Goal: Task Accomplishment & Management: Manage account settings

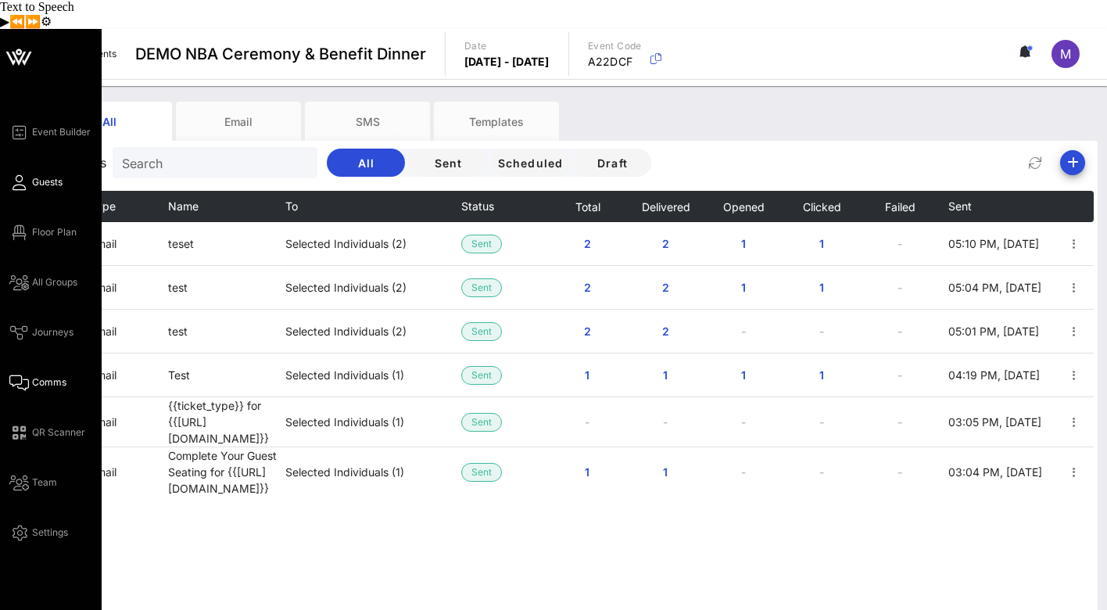
click at [34, 175] on span "Guests" at bounding box center [47, 182] width 30 height 14
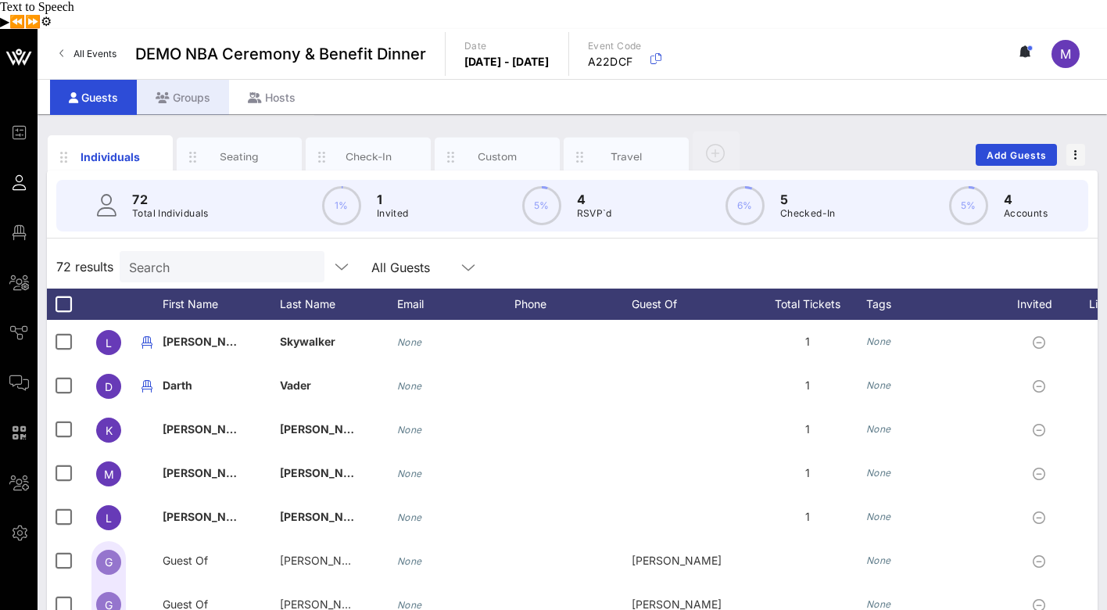
click at [179, 80] on div "Groups" at bounding box center [183, 97] width 92 height 35
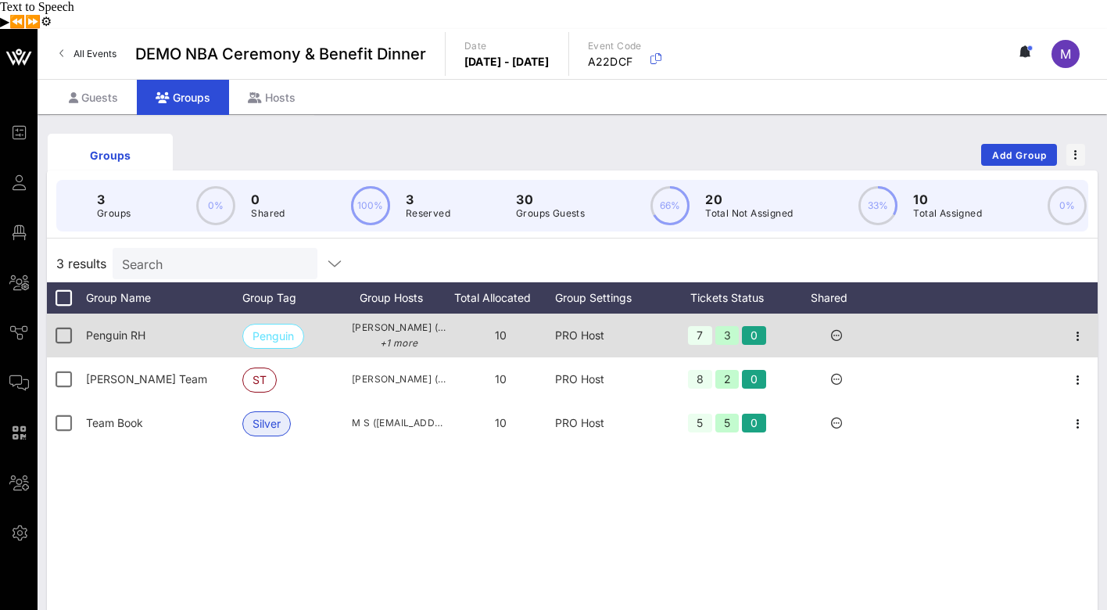
click at [123, 328] on span "Penguin RH" at bounding box center [115, 334] width 59 height 13
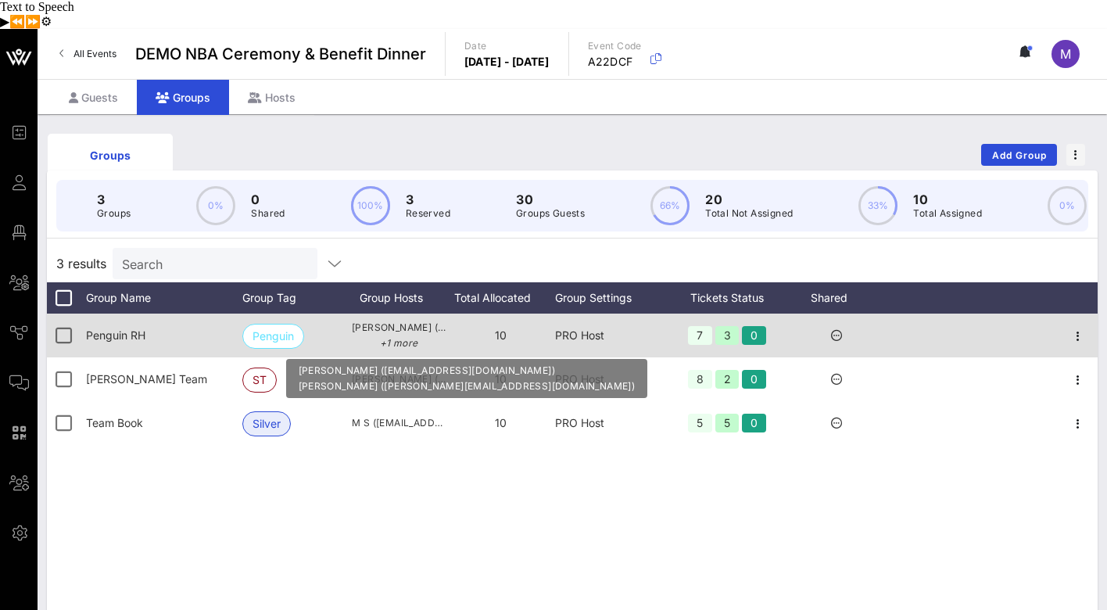
click at [390, 320] on span "Kira Wilson (kira@penguin.com) +1 more" at bounding box center [399, 335] width 94 height 31
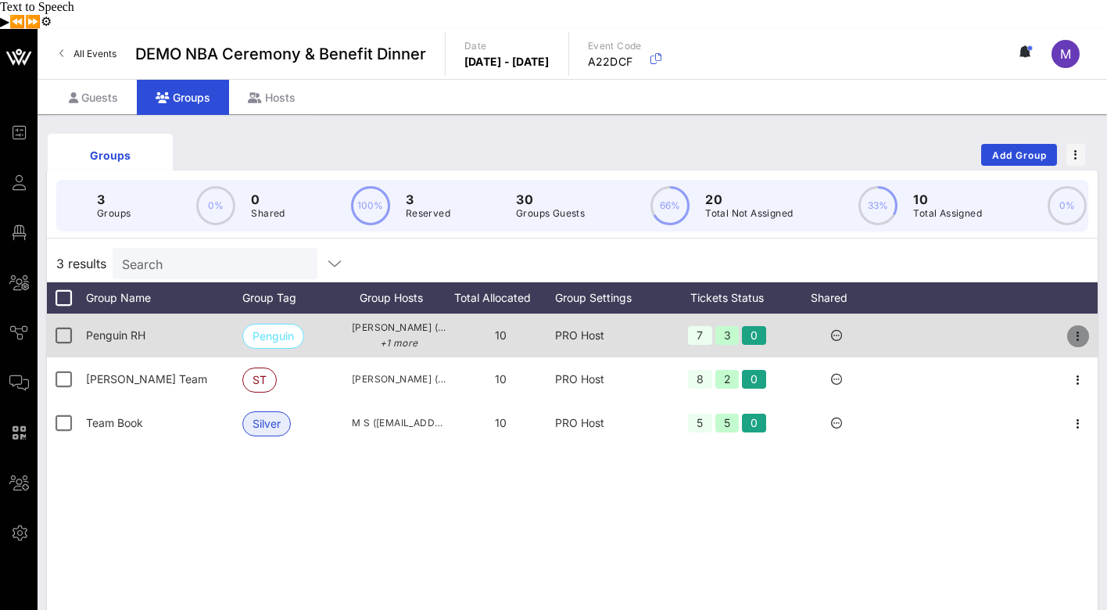
click at [1081, 327] on icon "button" at bounding box center [1078, 336] width 19 height 19
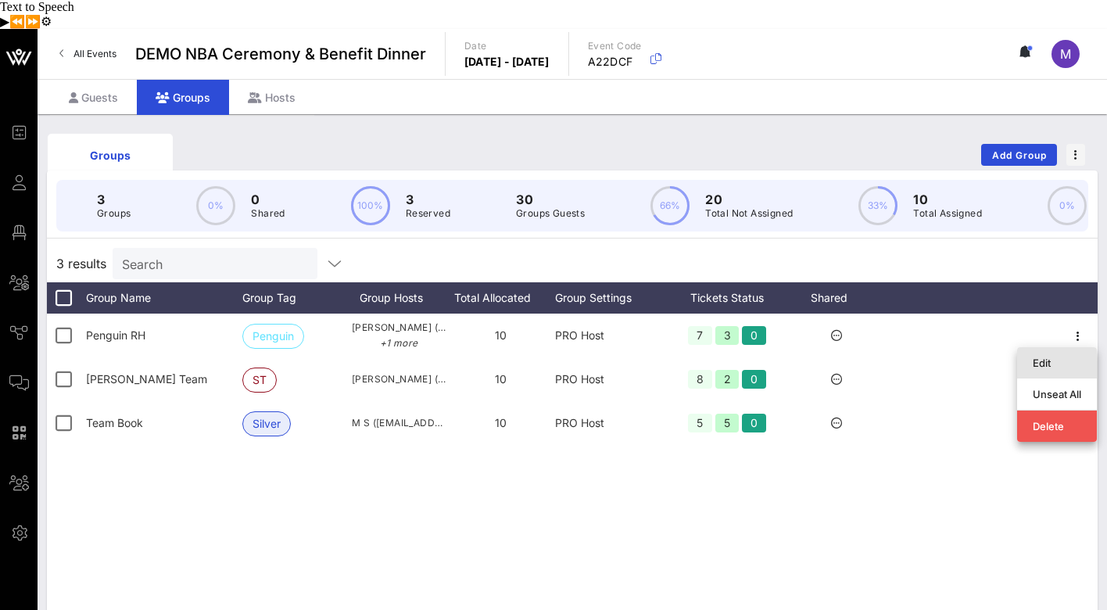
click at [1047, 357] on div "Edit" at bounding box center [1057, 363] width 48 height 13
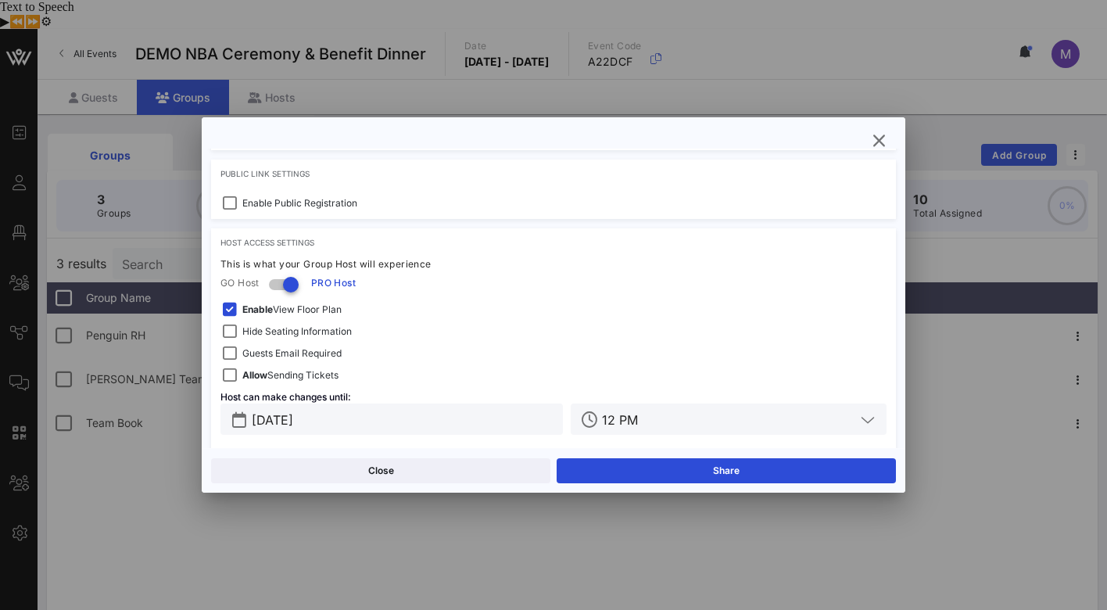
scroll to position [634, 0]
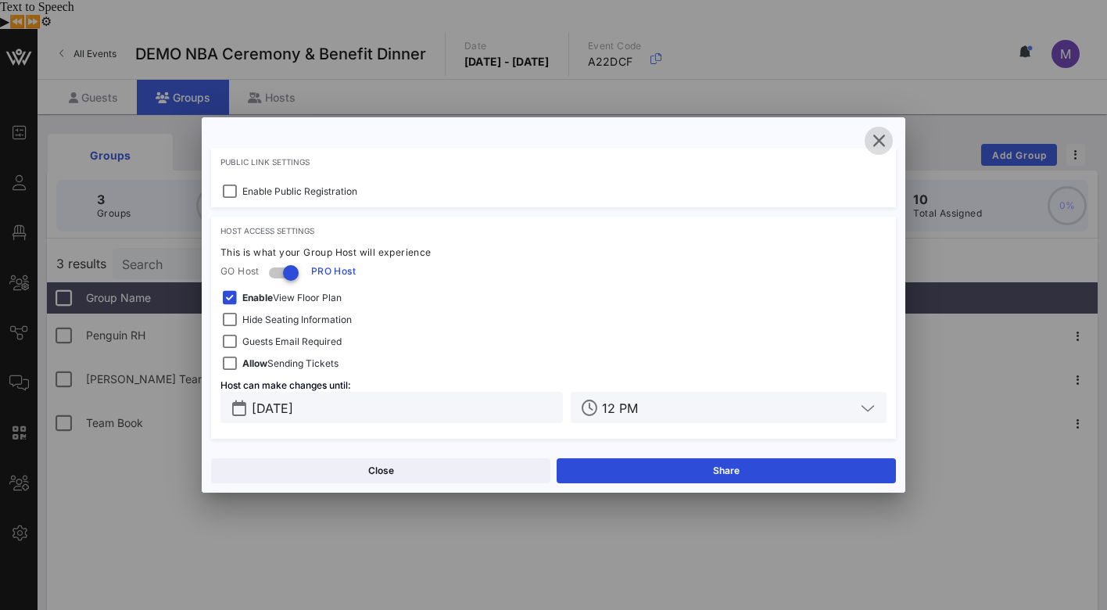
click at [873, 142] on icon "button" at bounding box center [878, 140] width 19 height 19
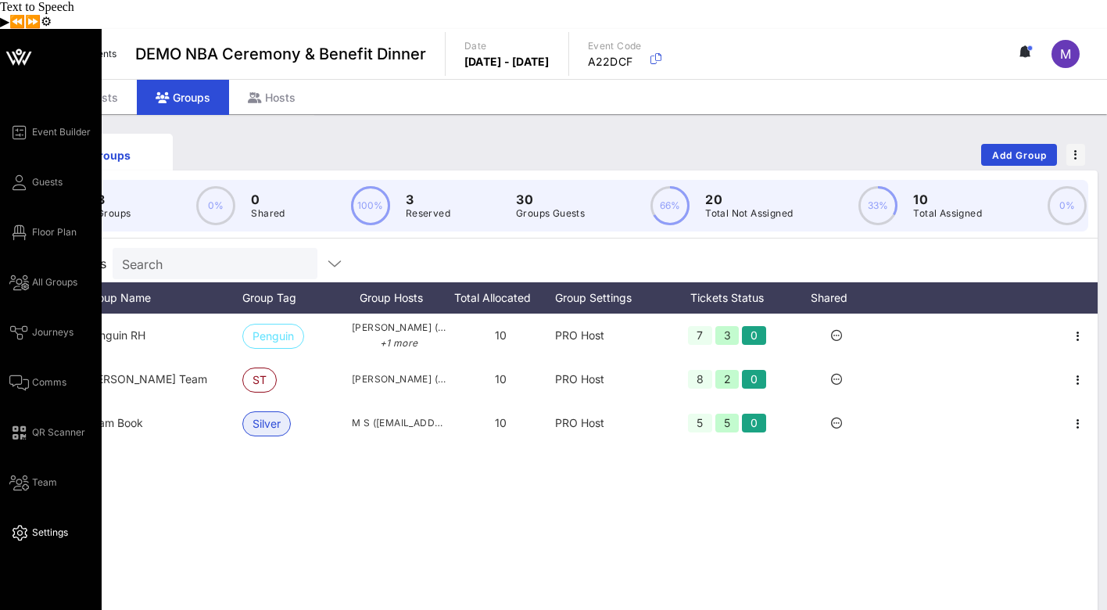
click at [47, 525] on span "Settings" at bounding box center [50, 532] width 36 height 14
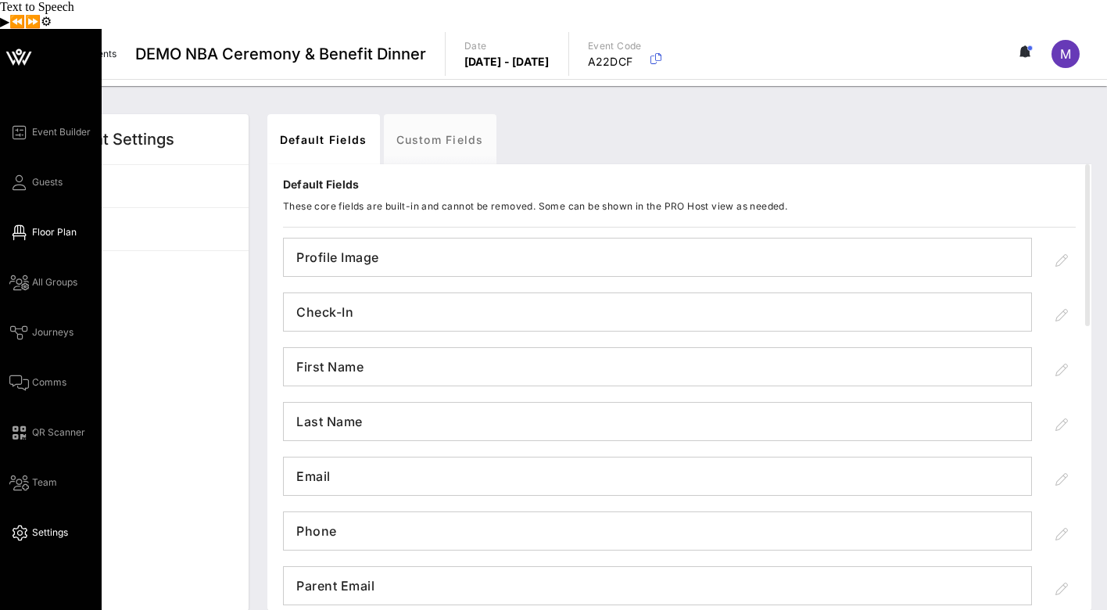
click at [66, 225] on span "Floor Plan" at bounding box center [54, 232] width 45 height 14
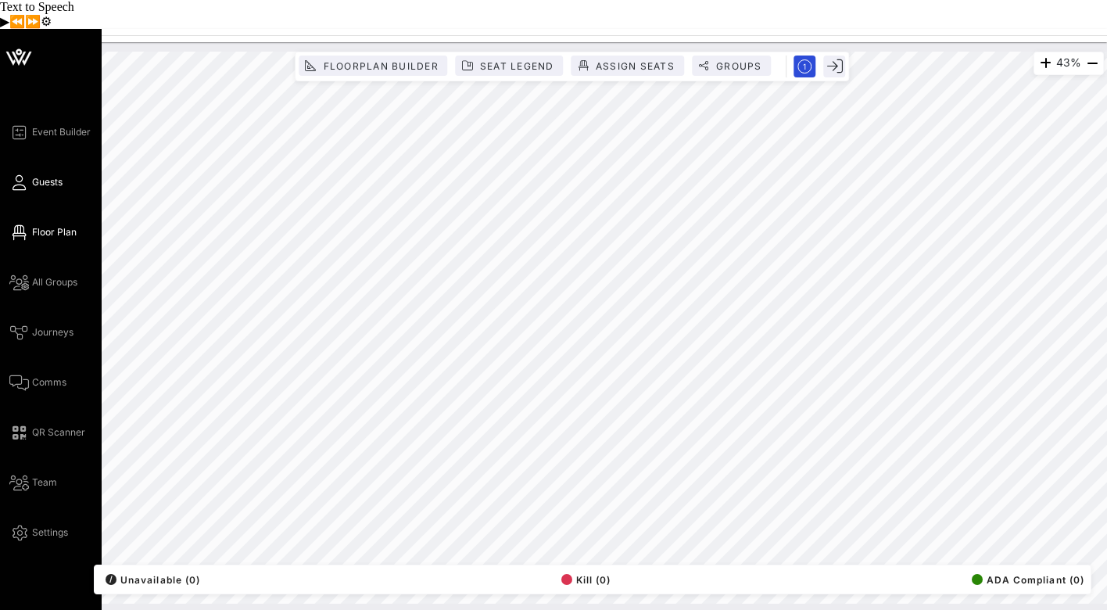
click at [41, 175] on span "Guests" at bounding box center [47, 182] width 30 height 14
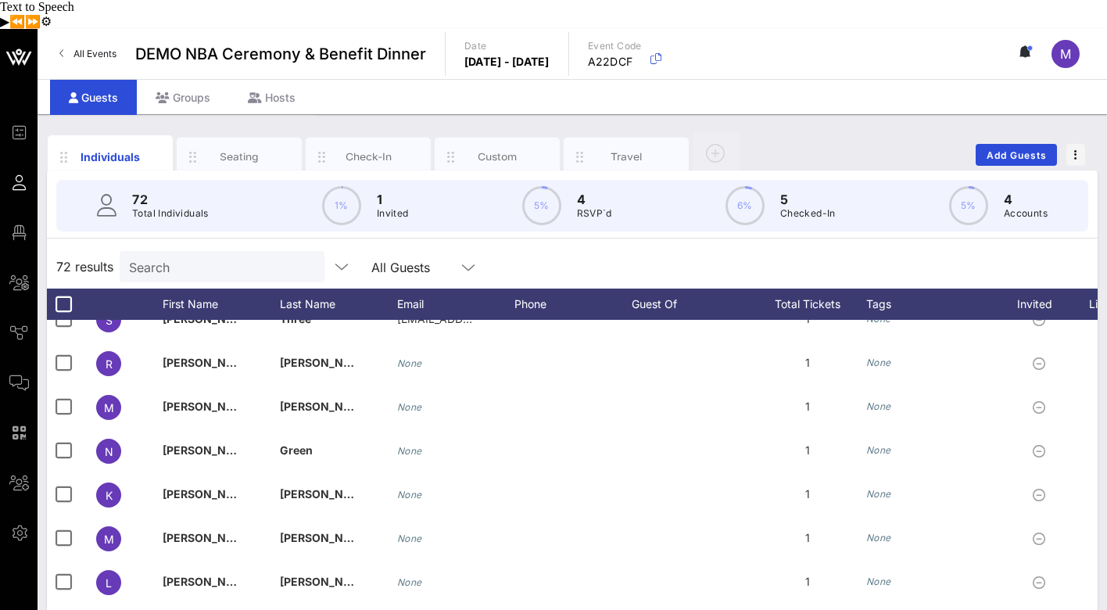
scroll to position [1212, 0]
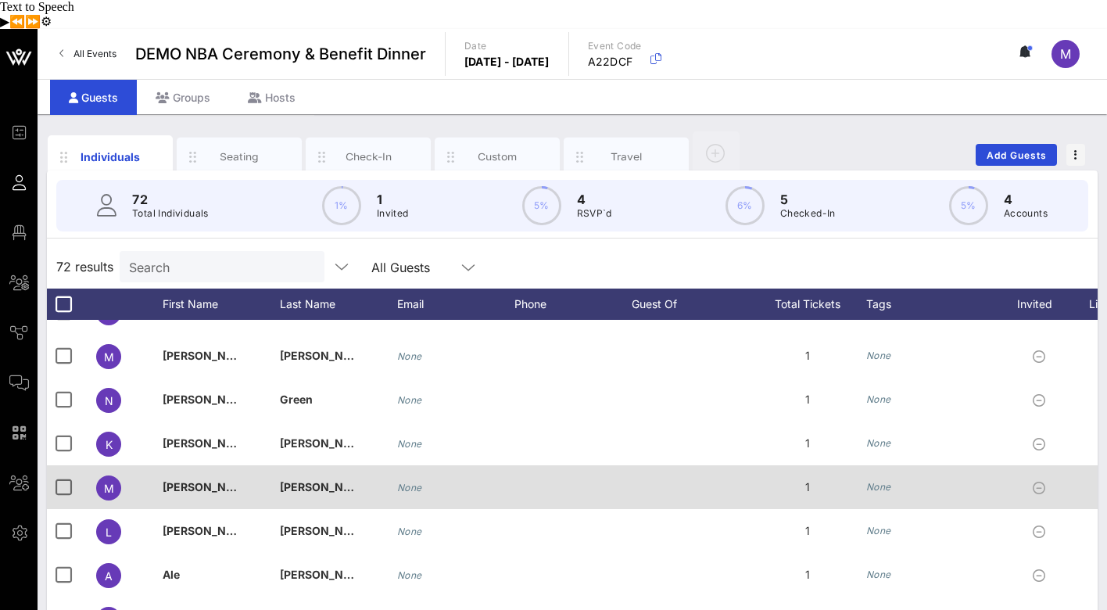
click at [303, 480] on span "[PERSON_NAME]" at bounding box center [326, 486] width 92 height 13
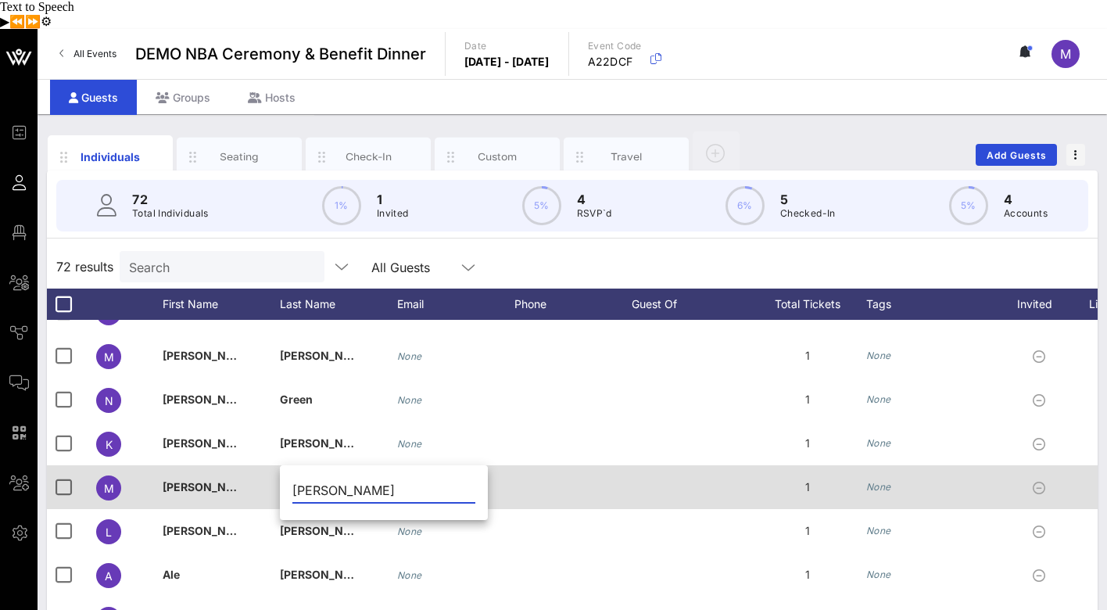
click at [113, 475] on div "M" at bounding box center [108, 487] width 25 height 25
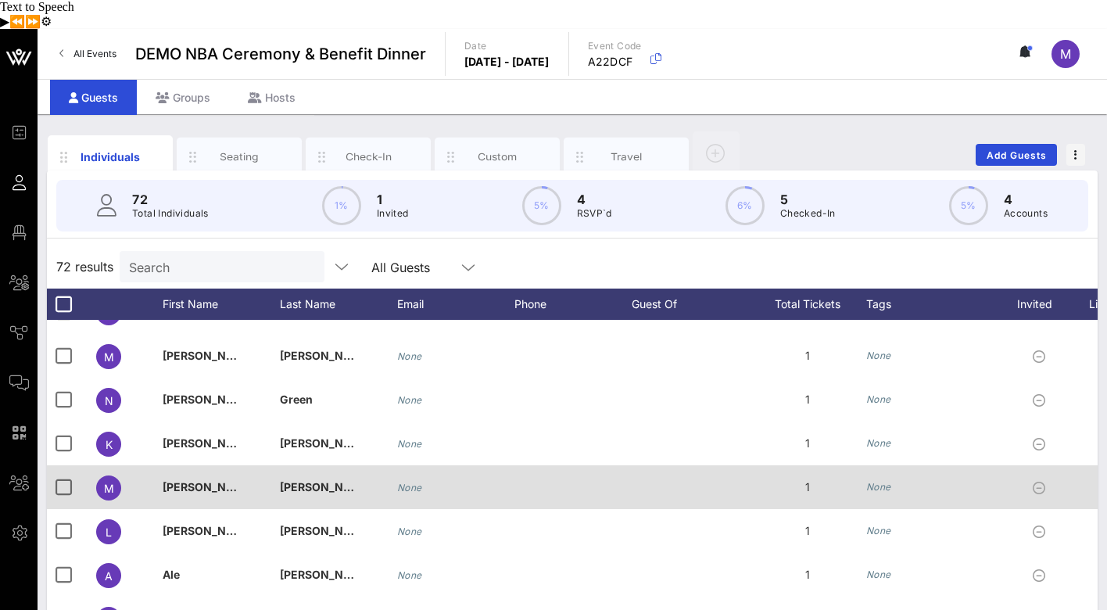
click at [111, 482] on span "M" at bounding box center [109, 488] width 10 height 13
click at [62, 474] on div at bounding box center [63, 487] width 27 height 27
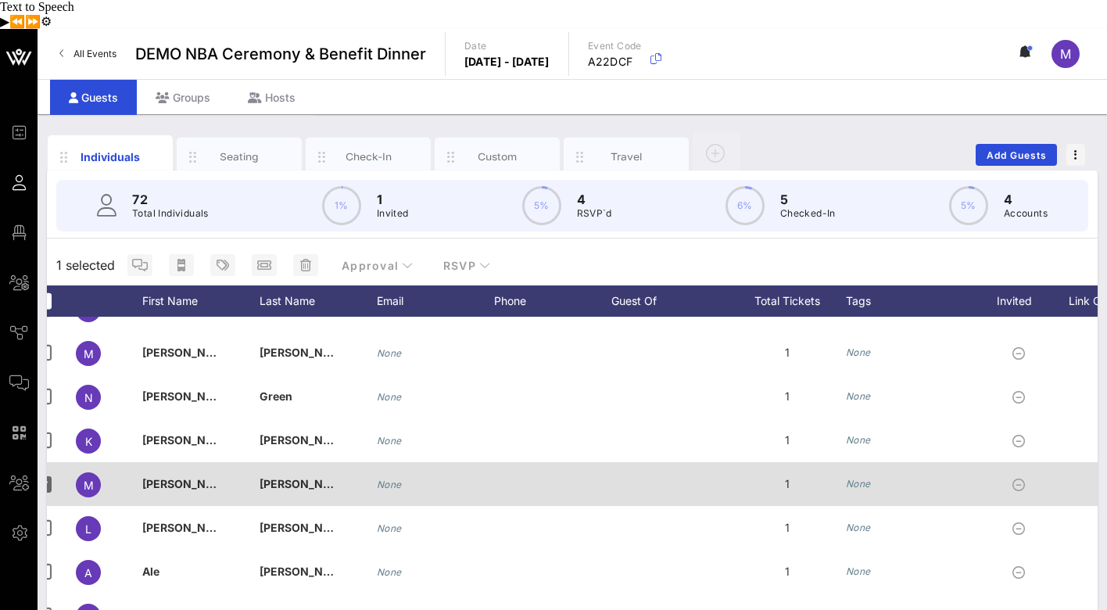
scroll to position [0, 0]
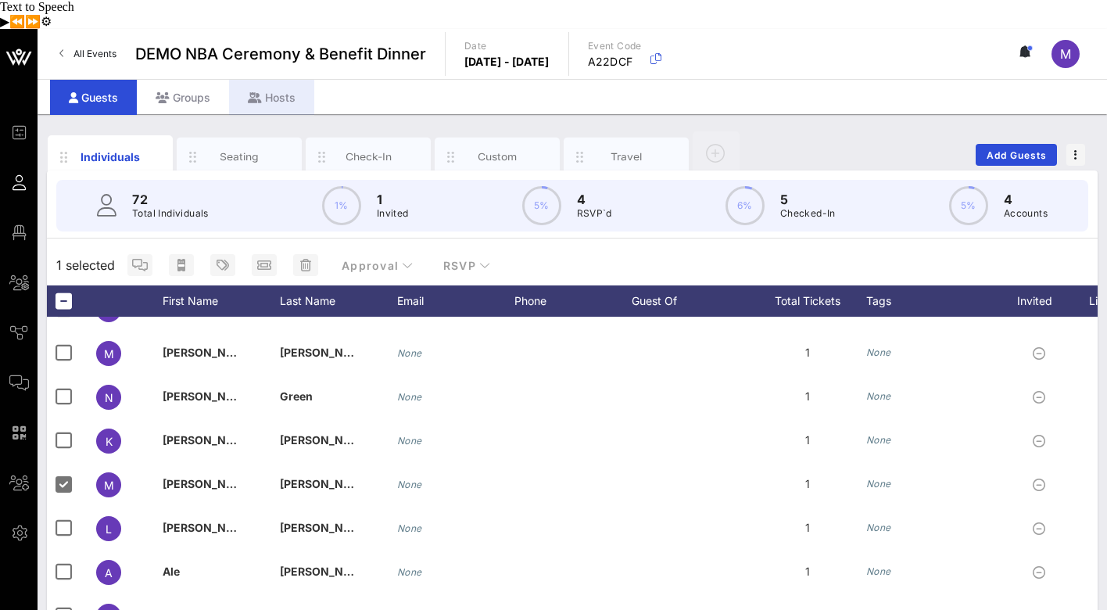
click at [276, 84] on div "Hosts" at bounding box center [271, 97] width 85 height 35
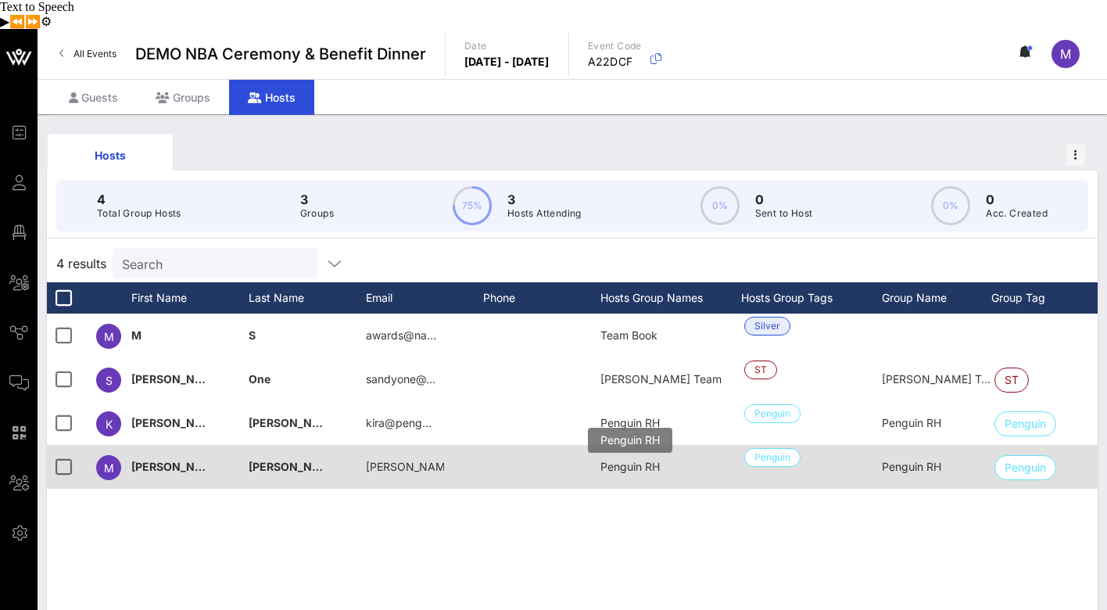
click at [640, 460] on span "Penguin RH" at bounding box center [629, 466] width 59 height 13
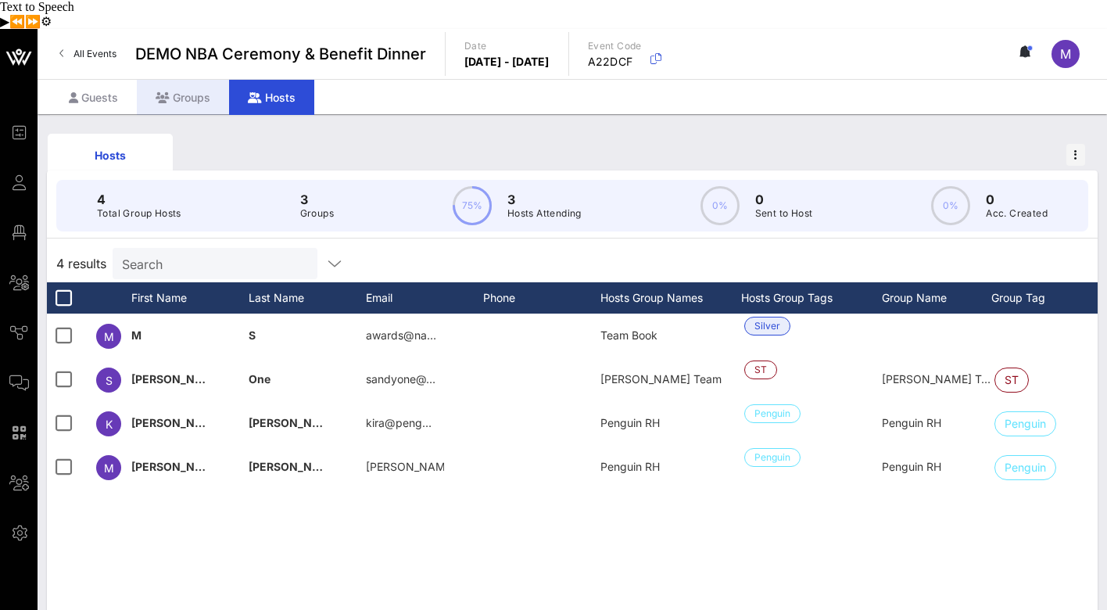
click at [183, 80] on div "Groups" at bounding box center [183, 97] width 92 height 35
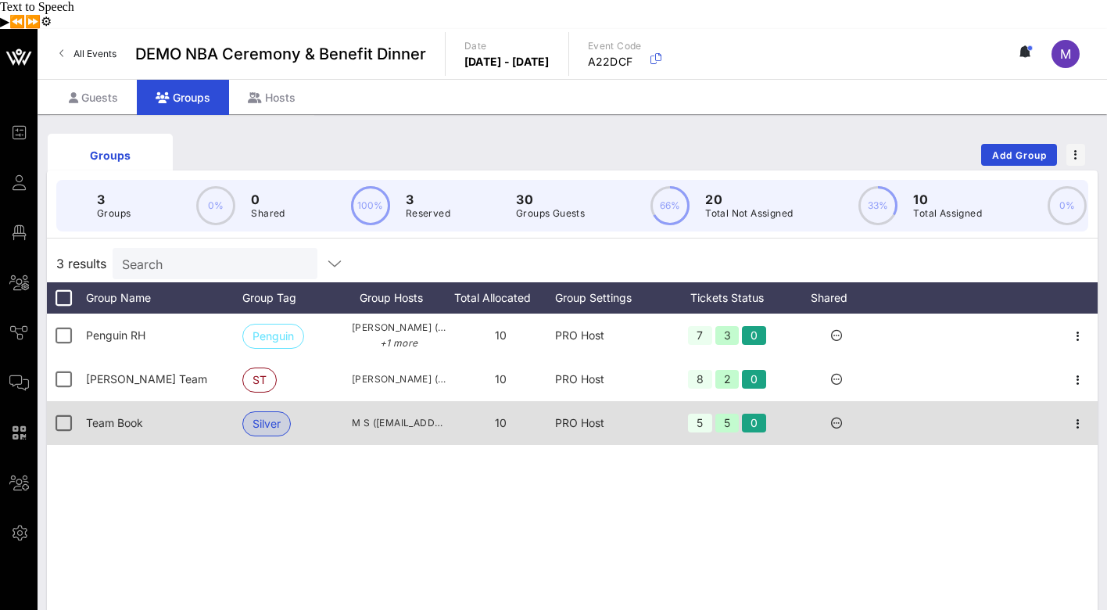
click at [124, 416] on span "Team Book" at bounding box center [114, 422] width 57 height 13
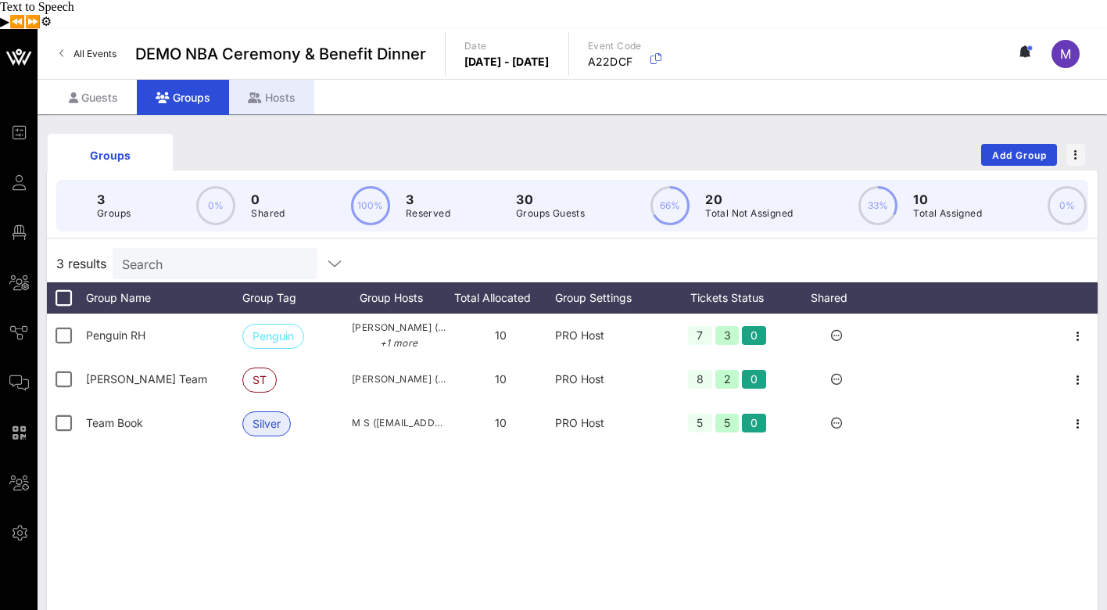
click at [268, 80] on div "Hosts" at bounding box center [271, 97] width 85 height 35
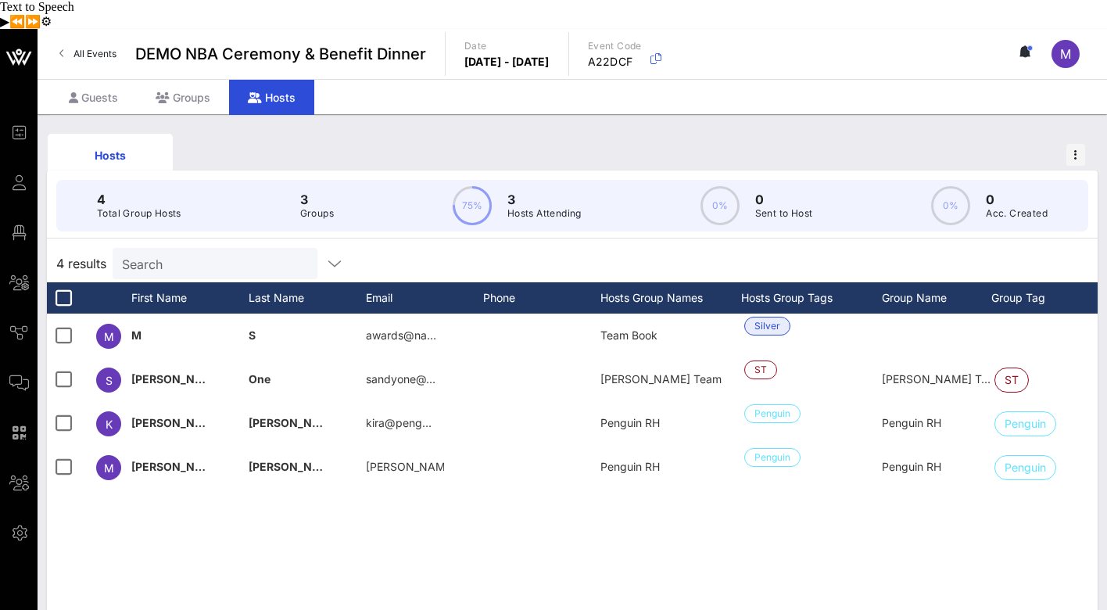
click at [1066, 46] on span "M" at bounding box center [1065, 54] width 11 height 16
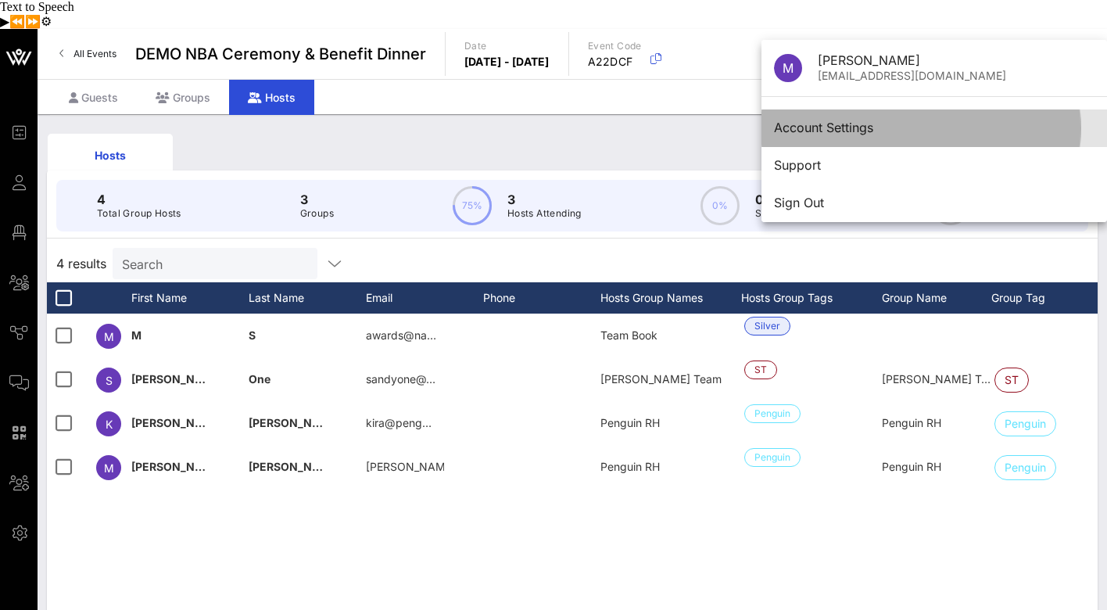
click at [889, 120] on div "Account Settings" at bounding box center [934, 127] width 321 height 15
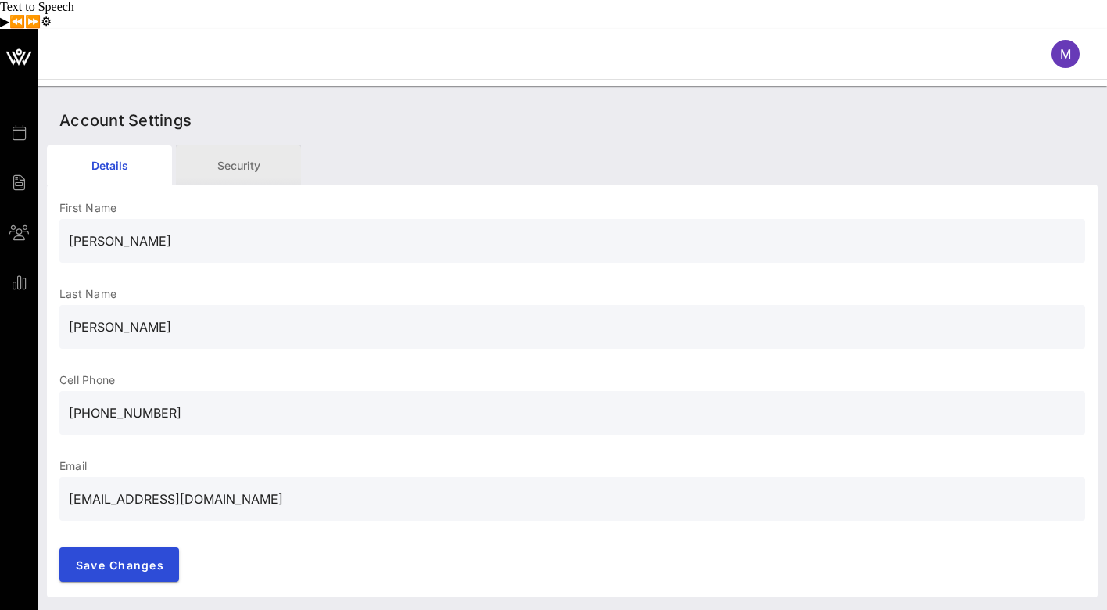
click at [261, 145] on div "Security" at bounding box center [238, 164] width 125 height 39
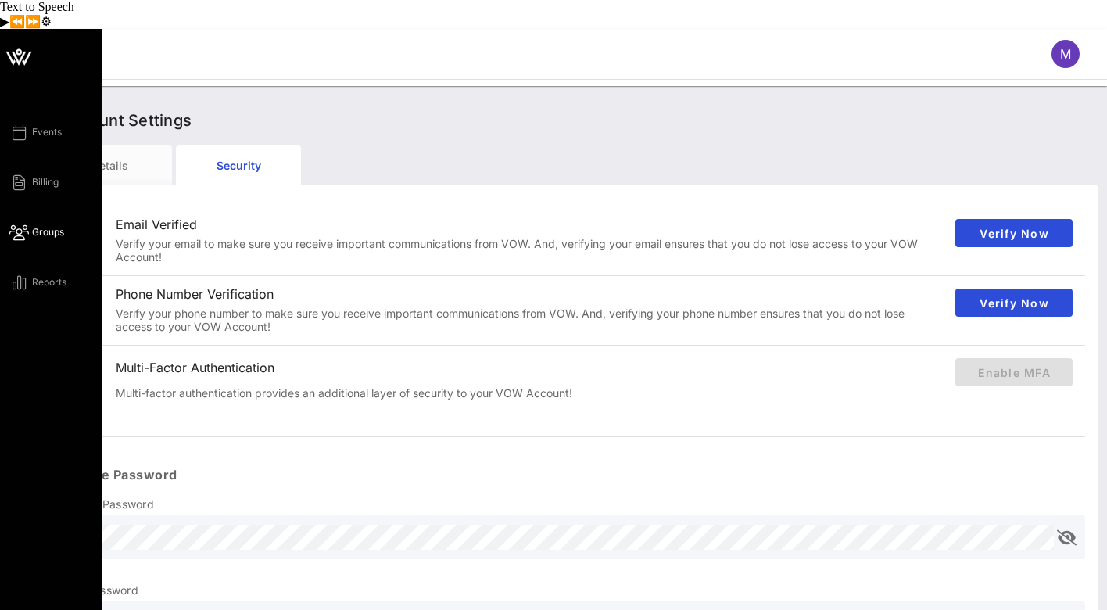
click at [35, 225] on span "Groups" at bounding box center [48, 232] width 32 height 14
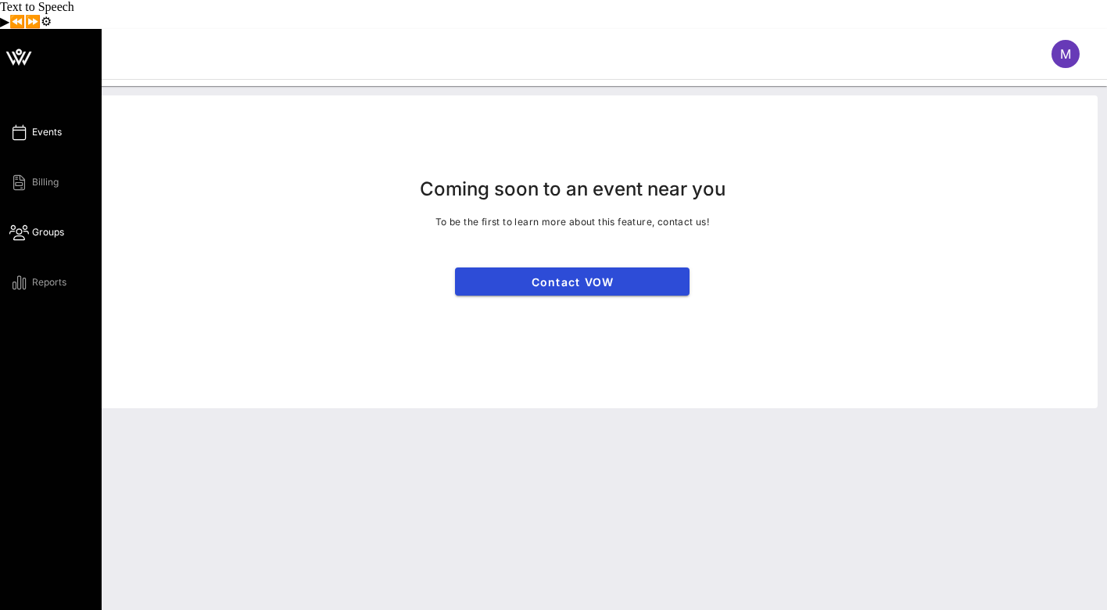
click at [17, 131] on icon at bounding box center [19, 132] width 20 height 2
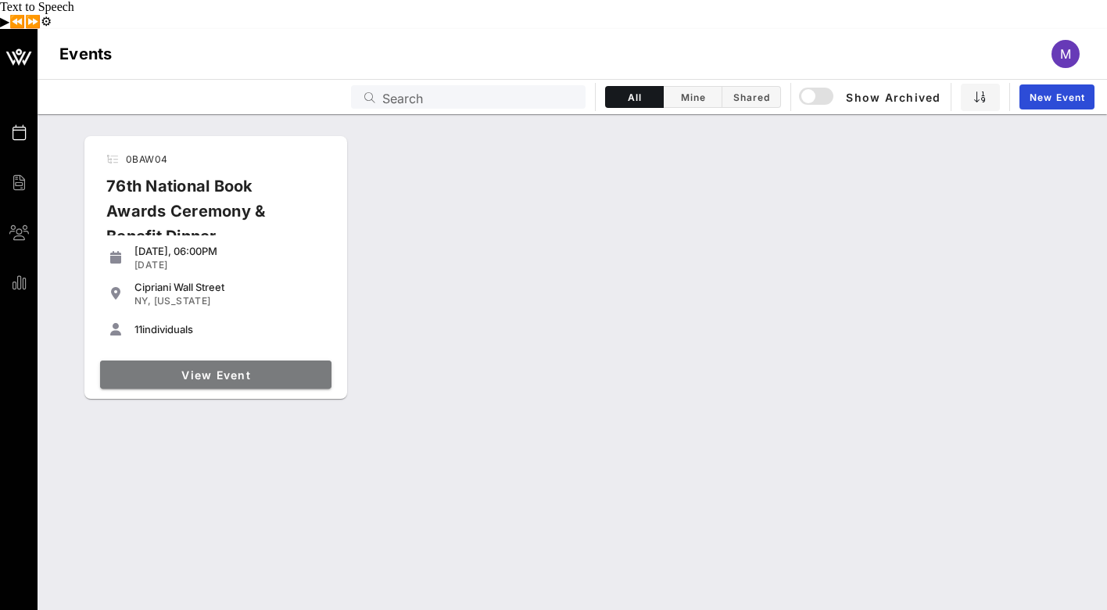
click at [229, 368] on span "View Event" at bounding box center [215, 374] width 219 height 13
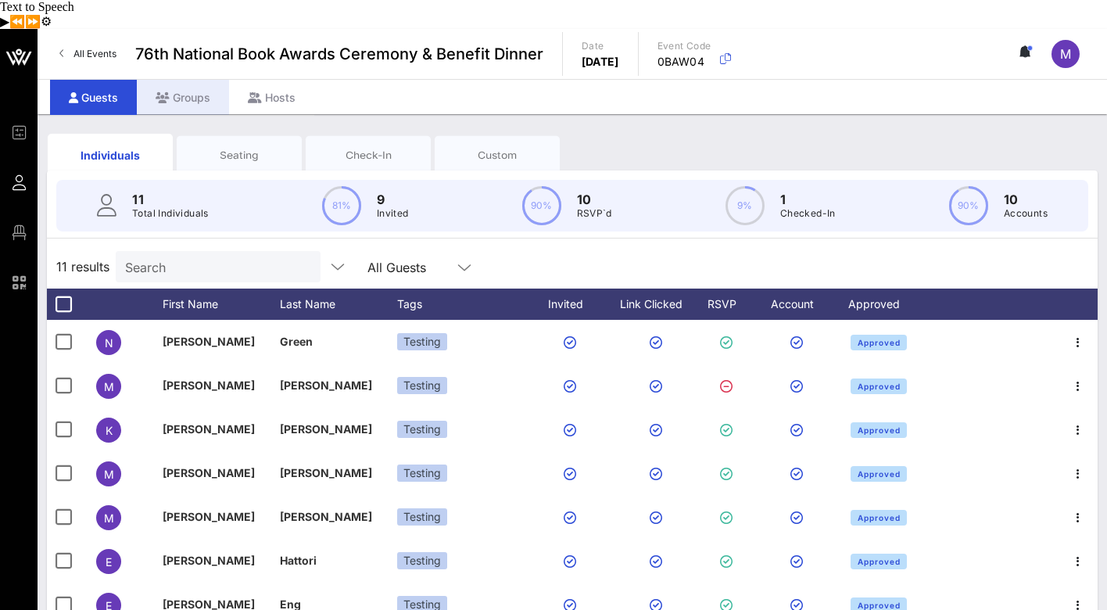
click at [186, 80] on div "Groups" at bounding box center [183, 97] width 92 height 35
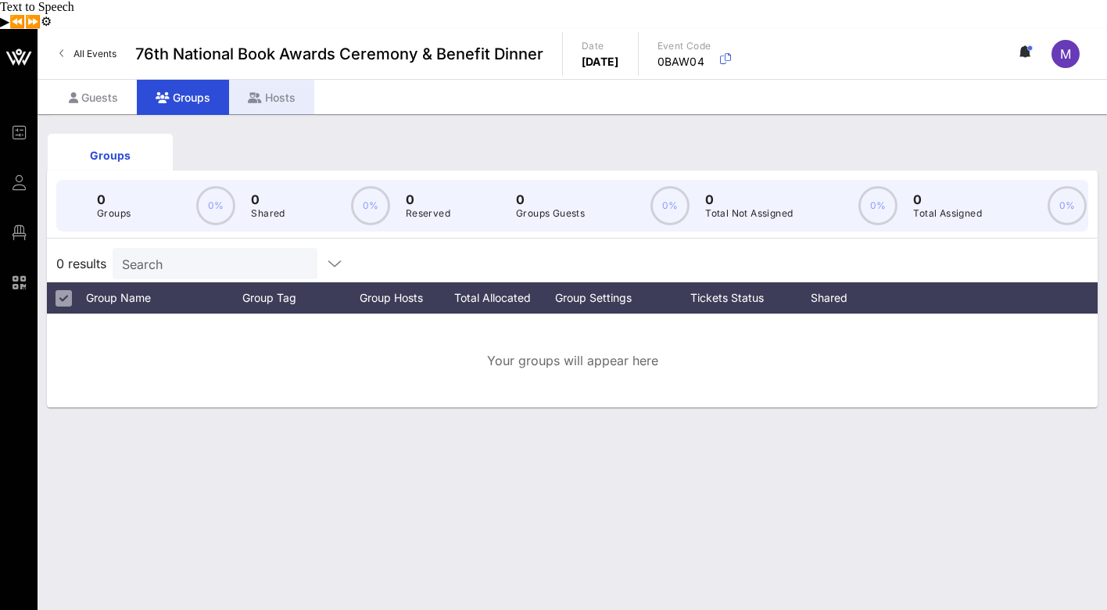
click at [269, 80] on div "Hosts" at bounding box center [271, 97] width 85 height 35
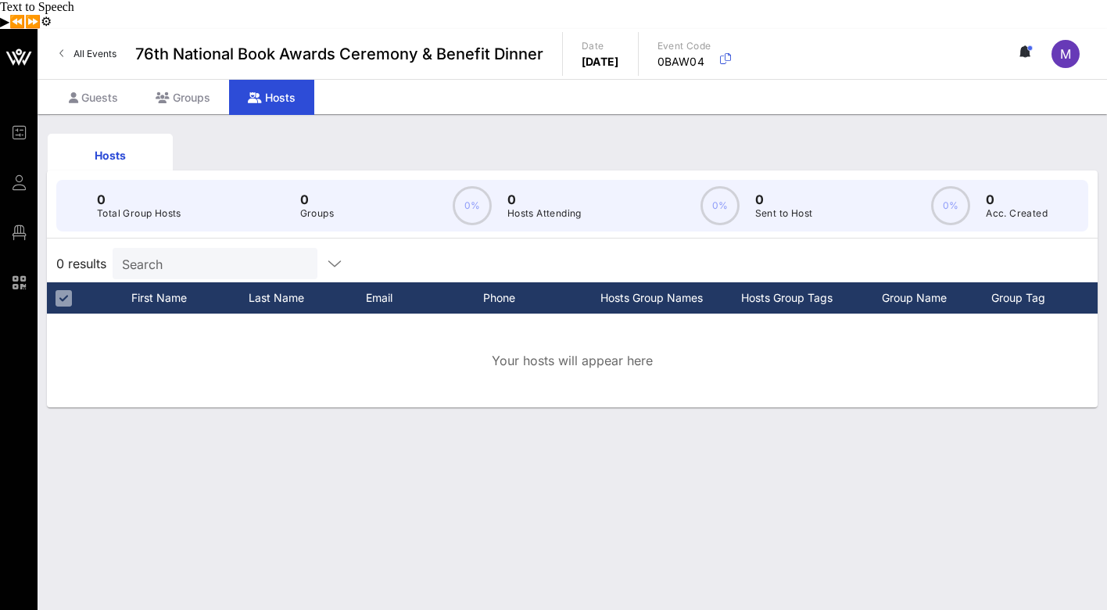
click at [178, 314] on div "Your hosts will appear here" at bounding box center [572, 361] width 1051 height 94
click at [63, 288] on div at bounding box center [63, 297] width 19 height 19
click at [114, 80] on div "Guests" at bounding box center [93, 97] width 87 height 35
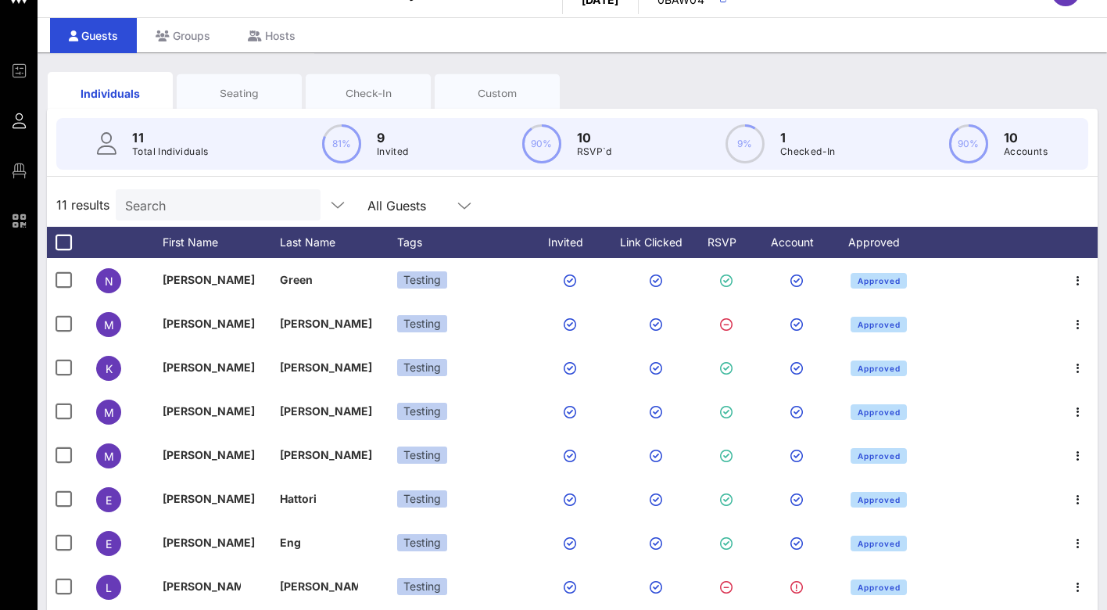
scroll to position [166, 0]
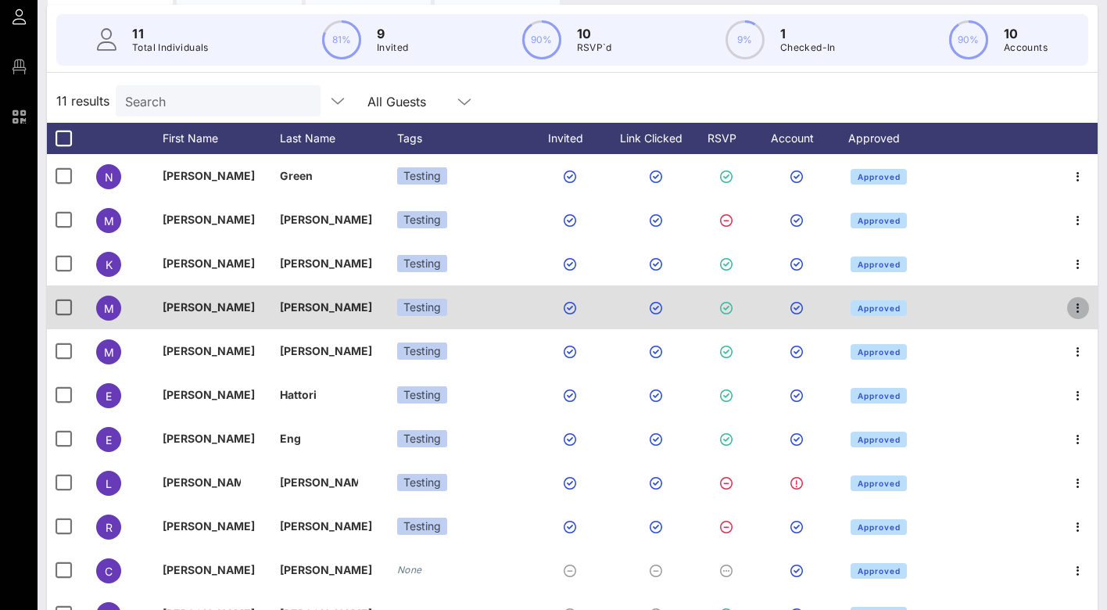
click at [1078, 299] on icon "button" at bounding box center [1078, 308] width 19 height 19
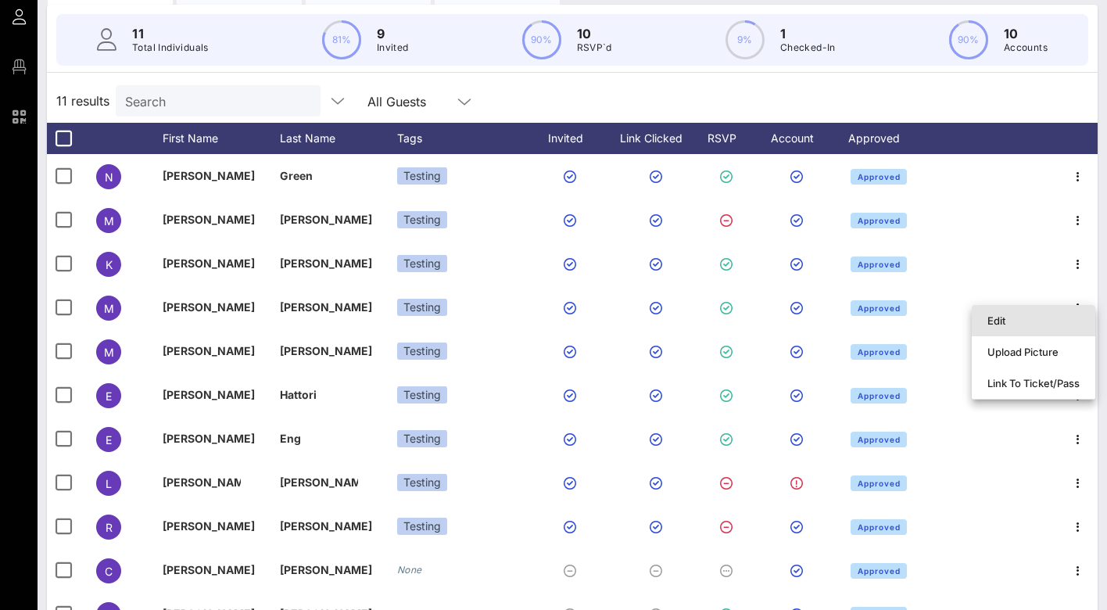
click at [1045, 314] on div "Edit" at bounding box center [1033, 320] width 92 height 13
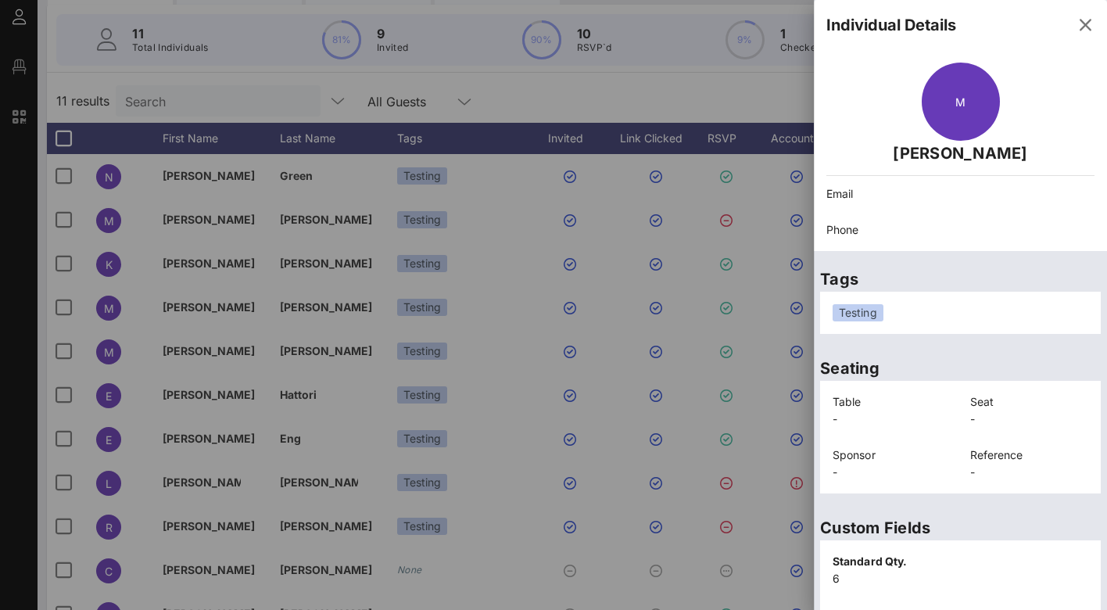
click at [1000, 307] on div "Testing" at bounding box center [961, 312] width 256 height 17
click at [937, 326] on div "Testing" at bounding box center [960, 313] width 274 height 36
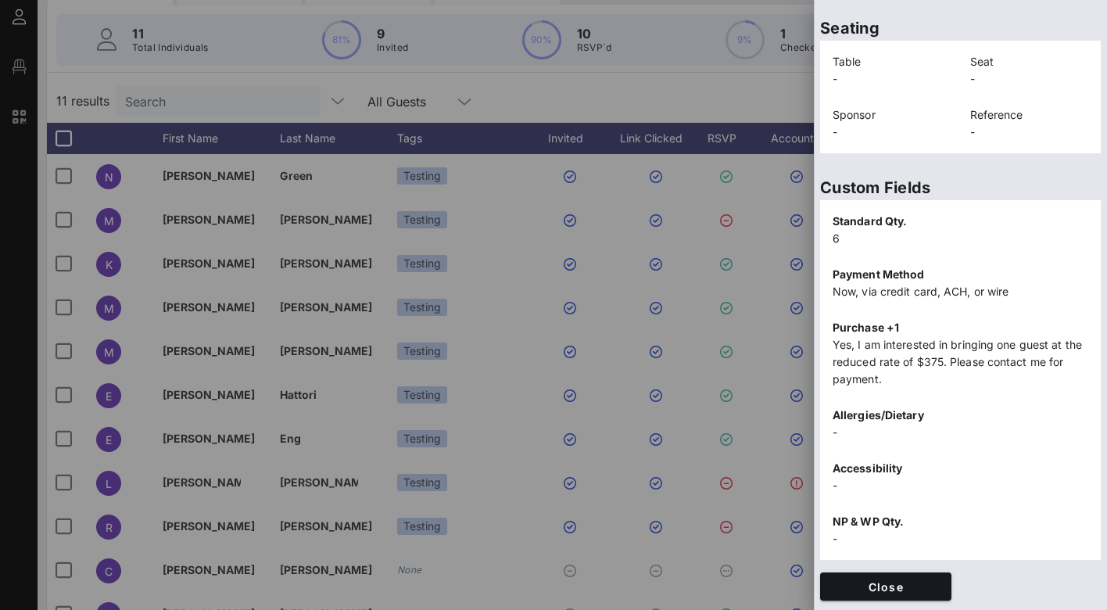
scroll to position [0, 0]
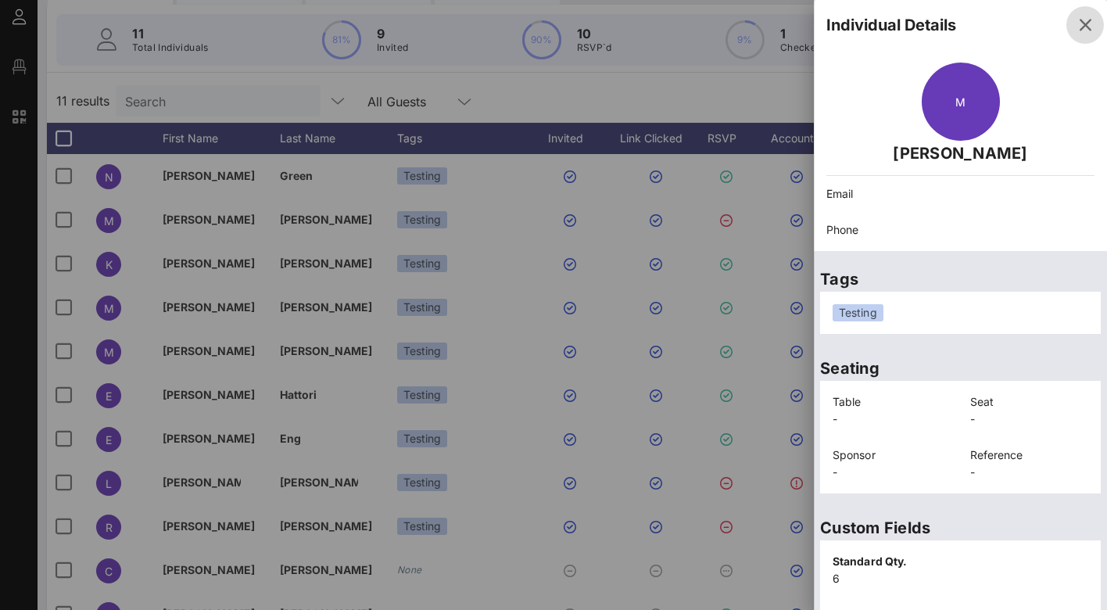
click at [1079, 24] on icon "button" at bounding box center [1085, 25] width 19 height 19
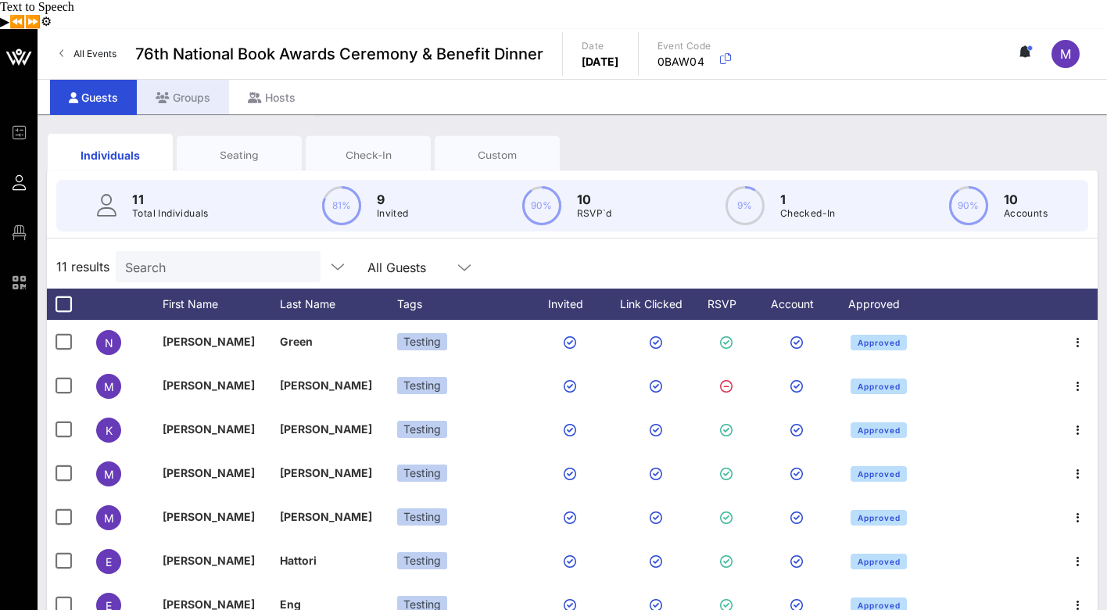
click at [192, 80] on div "Groups" at bounding box center [183, 97] width 92 height 35
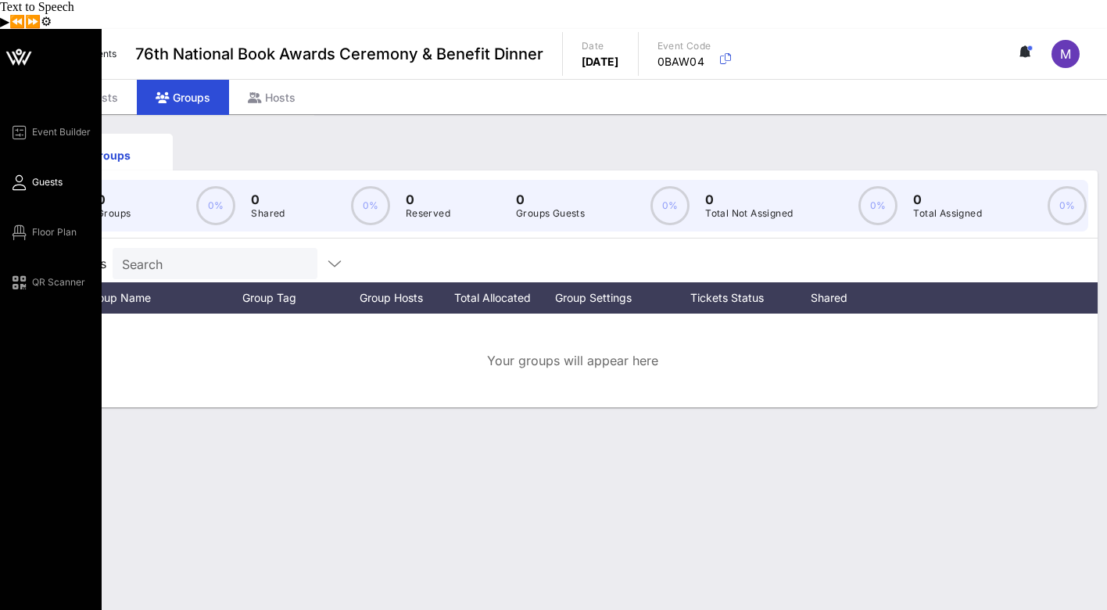
click at [51, 175] on span "Guests" at bounding box center [47, 182] width 30 height 14
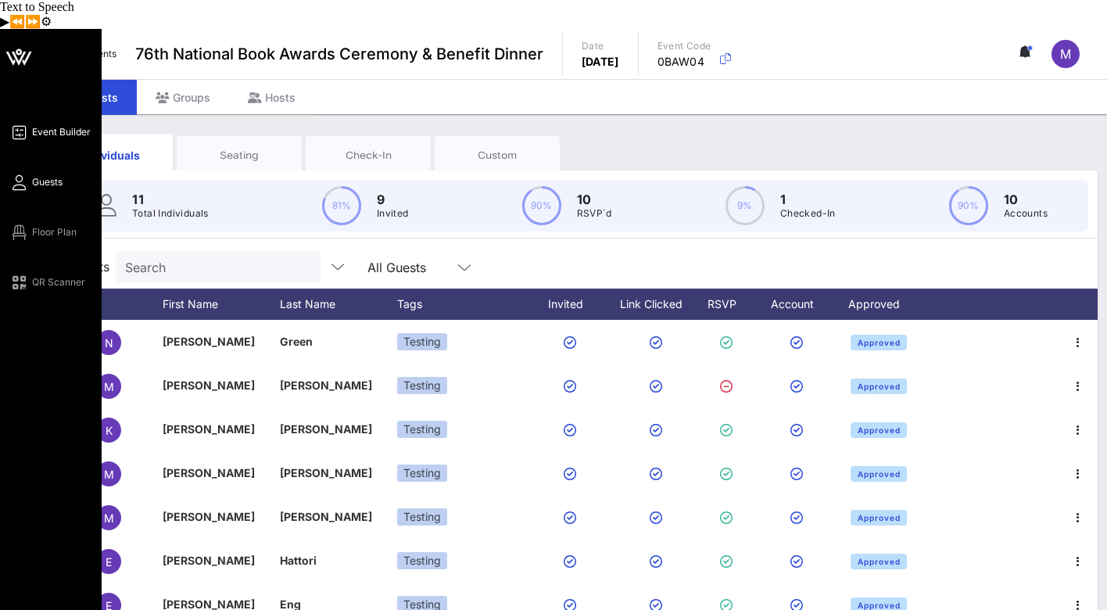
click at [59, 125] on span "Event Builder" at bounding box center [61, 132] width 59 height 14
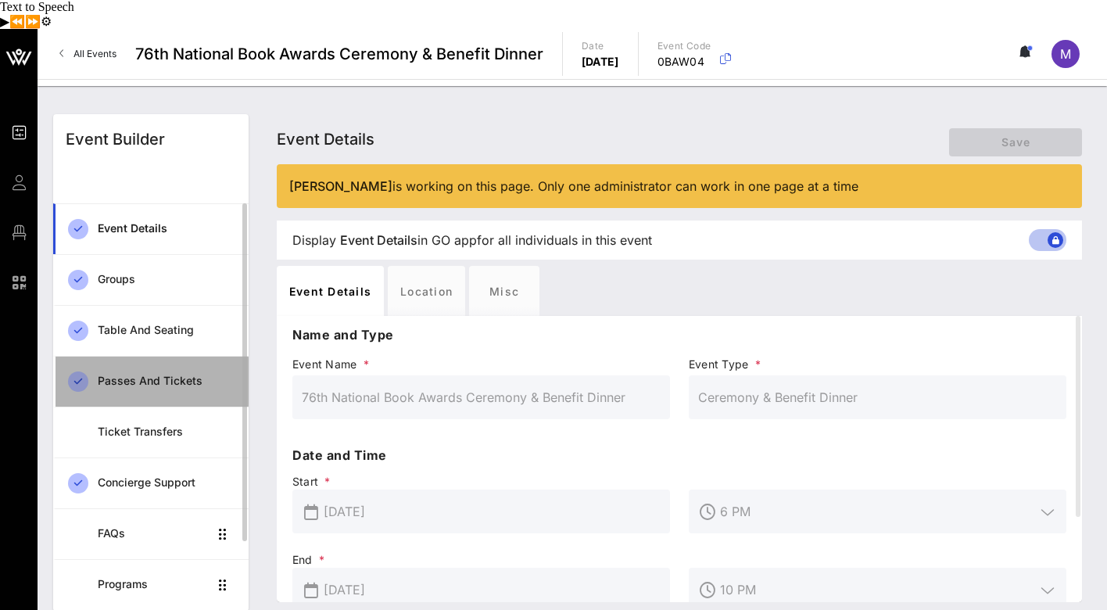
click at [162, 374] on div "Passes and Tickets" at bounding box center [167, 380] width 138 height 13
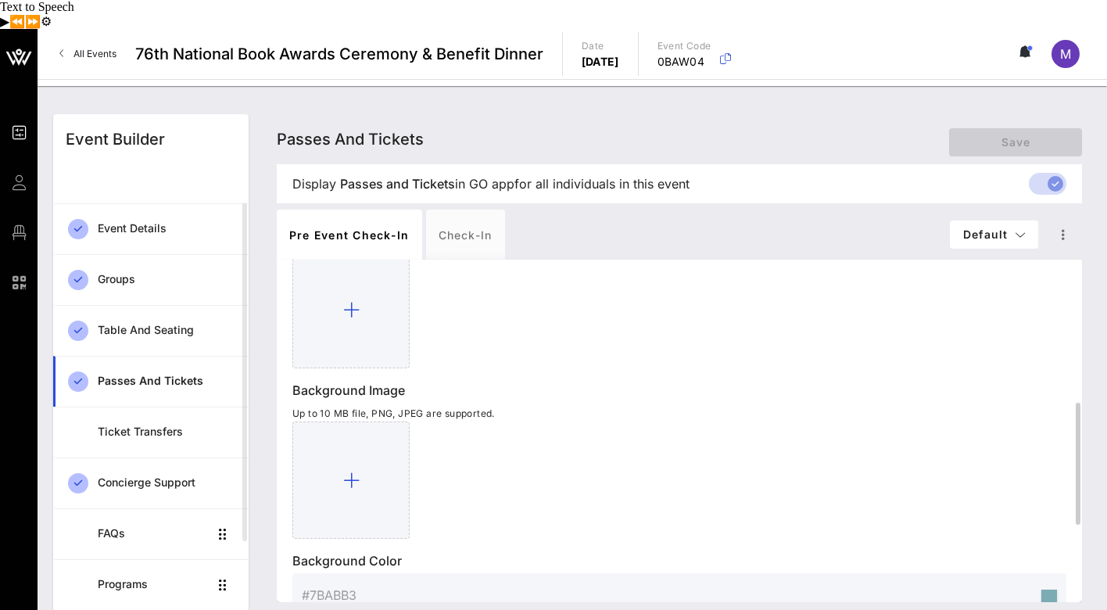
scroll to position [615, 0]
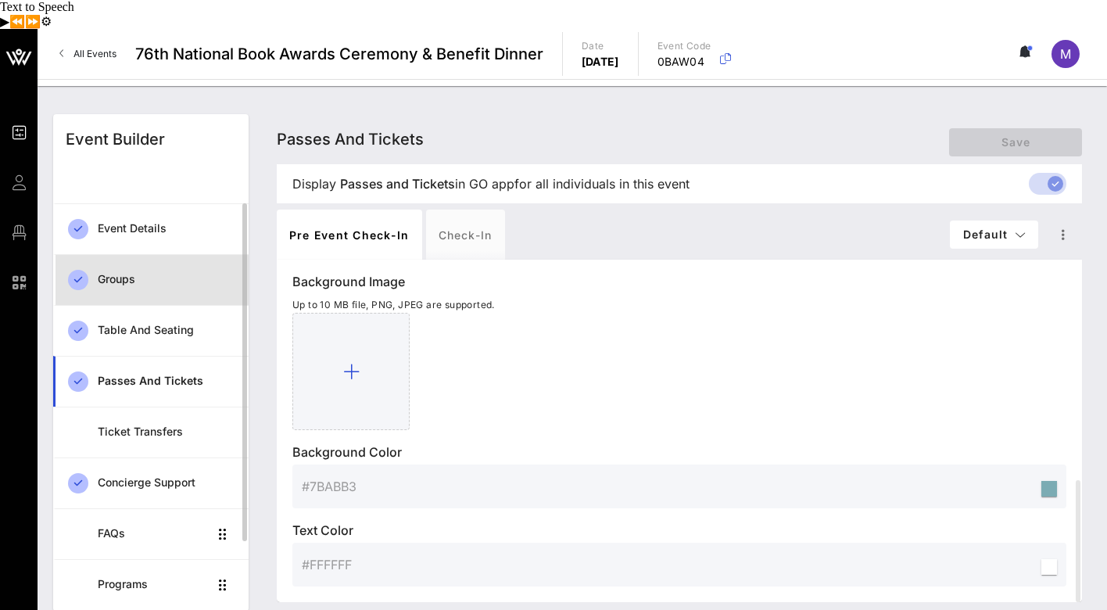
click at [116, 273] on div "Groups" at bounding box center [167, 279] width 138 height 13
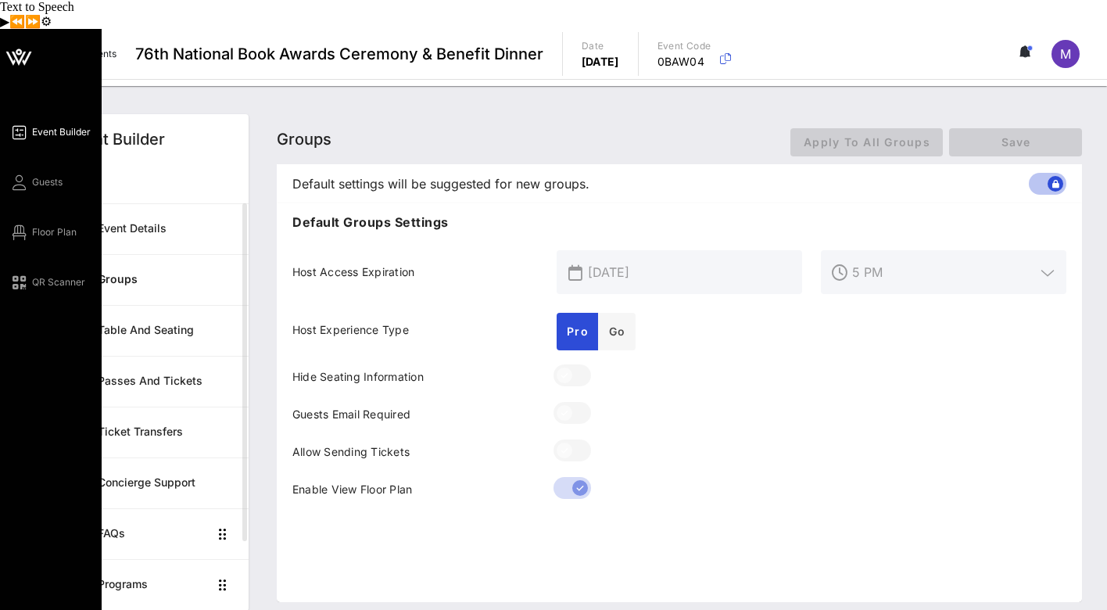
click at [46, 125] on span "Event Builder" at bounding box center [61, 132] width 59 height 14
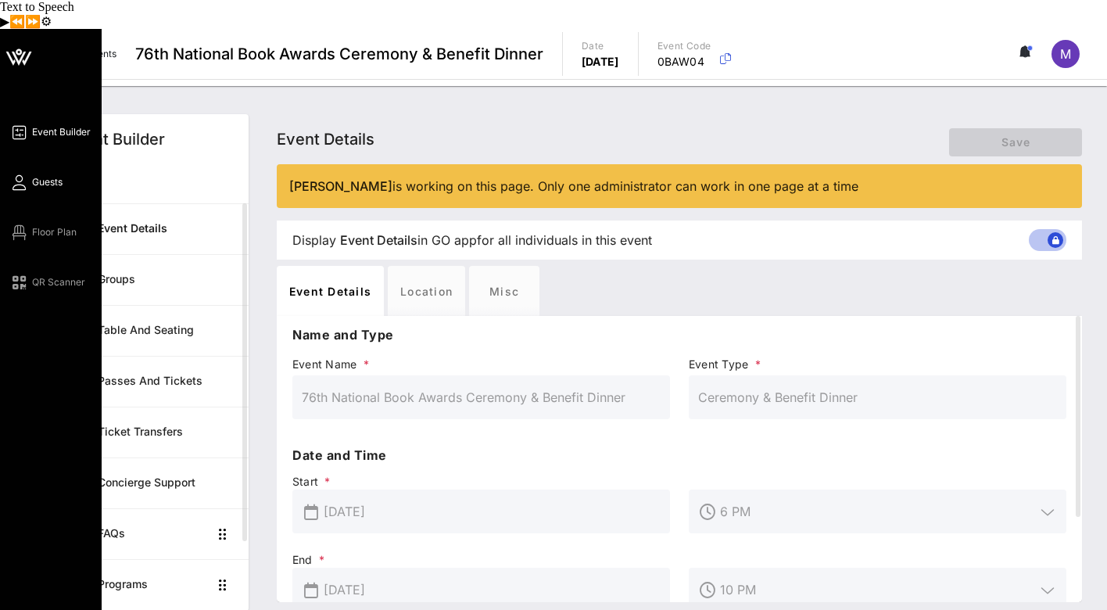
click at [48, 175] on span "Guests" at bounding box center [47, 182] width 30 height 14
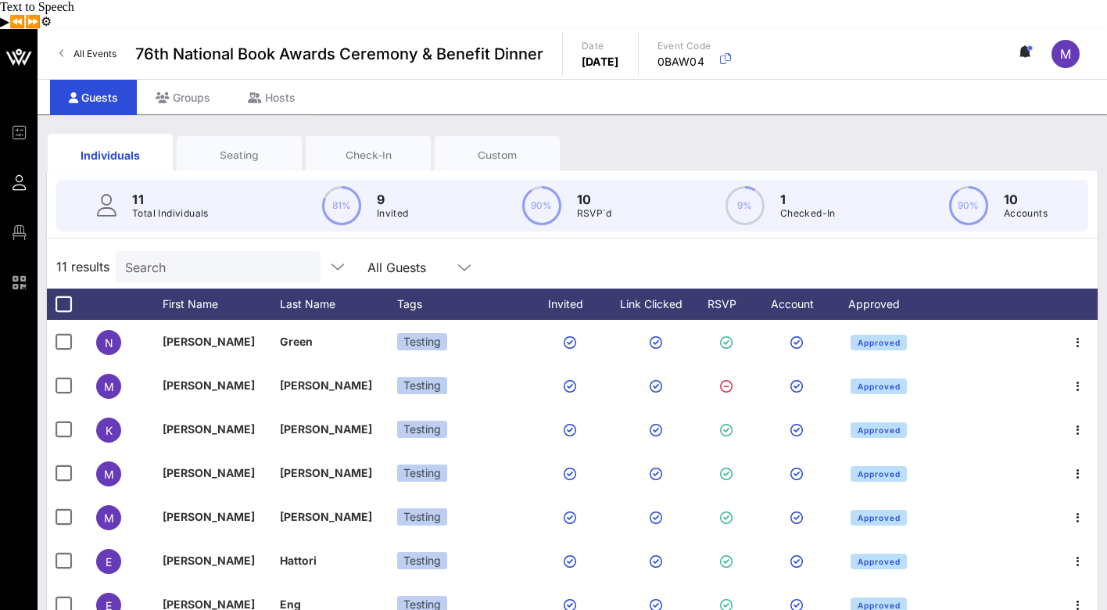
click at [400, 81] on div "Guests Groups Hosts" at bounding box center [573, 96] width 1070 height 35
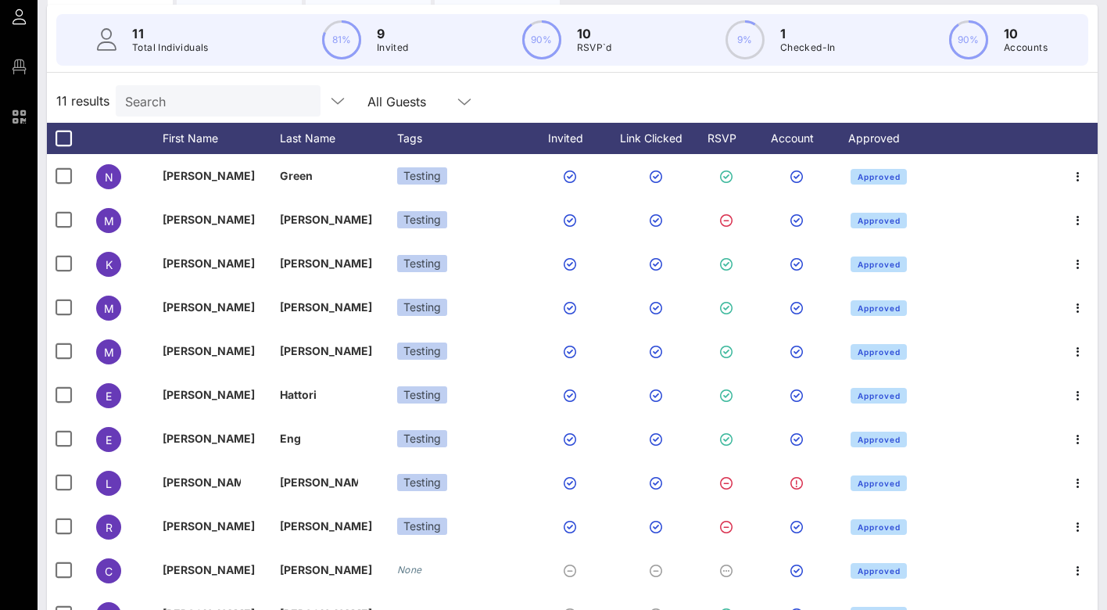
scroll to position [13, 0]
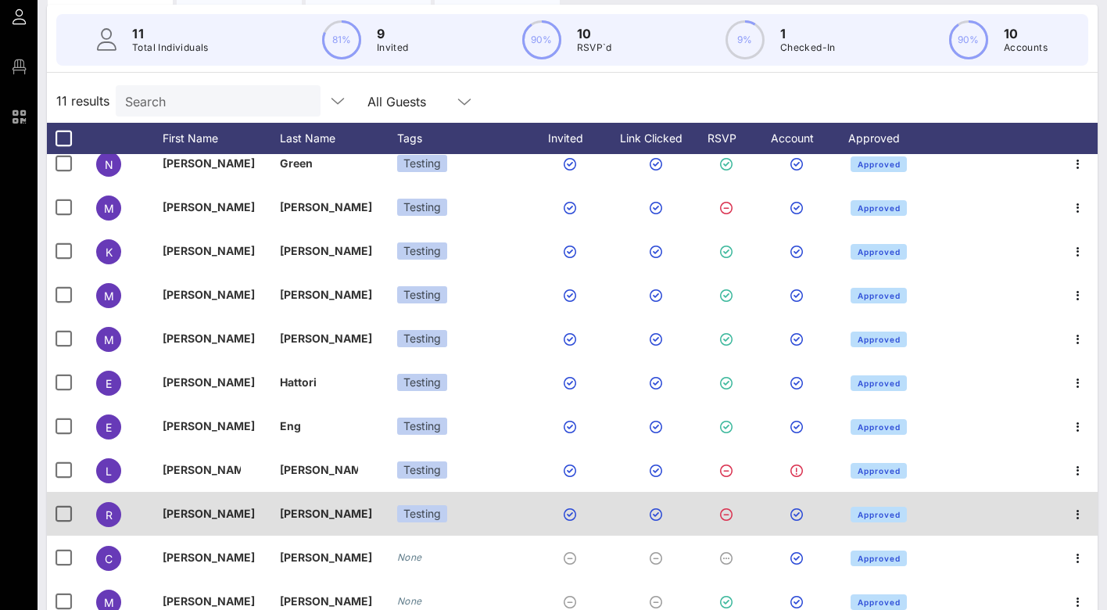
click at [179, 507] on span "[PERSON_NAME]" at bounding box center [209, 513] width 92 height 13
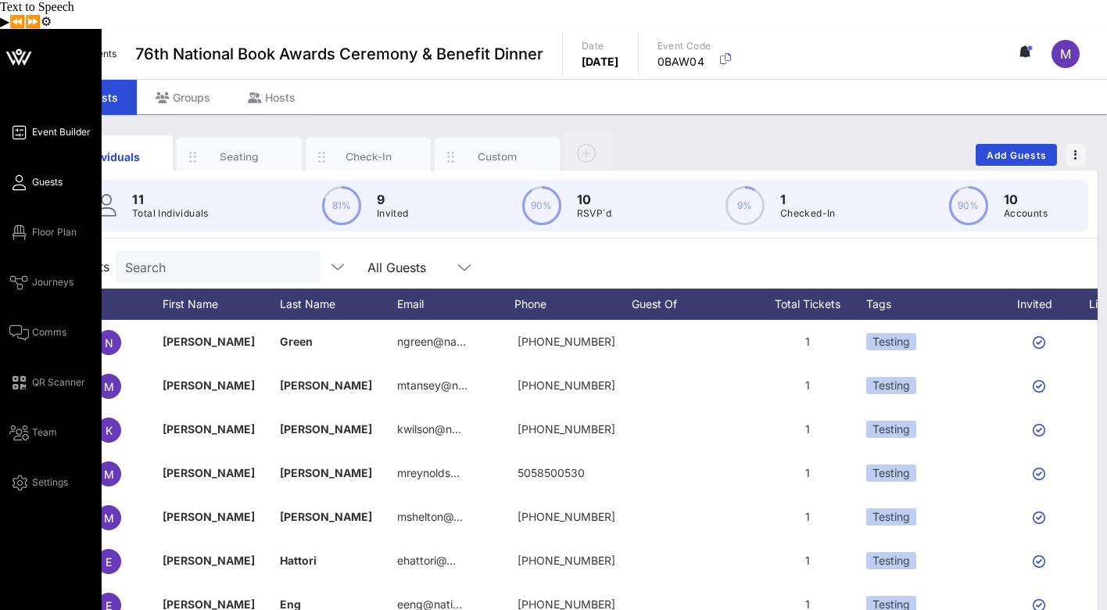
click at [53, 125] on span "Event Builder" at bounding box center [61, 132] width 59 height 14
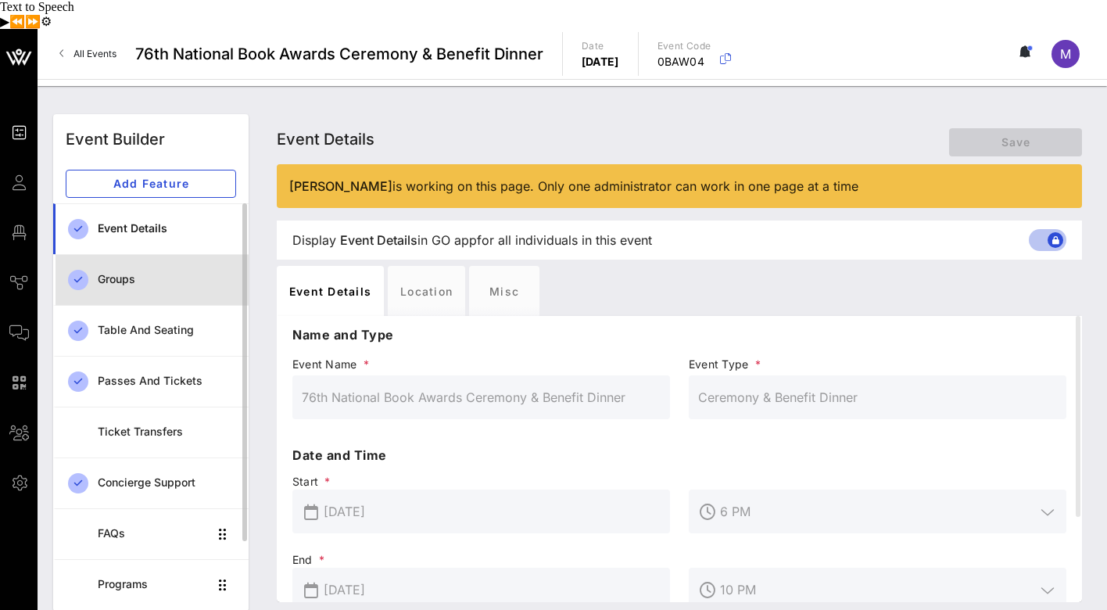
click at [127, 263] on div "Groups" at bounding box center [167, 279] width 138 height 32
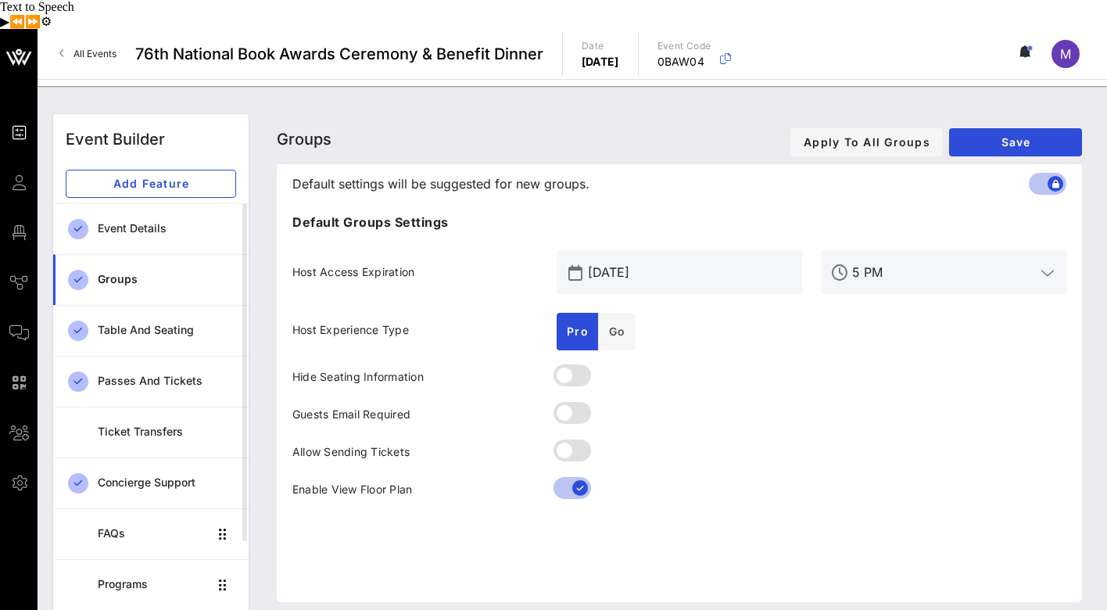
click at [576, 324] on span "Pro" at bounding box center [577, 330] width 23 height 13
click at [380, 322] on span "Host Experience Type" at bounding box center [350, 330] width 116 height 16
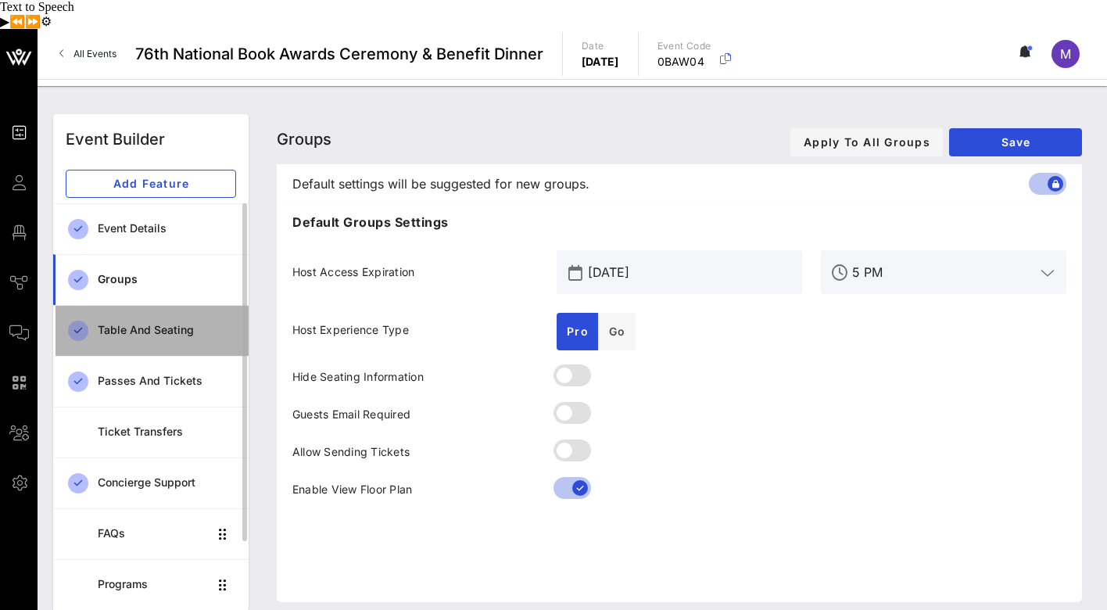
click at [165, 324] on div "Table and Seating" at bounding box center [167, 330] width 138 height 13
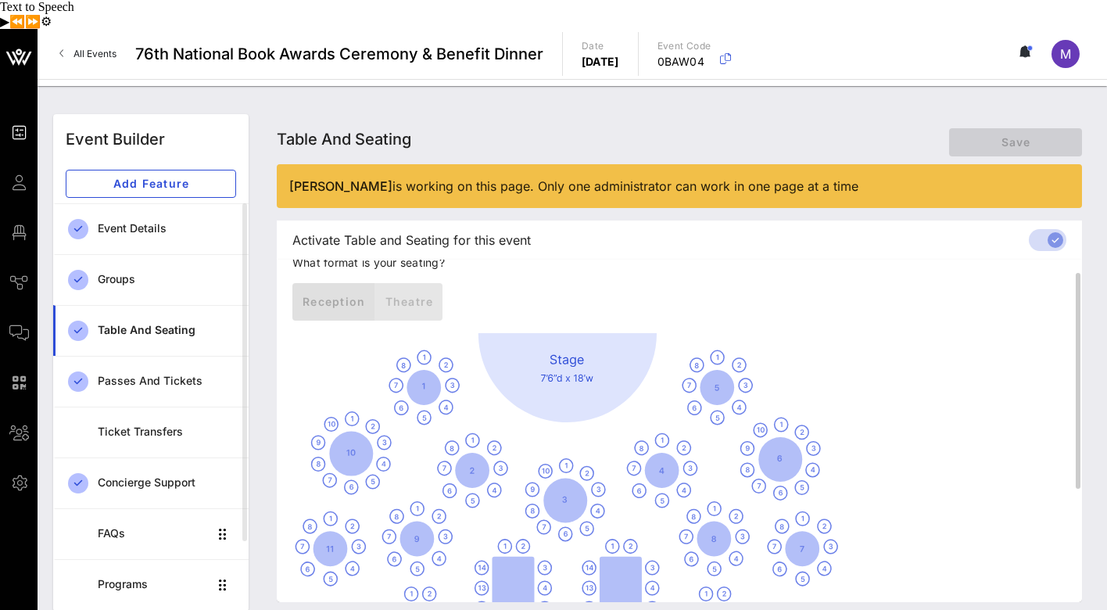
scroll to position [200, 0]
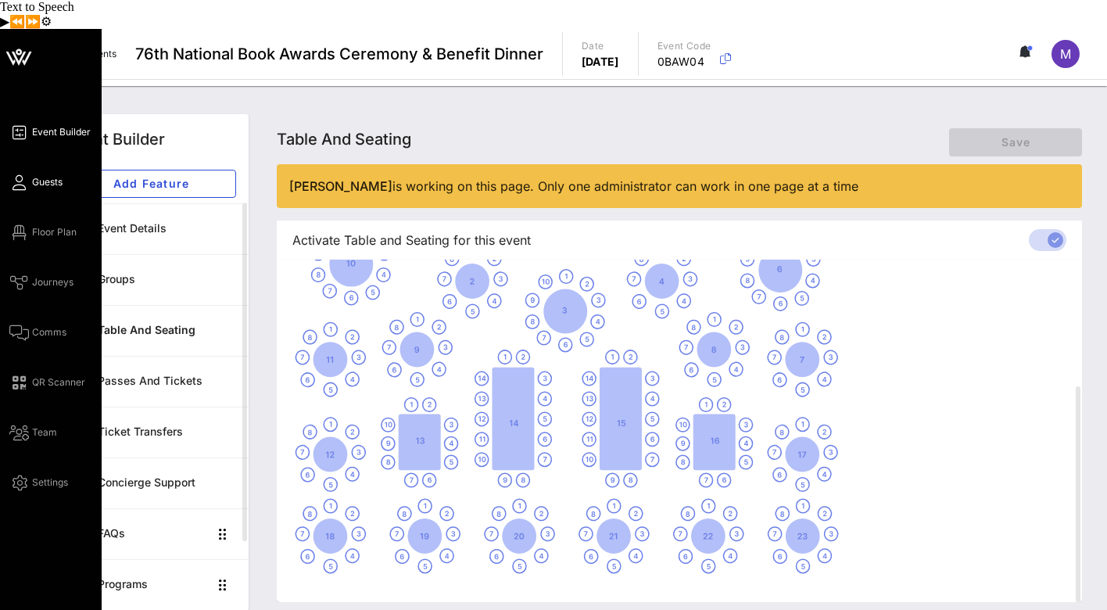
click at [53, 175] on span "Guests" at bounding box center [47, 182] width 30 height 14
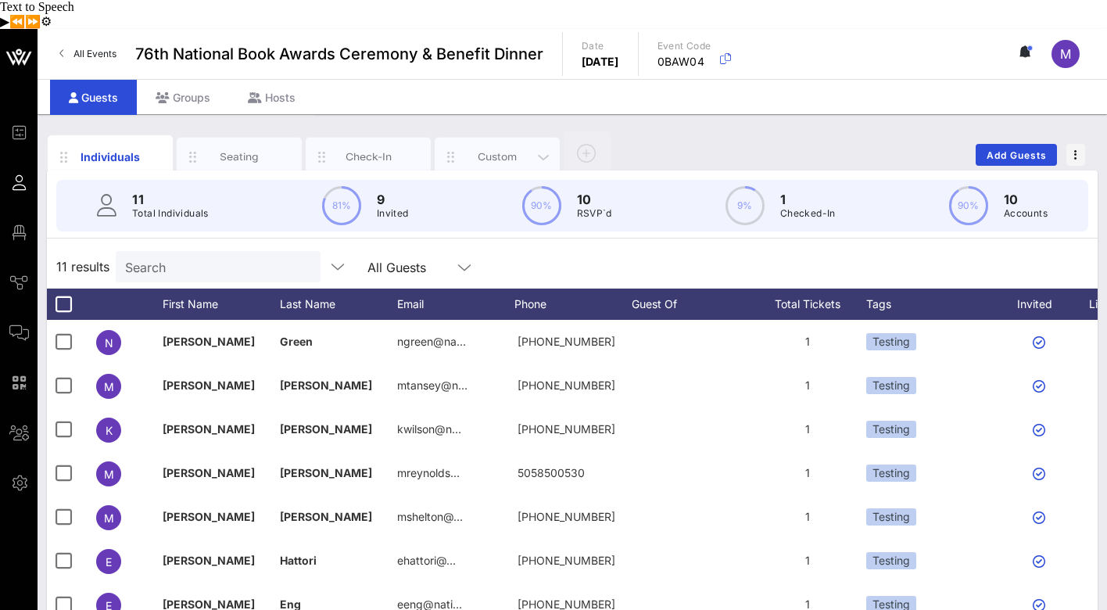
click at [487, 149] on div "Custom" at bounding box center [498, 156] width 70 height 15
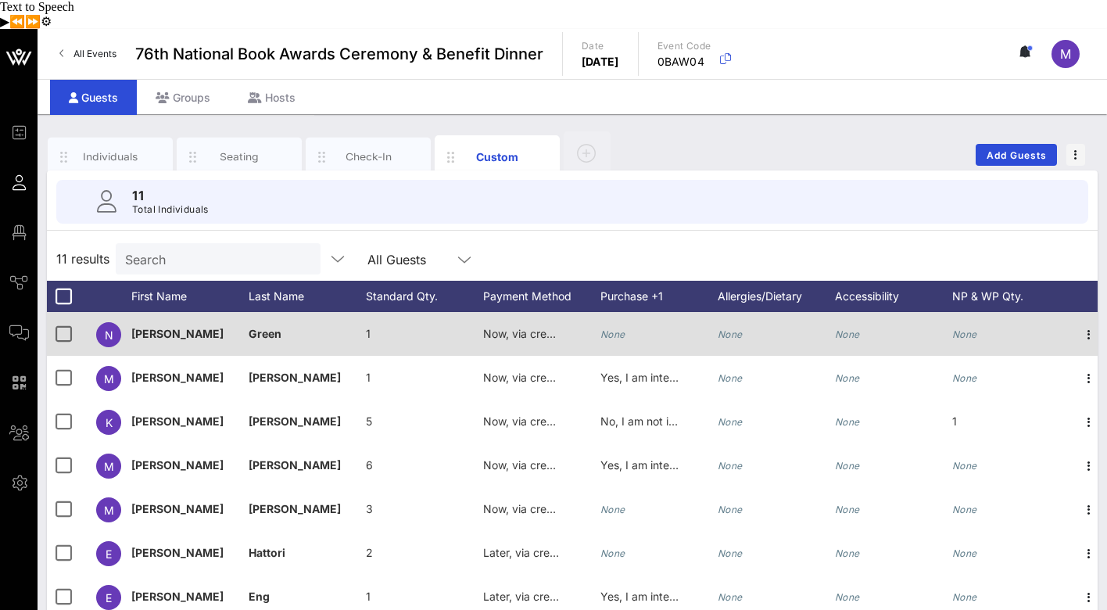
scroll to position [13, 0]
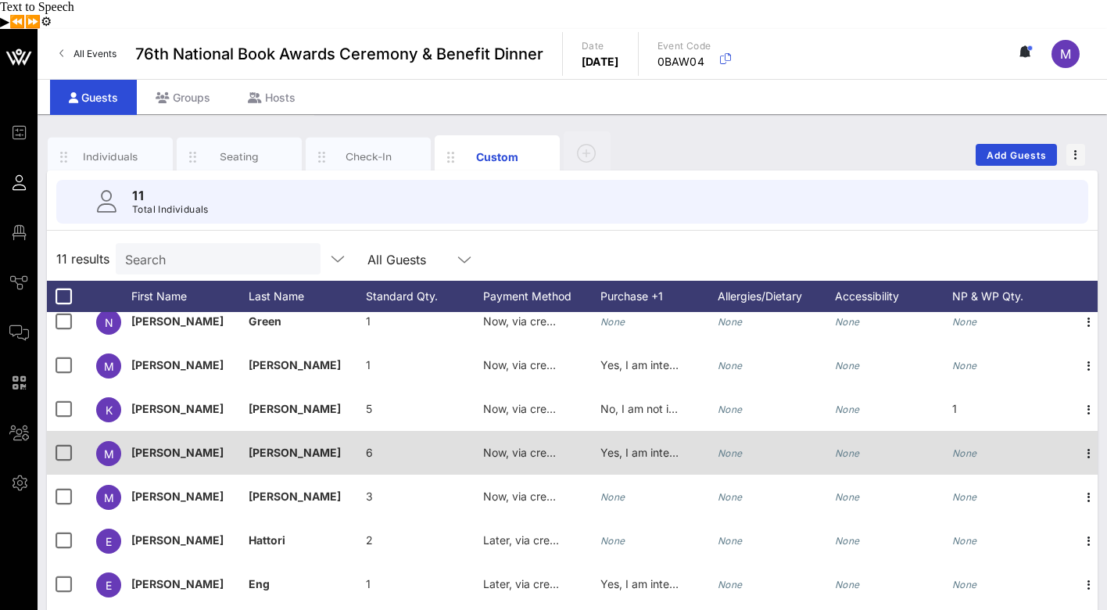
click at [145, 446] on span "[PERSON_NAME]" at bounding box center [177, 452] width 92 height 13
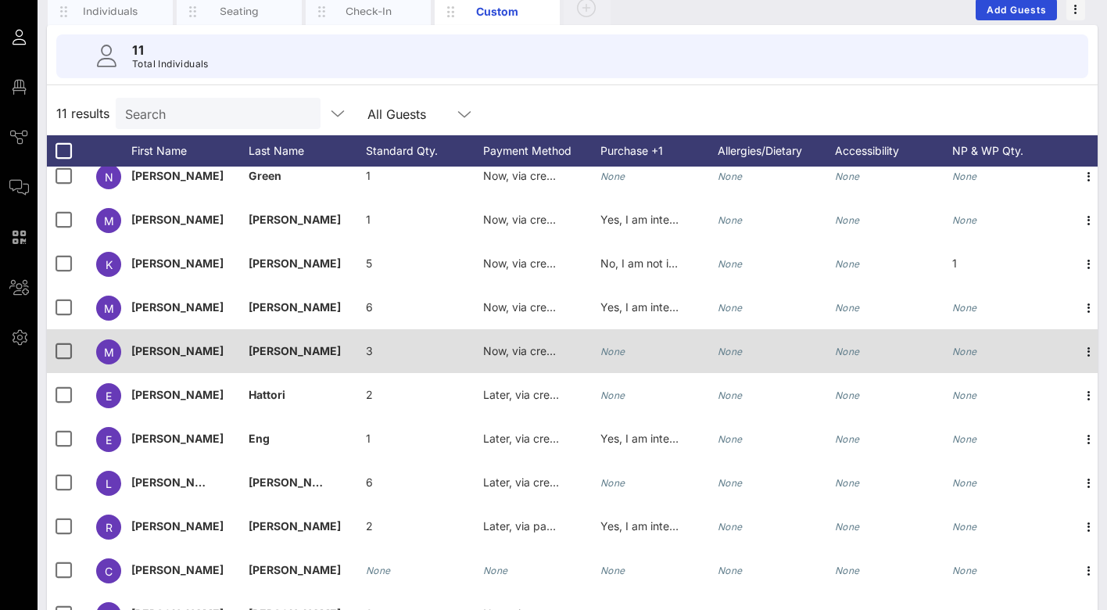
scroll to position [158, 0]
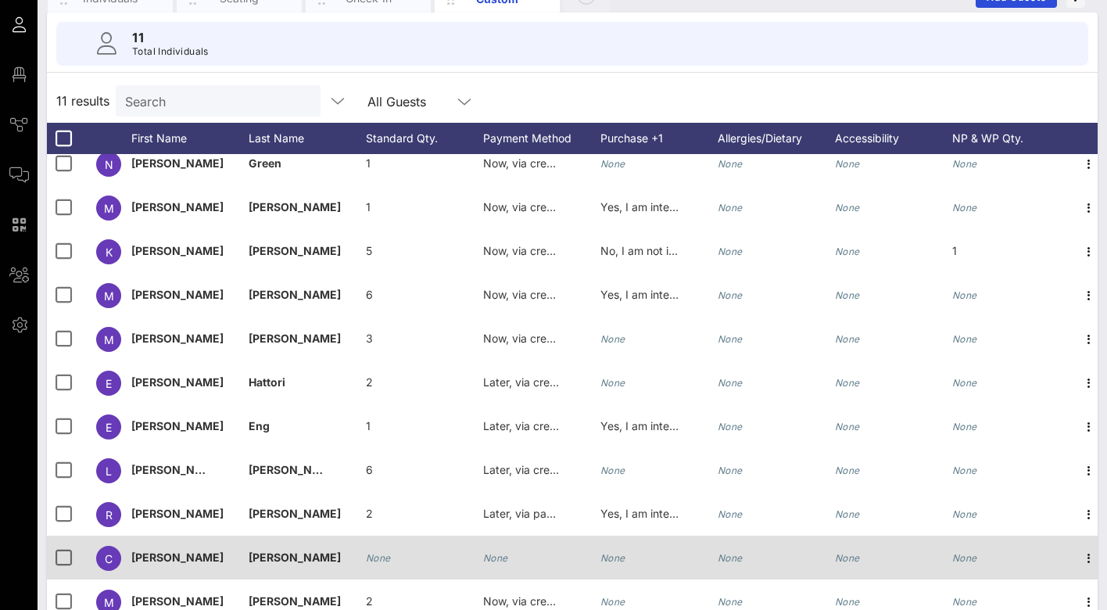
click at [157, 550] on span "[PERSON_NAME]" at bounding box center [177, 556] width 92 height 13
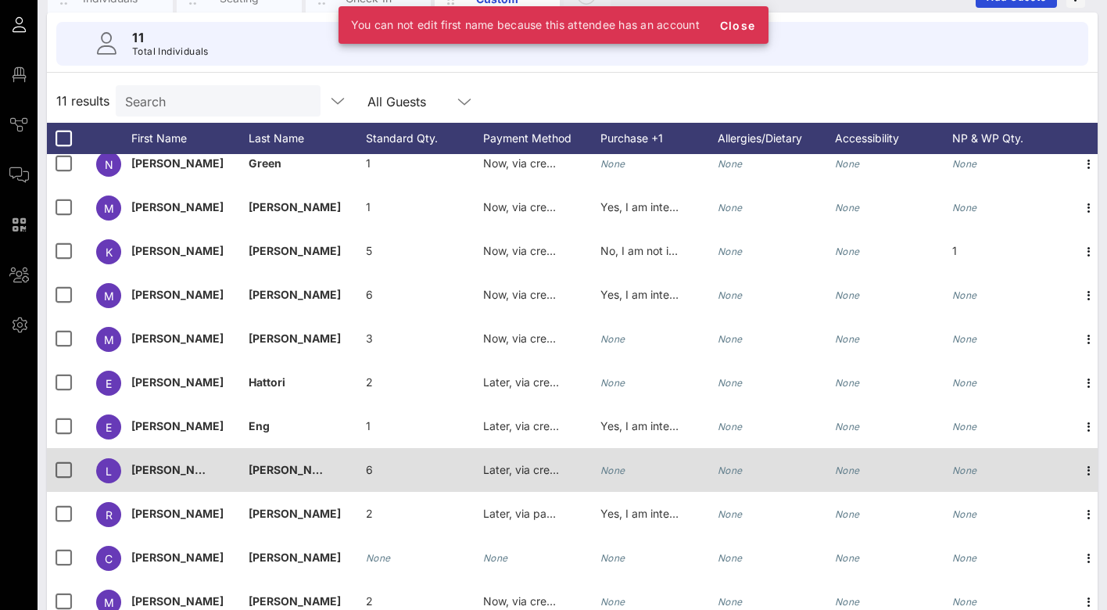
click at [137, 463] on span "[PERSON_NAME]" at bounding box center [177, 469] width 92 height 13
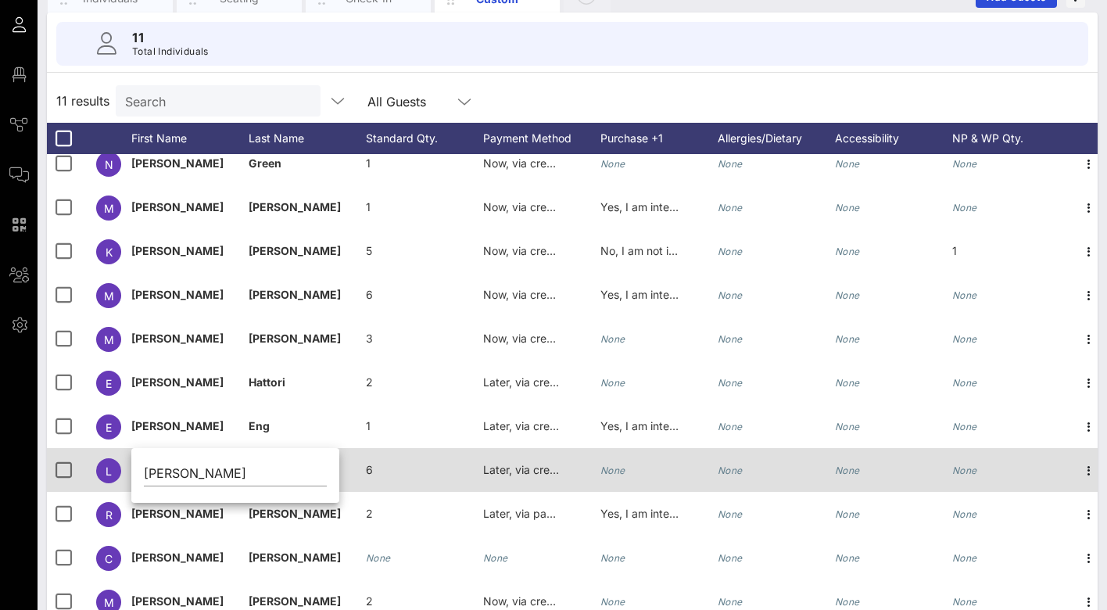
click at [521, 463] on span "Later, via credit card, ACH, or wire" at bounding box center [571, 469] width 177 height 13
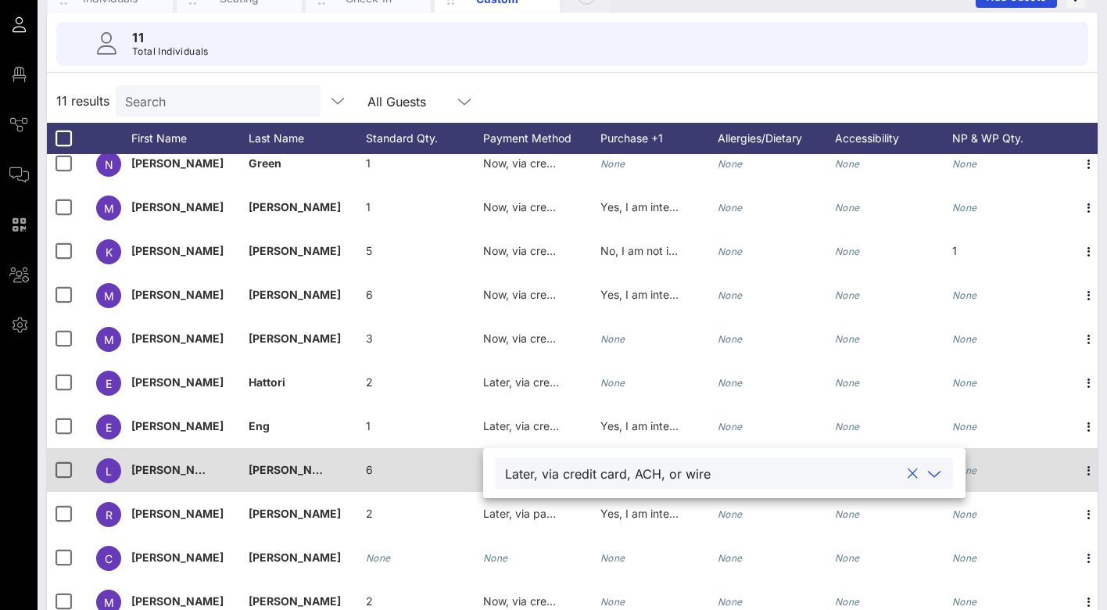
click at [1010, 448] on div "None" at bounding box center [1010, 479] width 117 height 62
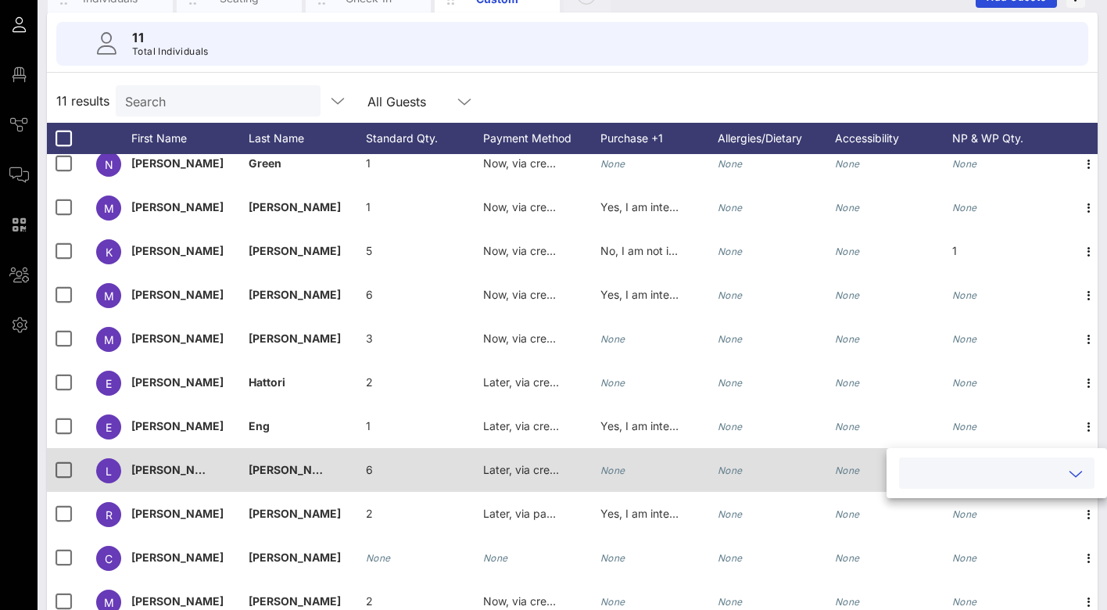
scroll to position [0, 11]
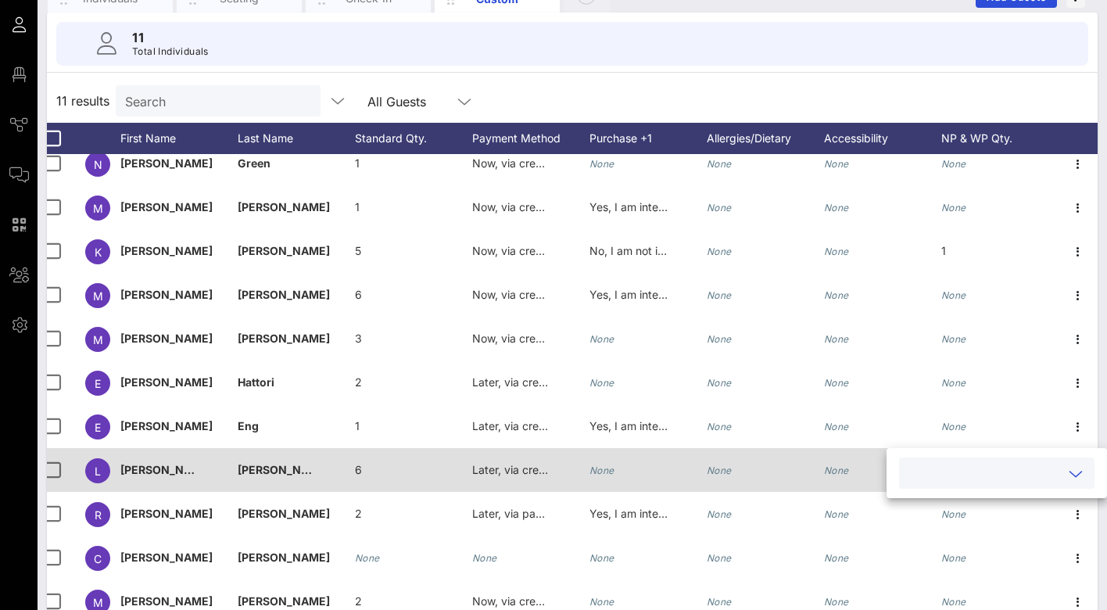
click at [100, 464] on span "L" at bounding box center [98, 470] width 6 height 13
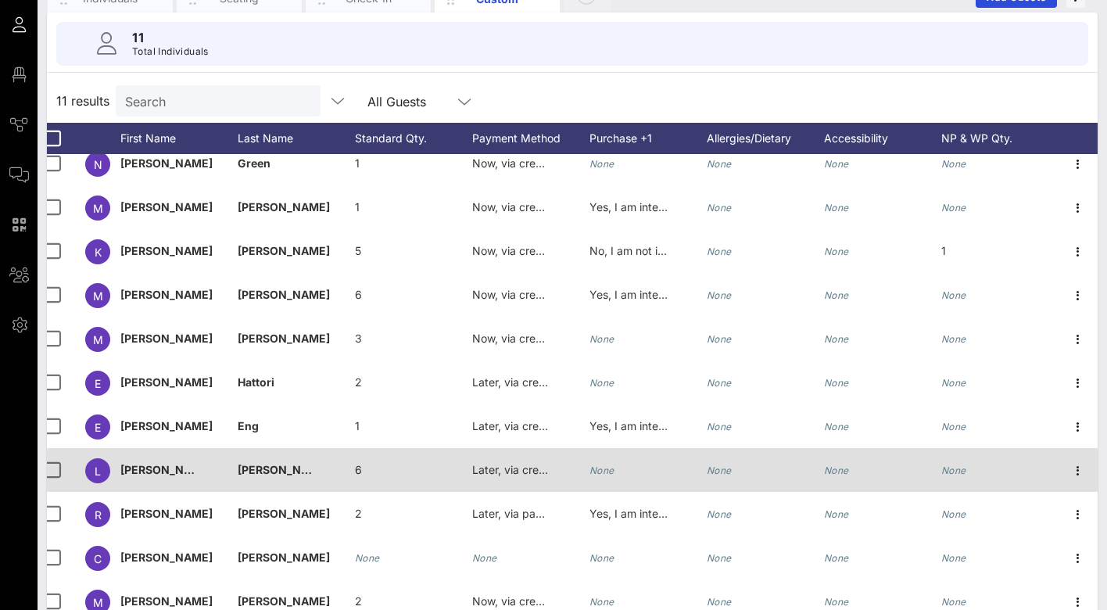
scroll to position [0, 0]
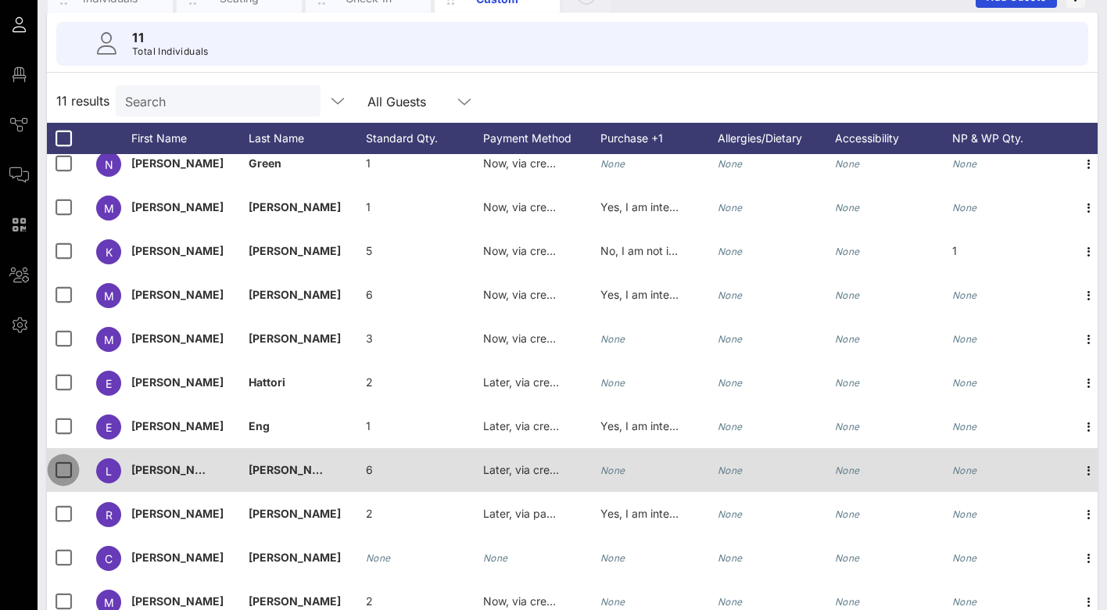
click at [64, 457] on div at bounding box center [63, 470] width 27 height 27
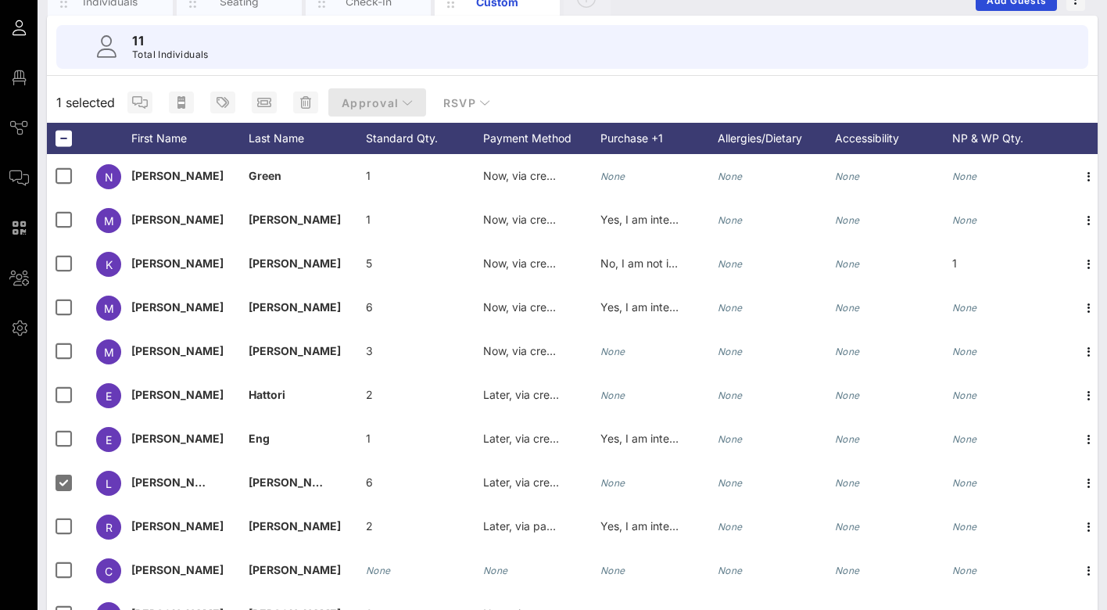
click at [402, 97] on icon "button" at bounding box center [407, 102] width 11 height 11
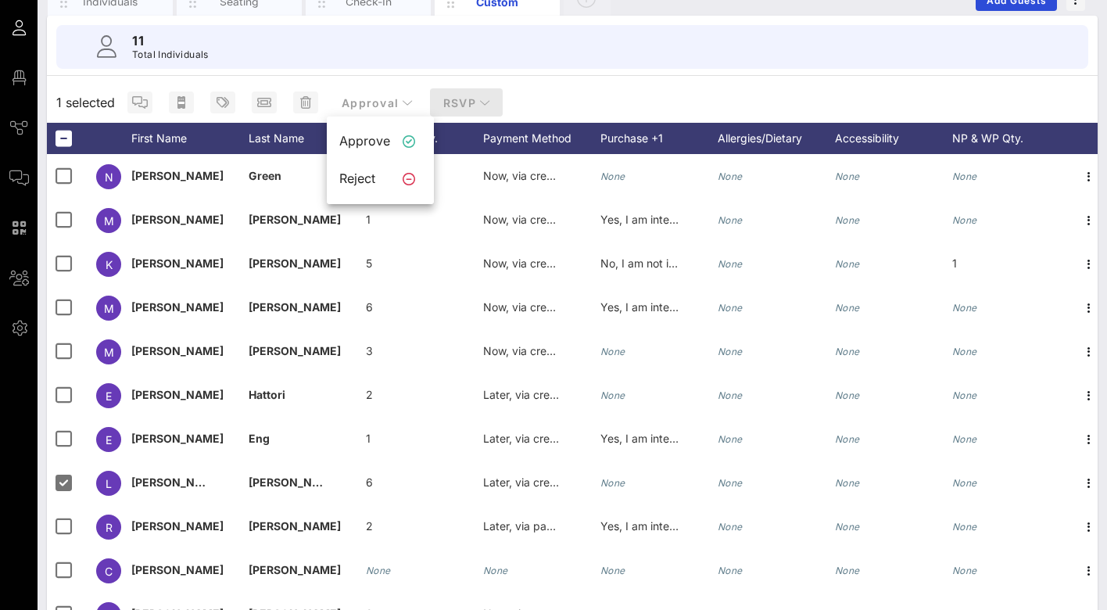
click at [479, 97] on icon "button" at bounding box center [484, 102] width 11 height 11
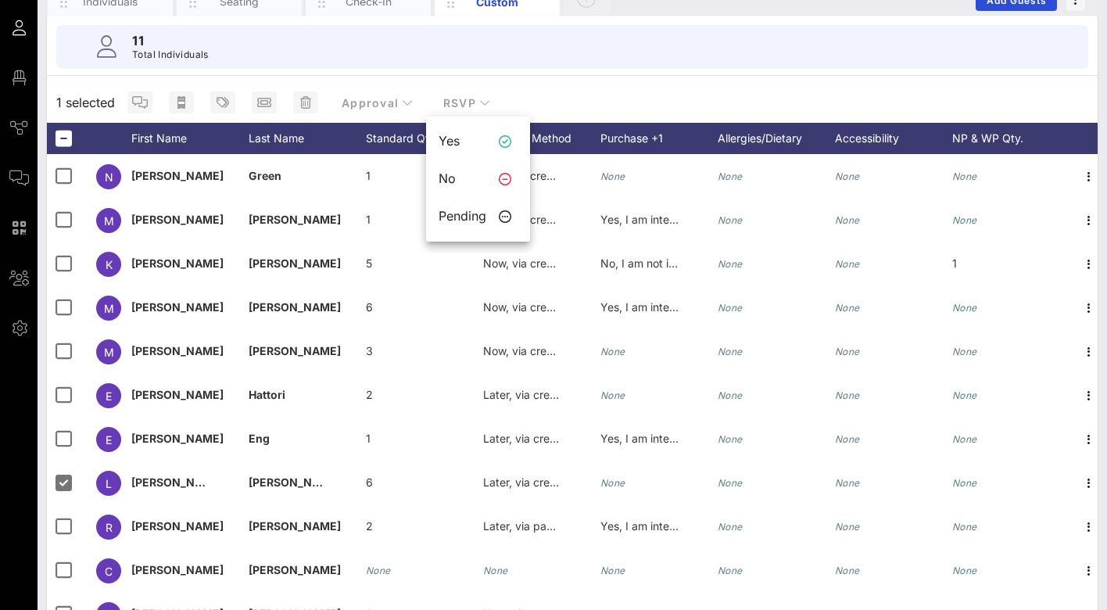
click at [256, 41] on div "11 Total Individuals" at bounding box center [573, 47] width 1070 height 63
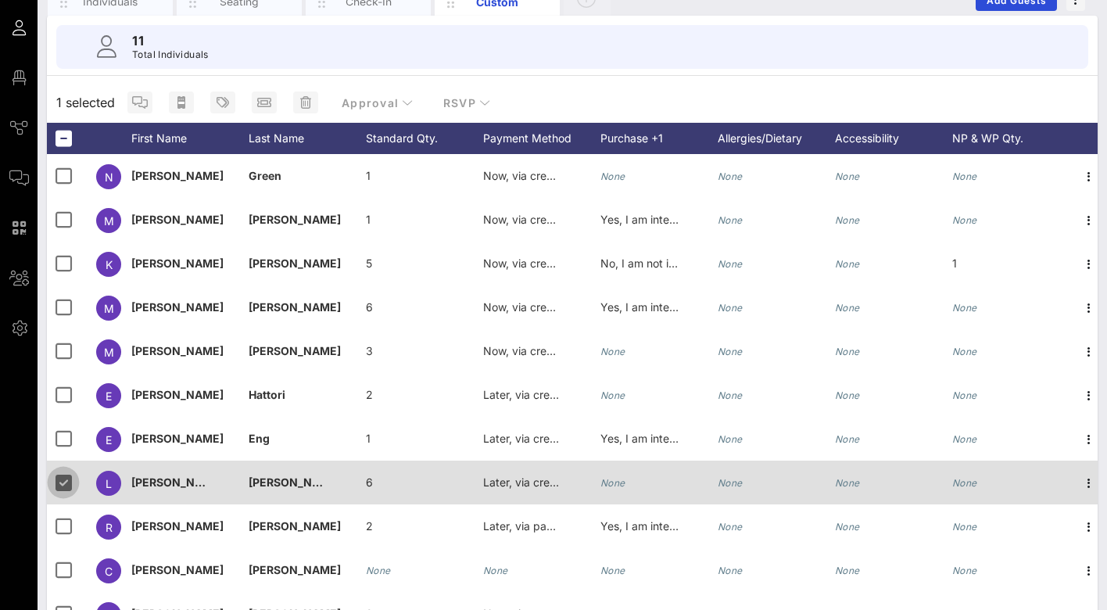
click at [63, 469] on div at bounding box center [63, 482] width 27 height 27
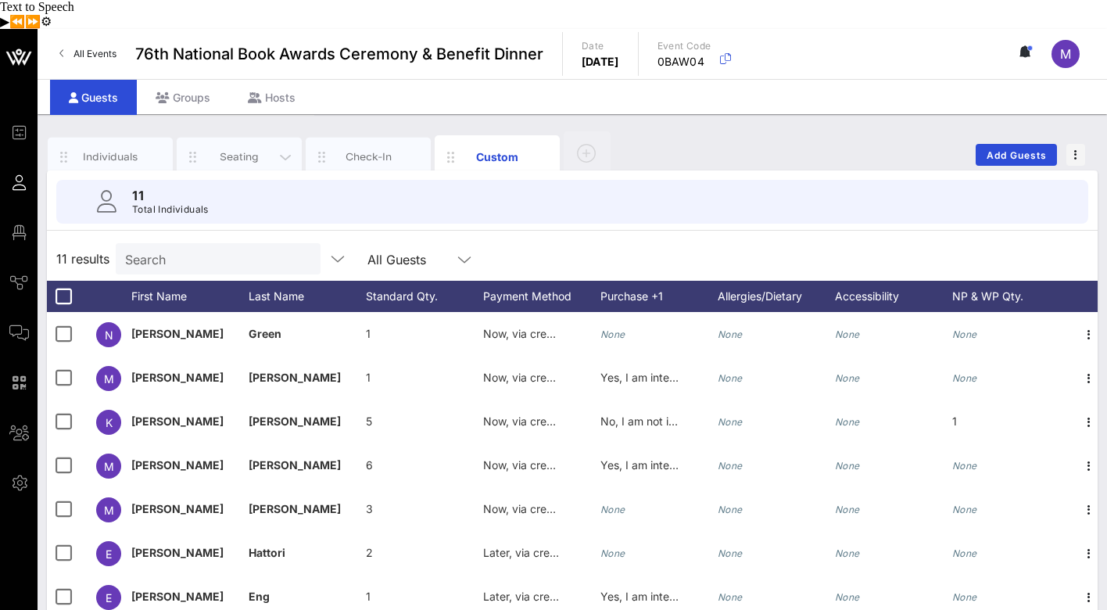
click at [250, 149] on div "Seating" at bounding box center [240, 156] width 70 height 15
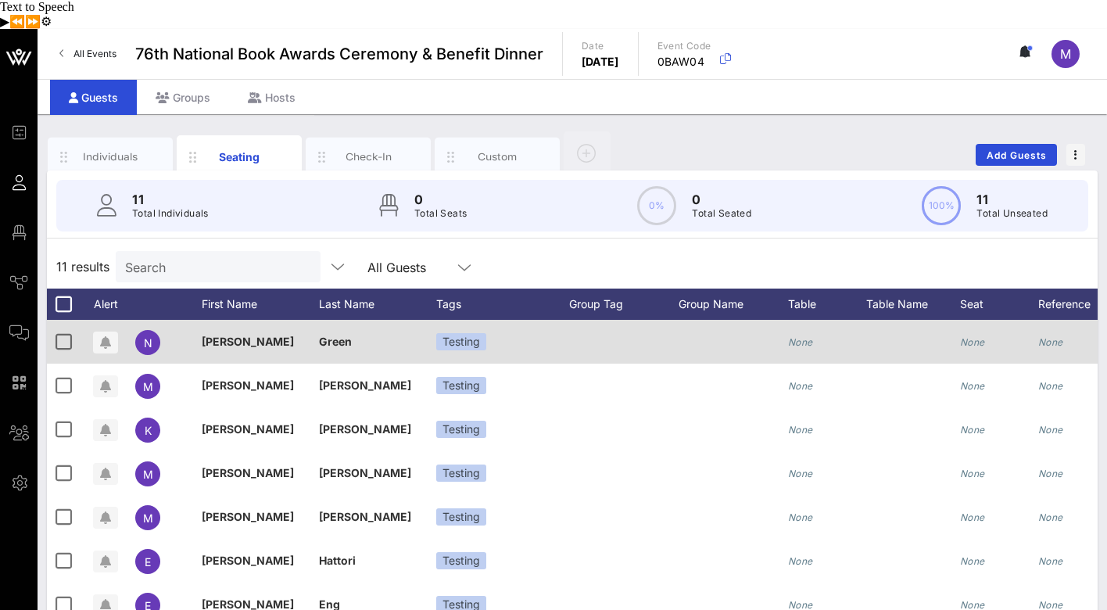
scroll to position [13, 0]
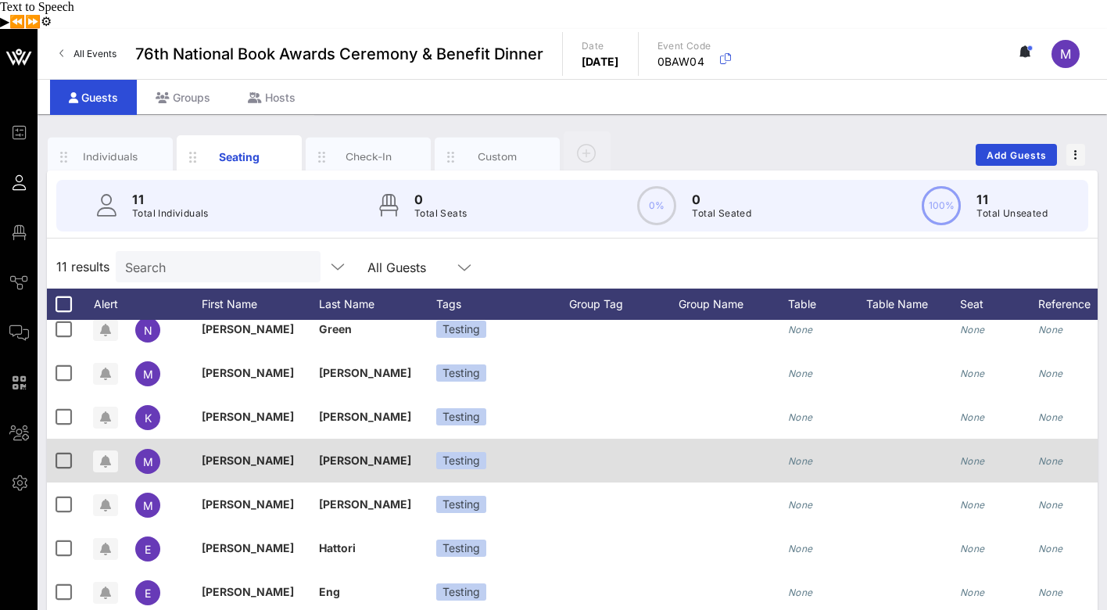
click at [148, 455] on span "M" at bounding box center [148, 461] width 10 height 13
click at [222, 453] on span "[PERSON_NAME]" at bounding box center [248, 459] width 92 height 13
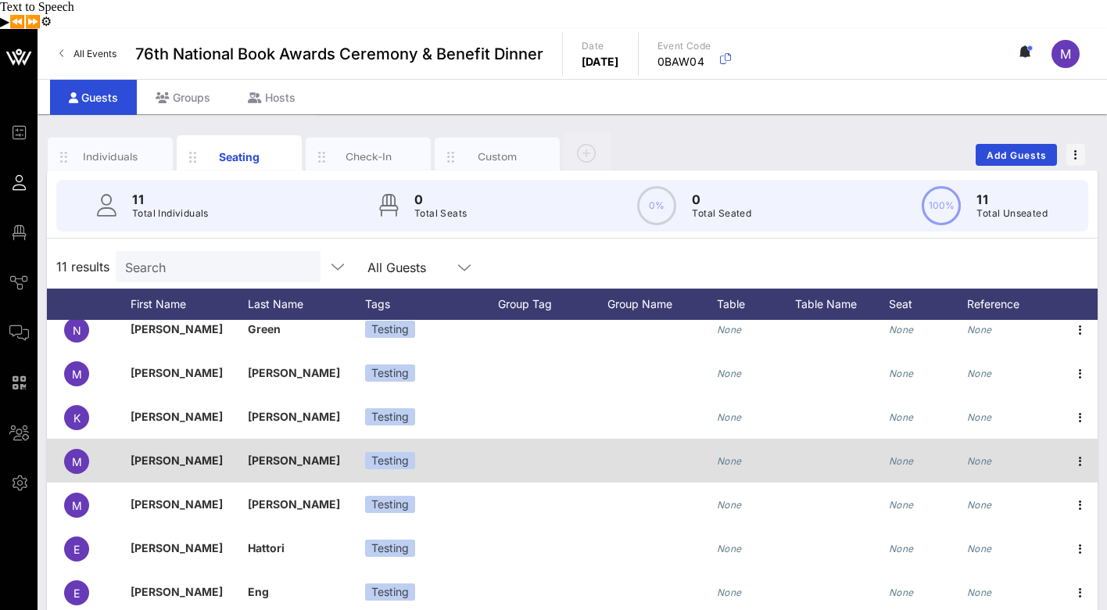
scroll to position [0, 73]
click at [1080, 452] on icon "button" at bounding box center [1078, 461] width 19 height 19
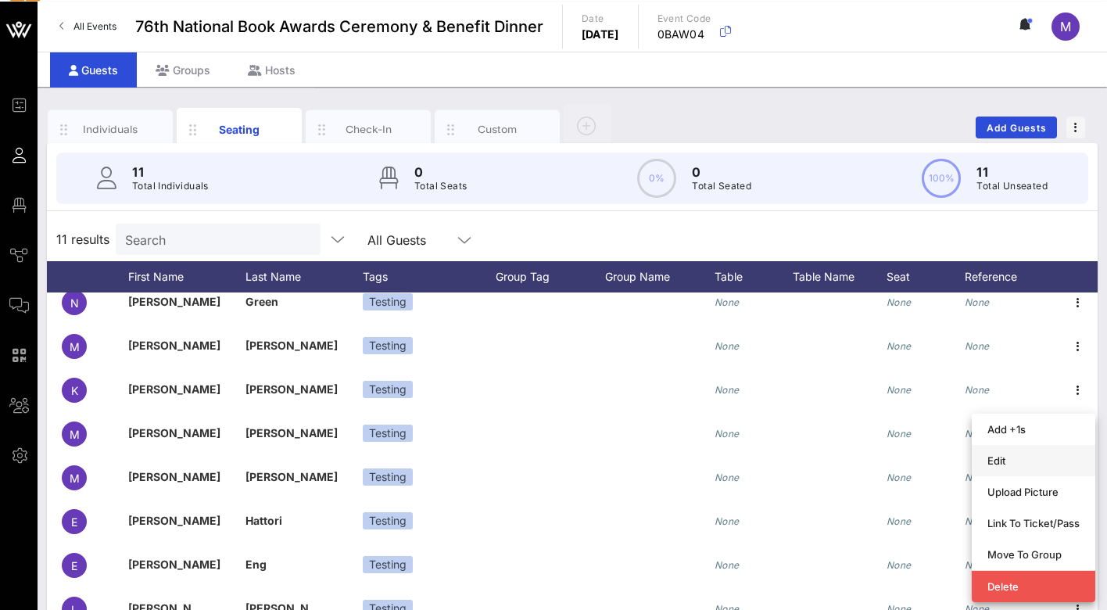
scroll to position [39, 0]
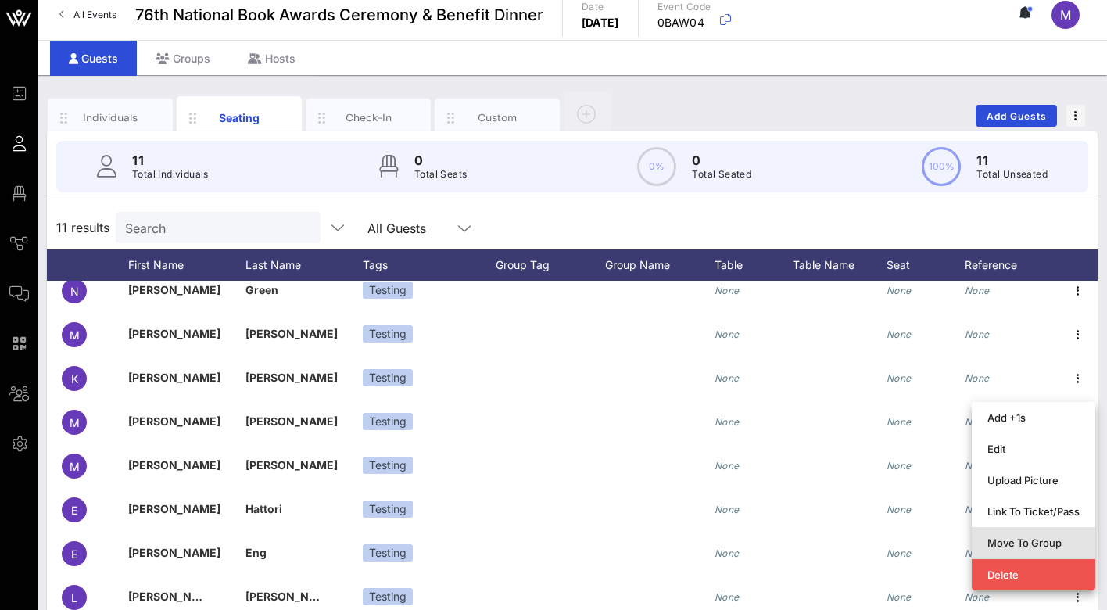
click at [1044, 536] on div "Move To Group" at bounding box center [1033, 542] width 92 height 13
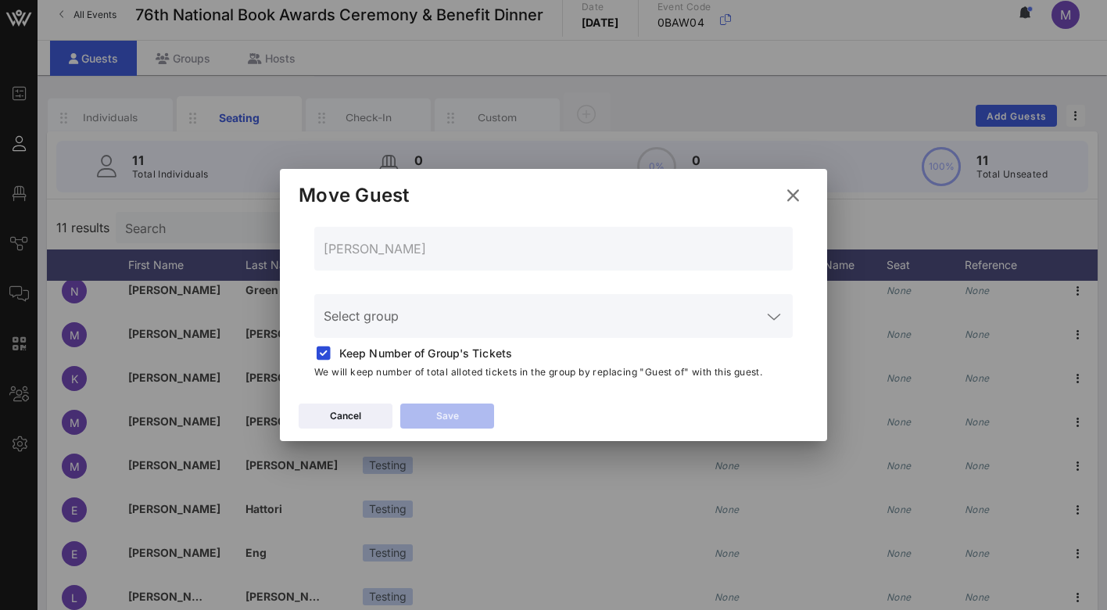
click at [768, 321] on icon at bounding box center [774, 316] width 14 height 19
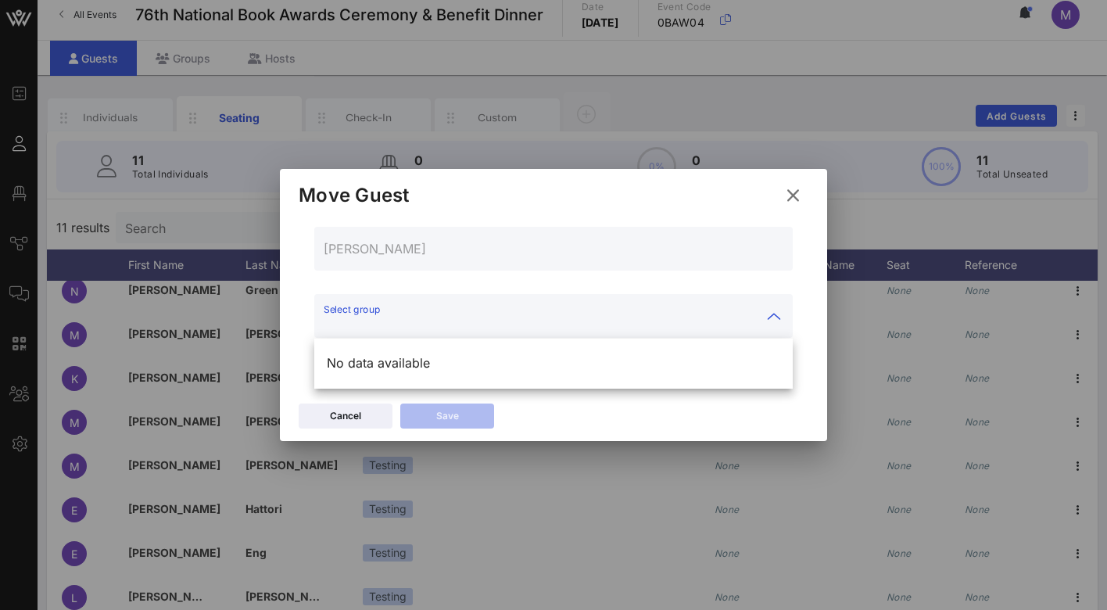
click at [801, 192] on icon at bounding box center [792, 195] width 23 height 25
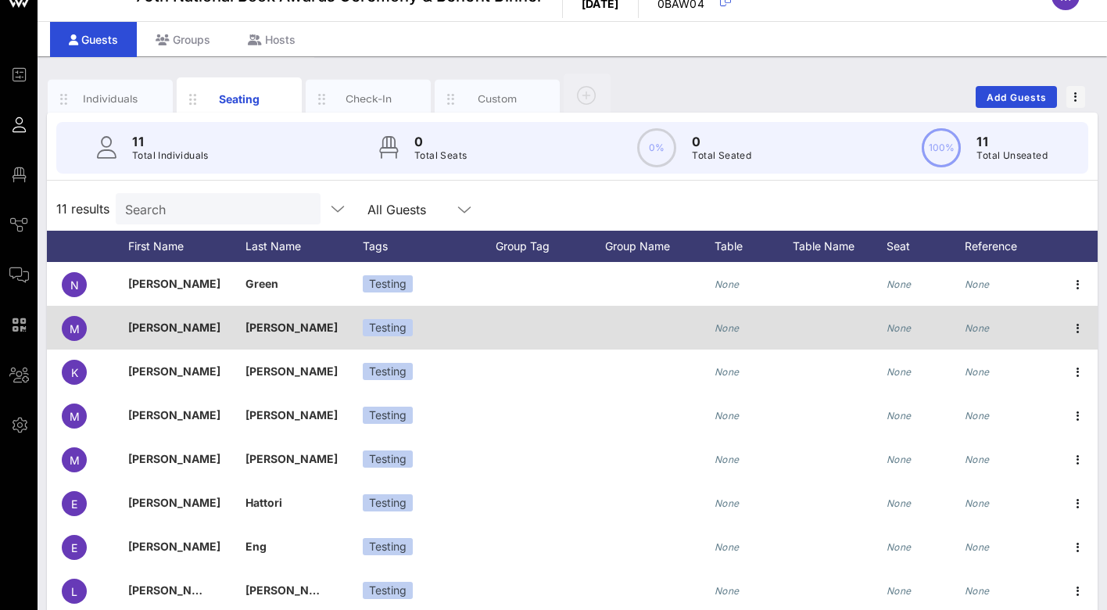
scroll to position [0, 0]
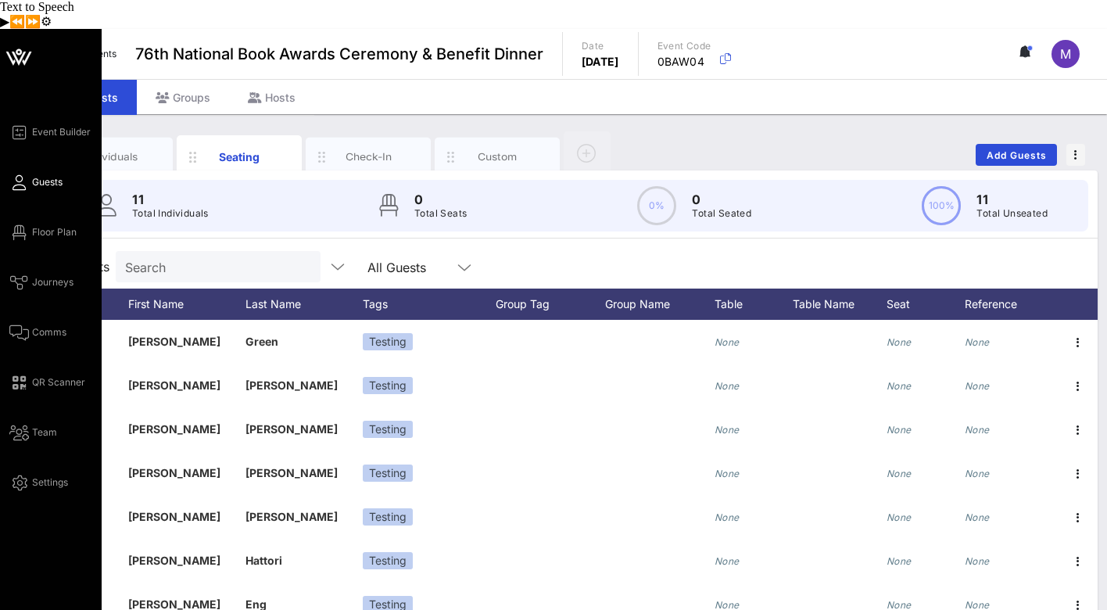
click at [56, 175] on span "Guests" at bounding box center [47, 182] width 30 height 14
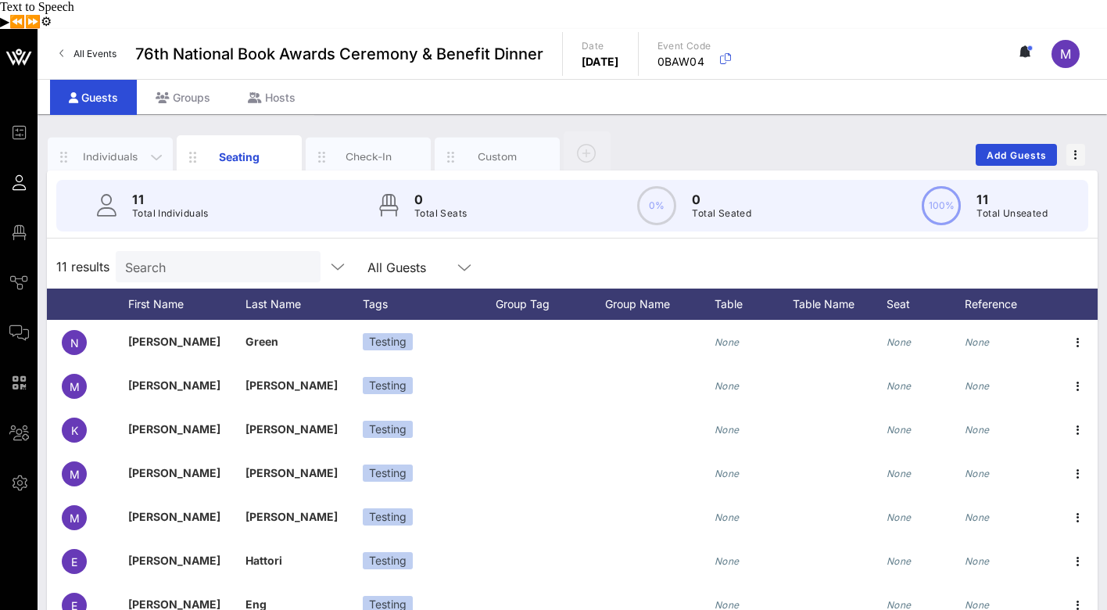
click at [131, 149] on div "Individuals" at bounding box center [111, 156] width 70 height 15
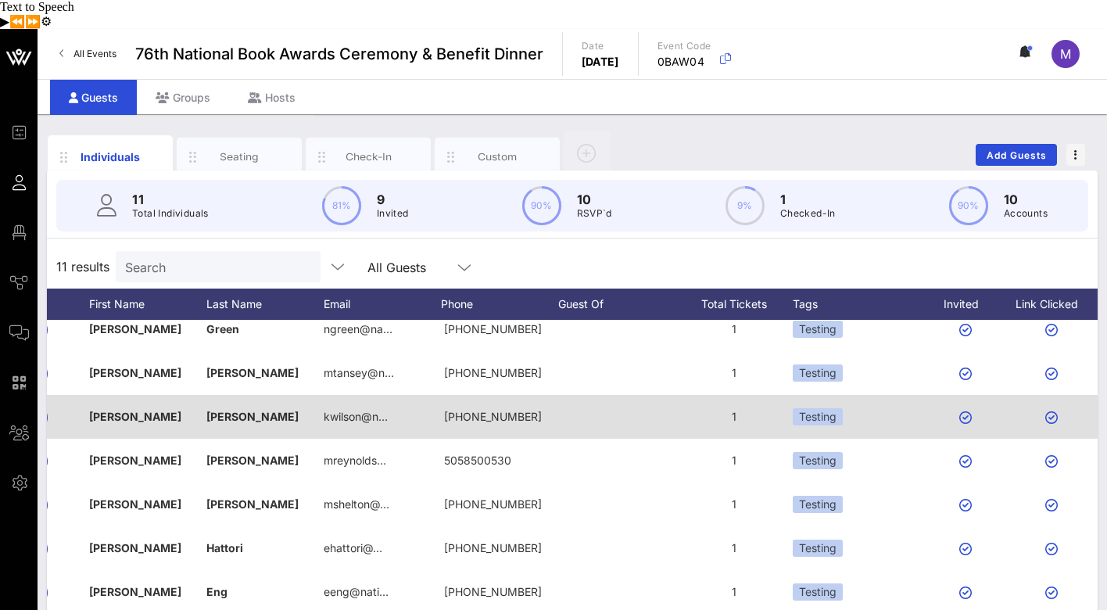
scroll to position [0, 73]
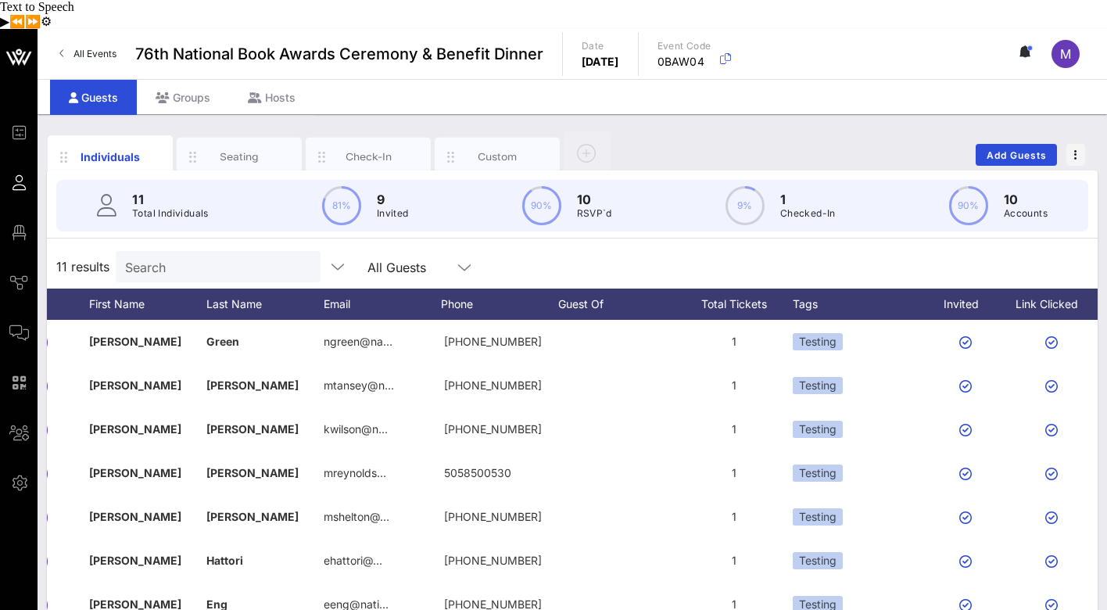
click at [380, 260] on div "All Guests" at bounding box center [396, 267] width 59 height 14
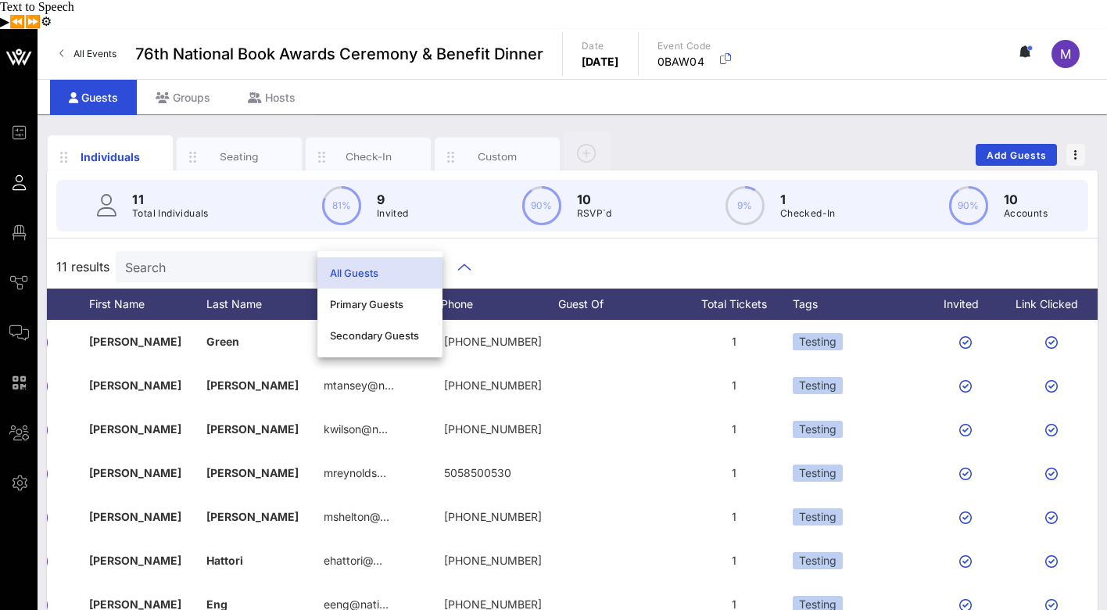
click at [507, 245] on div "11 results Search All Guests" at bounding box center [572, 267] width 1051 height 44
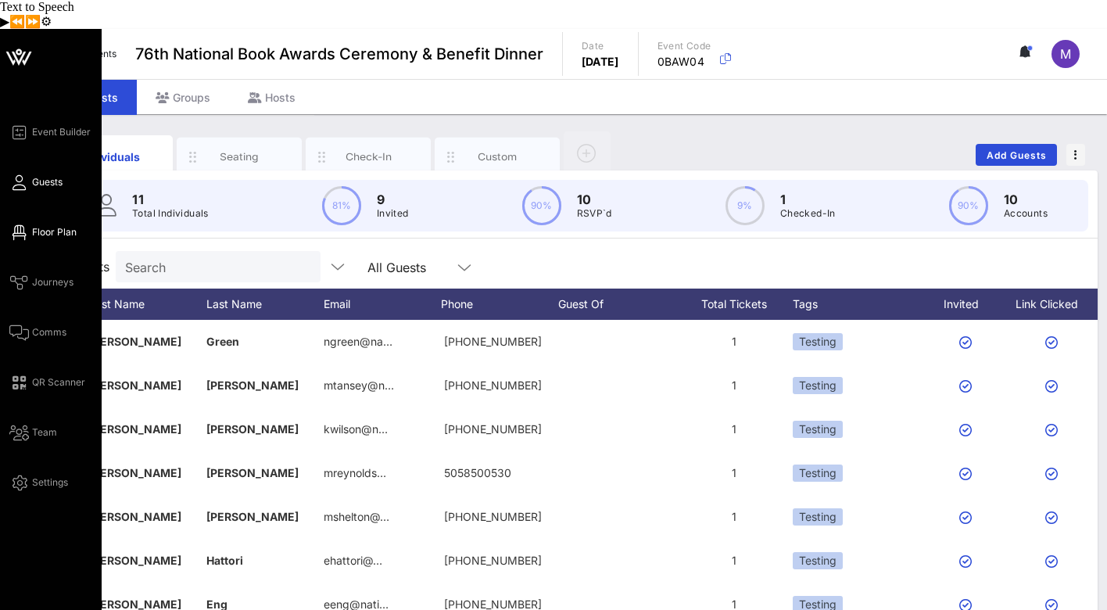
click at [52, 225] on span "Floor Plan" at bounding box center [54, 232] width 45 height 14
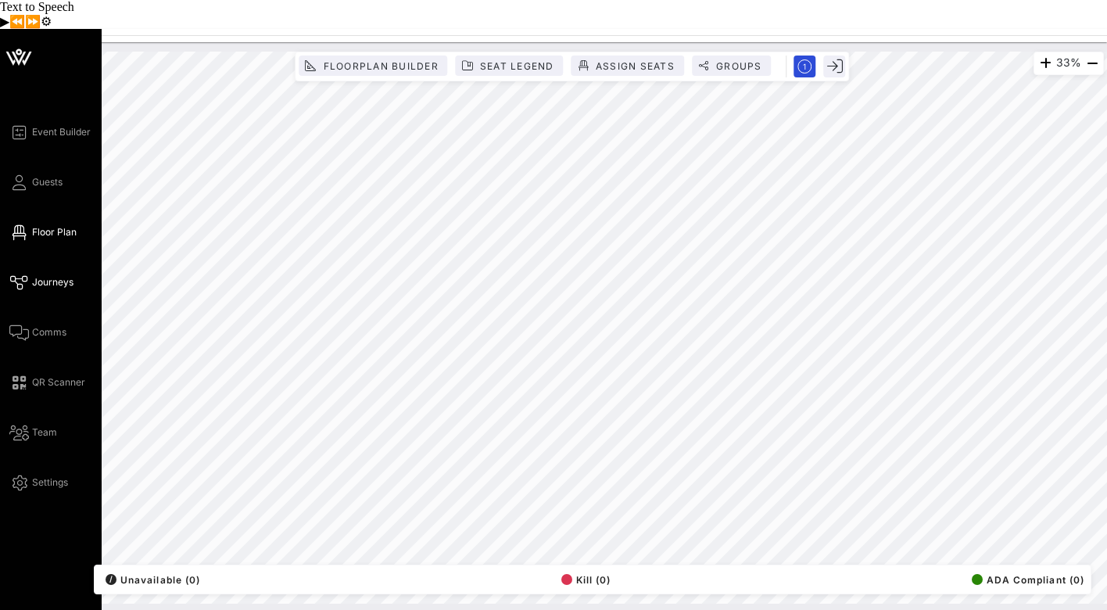
click at [59, 275] on span "Journeys" at bounding box center [52, 282] width 41 height 14
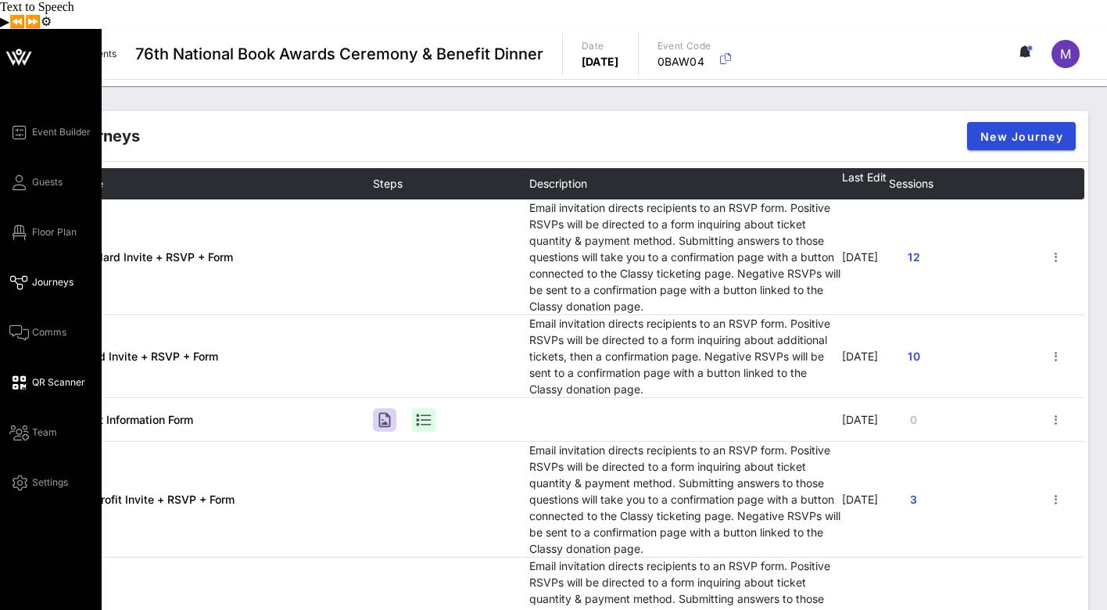
click at [45, 375] on span "QR Scanner" at bounding box center [58, 382] width 53 height 14
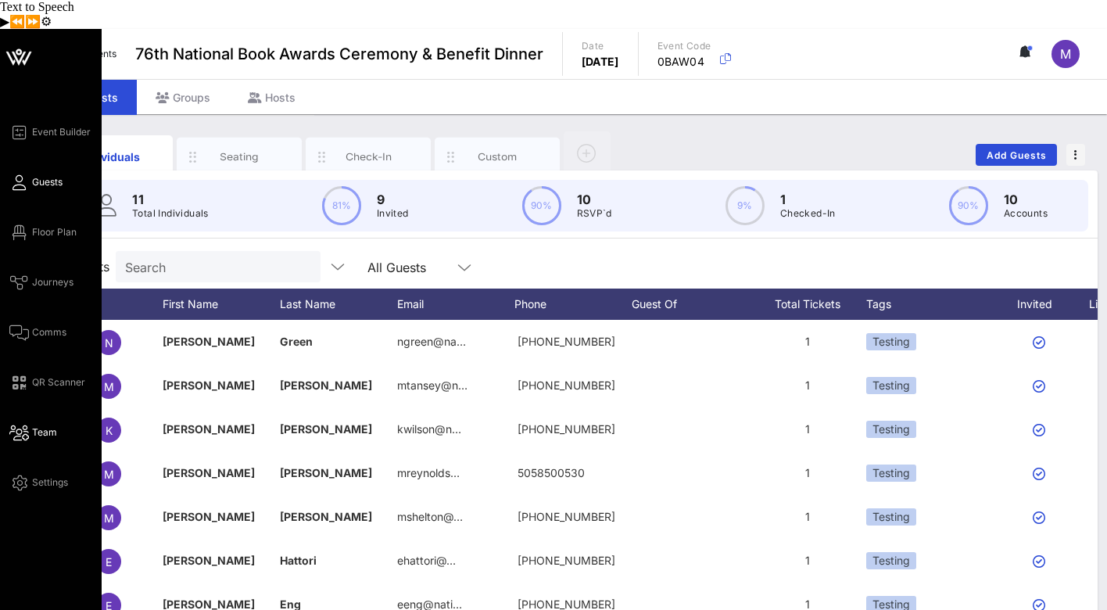
click at [23, 432] on icon at bounding box center [19, 433] width 20 height 2
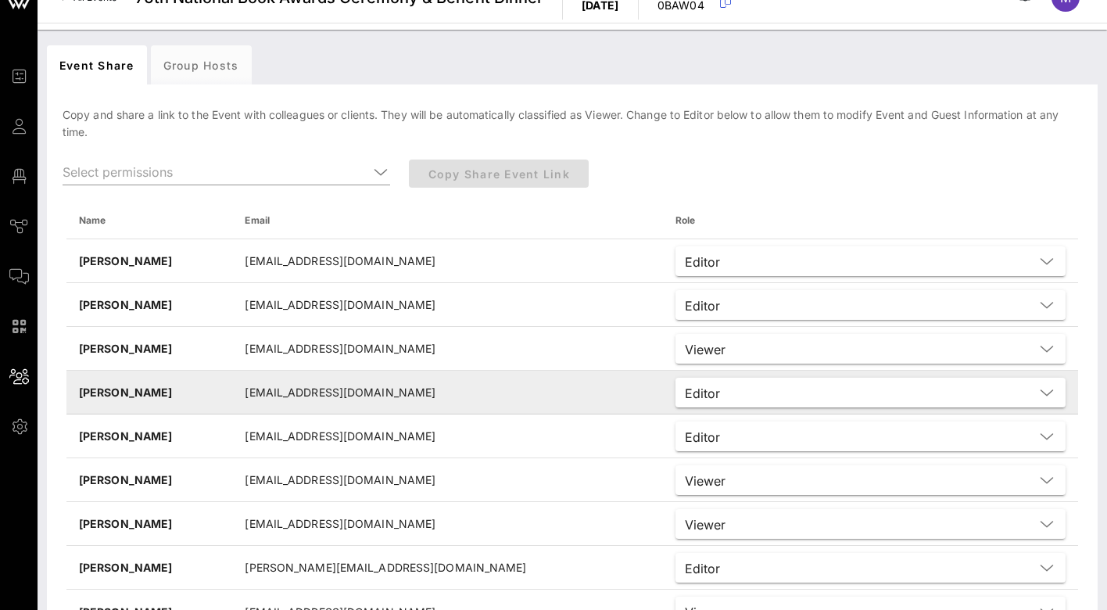
scroll to position [79, 0]
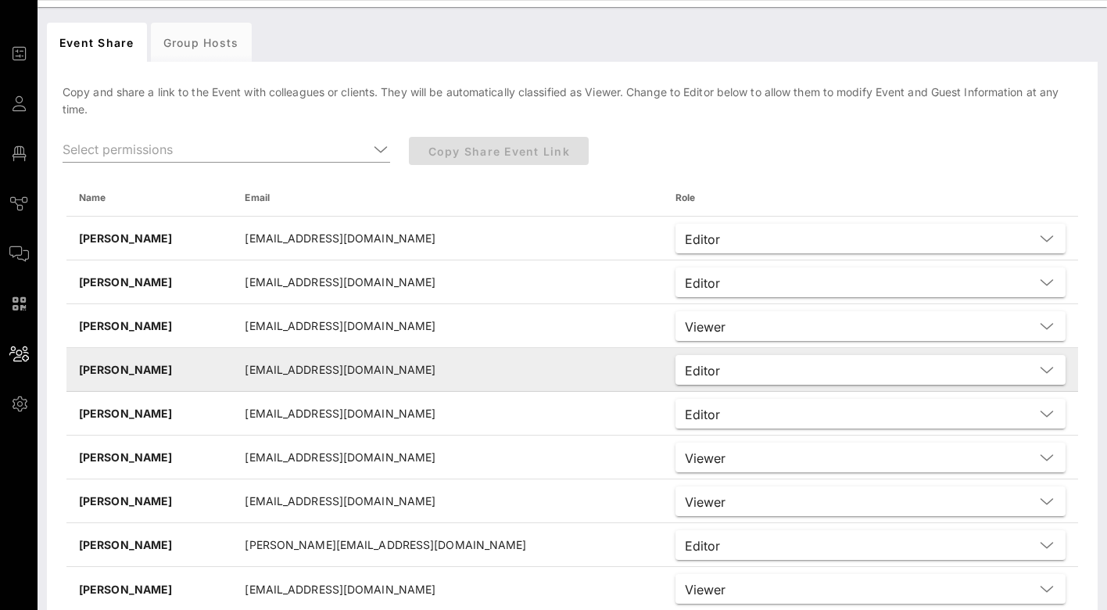
click at [1047, 360] on icon at bounding box center [1047, 369] width 14 height 19
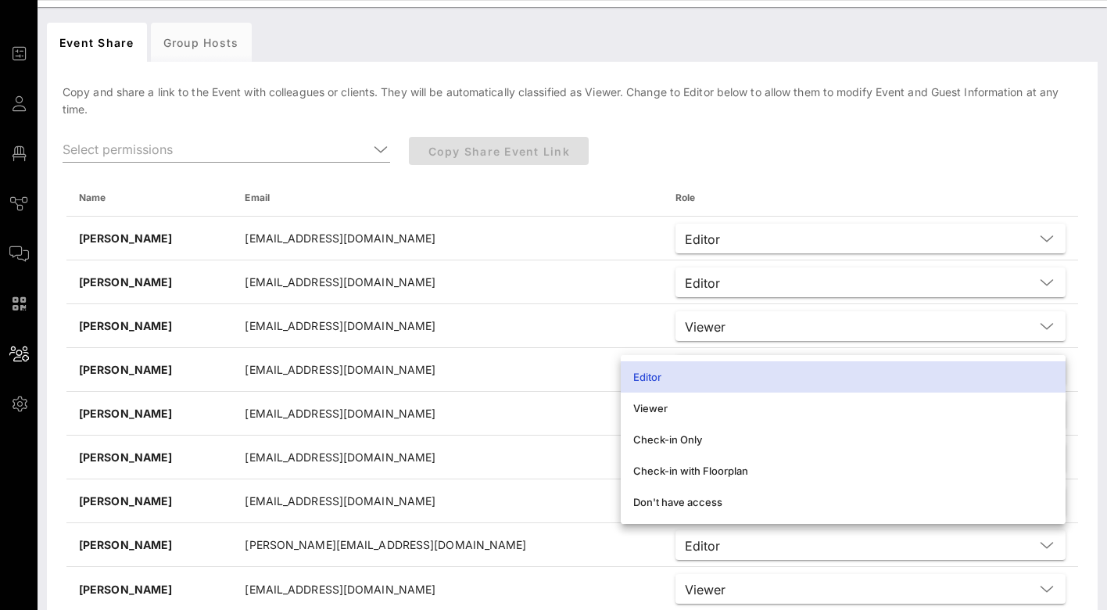
click at [1086, 349] on div "Copy and share a link to the Event with colleagues or clients. They will be aut…" at bounding box center [572, 347] width 1051 height 552
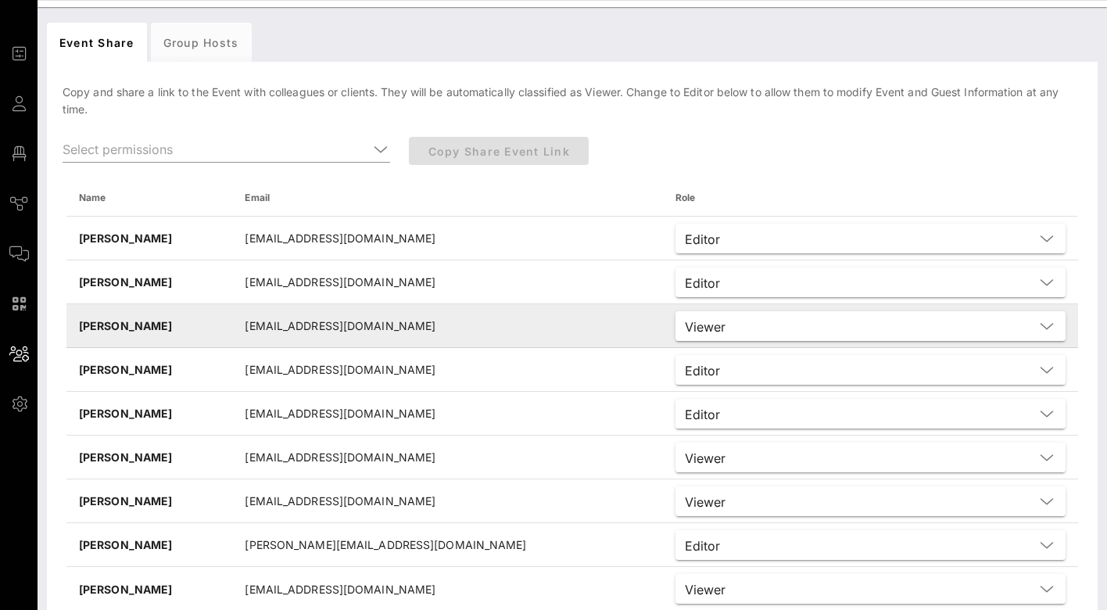
scroll to position [0, 0]
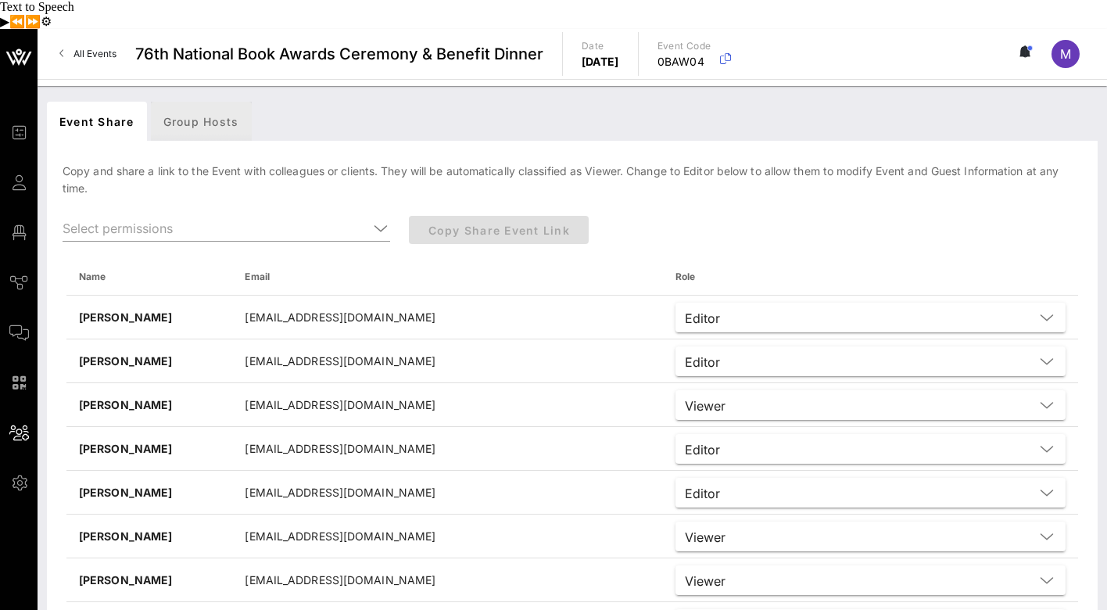
click at [210, 102] on div "Group Hosts" at bounding box center [201, 121] width 101 height 39
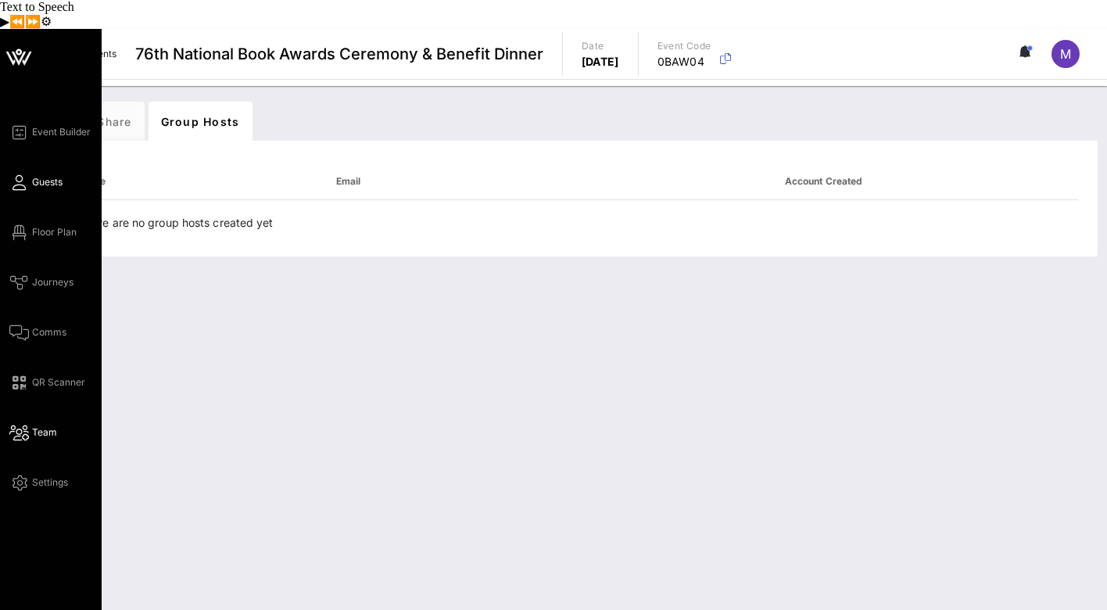
click at [48, 175] on span "Guests" at bounding box center [47, 182] width 30 height 14
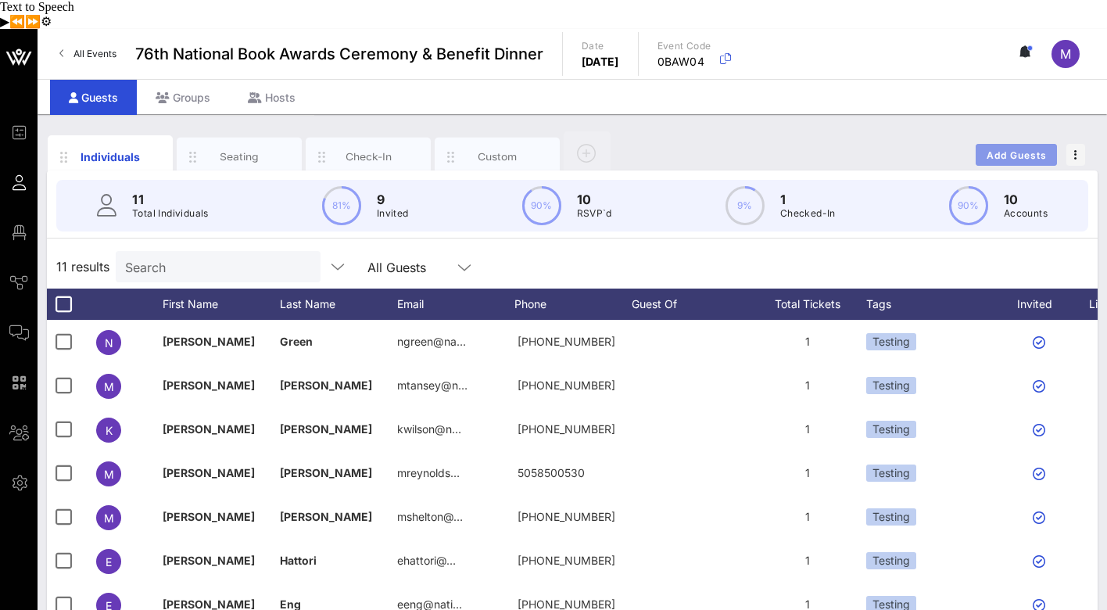
click at [1004, 149] on span "Add Guests" at bounding box center [1017, 155] width 62 height 12
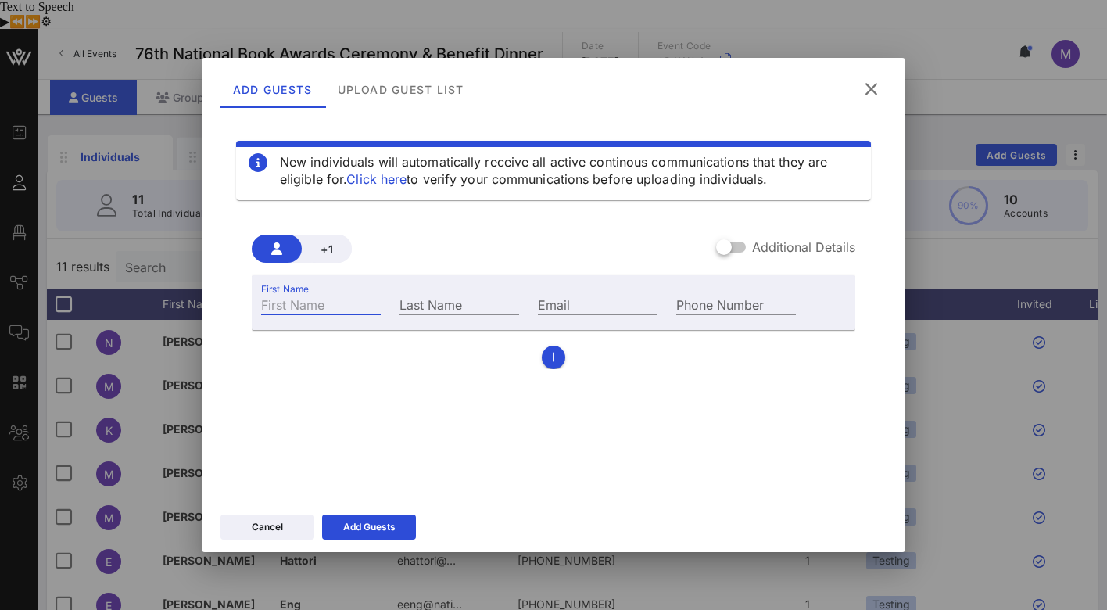
click at [321, 303] on input "First Name" at bounding box center [321, 304] width 120 height 20
type input "MR"
click at [416, 302] on input "Last Name" at bounding box center [460, 304] width 120 height 20
type input "TEST"
click at [595, 304] on input "Email" at bounding box center [598, 304] width 120 height 20
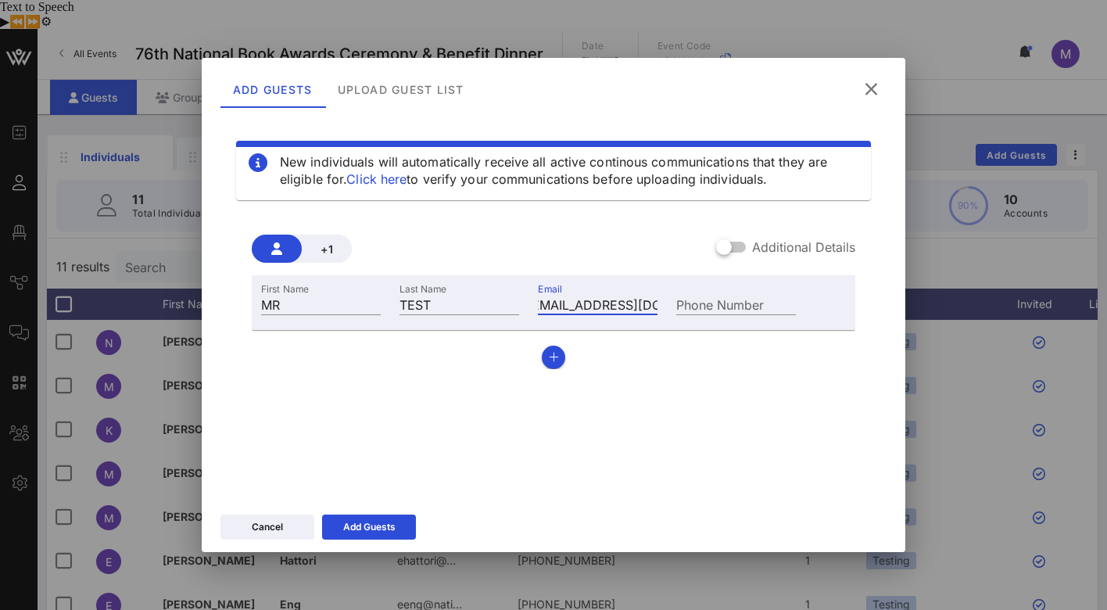
scroll to position [0, 22]
type input "[EMAIL_ADDRESS][DOMAIN_NAME]"
click at [728, 248] on div at bounding box center [724, 247] width 27 height 27
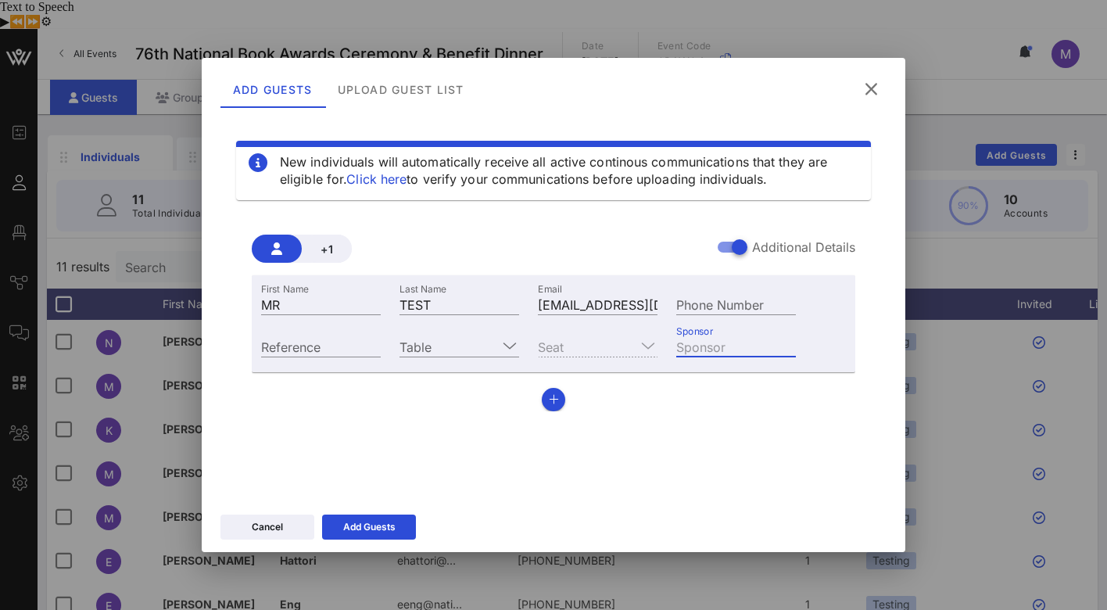
click at [731, 353] on input "Sponsor" at bounding box center [736, 346] width 120 height 20
type input "MR SPONSOR"
click at [338, 345] on input "Reference" at bounding box center [321, 346] width 120 height 20
click at [494, 352] on input "Table" at bounding box center [449, 346] width 98 height 20
click at [665, 379] on div "First Name MR Last Name TEST Email [EMAIL_ADDRESS][DOMAIN_NAME] Phone Number Re…" at bounding box center [554, 343] width 604 height 136
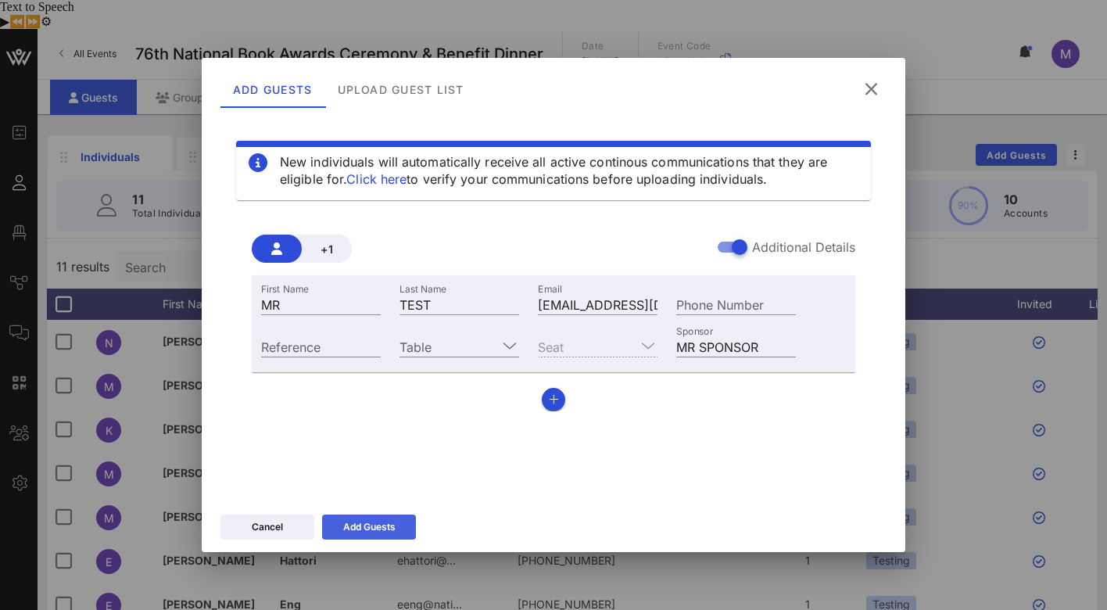
click at [382, 531] on div "Add Guests" at bounding box center [369, 527] width 52 height 16
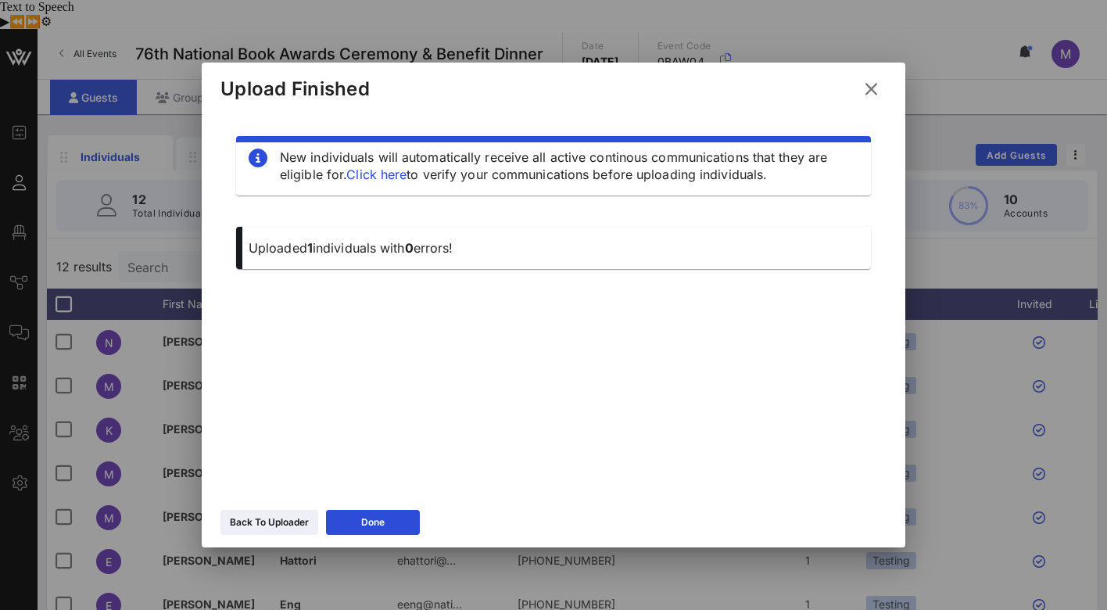
click at [873, 90] on icon at bounding box center [871, 89] width 24 height 26
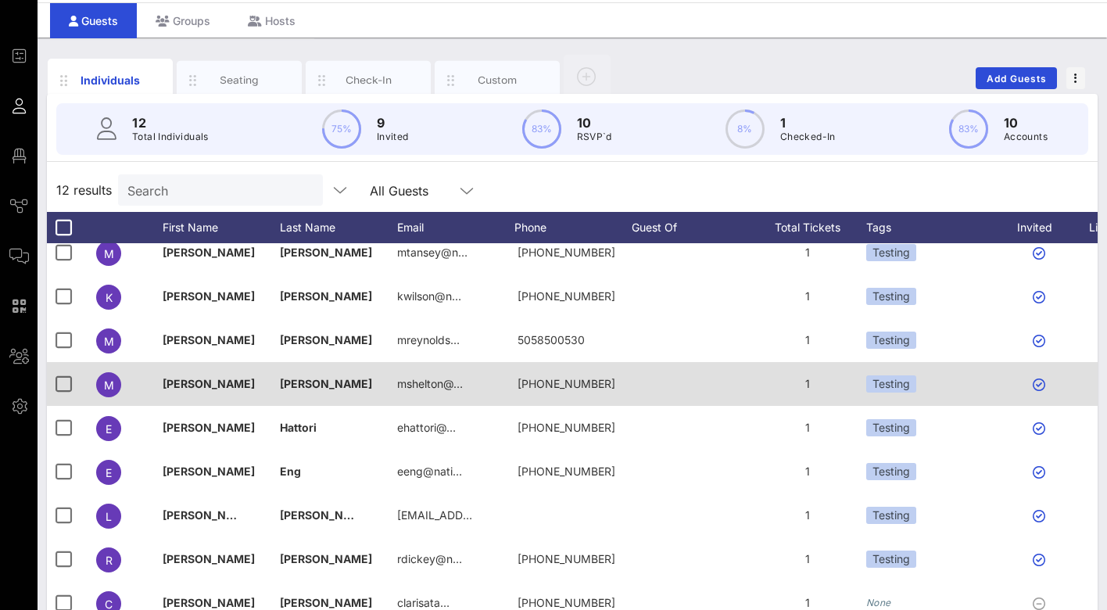
scroll to position [166, 0]
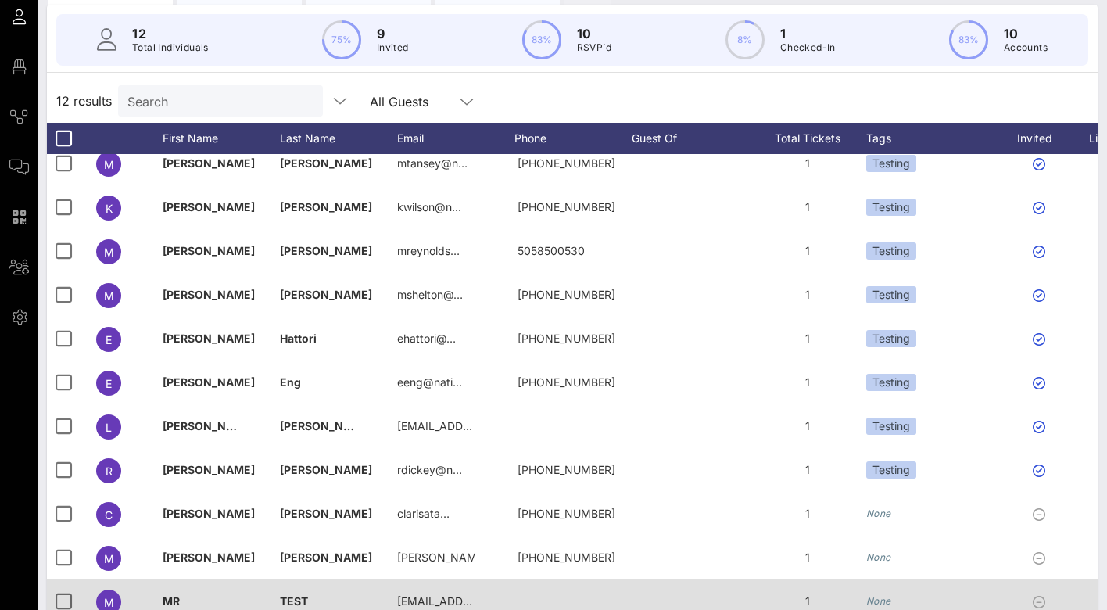
click at [173, 594] on span "MR" at bounding box center [171, 600] width 17 height 13
click at [1042, 596] on icon at bounding box center [1039, 602] width 13 height 13
click at [880, 595] on icon "None" at bounding box center [878, 601] width 25 height 12
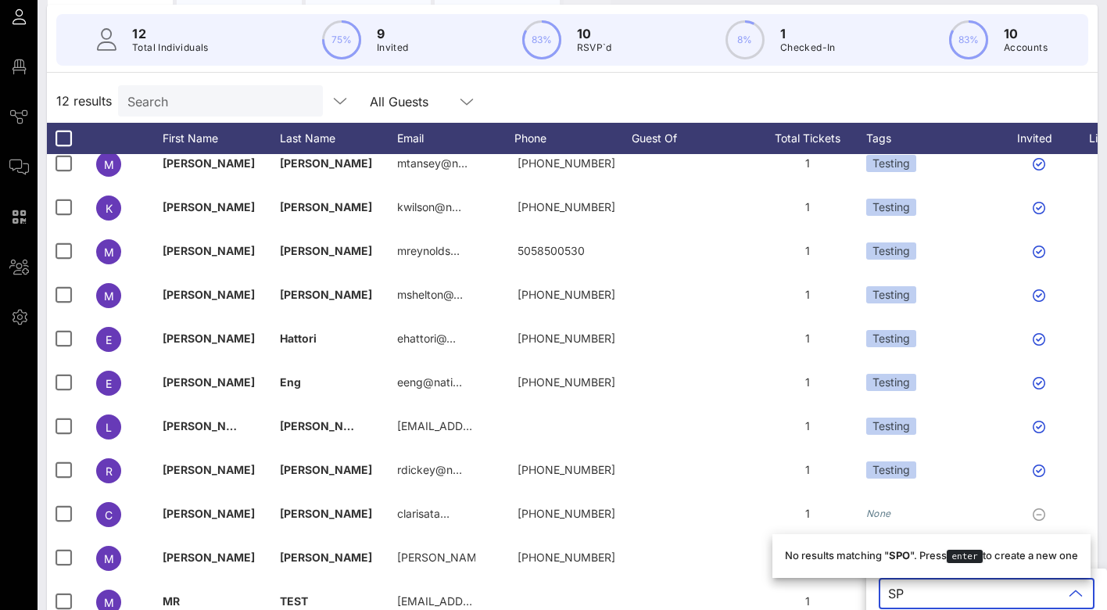
type input "S"
click at [853, 79] on div "12 results Search All Guests" at bounding box center [572, 101] width 1051 height 44
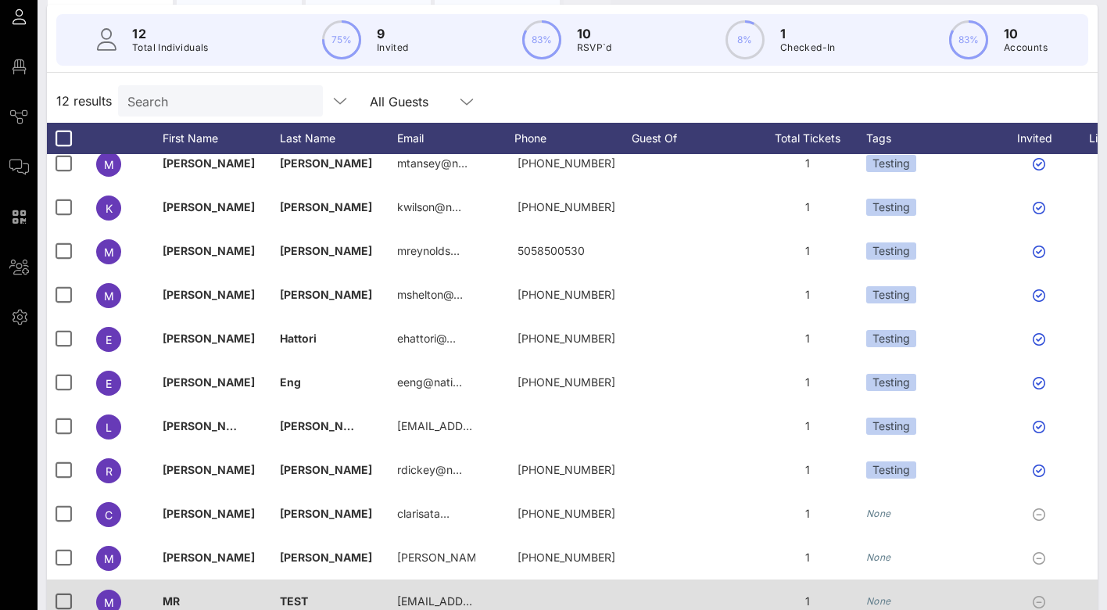
click at [109, 596] on span "M" at bounding box center [109, 602] width 10 height 13
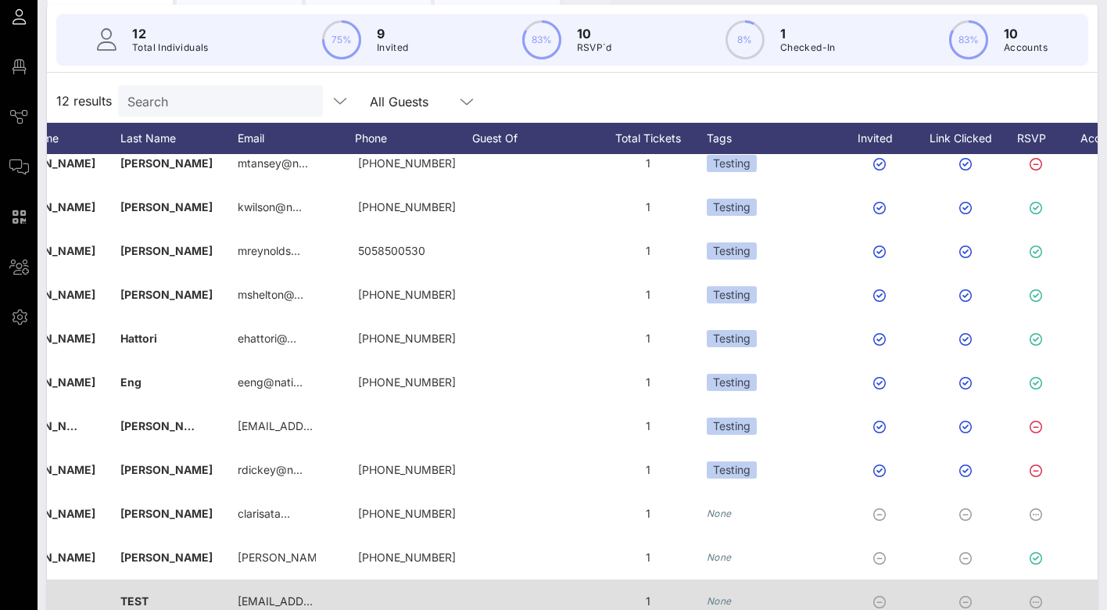
scroll to position [0, 0]
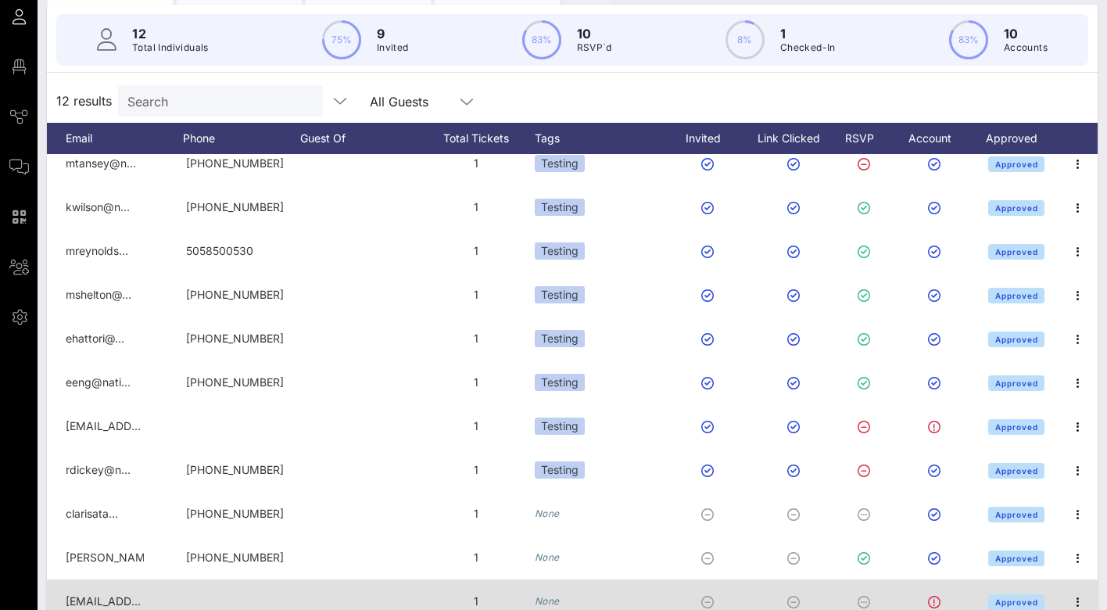
click at [935, 596] on icon at bounding box center [934, 602] width 13 height 13
click at [1082, 593] on icon "button" at bounding box center [1078, 602] width 19 height 19
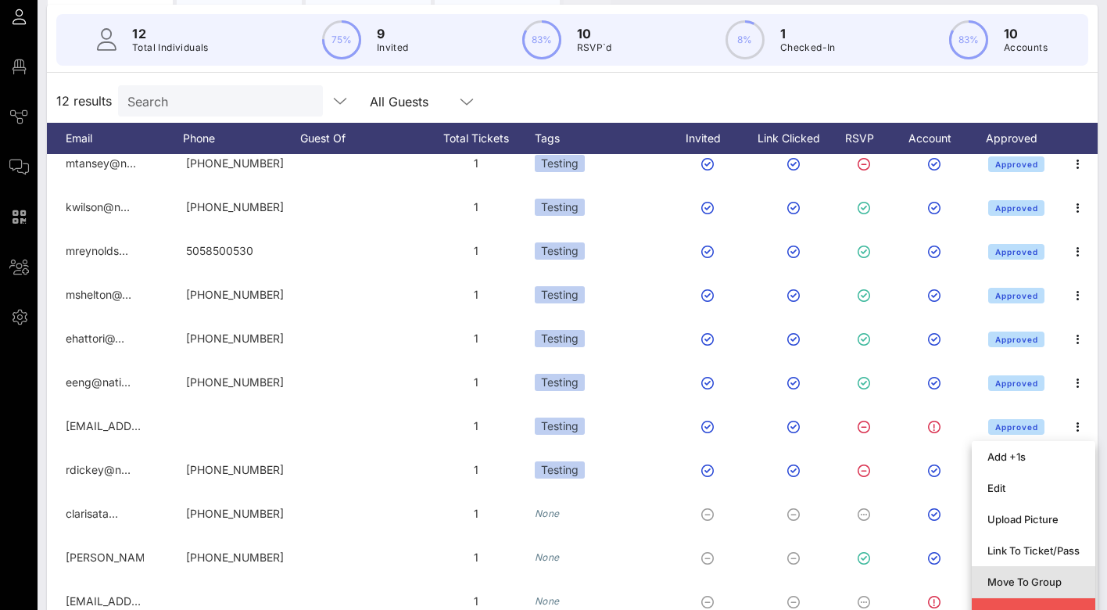
click at [1058, 575] on div "Move To Group" at bounding box center [1033, 581] width 92 height 13
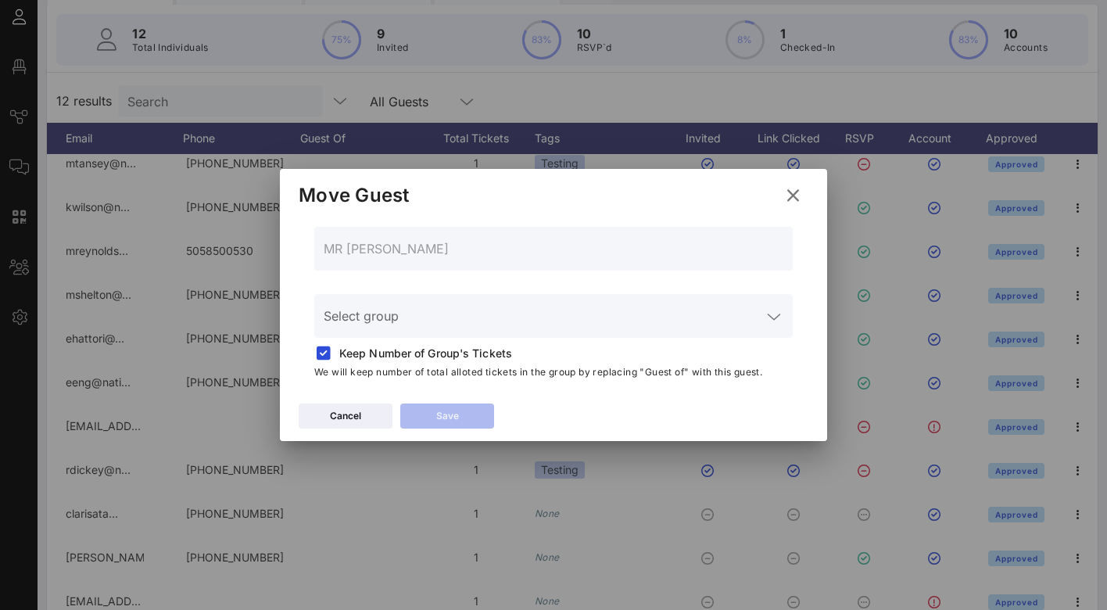
click at [766, 312] on div at bounding box center [774, 316] width 19 height 19
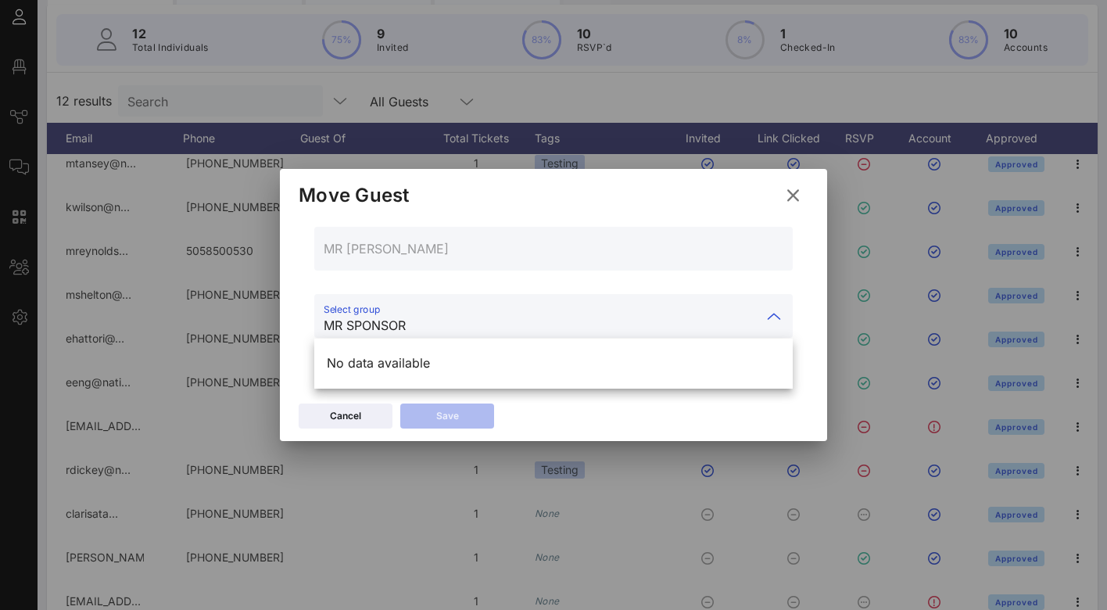
type input "MR SPONSOR"
click at [628, 415] on div "Cancel Save" at bounding box center [553, 418] width 547 height 45
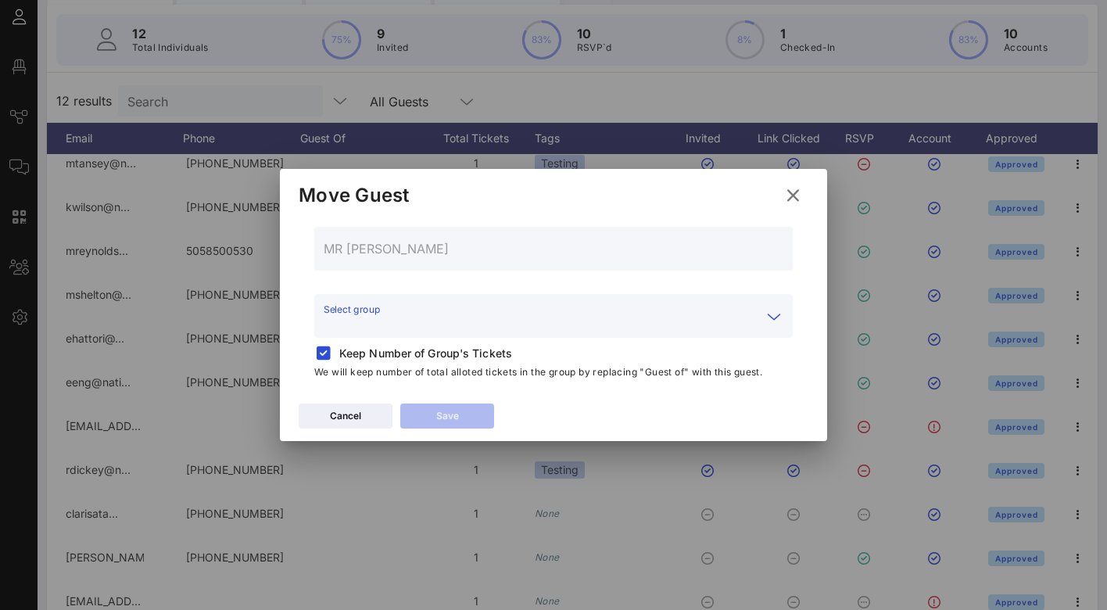
click at [475, 321] on input "Select group" at bounding box center [543, 325] width 438 height 25
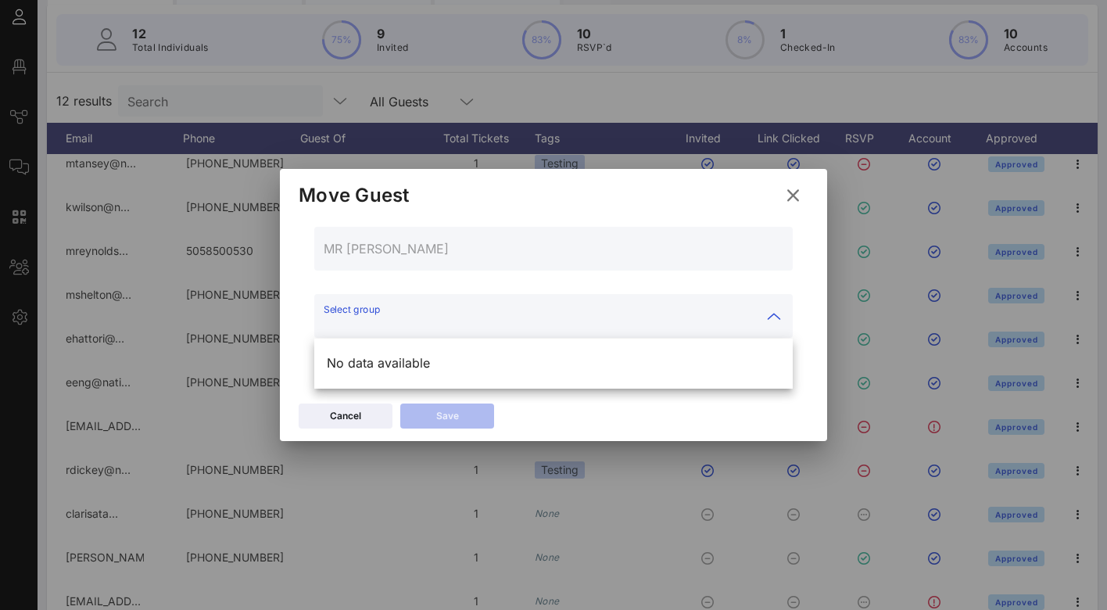
click at [797, 202] on icon at bounding box center [793, 195] width 28 height 28
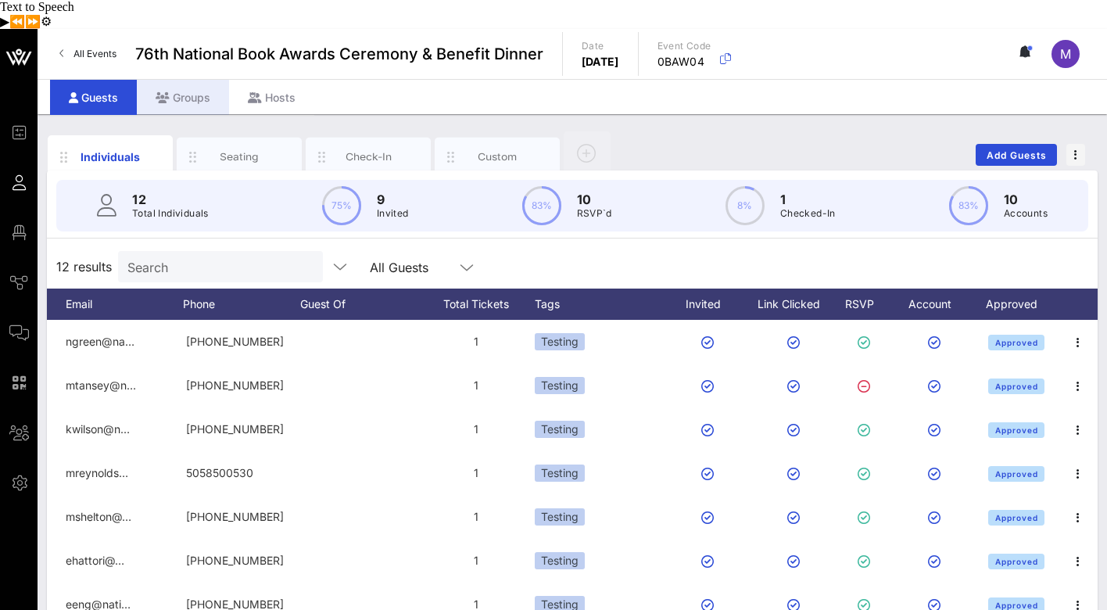
click at [199, 80] on div "Groups" at bounding box center [183, 97] width 92 height 35
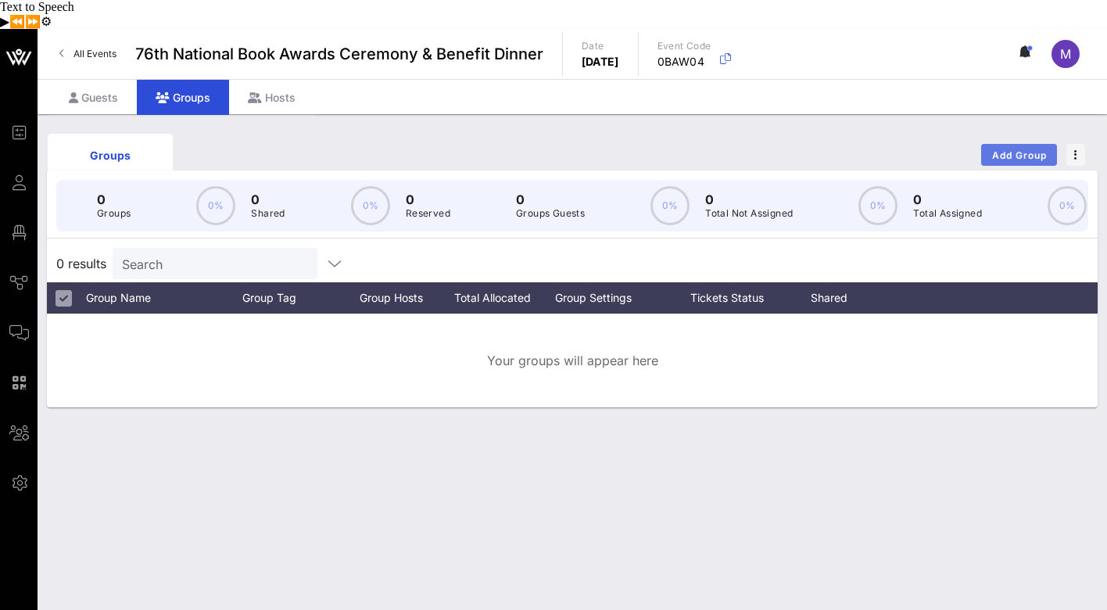
click at [1032, 149] on span "Add Group" at bounding box center [1019, 155] width 56 height 12
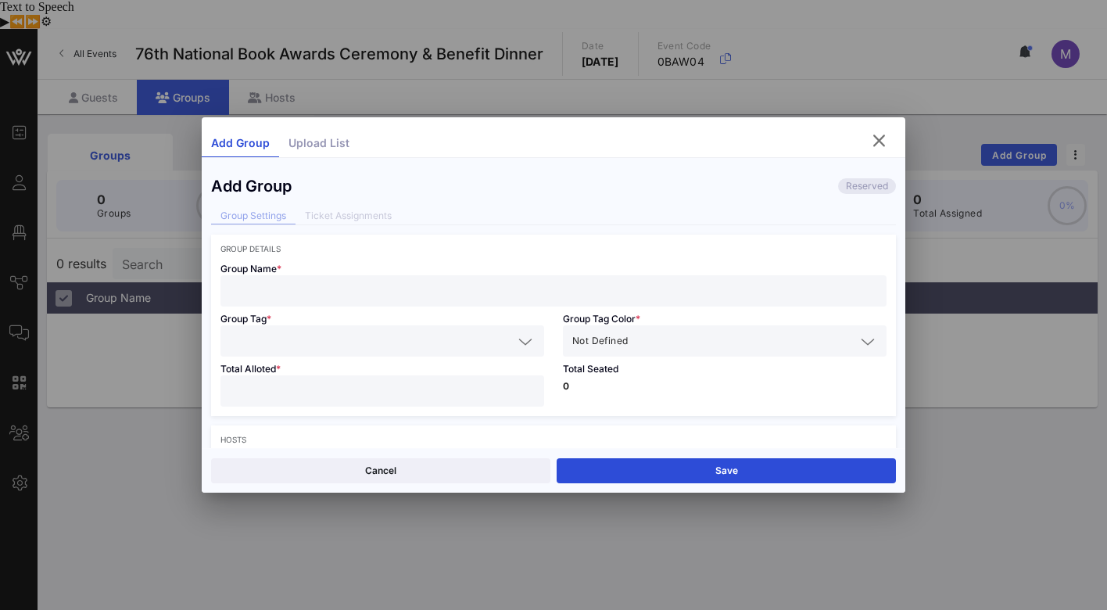
click at [297, 298] on input "text" at bounding box center [553, 291] width 647 height 20
type input "MR SPONSOR TEST"
click at [522, 349] on icon at bounding box center [525, 341] width 14 height 19
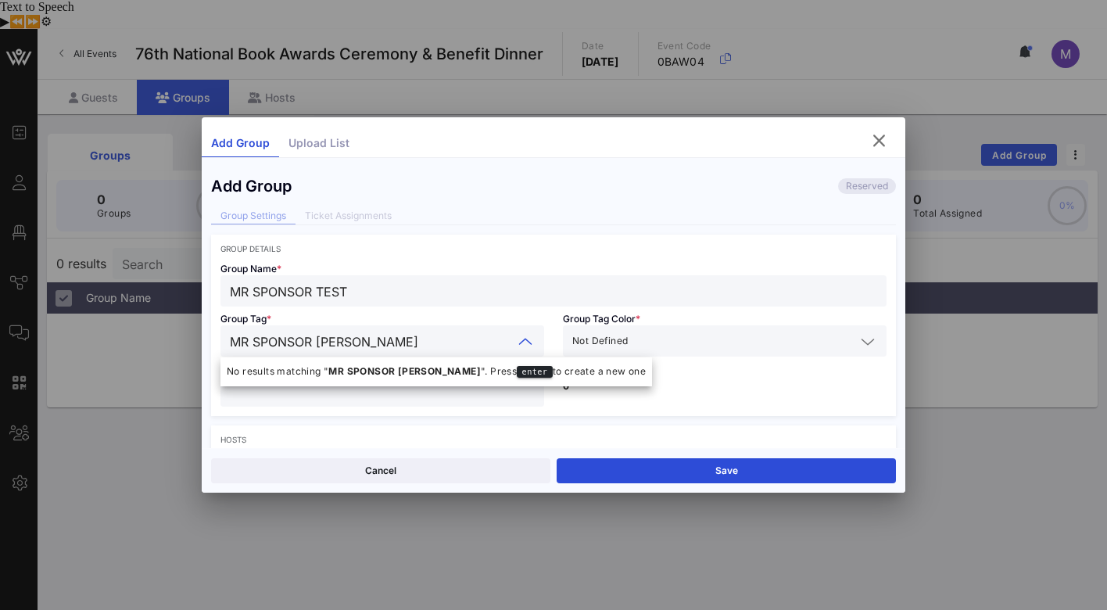
type input "MR SPONSOR TEST"
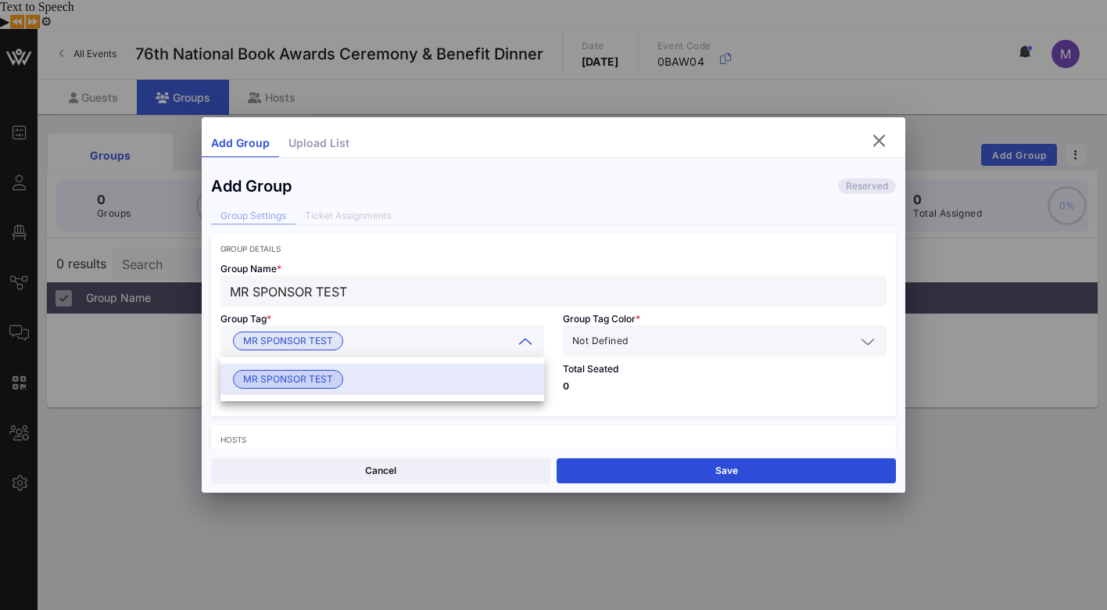
click at [325, 378] on span "MR SPONSOR TEST" at bounding box center [288, 379] width 90 height 17
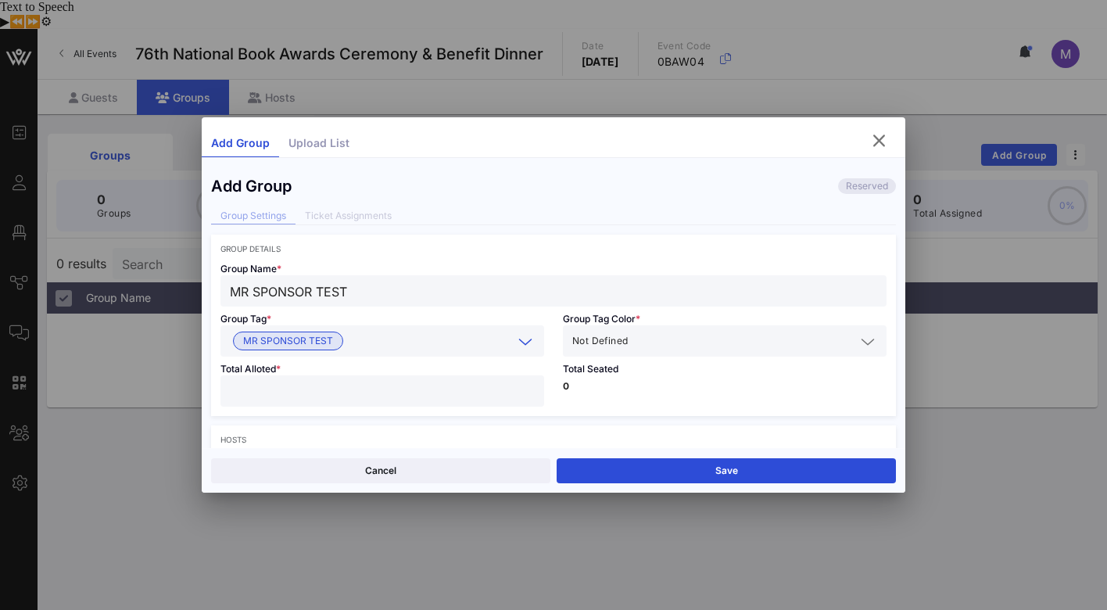
scroll to position [61, 0]
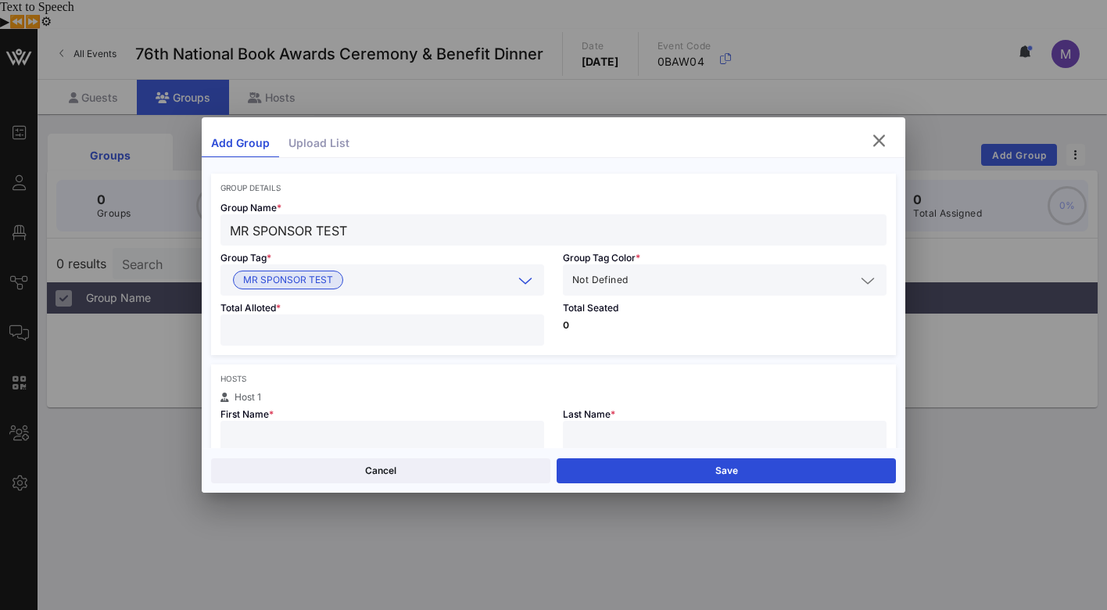
click at [425, 335] on input "number" at bounding box center [382, 330] width 305 height 20
type input "**"
click at [680, 281] on input "text" at bounding box center [743, 280] width 224 height 20
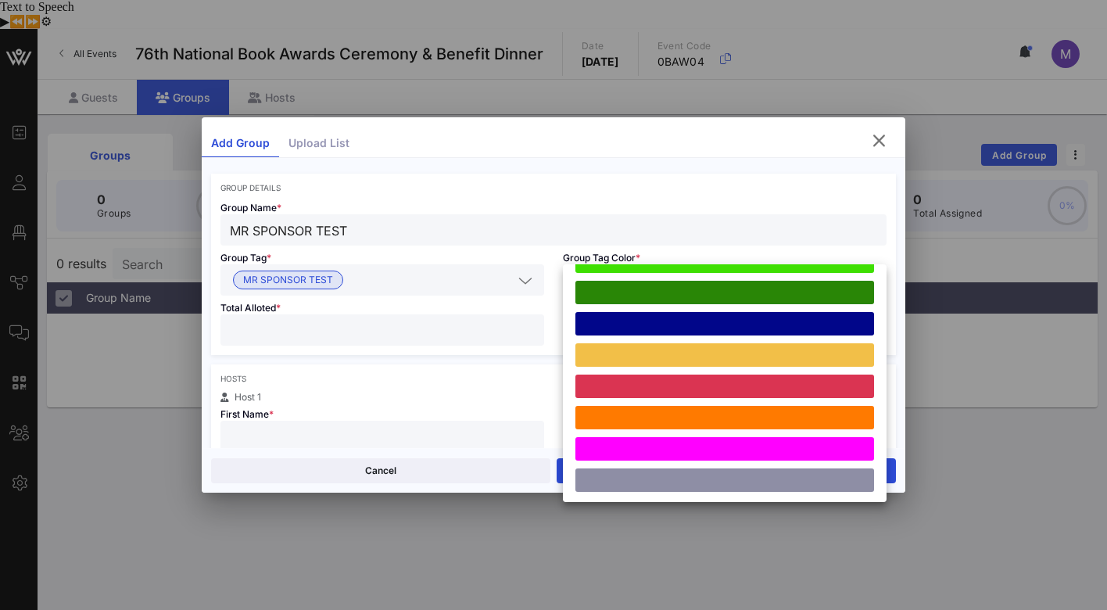
scroll to position [0, 0]
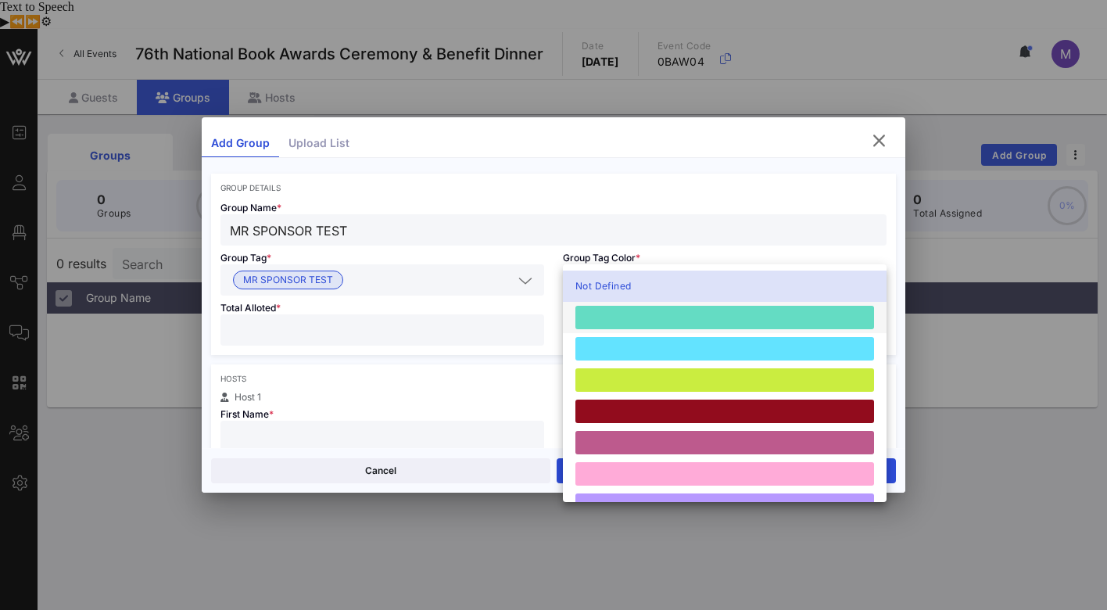
click at [677, 315] on div at bounding box center [724, 317] width 299 height 23
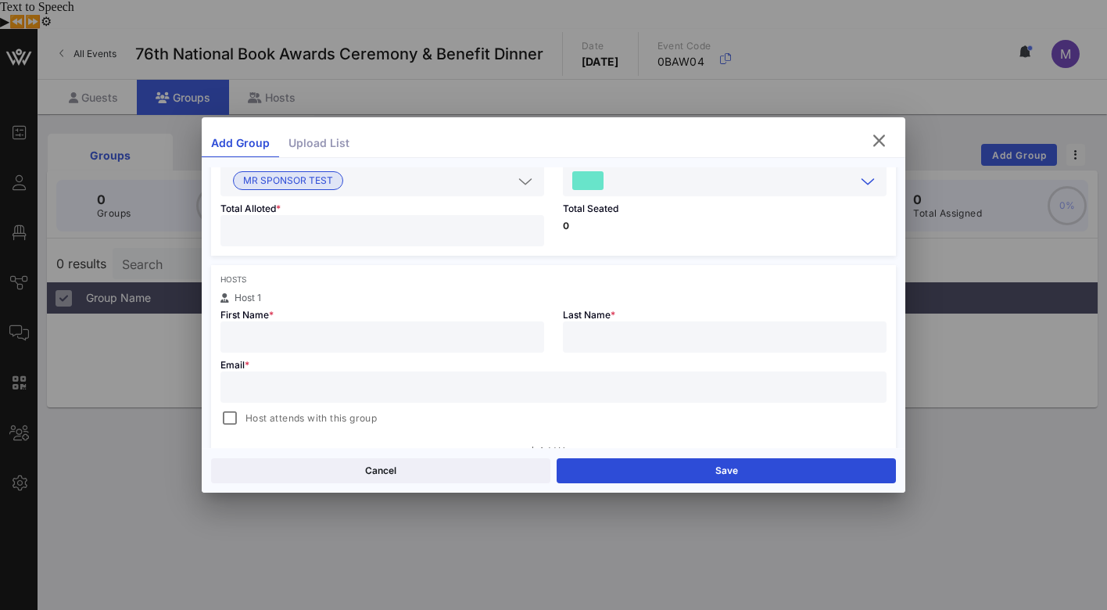
scroll to position [249, 0]
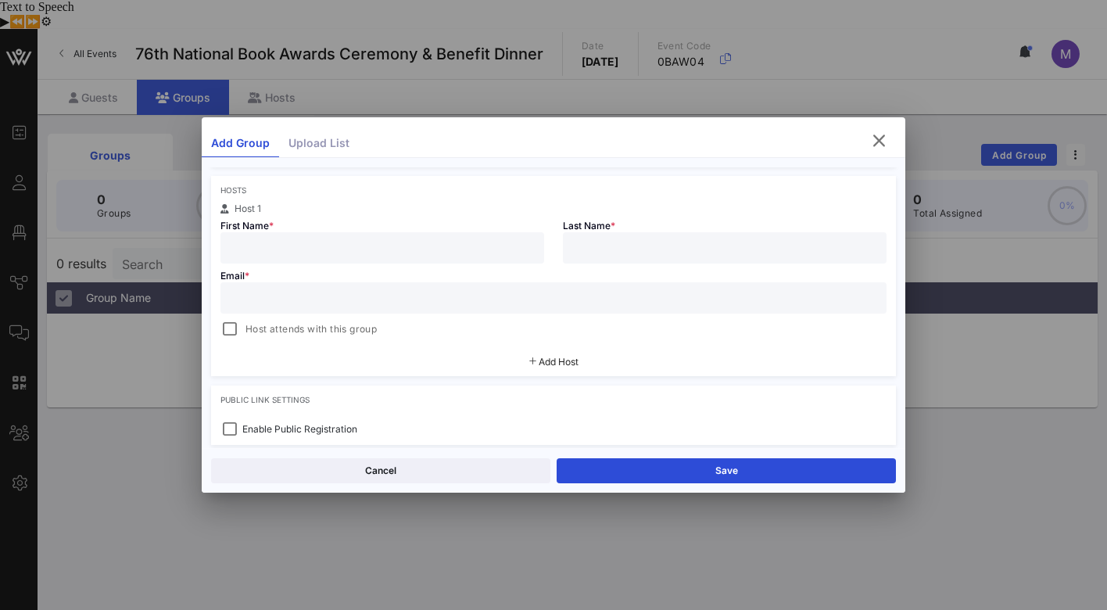
click at [423, 251] on input "text" at bounding box center [382, 248] width 305 height 20
type input "[PERSON_NAME]"
click at [389, 294] on input "text" at bounding box center [553, 298] width 647 height 20
type input "[EMAIL_ADDRESS][DOMAIN_NAME]"
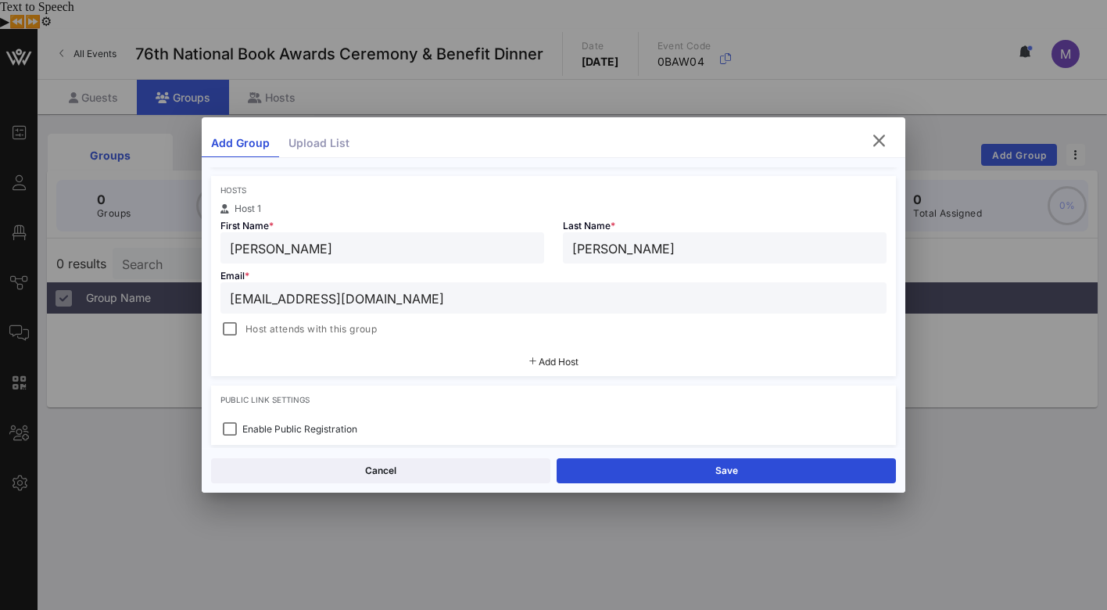
type input "MR"
type input "TEST"
type input "[EMAIL_ADDRESS][DOMAIN_NAME]"
click at [231, 329] on div at bounding box center [230, 329] width 22 height 22
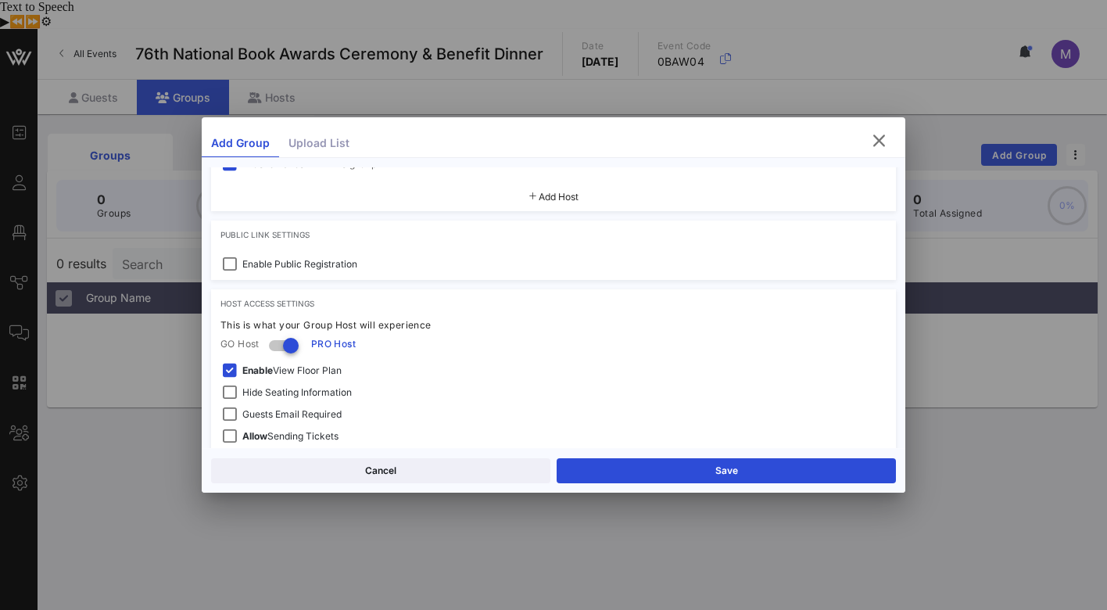
scroll to position [412, 0]
click at [230, 269] on div at bounding box center [230, 267] width 22 height 22
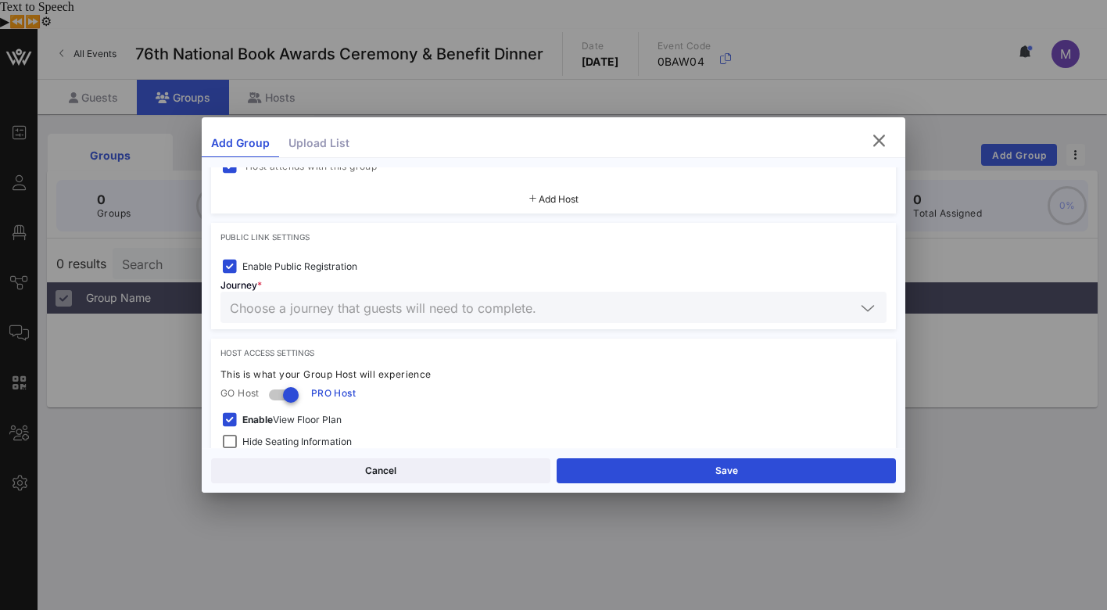
click at [280, 321] on div at bounding box center [553, 307] width 647 height 31
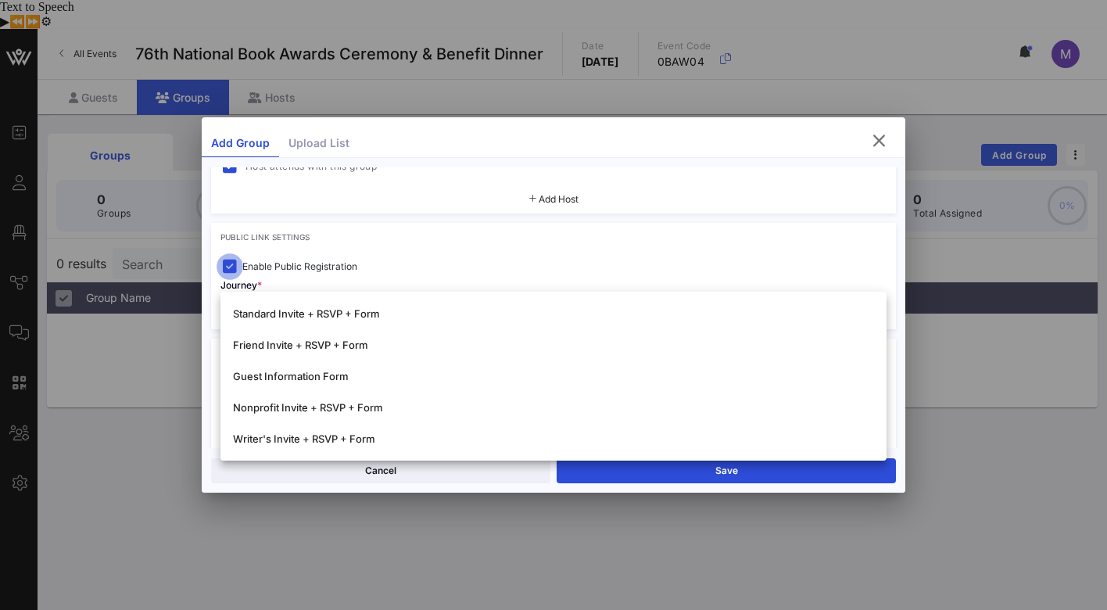
click at [231, 266] on div at bounding box center [230, 267] width 22 height 22
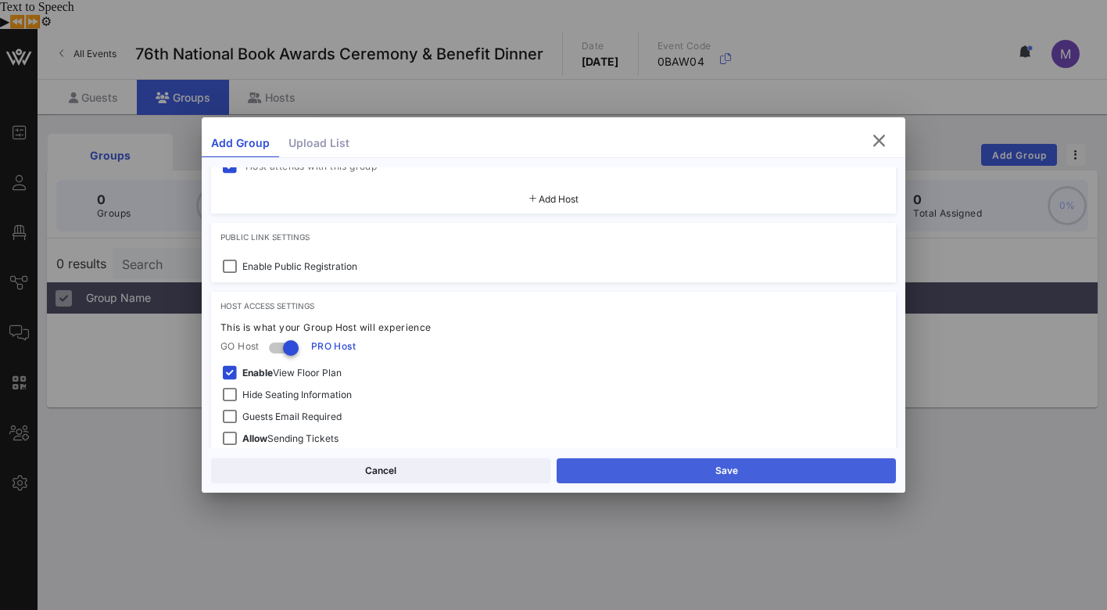
click at [707, 473] on button "Save" at bounding box center [726, 470] width 339 height 25
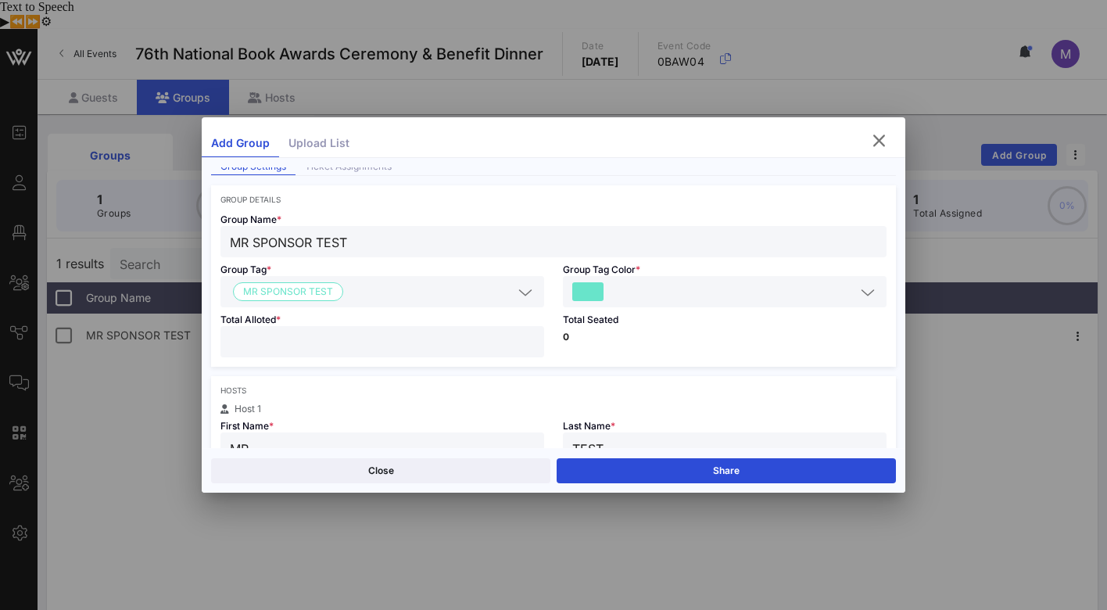
scroll to position [0, 0]
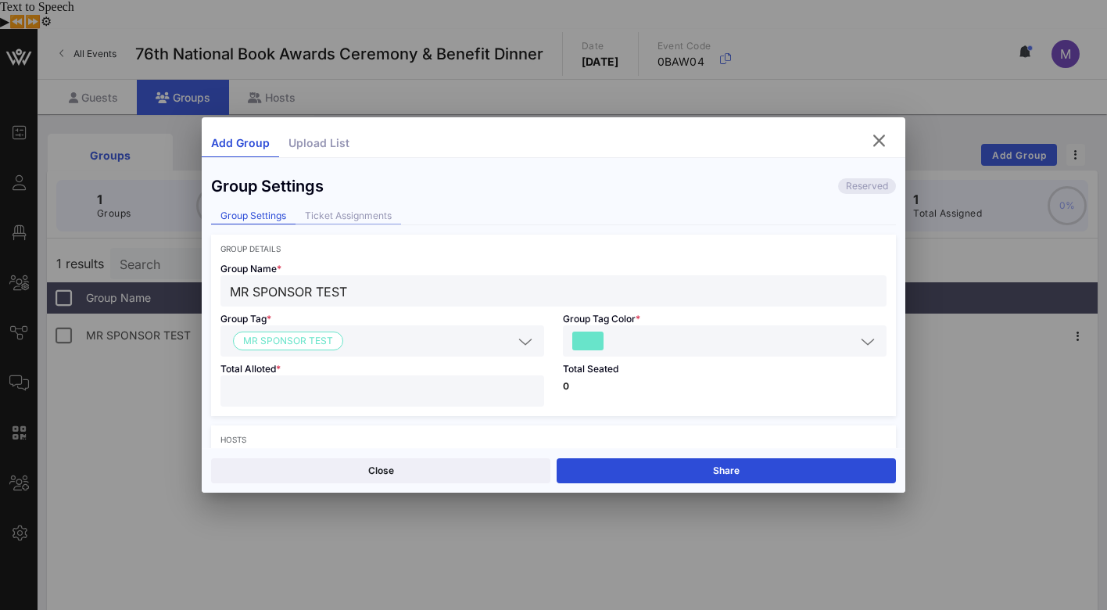
click at [358, 215] on div "Ticket Assignments" at bounding box center [349, 216] width 106 height 16
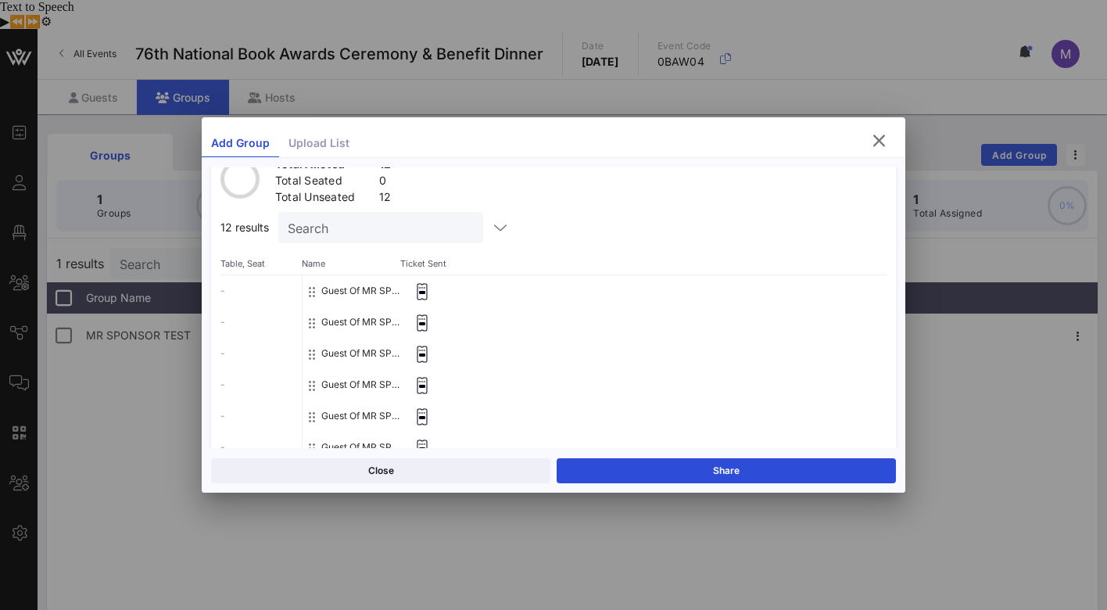
scroll to position [106, 0]
click at [397, 224] on input "Search" at bounding box center [379, 224] width 183 height 20
type input "MR"
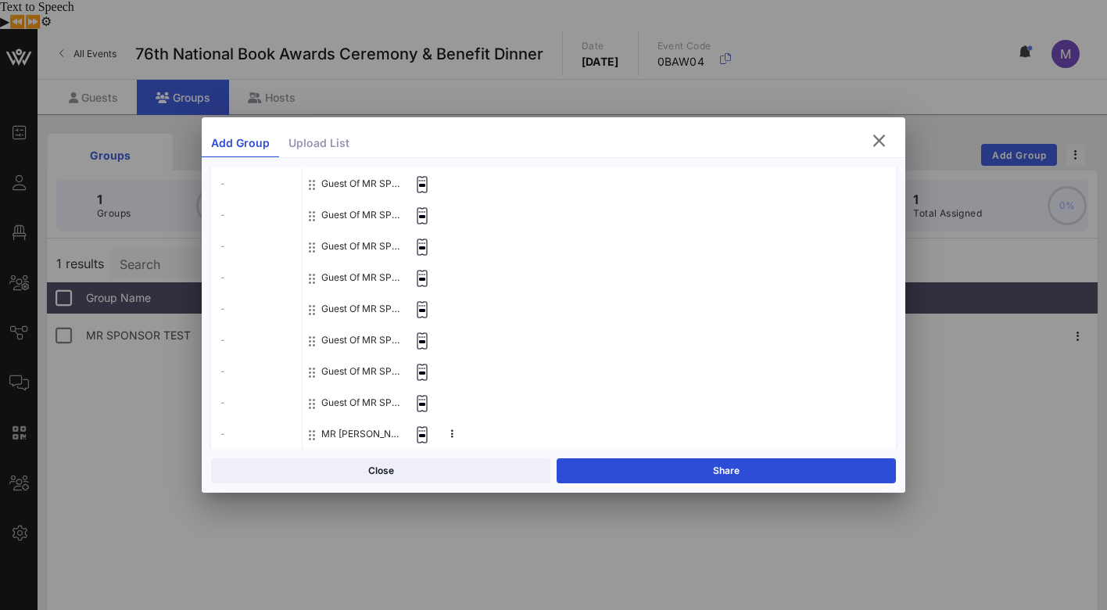
scroll to position [340, 0]
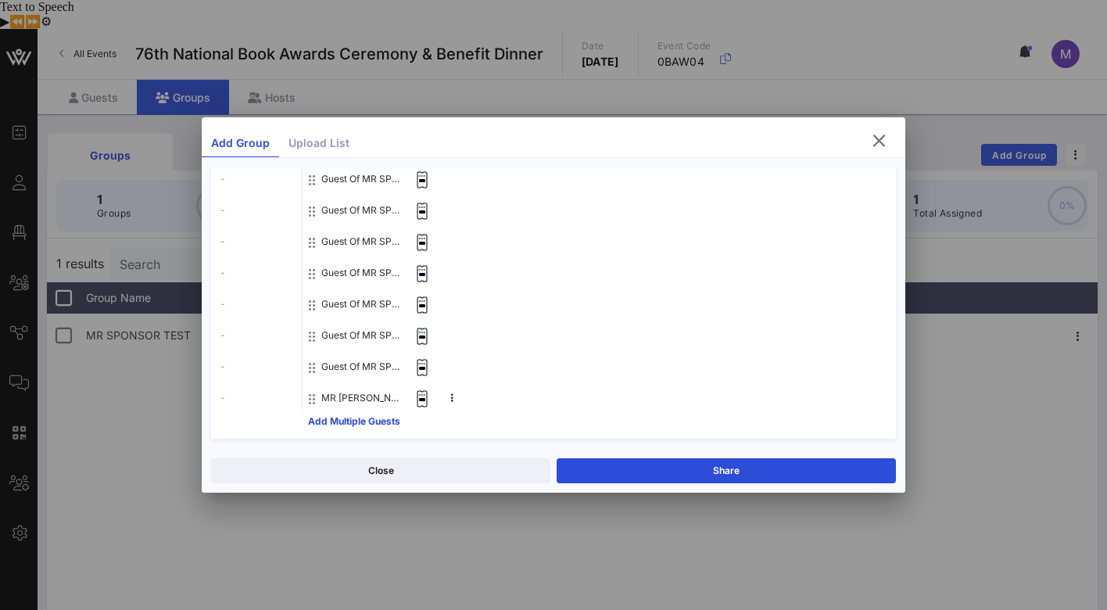
click at [349, 397] on button "MR [PERSON_NAME]" at bounding box center [362, 397] width 83 height 31
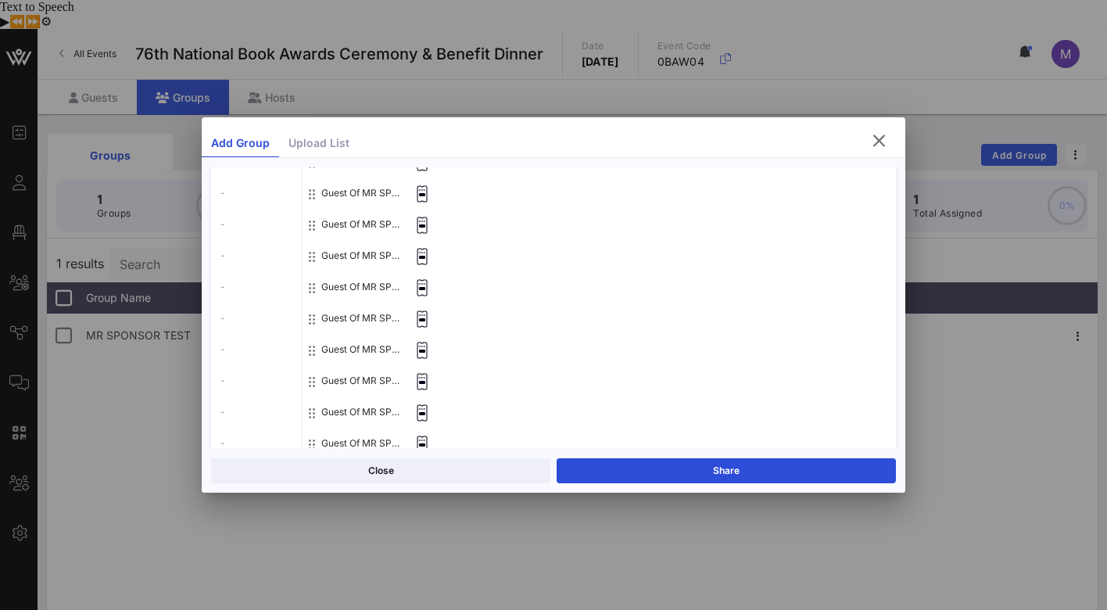
scroll to position [0, 0]
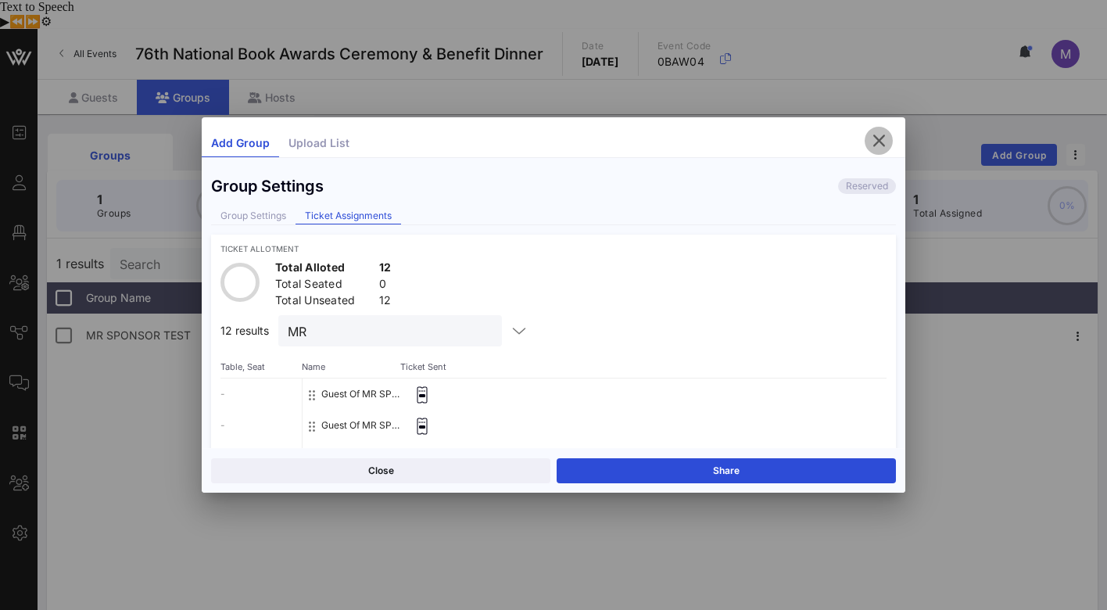
click at [878, 140] on icon "button" at bounding box center [878, 140] width 19 height 19
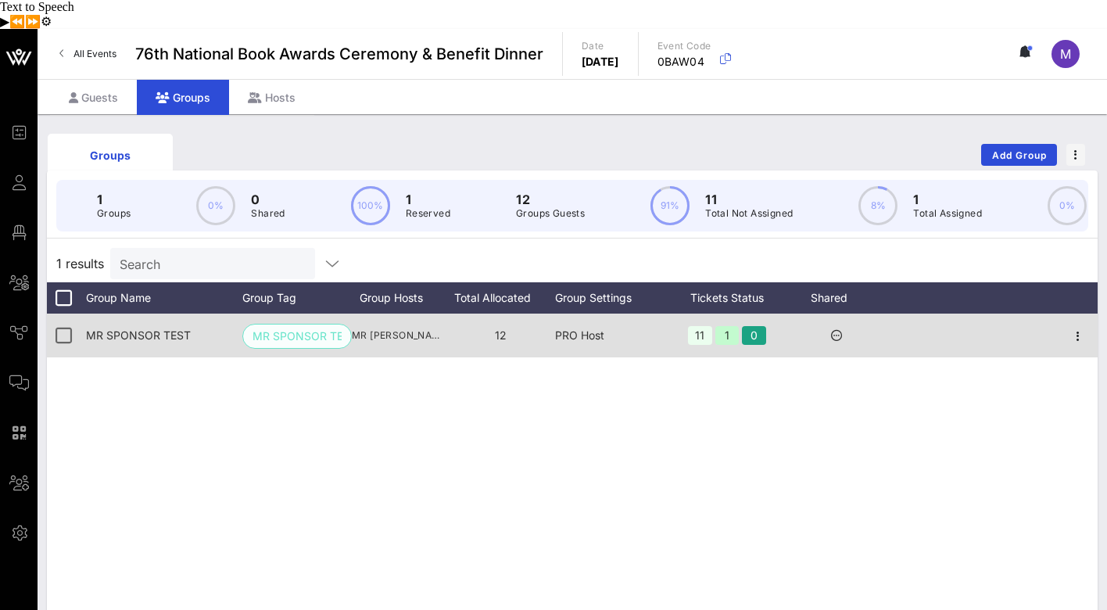
click at [317, 324] on span "MR SPONSOR TEST" at bounding box center [297, 335] width 89 height 23
click at [159, 328] on span "MR SPONSOR TEST" at bounding box center [138, 334] width 105 height 13
click at [1081, 327] on icon "button" at bounding box center [1078, 336] width 19 height 19
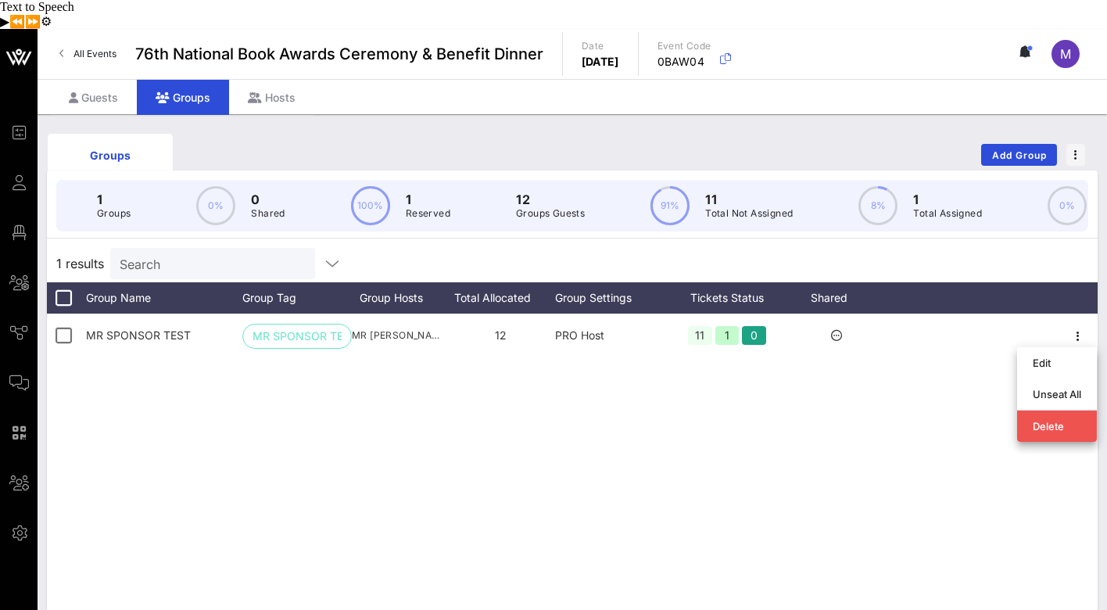
click at [816, 425] on div "MR SPONSOR TEST MR SPONSOR TEST MR TEST ([EMAIL_ADDRESS][DOMAIN_NAME]) 12 PRO H…" at bounding box center [572, 548] width 1051 height 469
click at [271, 80] on div "Hosts" at bounding box center [271, 97] width 85 height 35
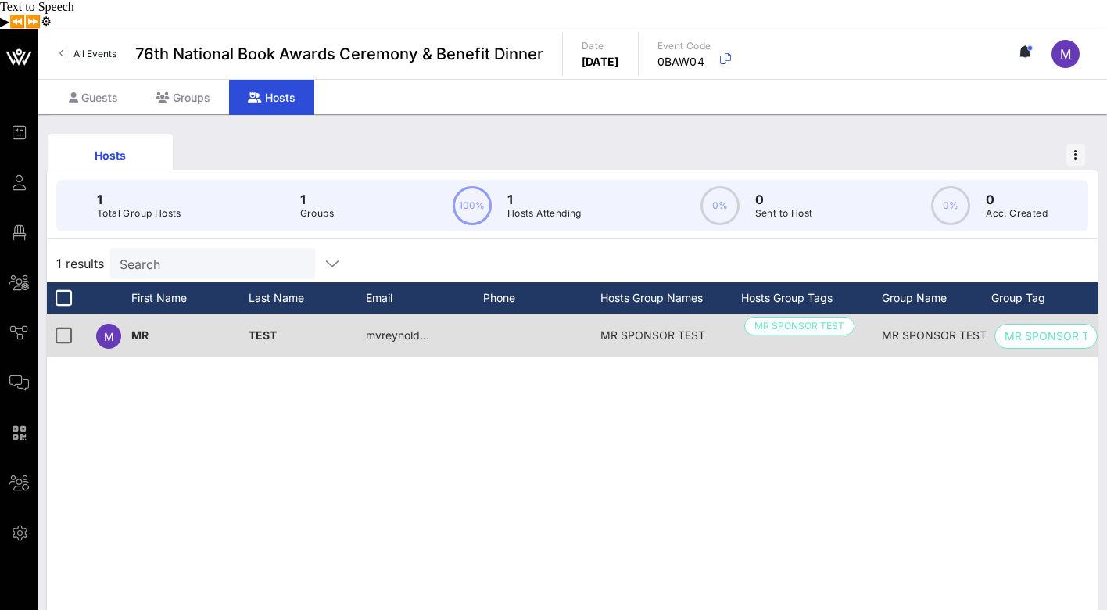
click at [933, 328] on span "MR SPONSOR TEST" at bounding box center [934, 334] width 105 height 13
click at [113, 324] on div "M" at bounding box center [108, 336] width 25 height 25
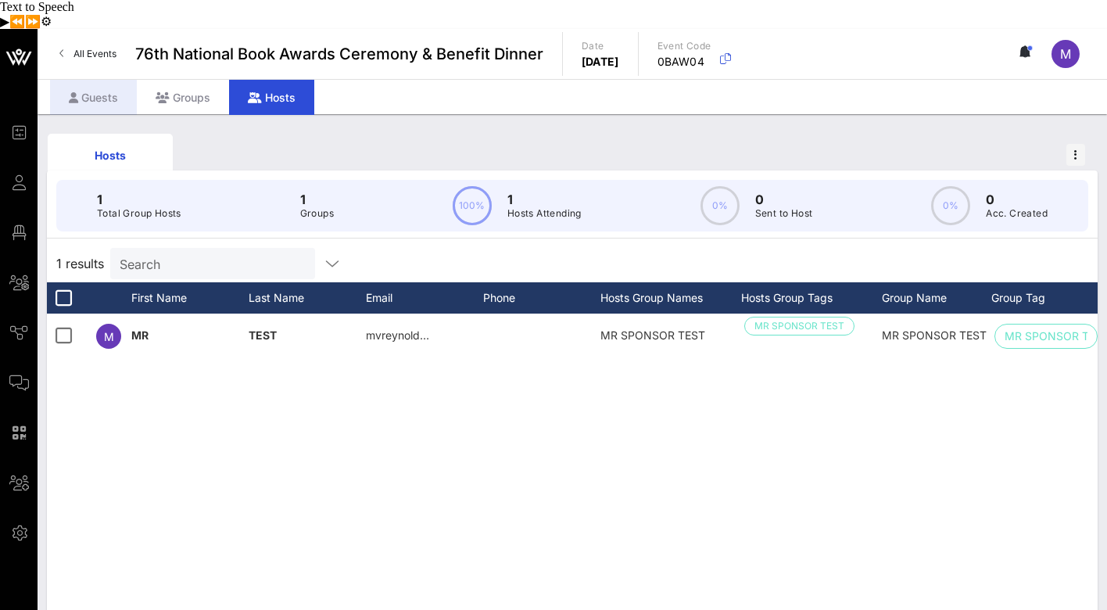
click at [92, 80] on div "Guests" at bounding box center [93, 97] width 87 height 35
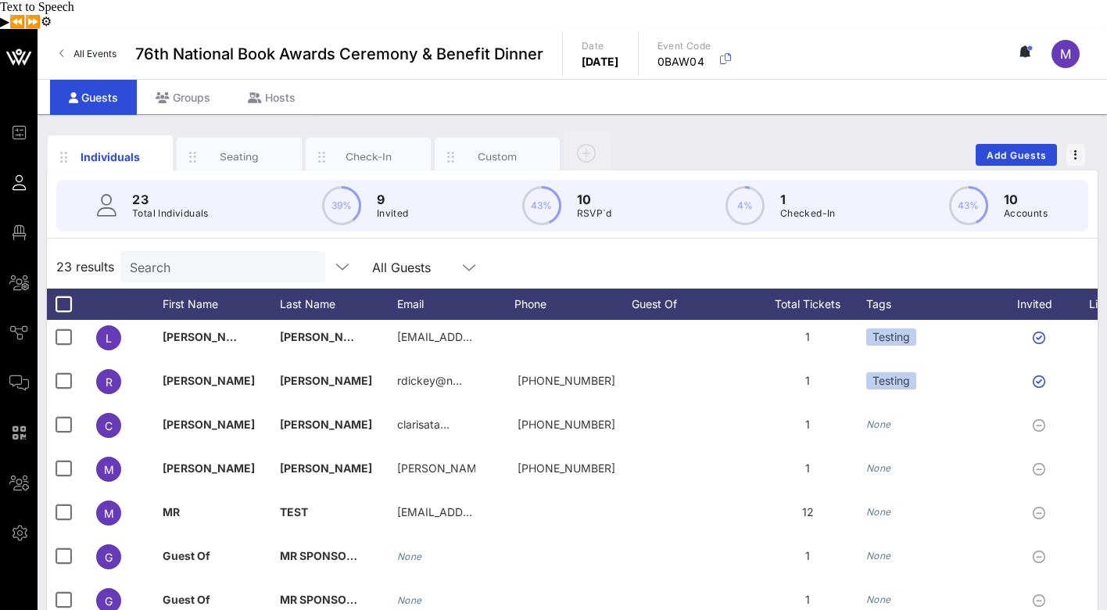
scroll to position [538, 0]
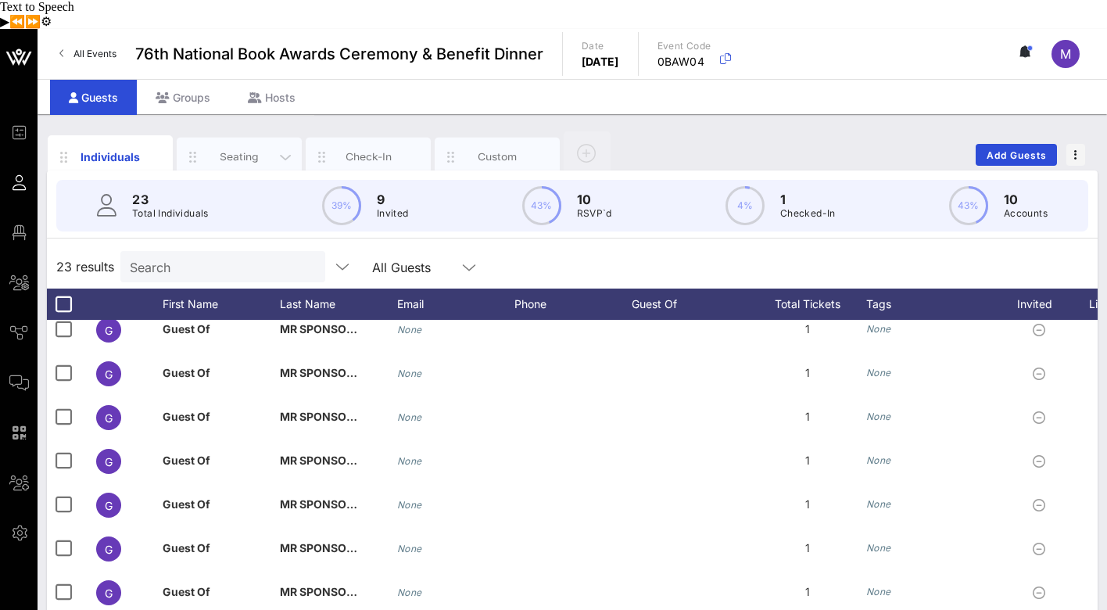
click at [235, 138] on div "Seating" at bounding box center [239, 157] width 125 height 39
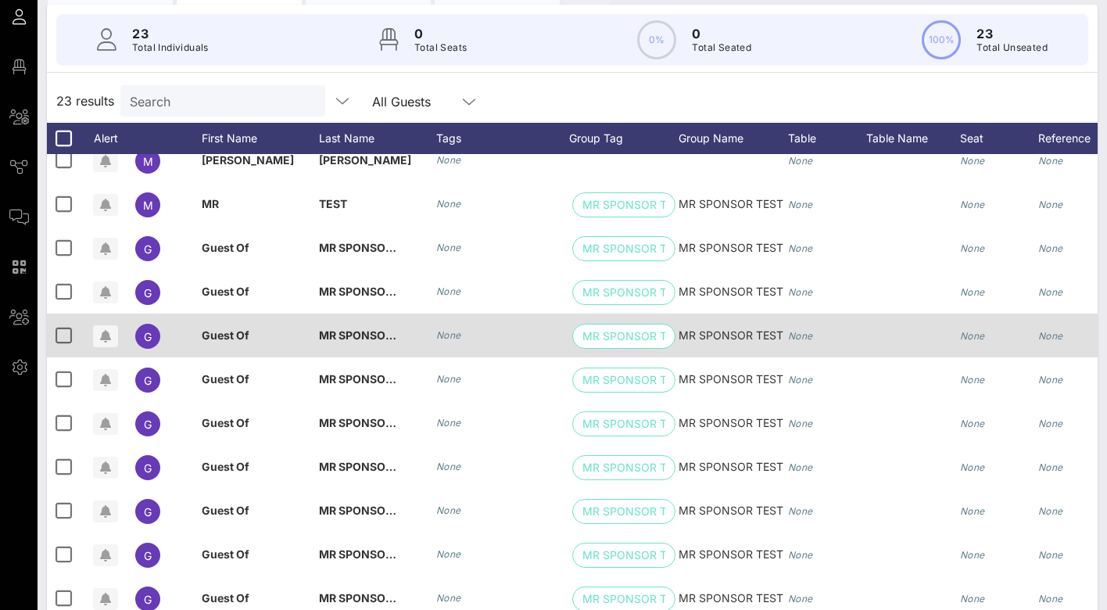
scroll to position [458, 0]
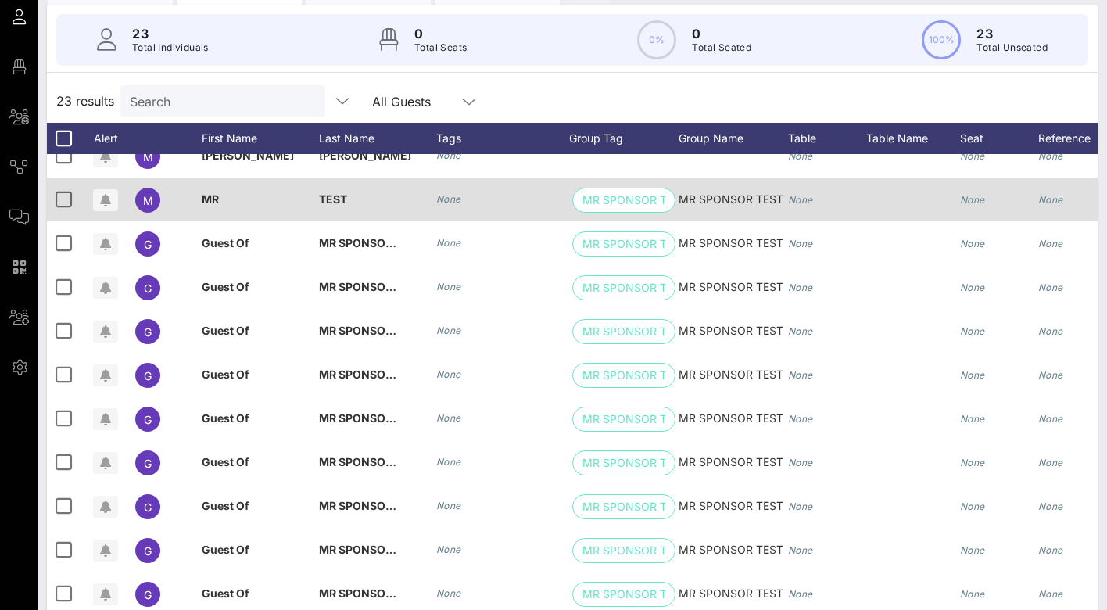
click at [215, 192] on span "MR" at bounding box center [210, 198] width 17 height 13
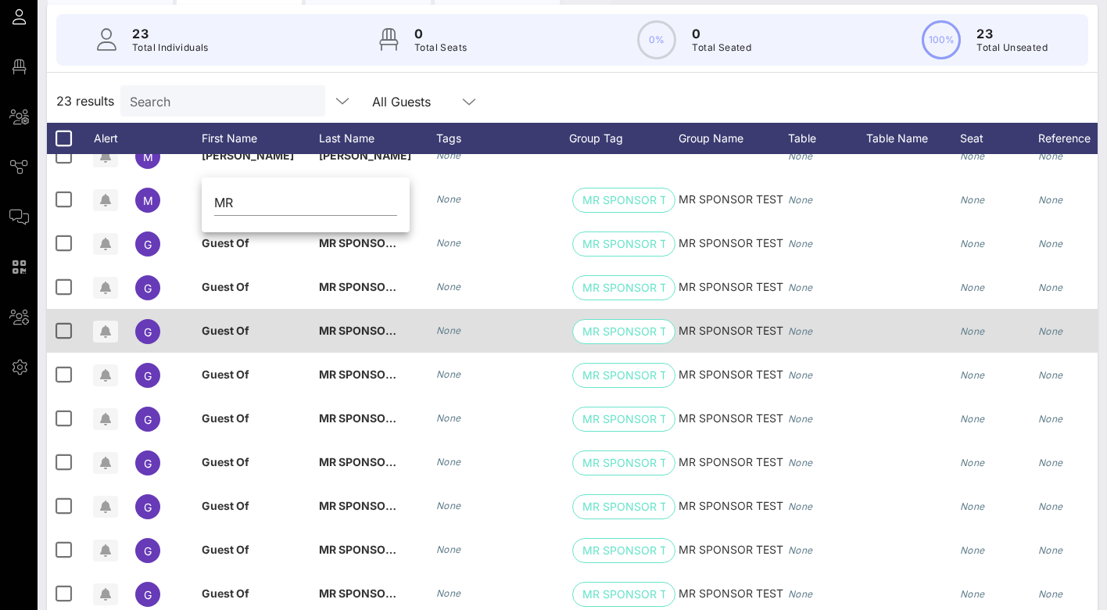
click at [379, 309] on div "MR SPONSOR TEST" at bounding box center [358, 331] width 78 height 44
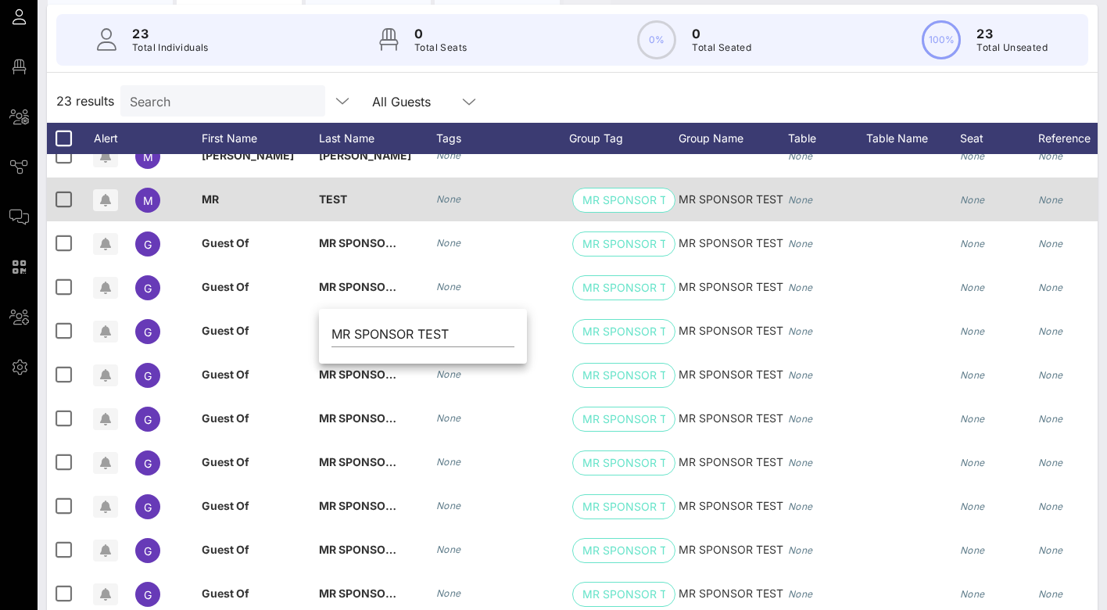
click at [153, 188] on div "M" at bounding box center [147, 200] width 25 height 25
click at [106, 194] on icon "button" at bounding box center [105, 200] width 11 height 13
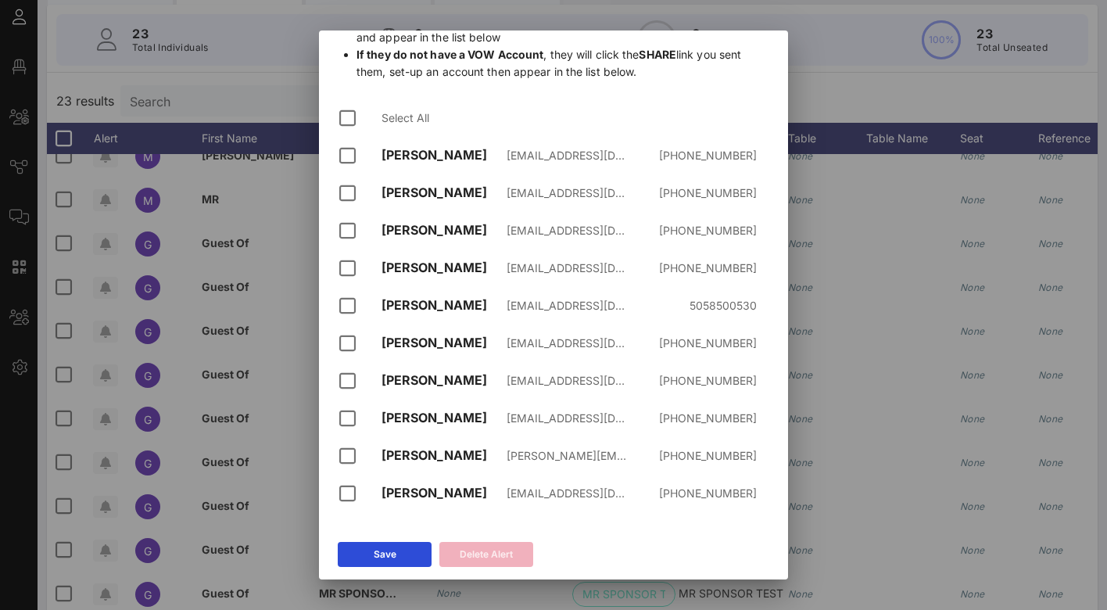
scroll to position [0, 0]
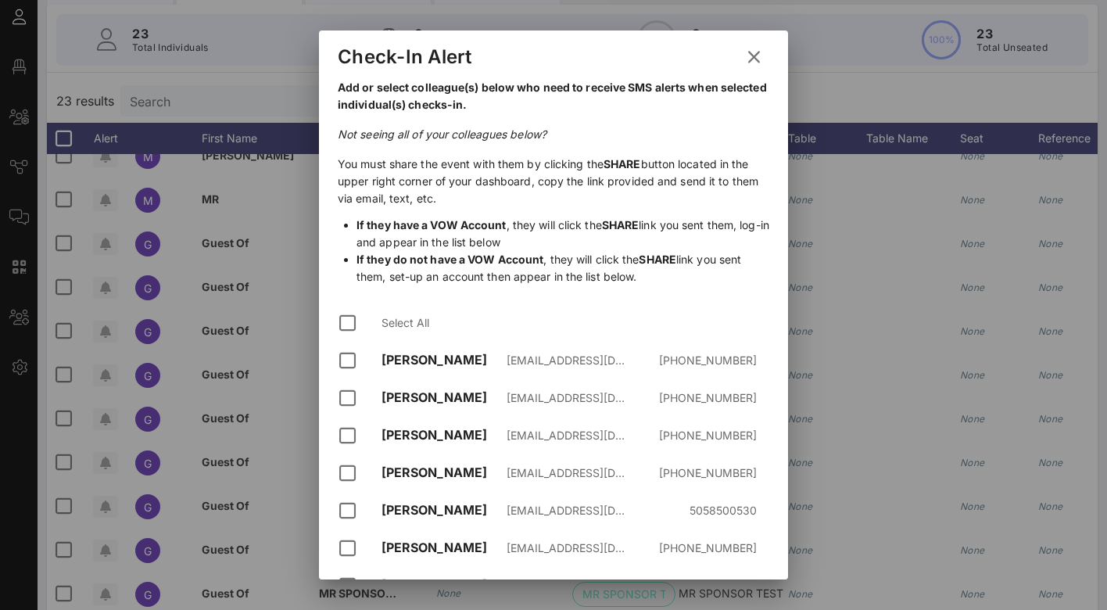
click at [750, 58] on icon at bounding box center [754, 56] width 24 height 23
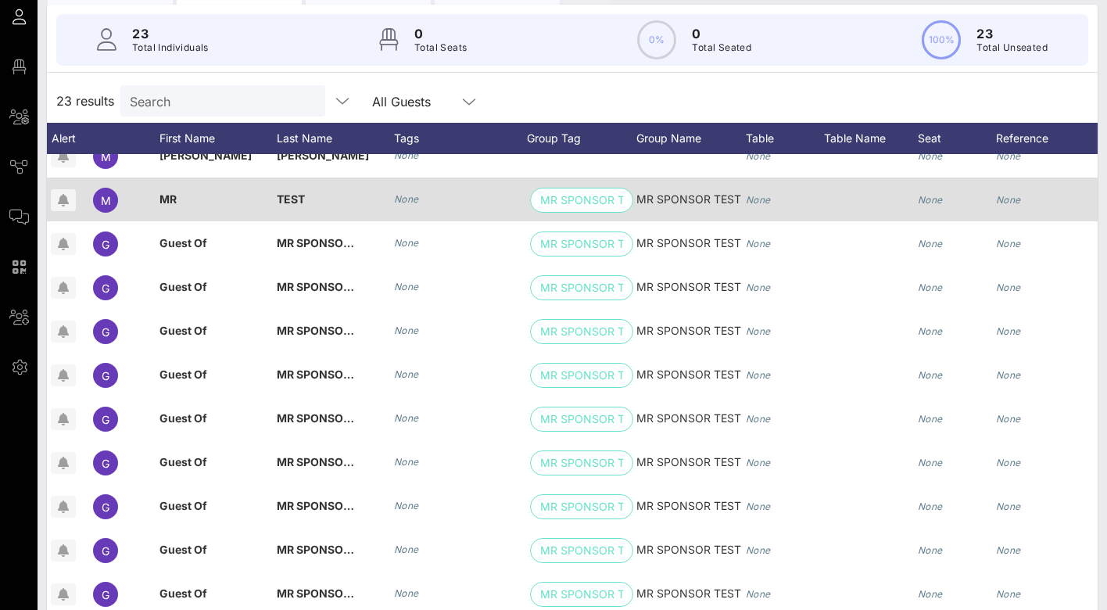
scroll to position [0, 73]
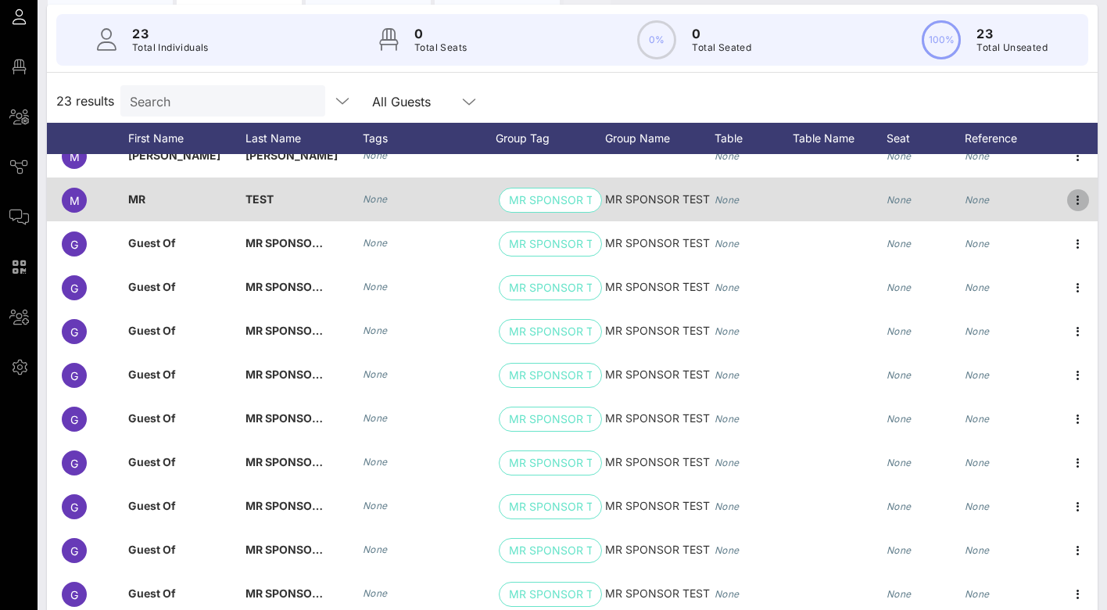
click at [1078, 191] on icon "button" at bounding box center [1078, 200] width 19 height 19
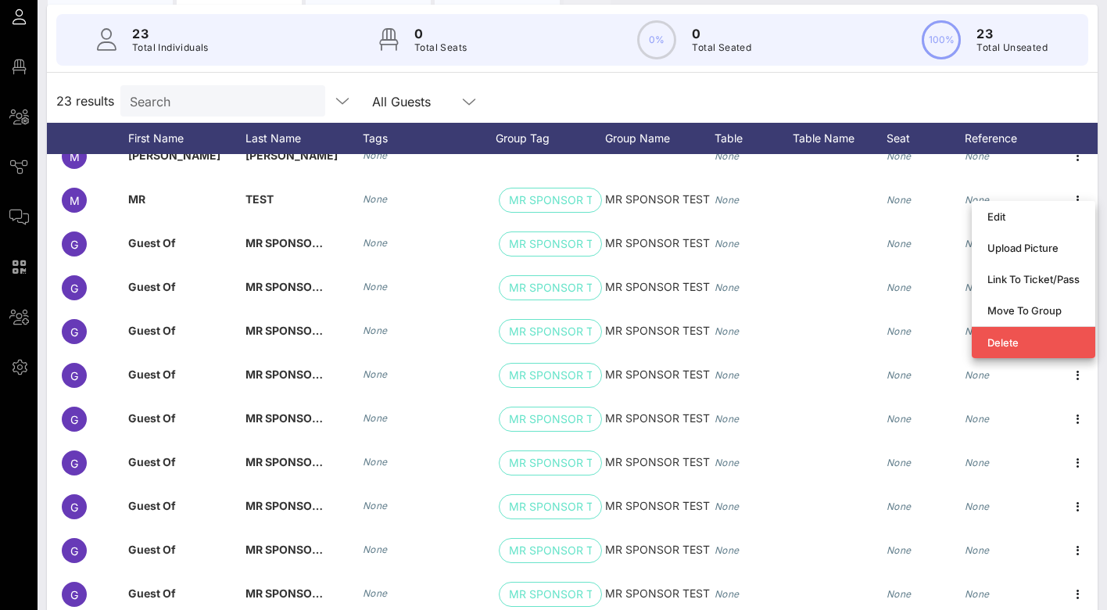
click at [1021, 79] on div "23 results Search All Guests" at bounding box center [572, 101] width 1051 height 44
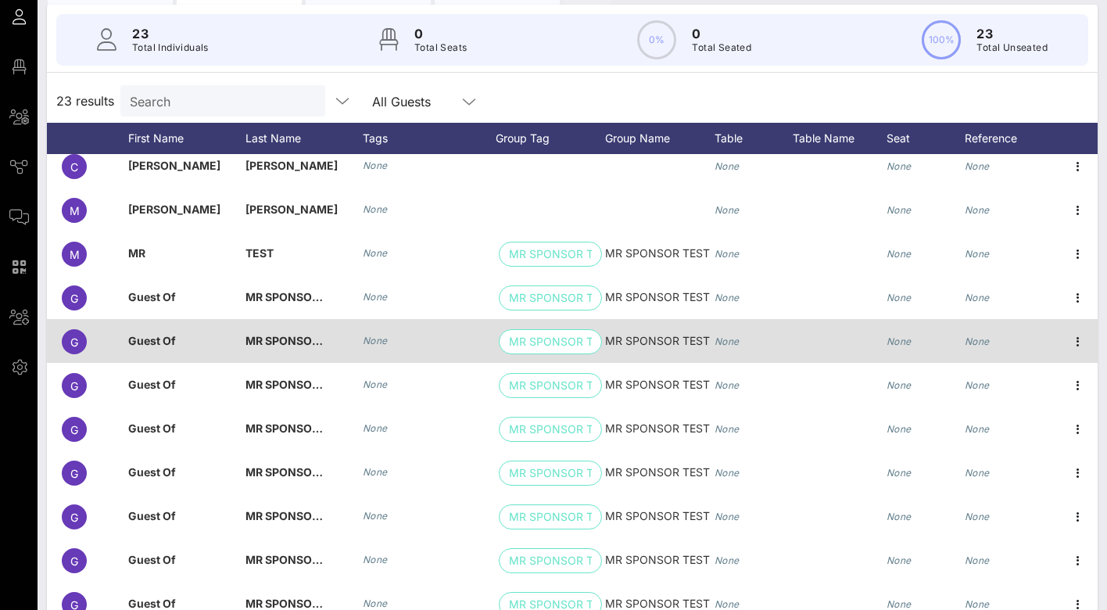
scroll to position [405, 73]
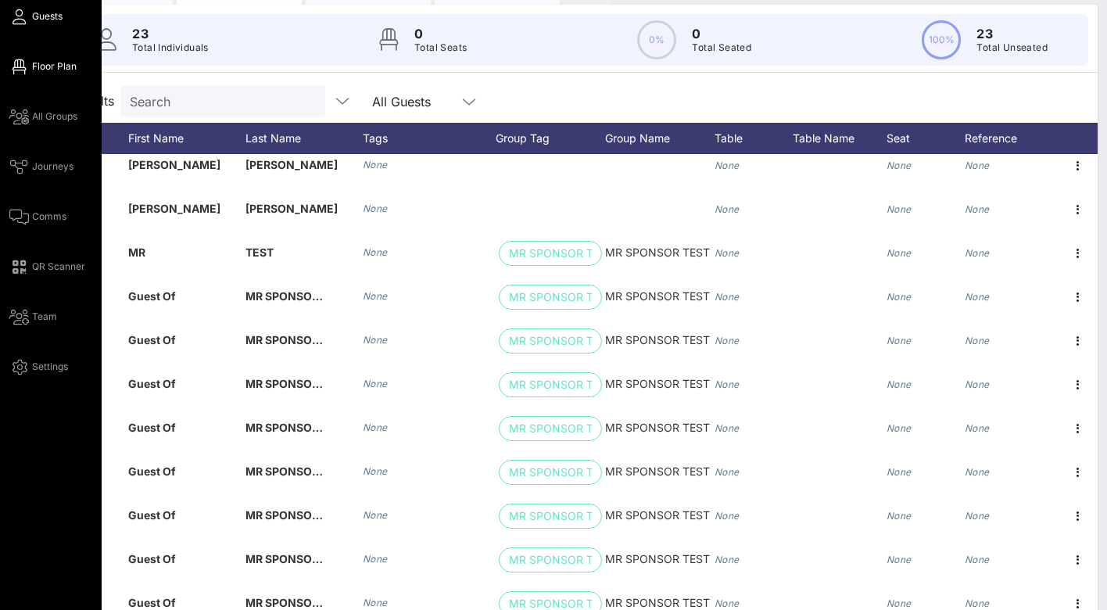
click at [34, 59] on span "Floor Plan" at bounding box center [54, 66] width 45 height 14
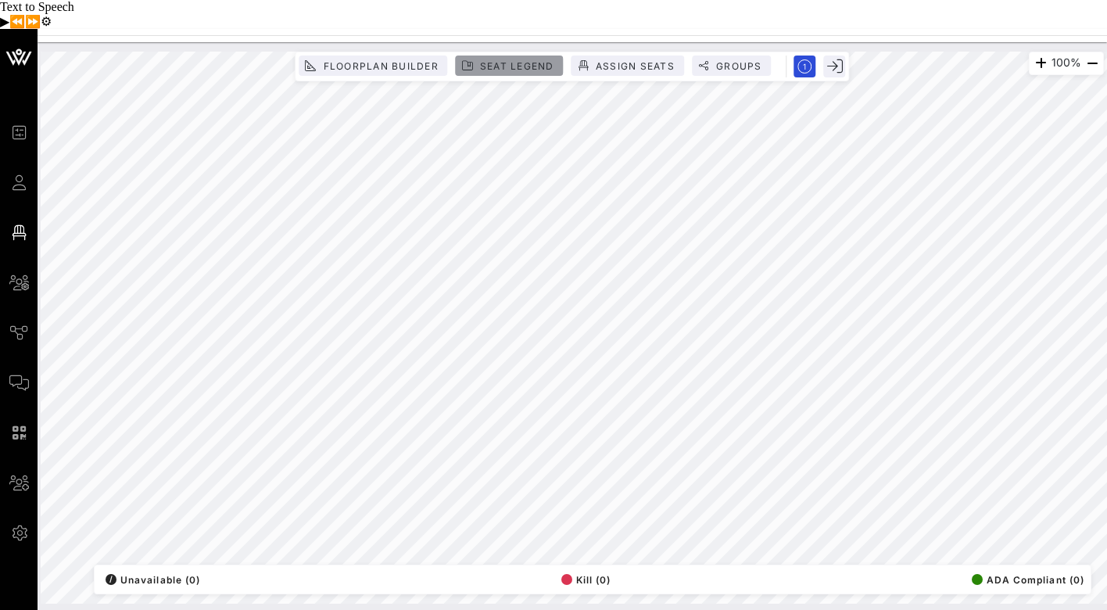
click at [511, 56] on button "Seat Legend" at bounding box center [510, 66] width 108 height 20
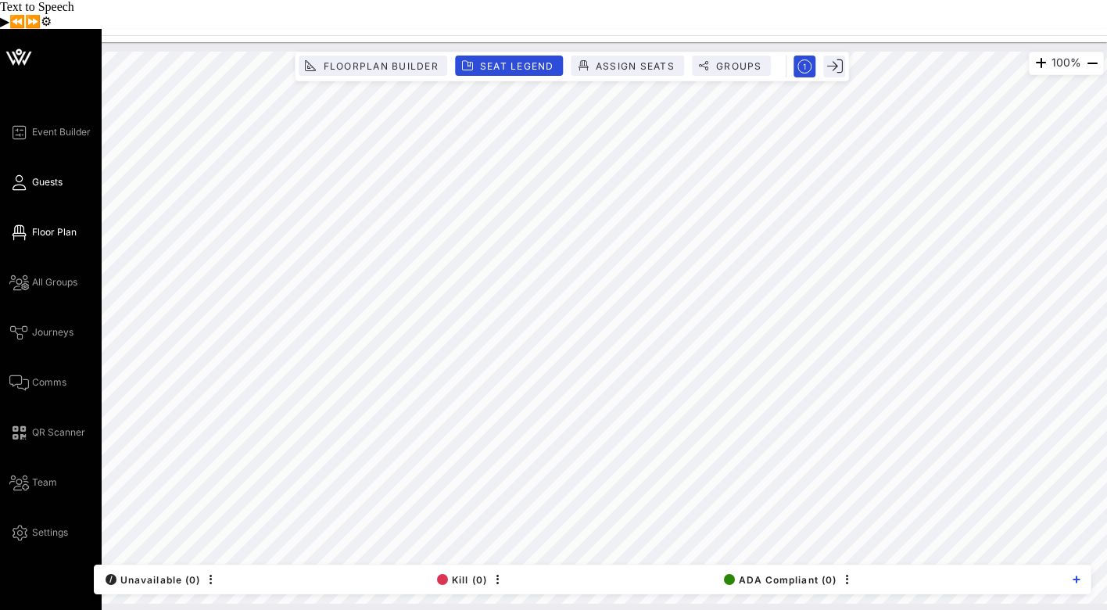
click at [42, 175] on span "Guests" at bounding box center [47, 182] width 30 height 14
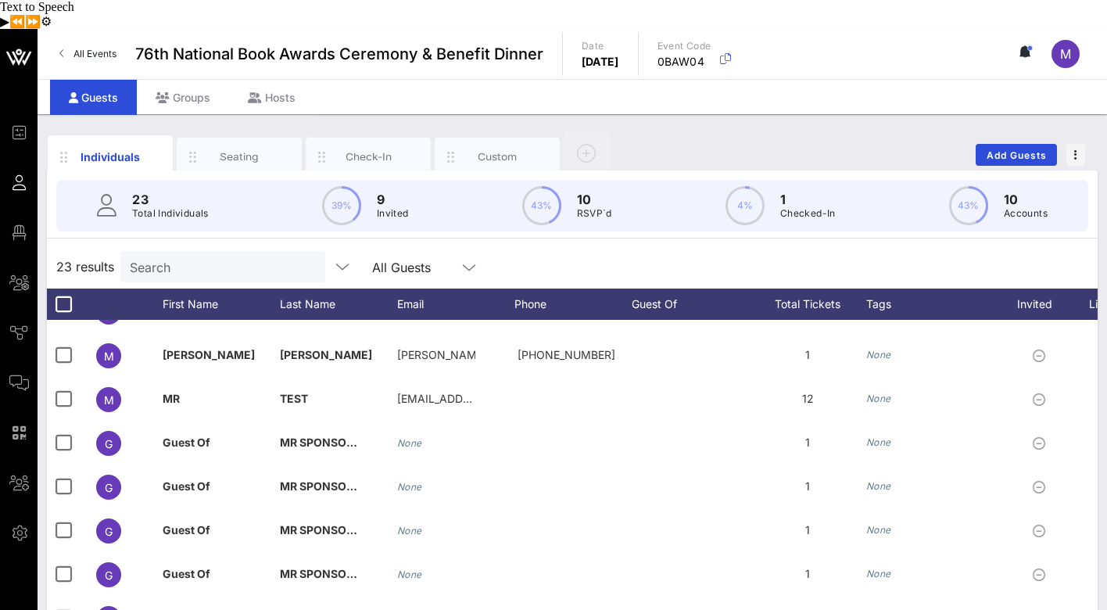
scroll to position [423, 0]
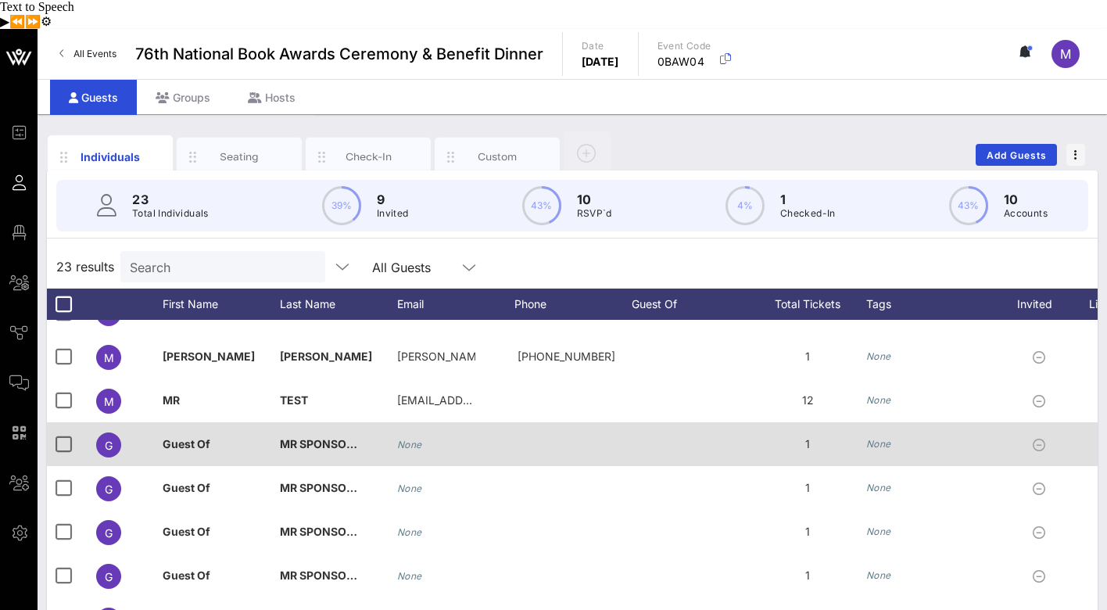
click at [313, 437] on span "MR SPONSOR TEST" at bounding box center [332, 443] width 104 height 13
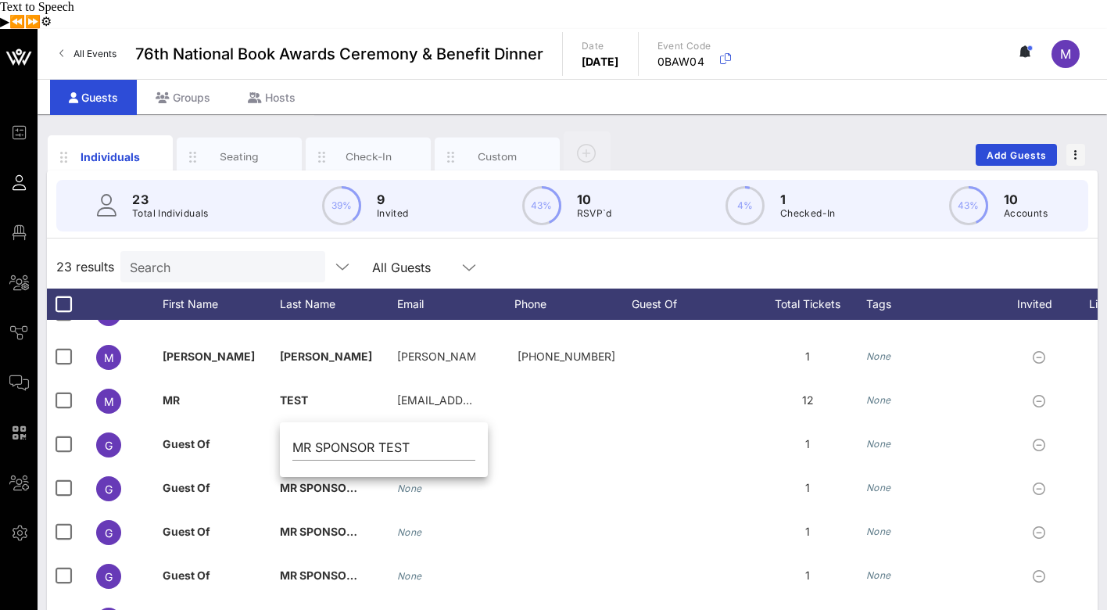
click at [642, 245] on div "23 results Search All Guests" at bounding box center [572, 267] width 1051 height 44
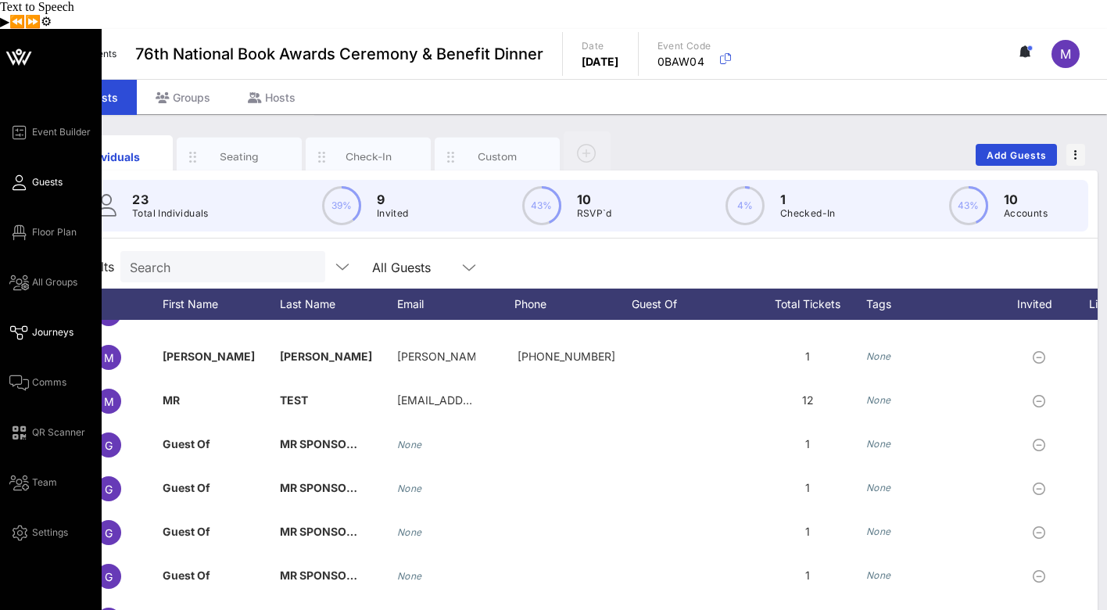
click at [48, 325] on span "Journeys" at bounding box center [52, 332] width 41 height 14
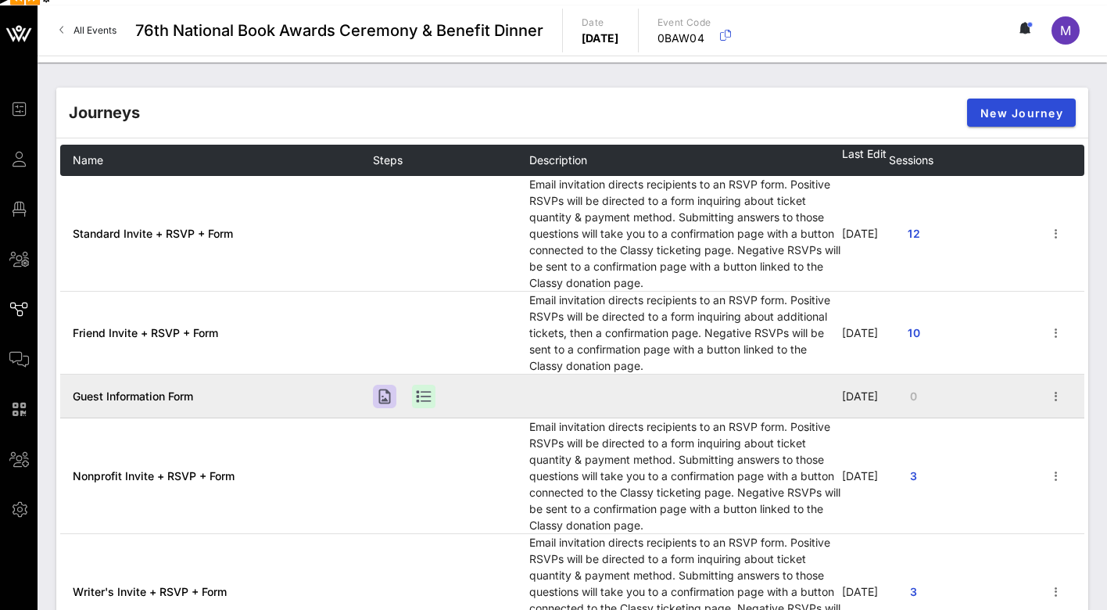
click at [185, 389] on span "Guest Information Form" at bounding box center [133, 395] width 120 height 13
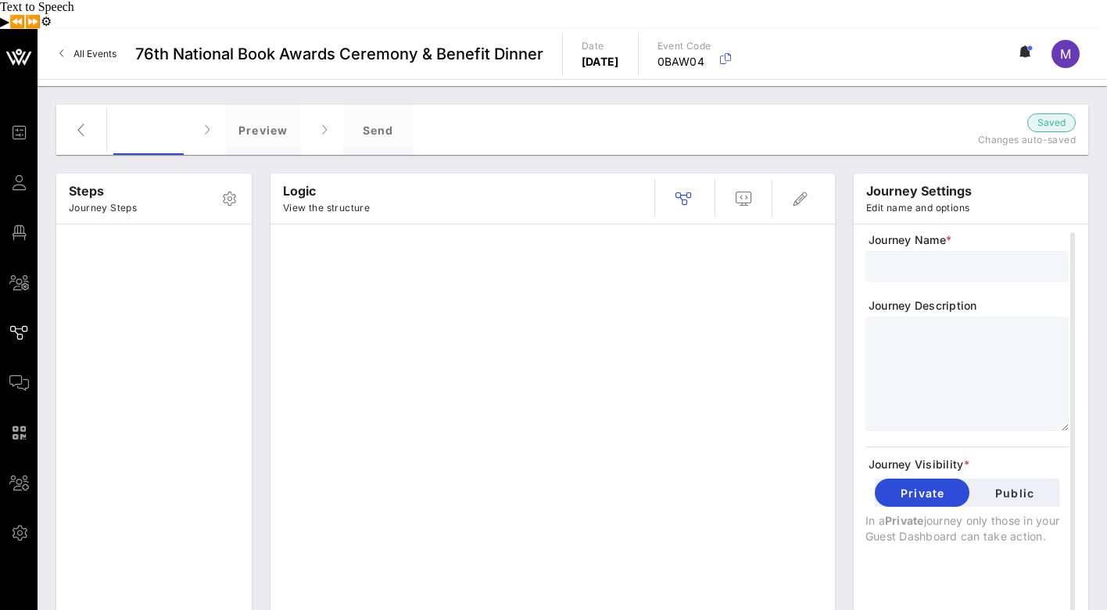
type input "Guest Information Form"
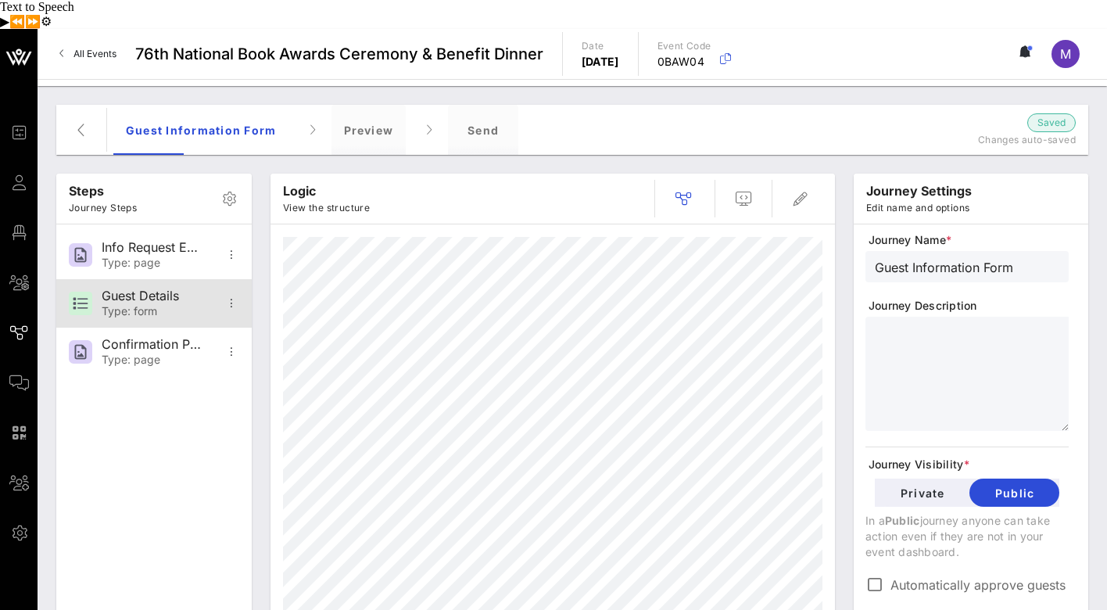
click at [156, 305] on div "Type: form" at bounding box center [153, 311] width 103 height 13
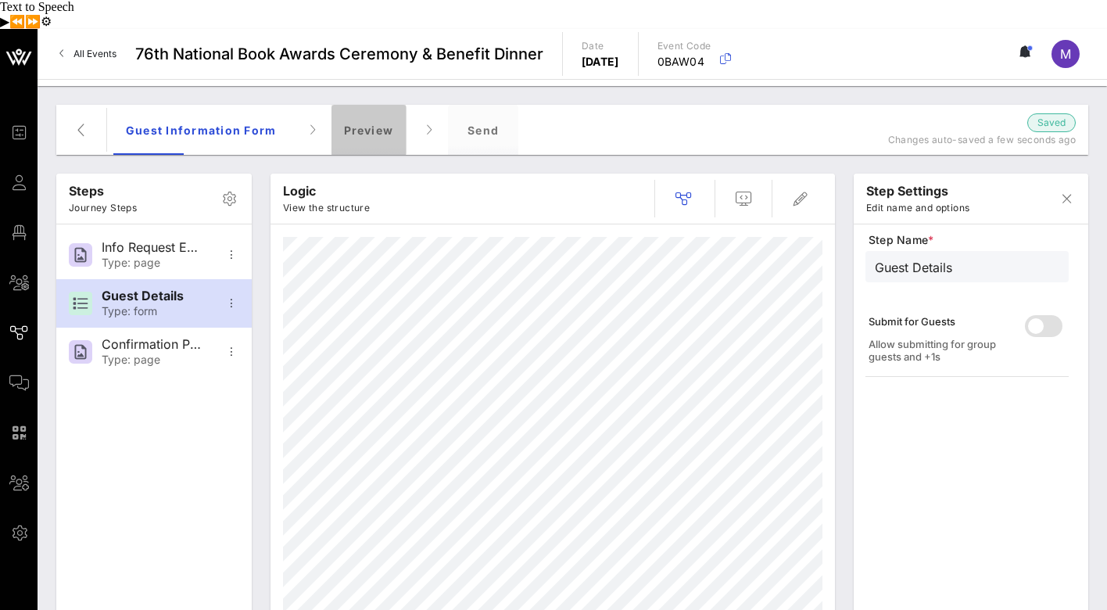
click at [372, 105] on div "Preview" at bounding box center [368, 130] width 75 height 50
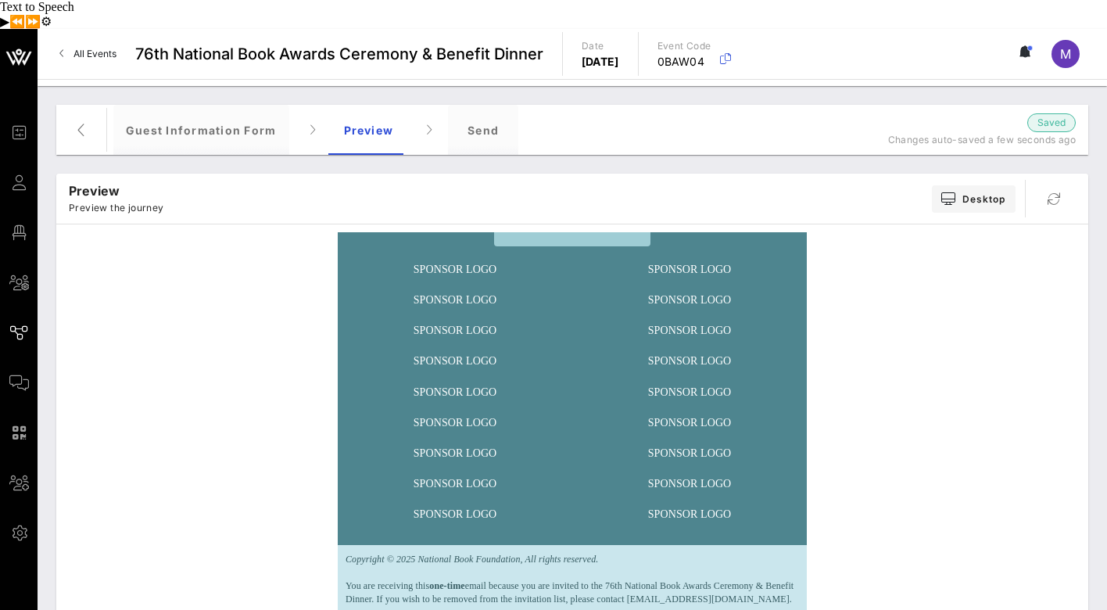
scroll to position [45, 0]
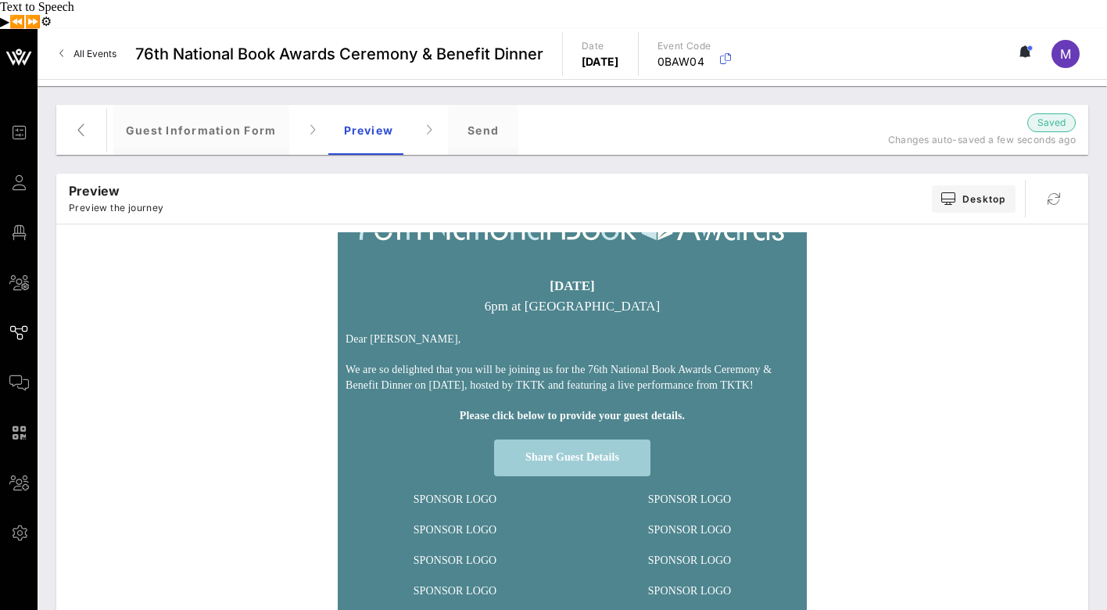
click at [607, 451] on span "Share Guest Details" at bounding box center [572, 457] width 94 height 12
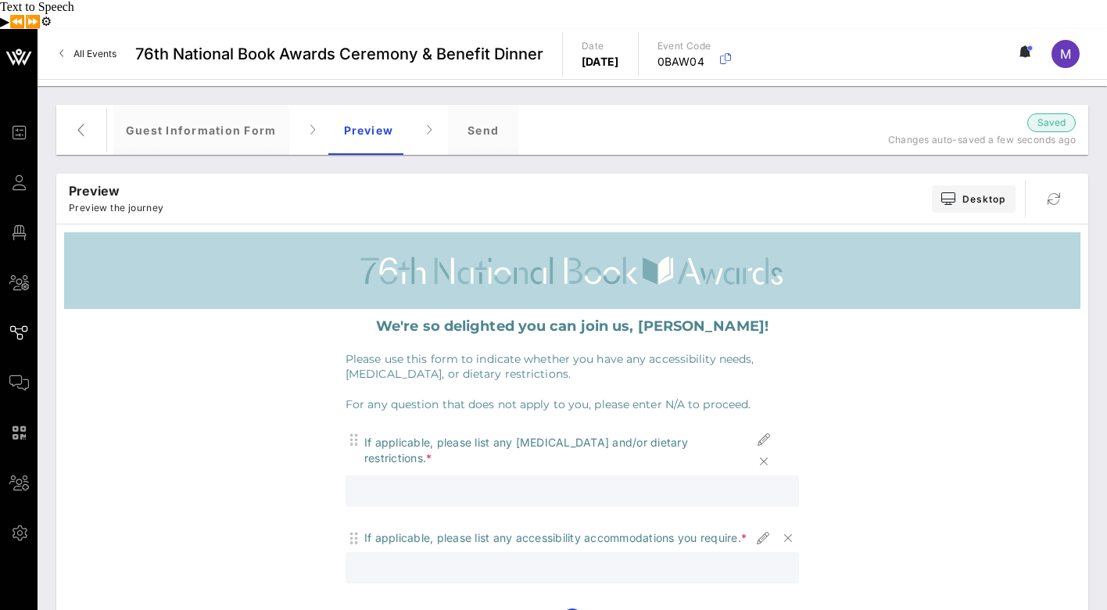
scroll to position [70, 0]
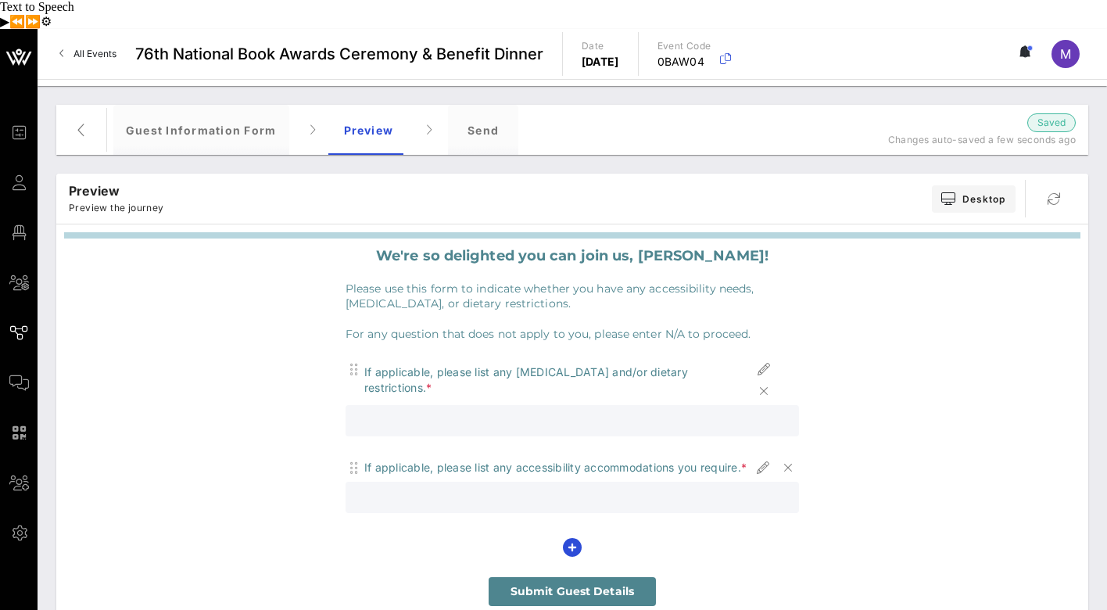
click at [589, 410] on input "text" at bounding box center [572, 420] width 435 height 20
click at [765, 360] on icon "button" at bounding box center [763, 369] width 19 height 19
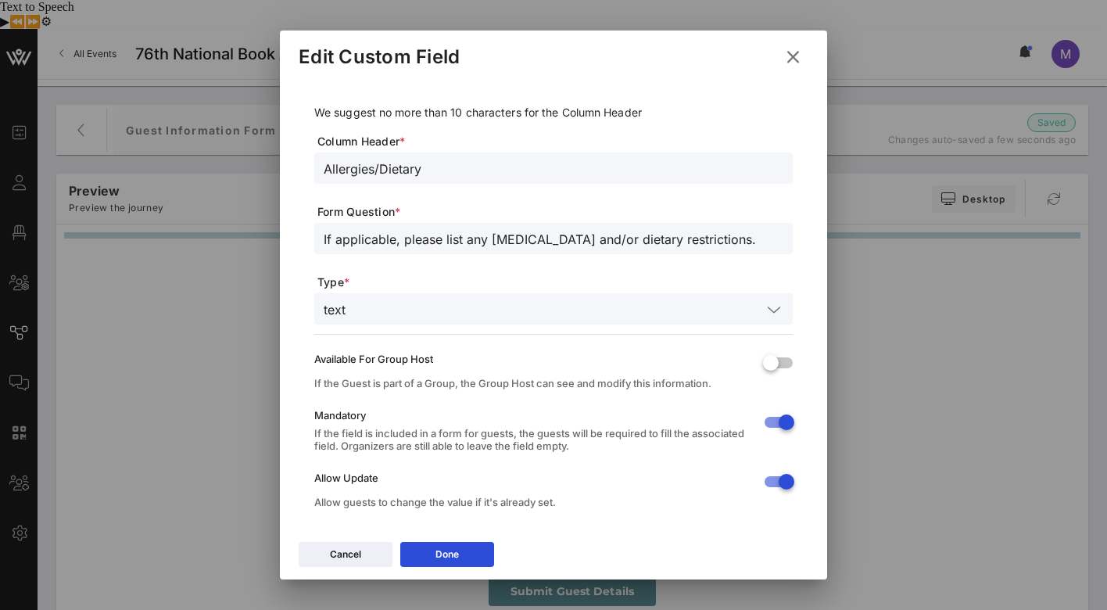
click at [800, 50] on icon at bounding box center [792, 56] width 27 height 27
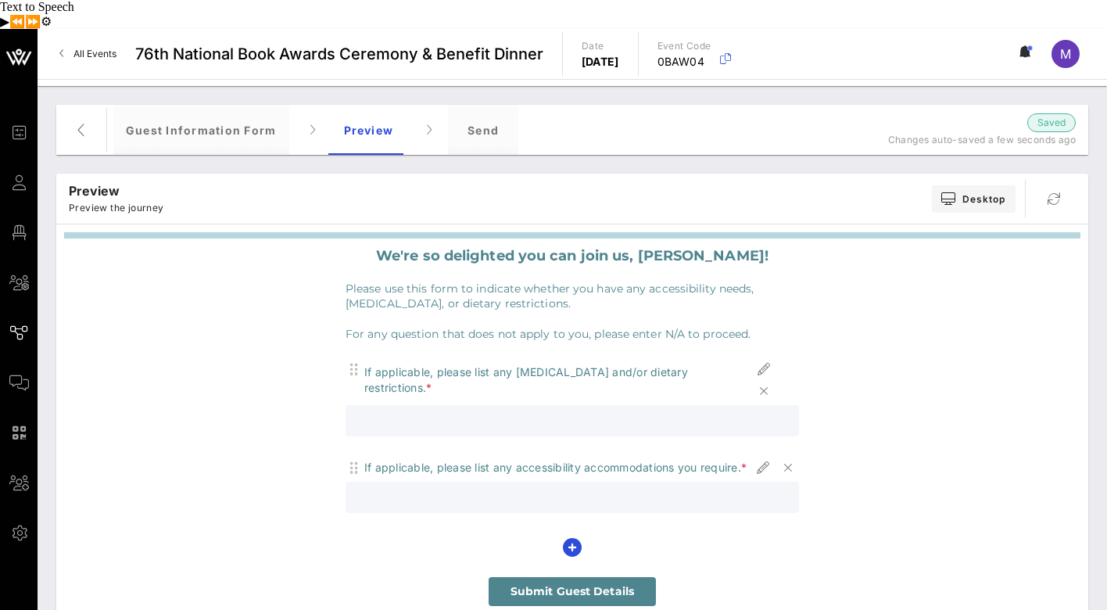
click at [537, 410] on input "text" at bounding box center [572, 420] width 435 height 20
type input "N/A"
click at [403, 487] on input "text" at bounding box center [572, 497] width 435 height 20
type input "N/A"
click at [576, 538] on icon "button" at bounding box center [572, 547] width 19 height 19
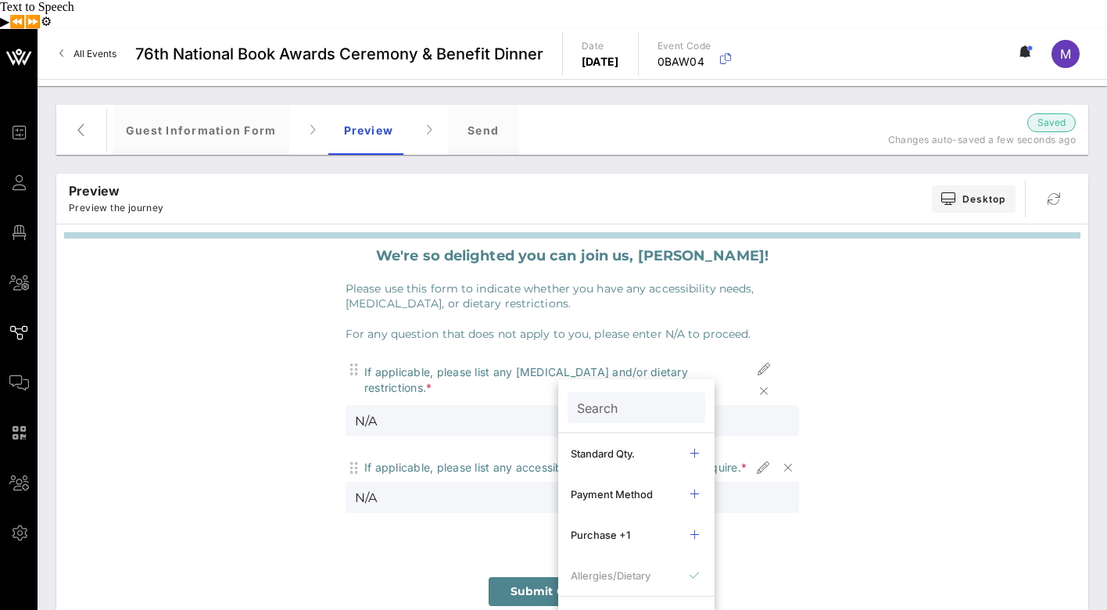
click at [873, 424] on div "We're so delighted you can join us, [PERSON_NAME]! Please use this form to indi…" at bounding box center [572, 425] width 1016 height 375
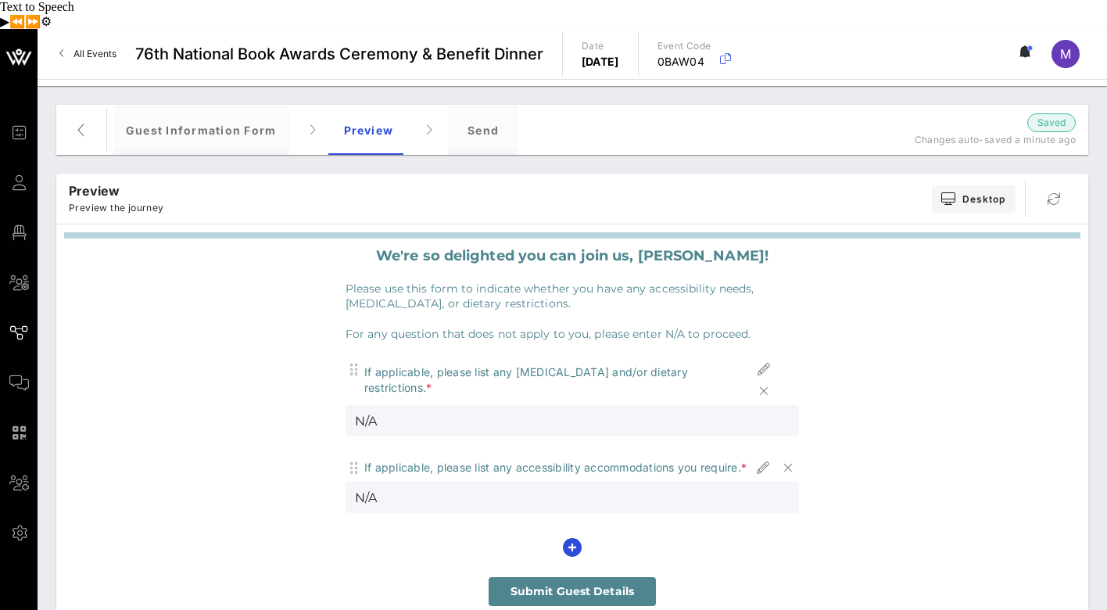
click at [634, 577] on span "Submit Guest Details" at bounding box center [573, 591] width 168 height 29
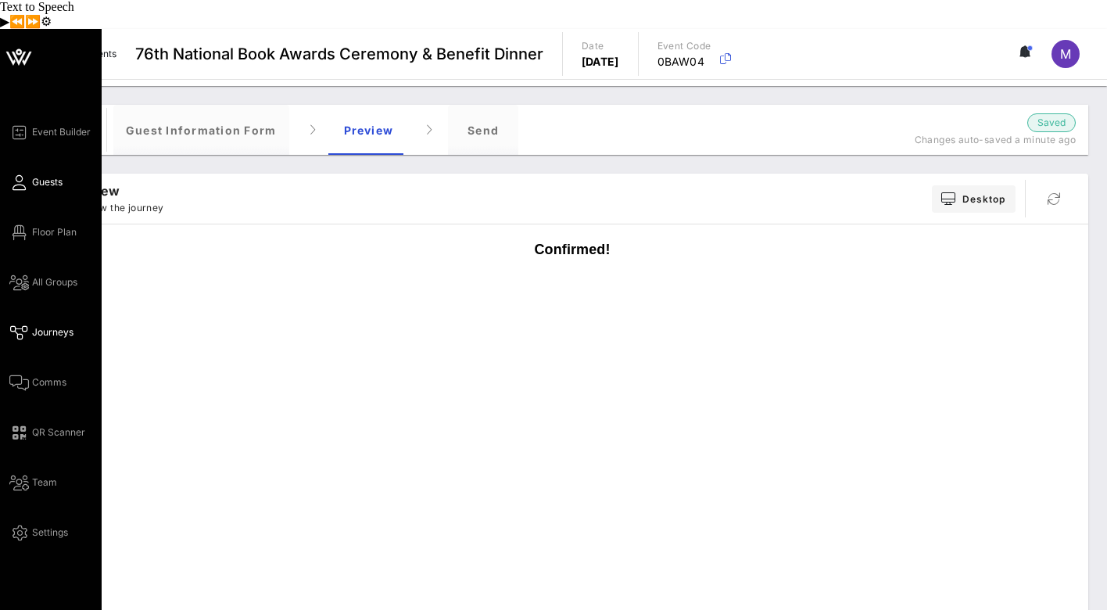
click at [35, 173] on link "Guests" at bounding box center [35, 182] width 53 height 19
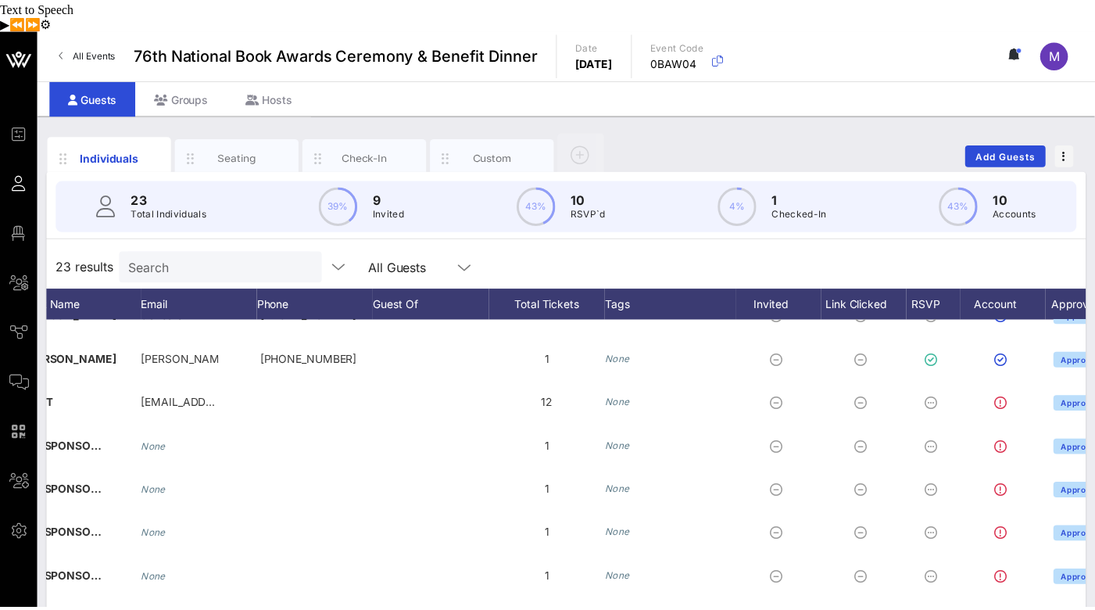
scroll to position [0, 331]
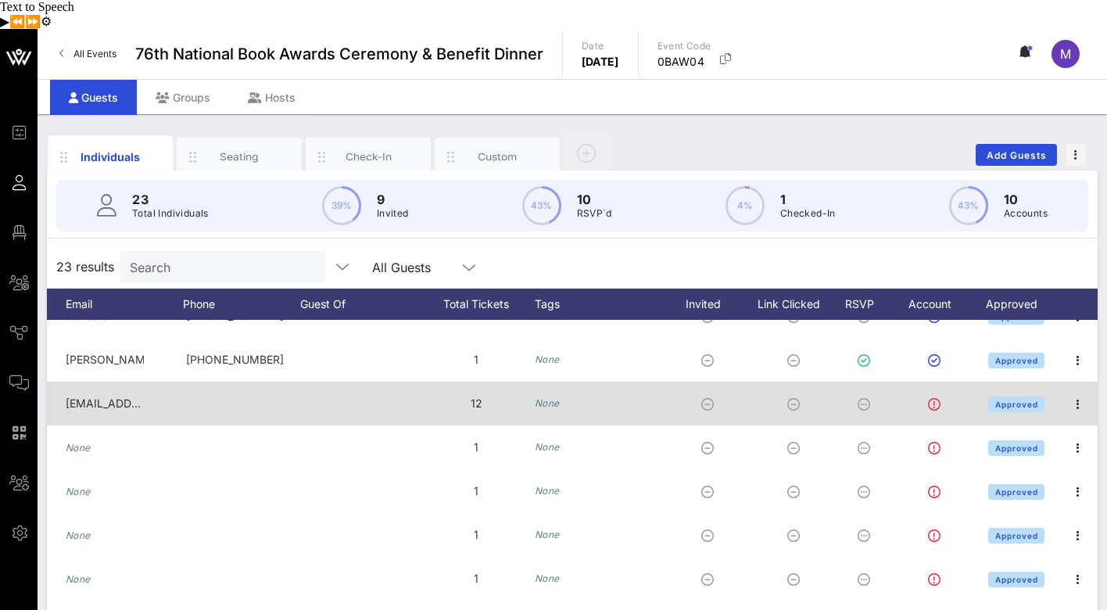
click at [707, 398] on icon at bounding box center [707, 404] width 13 height 13
click at [708, 398] on icon at bounding box center [707, 404] width 13 height 13
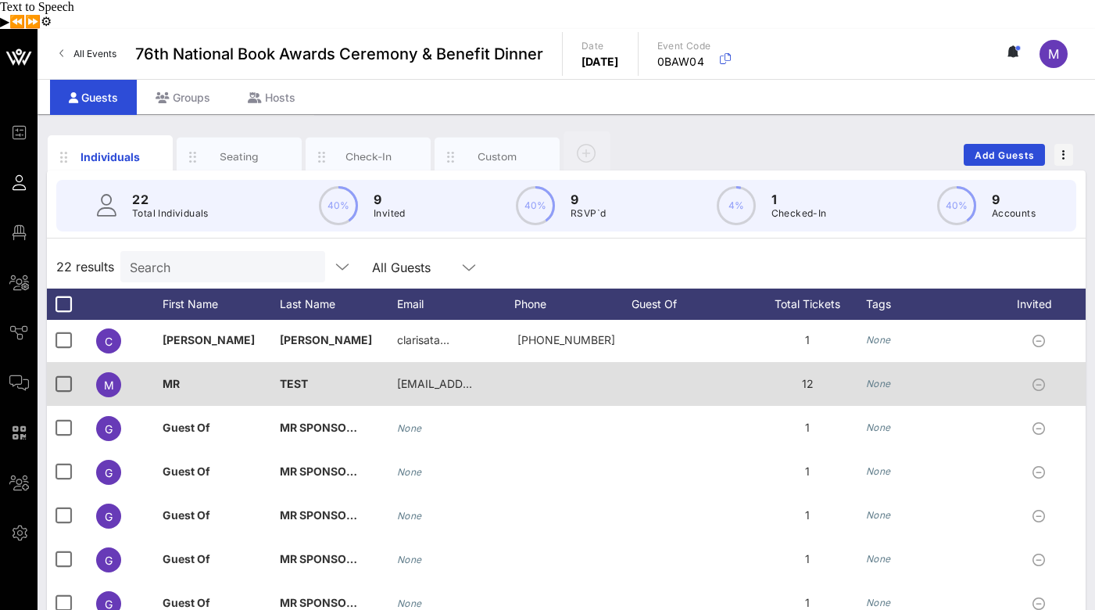
scroll to position [394, 0]
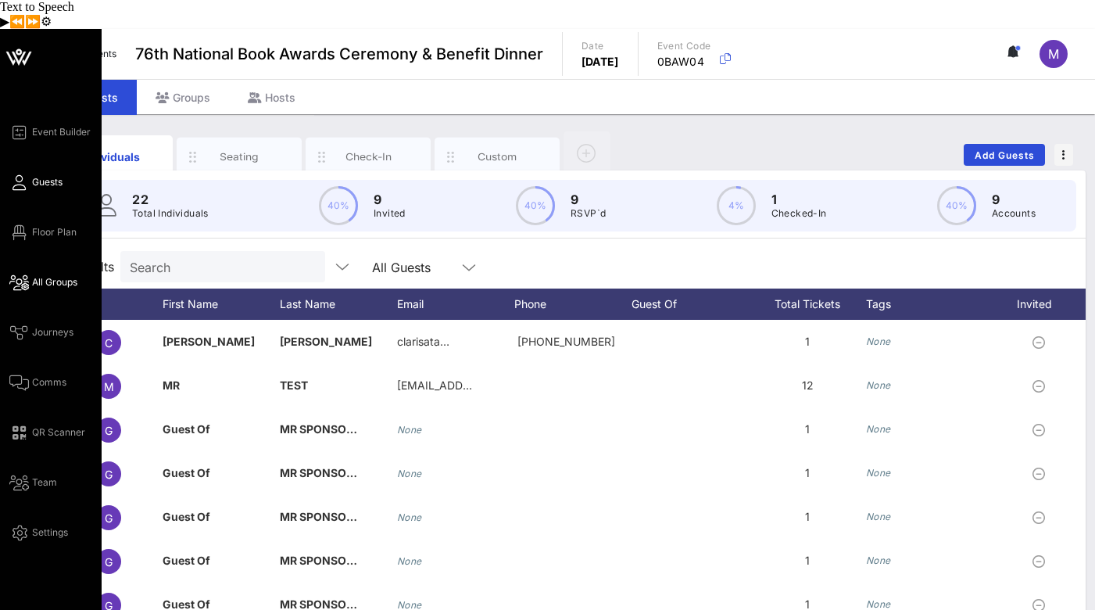
click at [55, 275] on span "All Groups" at bounding box center [54, 282] width 45 height 14
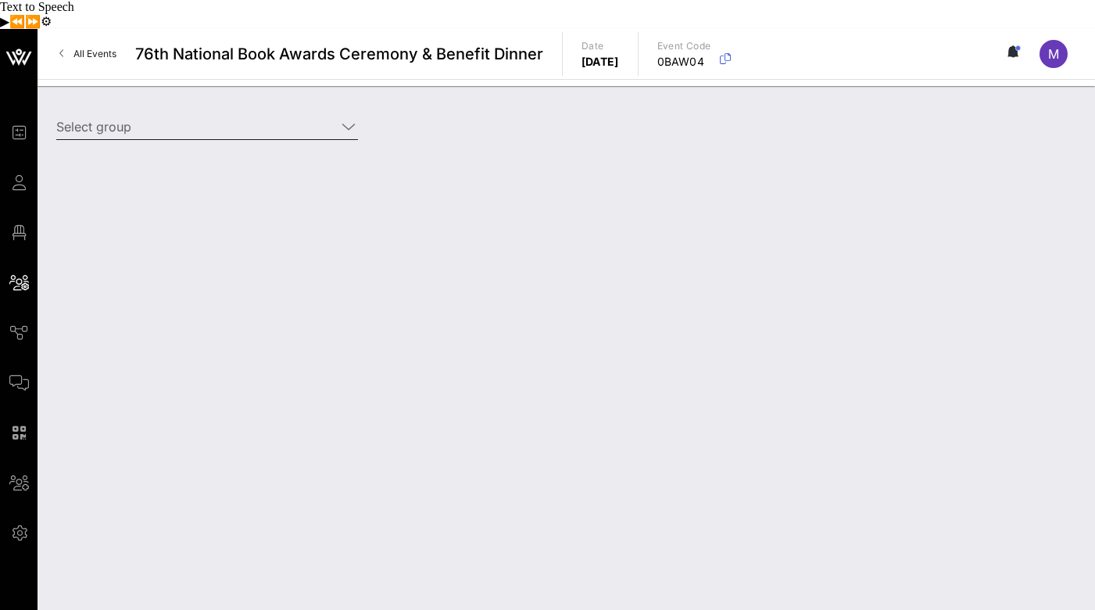
click at [353, 117] on icon at bounding box center [349, 126] width 14 height 19
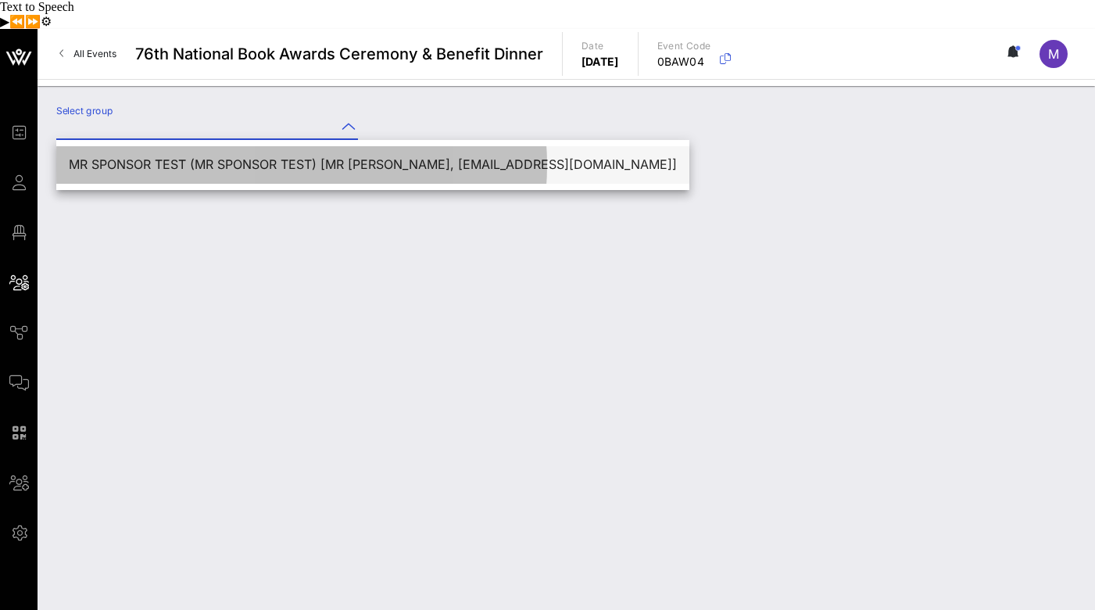
click at [223, 157] on div "MR SPONSOR TEST (MR SPONSOR TEST) [MR [PERSON_NAME], [EMAIL_ADDRESS][DOMAIN_NAM…" at bounding box center [373, 164] width 608 height 15
type input "MR SPONSOR TEST (MR SPONSOR TEST) [MR [PERSON_NAME], [EMAIL_ADDRESS][DOMAIN_NAM…"
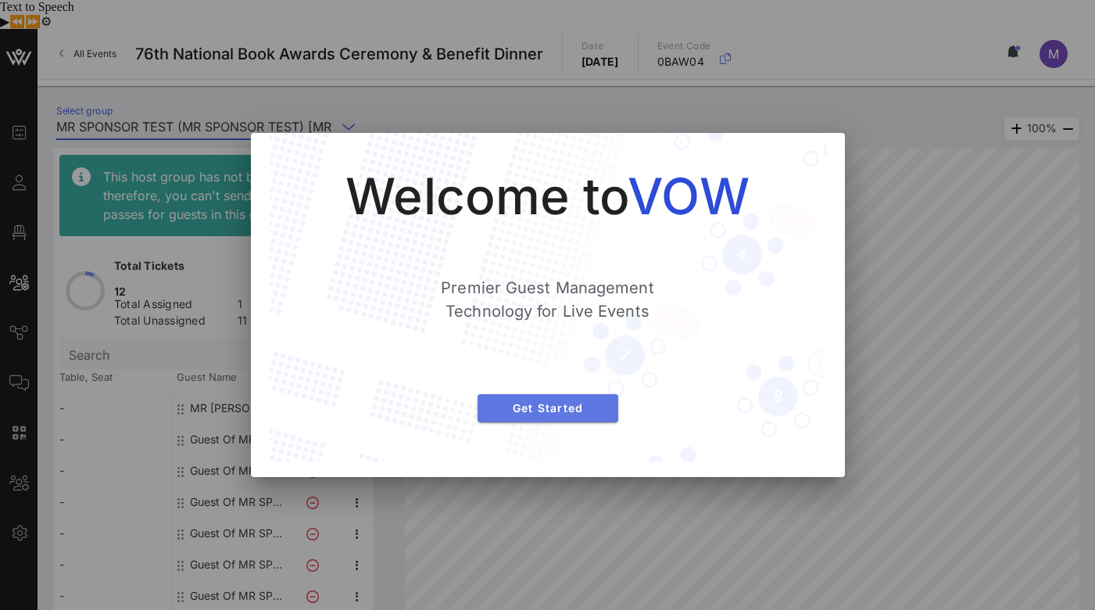
click at [564, 407] on span "Get Started" at bounding box center [548, 407] width 116 height 13
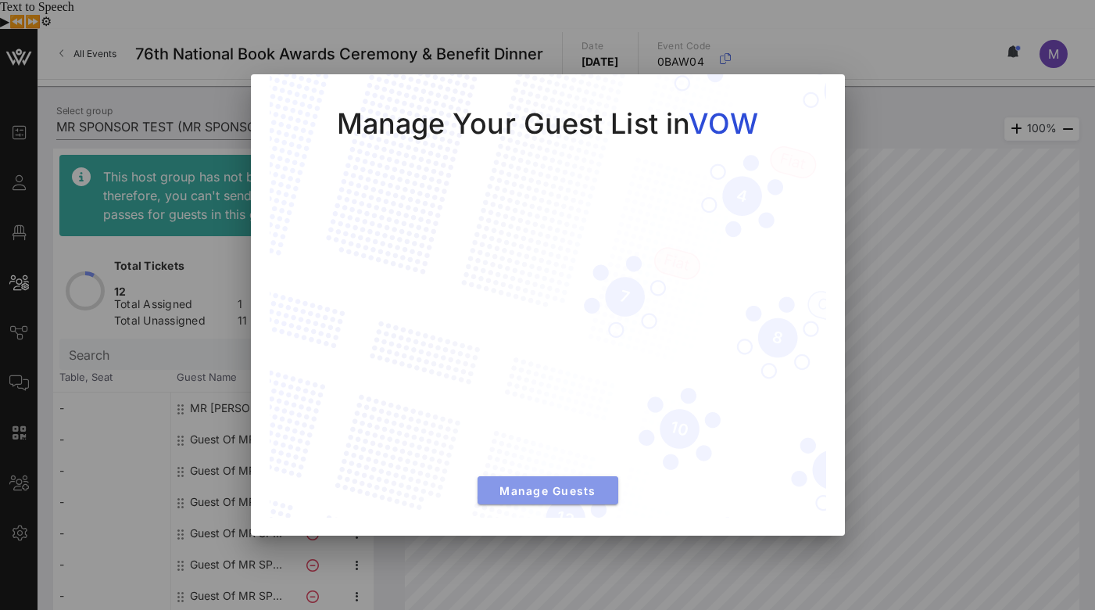
click at [574, 490] on span "Manage Guests" at bounding box center [548, 490] width 116 height 13
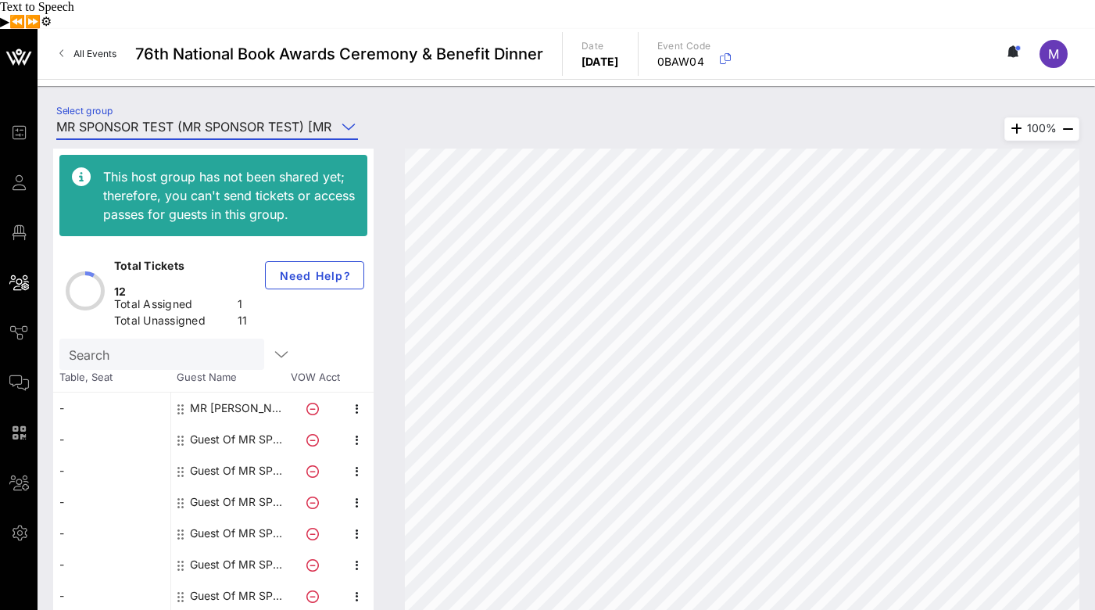
click at [312, 415] on icon at bounding box center [312, 409] width 13 height 13
click at [357, 418] on icon "button" at bounding box center [357, 409] width 19 height 19
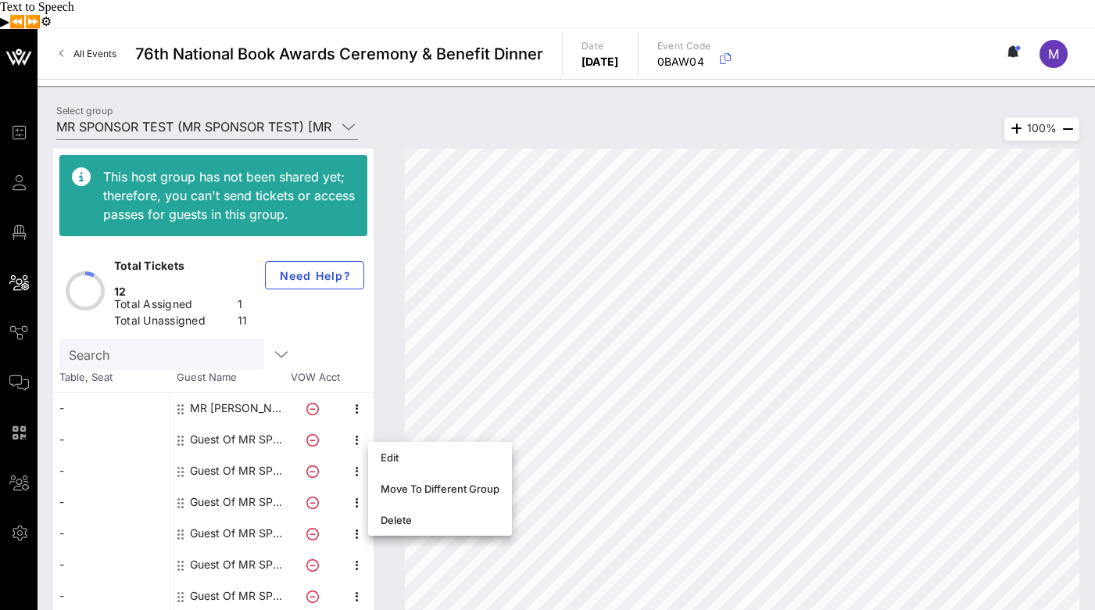
click at [335, 314] on div "Total Tickets 12 Total Assigned 1 Total Unassigned 11 Need Help?" at bounding box center [213, 290] width 321 height 96
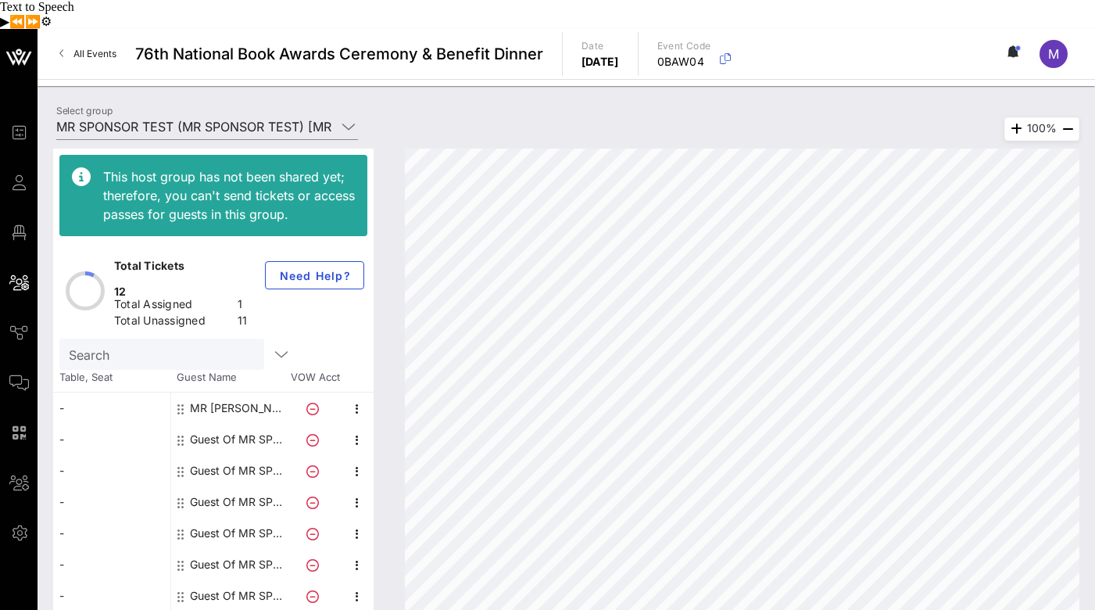
click at [86, 167] on icon at bounding box center [81, 176] width 19 height 19
click at [83, 167] on icon at bounding box center [81, 176] width 19 height 19
click at [271, 173] on div "This host group has not been shared yet; therefore, you can't send tickets or a…" at bounding box center [229, 195] width 252 height 56
click at [204, 424] on div "MR [PERSON_NAME]" at bounding box center [239, 407] width 99 height 31
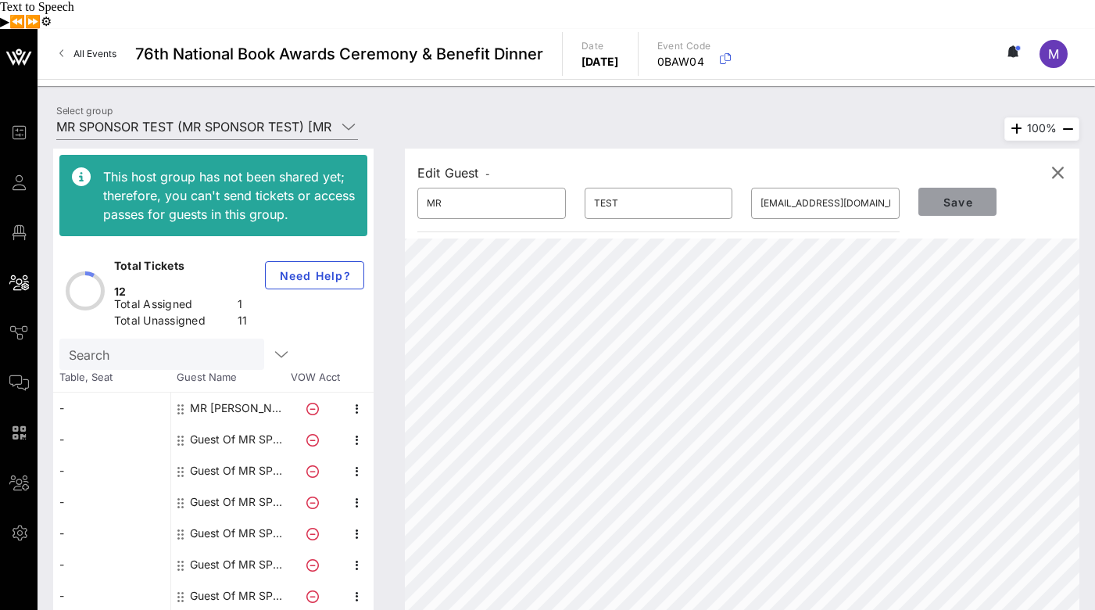
click at [962, 195] on span "Save" at bounding box center [957, 201] width 53 height 13
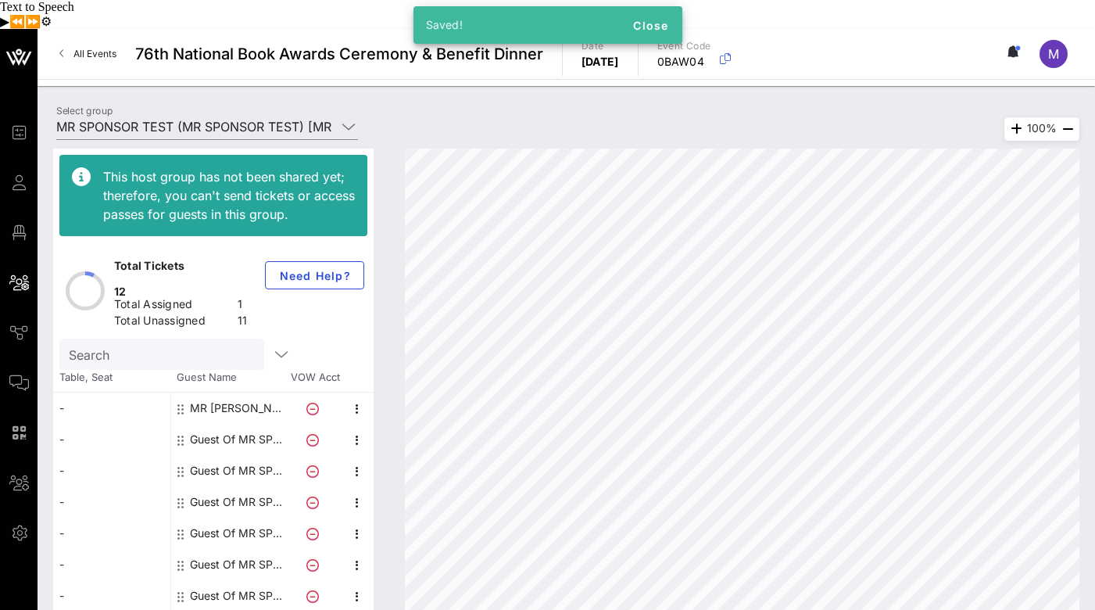
click at [260, 453] on div "Guest Of MR SPONSOR TEST" at bounding box center [239, 439] width 99 height 31
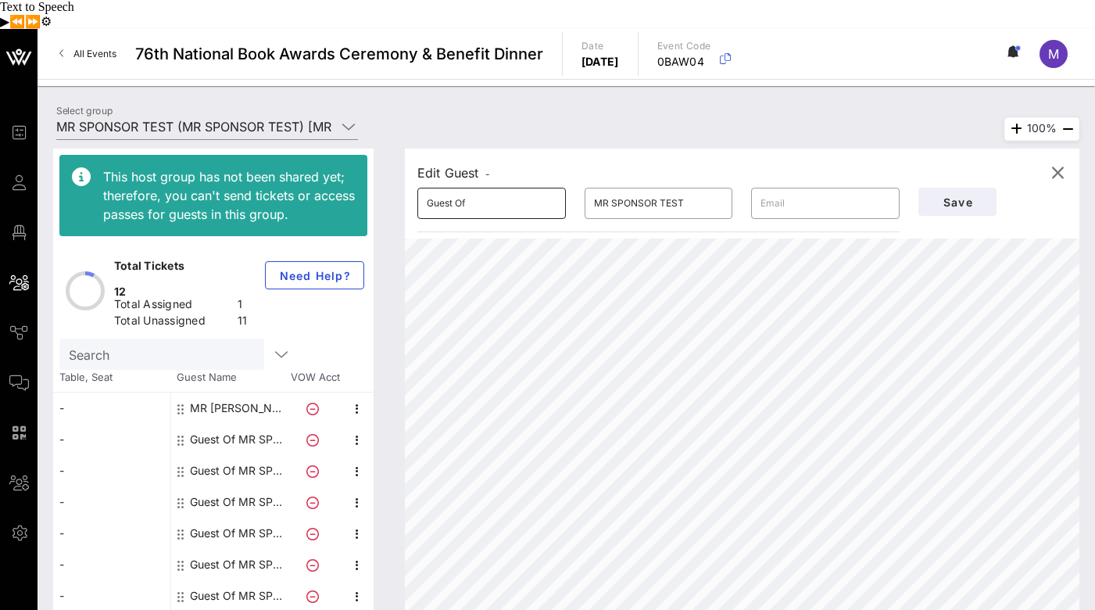
click at [536, 191] on input "Guest Of" at bounding box center [492, 203] width 130 height 25
type input "MR [PERSON_NAME]"
click at [638, 191] on input "MR SPONSOR TEST" at bounding box center [659, 203] width 130 height 25
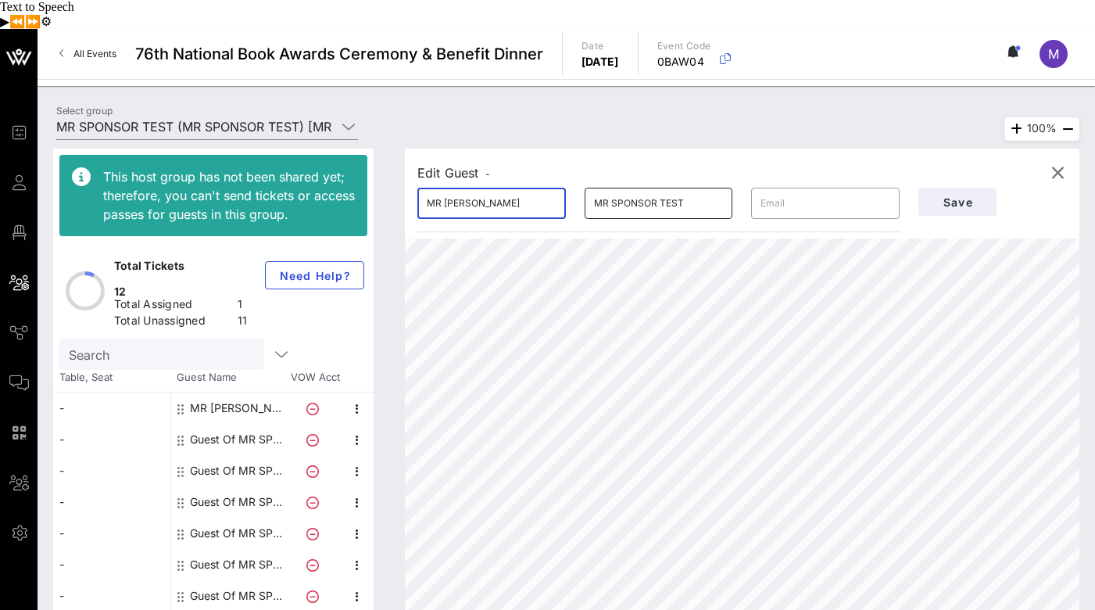
click at [638, 191] on input "MR SPONSOR TEST" at bounding box center [659, 203] width 130 height 25
type input "1"
click at [804, 191] on input "text" at bounding box center [826, 203] width 130 height 25
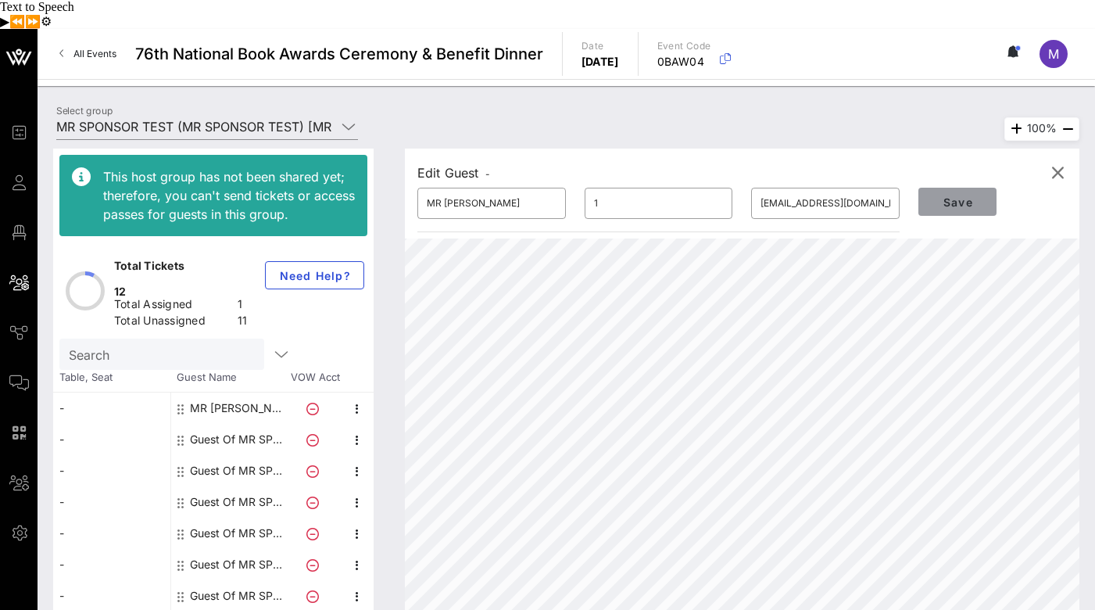
click at [965, 195] on span "Save" at bounding box center [957, 201] width 53 height 13
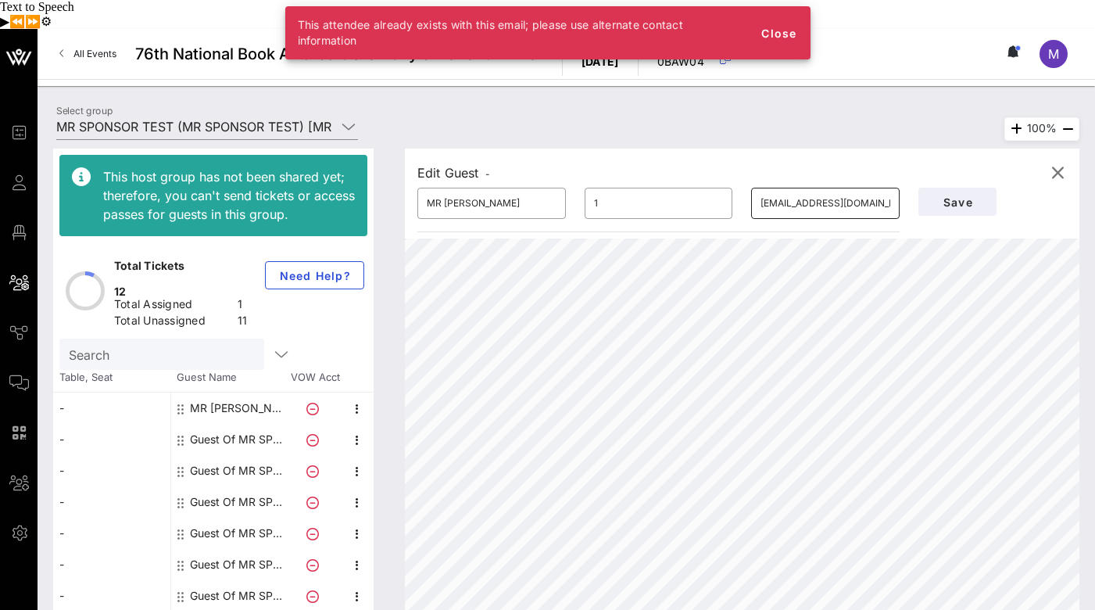
click at [835, 191] on input "[EMAIL_ADDRESS][DOMAIN_NAME]" at bounding box center [826, 203] width 130 height 25
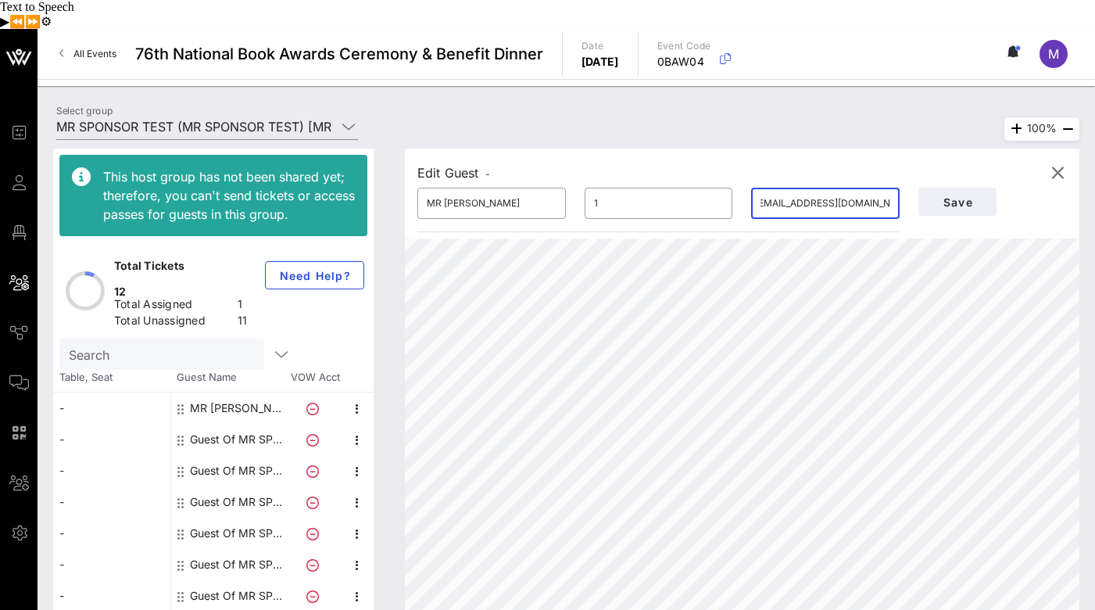
scroll to position [0, 14]
type input "[EMAIL_ADDRESS][DOMAIN_NAME]"
click at [957, 195] on span "Save" at bounding box center [957, 201] width 53 height 13
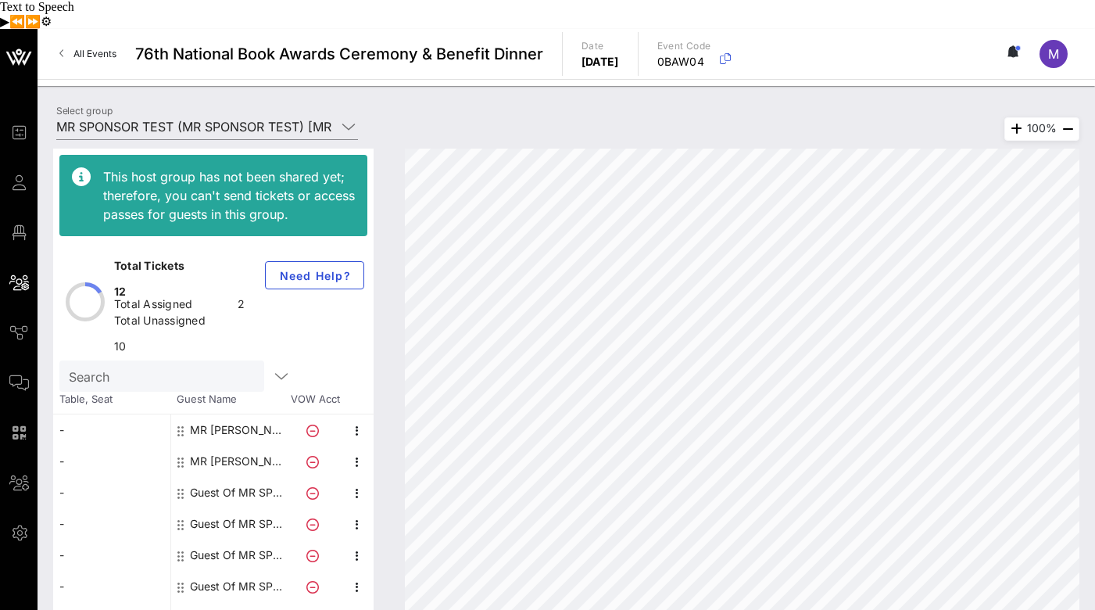
click at [66, 417] on div "-" at bounding box center [111, 429] width 117 height 31
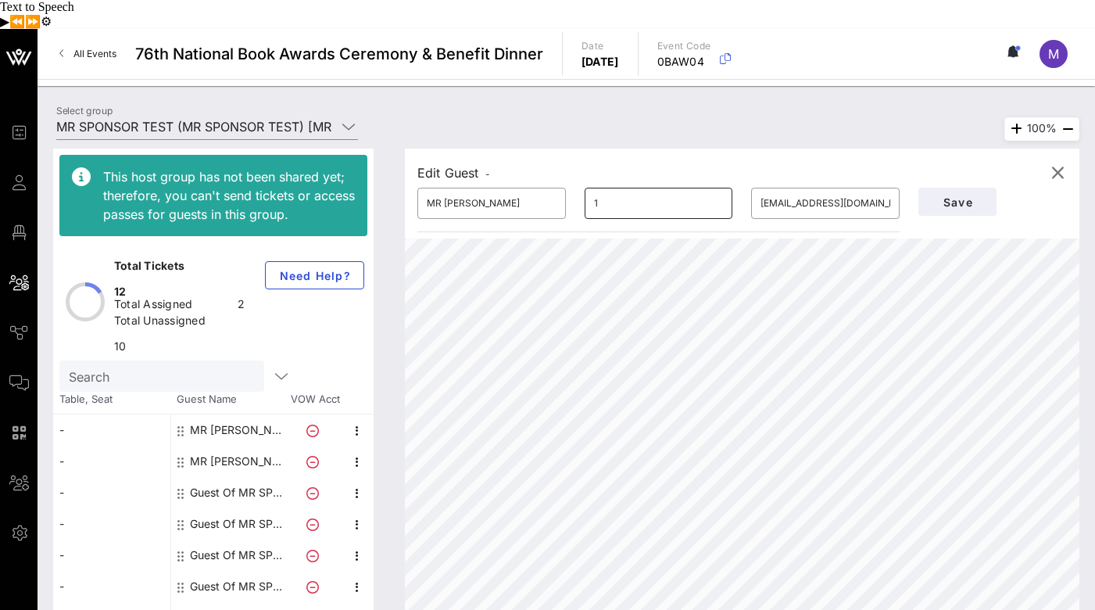
click at [659, 191] on input "1" at bounding box center [659, 203] width 130 height 25
click at [962, 195] on span "Save" at bounding box center [957, 201] width 53 height 13
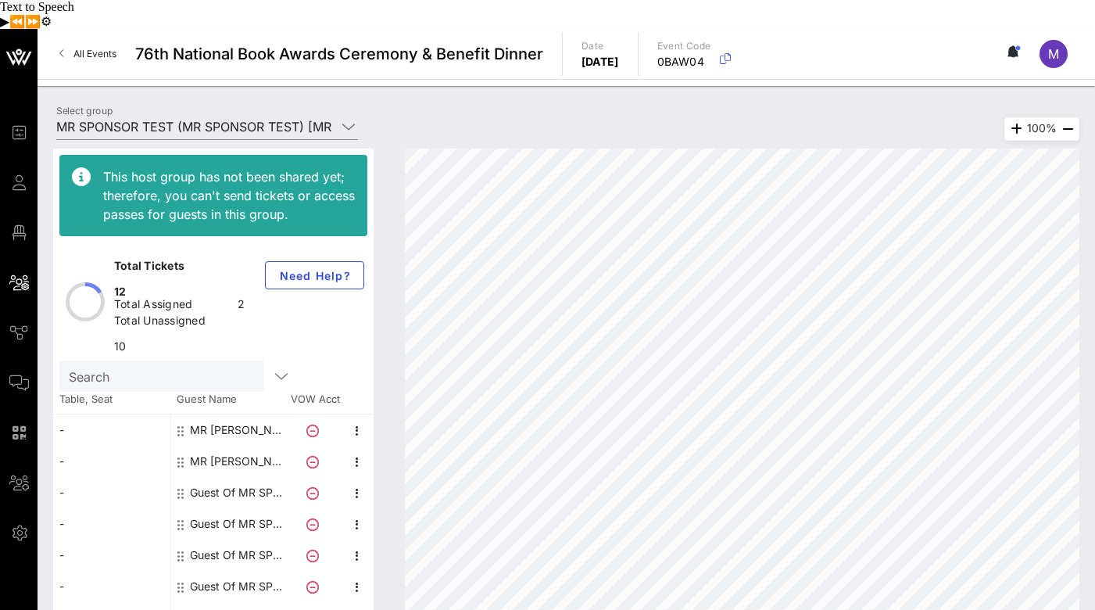
click at [79, 425] on div "-" at bounding box center [111, 429] width 117 height 31
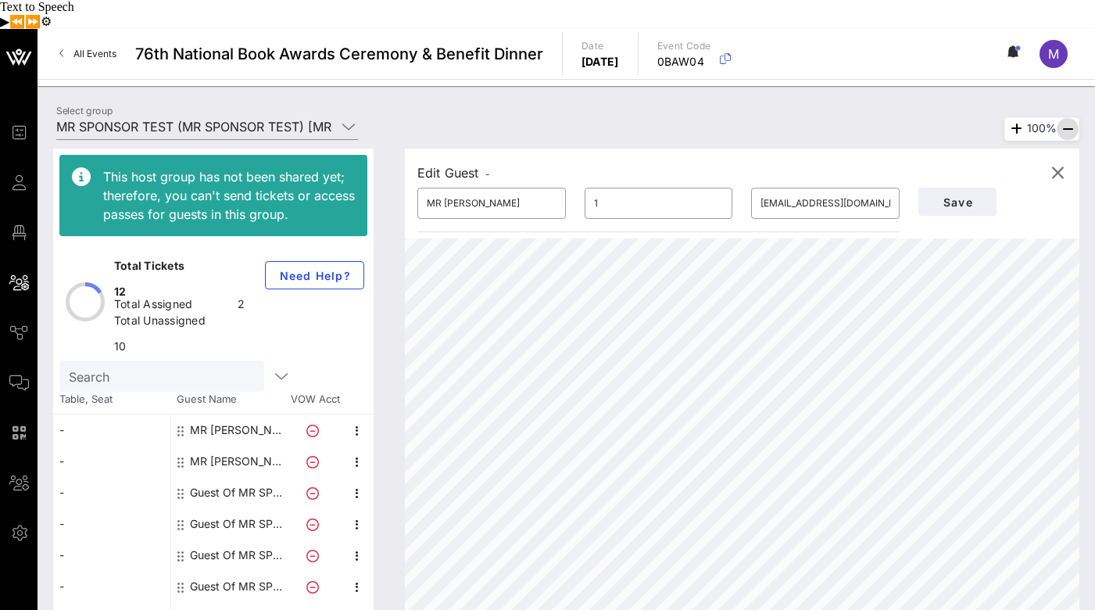
click at [1073, 120] on icon "button" at bounding box center [1068, 129] width 19 height 19
click at [1057, 163] on icon "button" at bounding box center [1057, 172] width 19 height 19
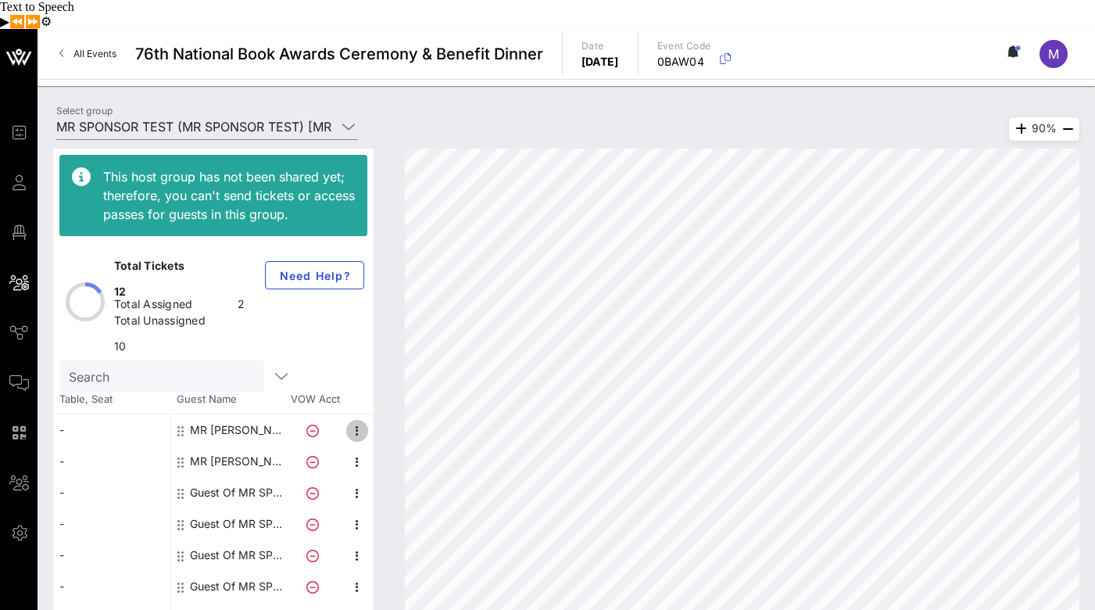
click at [359, 425] on icon "button" at bounding box center [357, 430] width 19 height 19
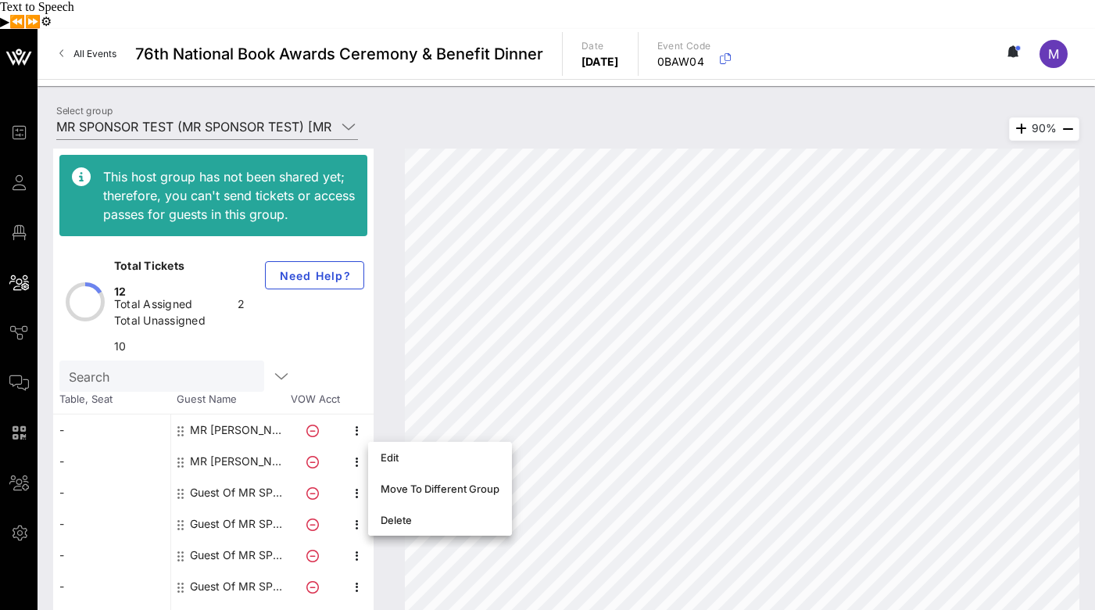
click at [244, 426] on div "MR [PERSON_NAME] 1" at bounding box center [239, 429] width 99 height 31
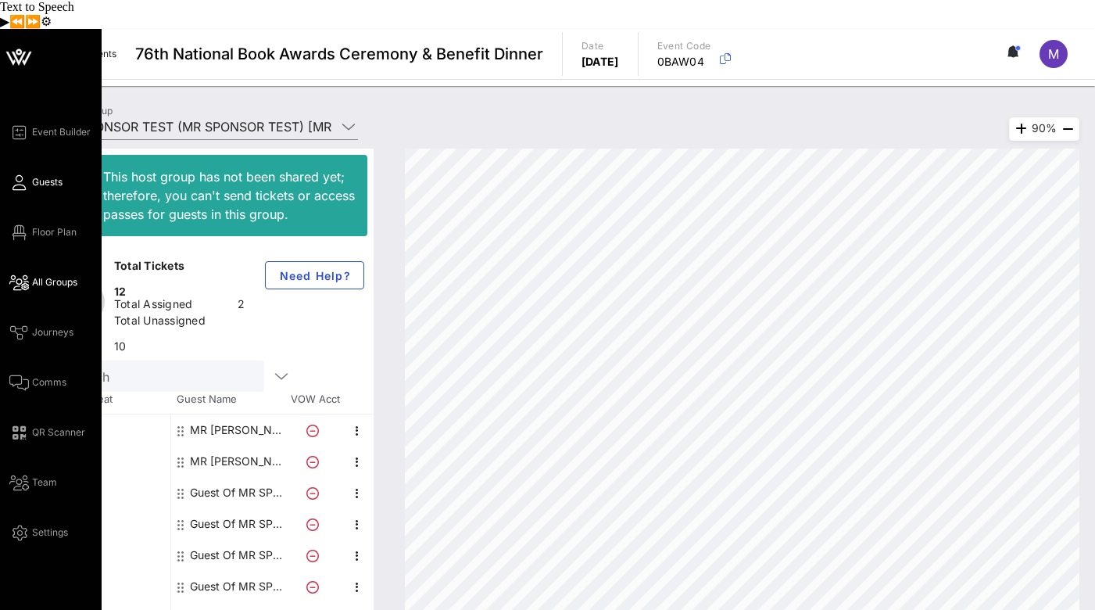
click at [40, 175] on span "Guests" at bounding box center [47, 182] width 30 height 14
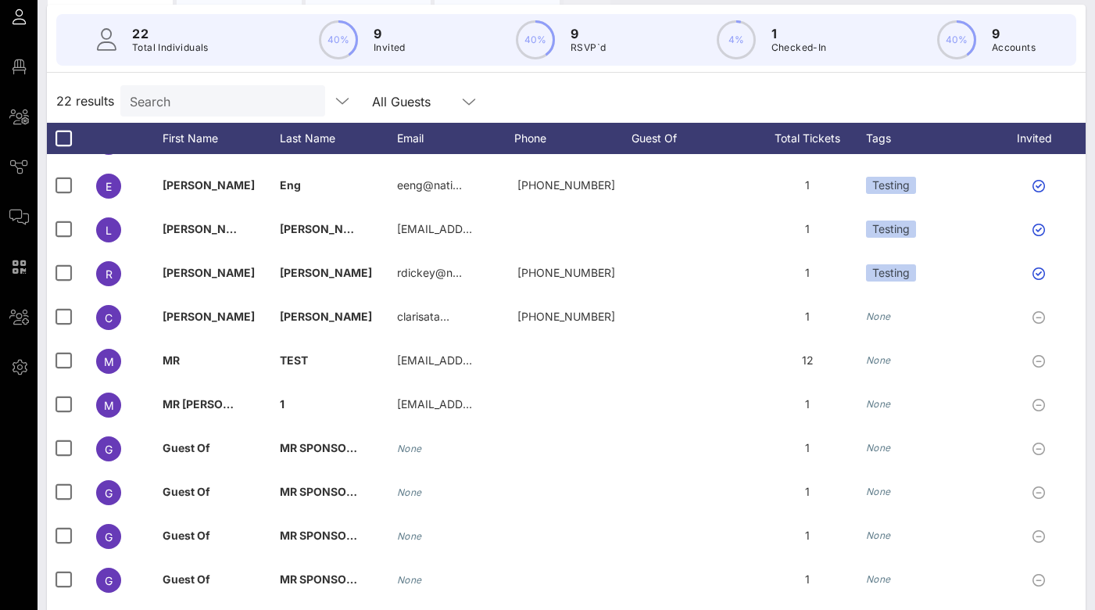
scroll to position [162, 0]
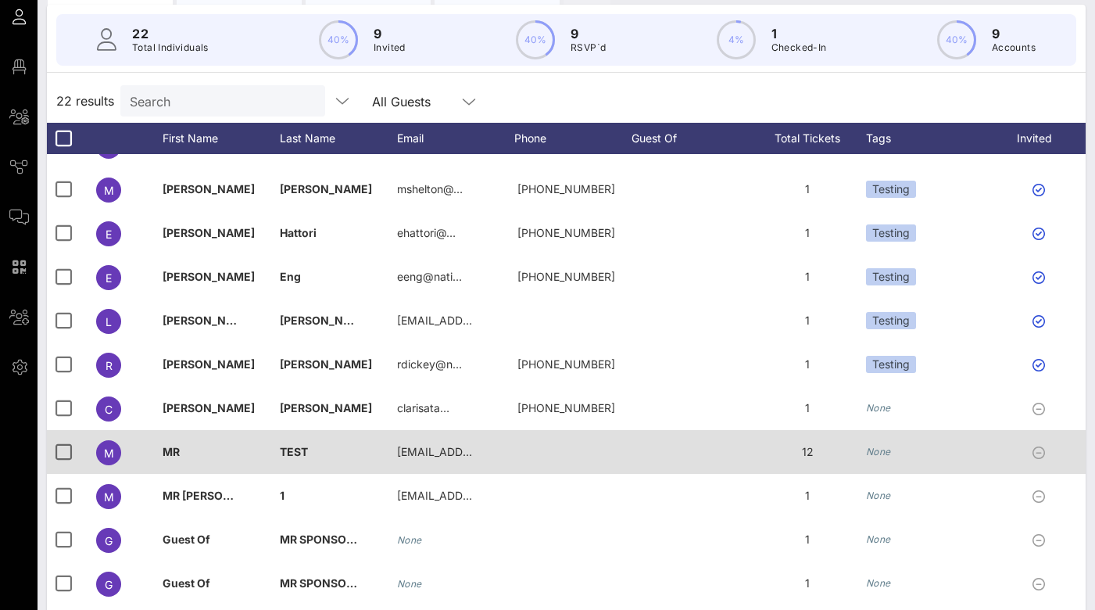
click at [1040, 446] on icon at bounding box center [1039, 452] width 13 height 13
click at [999, 430] on div at bounding box center [1042, 452] width 86 height 44
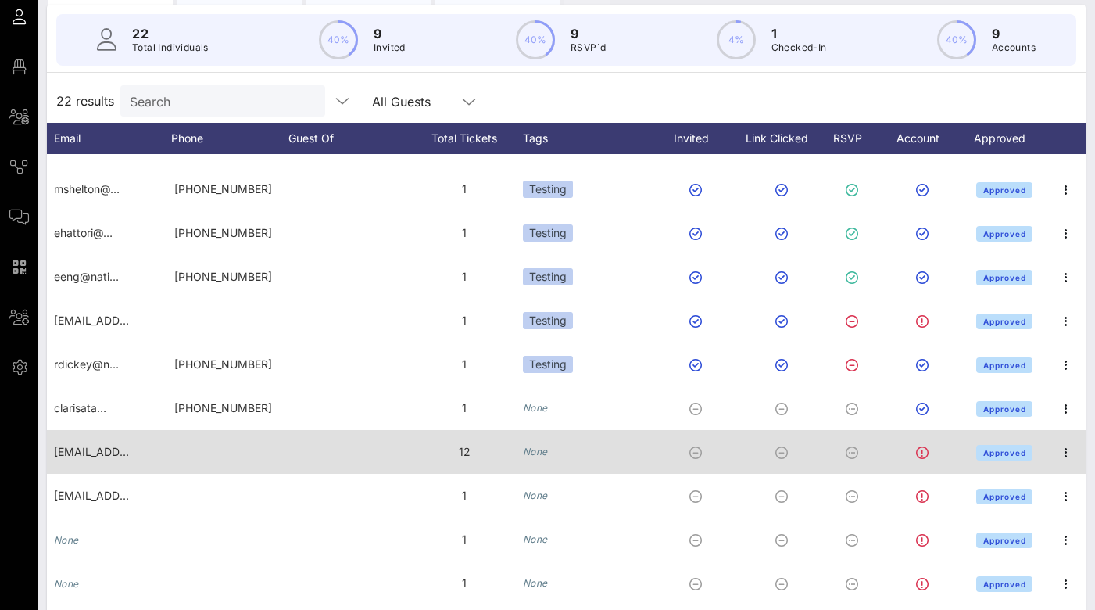
scroll to position [162, 355]
click at [916, 446] on icon at bounding box center [922, 452] width 13 height 13
click at [1059, 443] on icon "button" at bounding box center [1066, 452] width 19 height 19
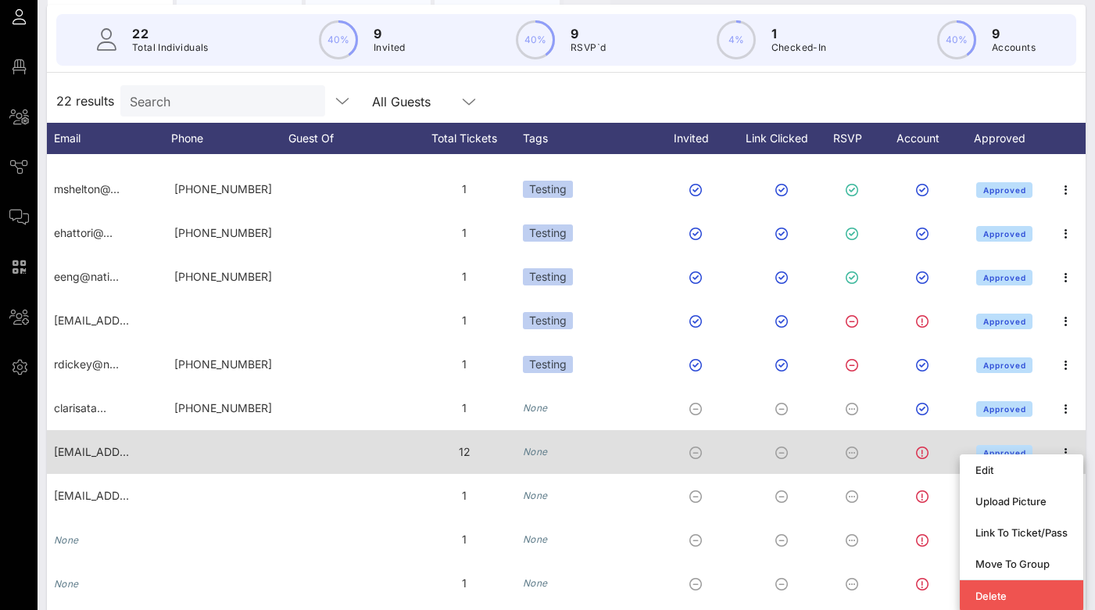
click at [916, 446] on icon at bounding box center [922, 452] width 13 height 13
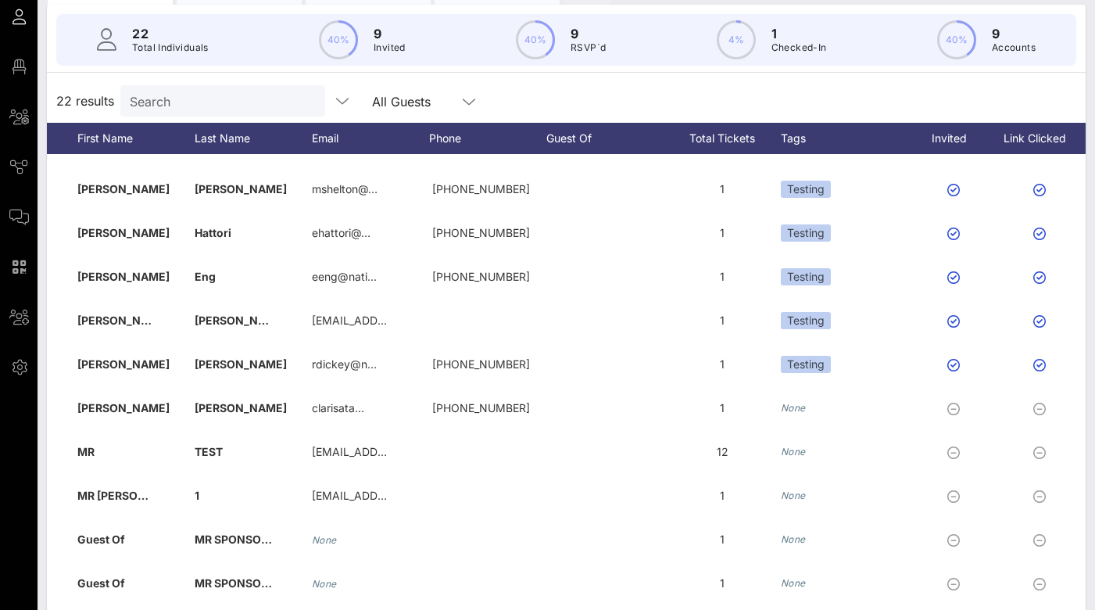
scroll to position [0, 0]
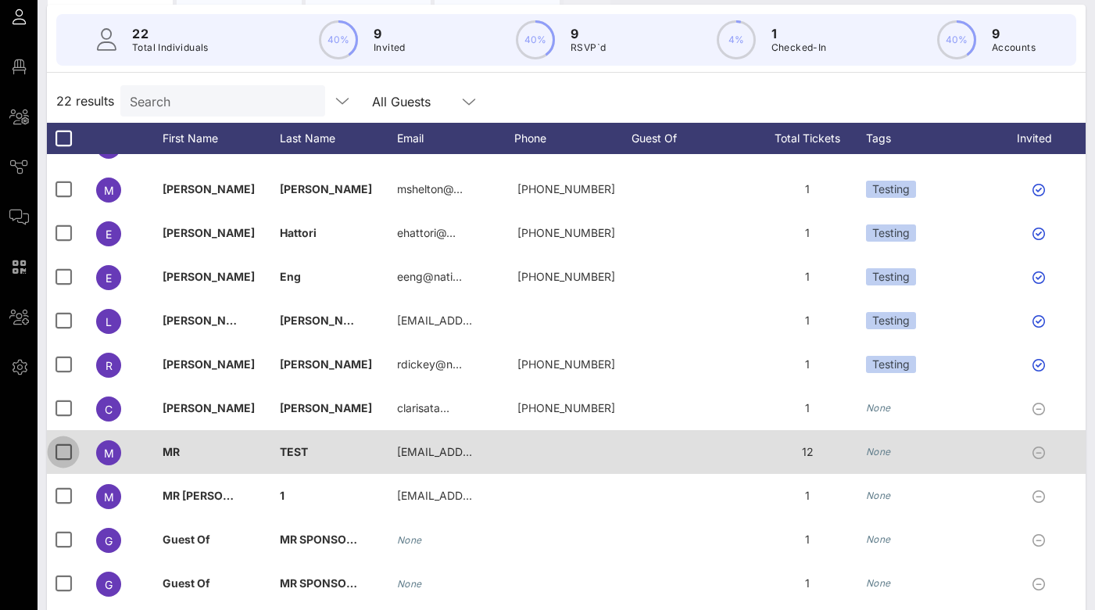
click at [58, 439] on div at bounding box center [63, 452] width 27 height 27
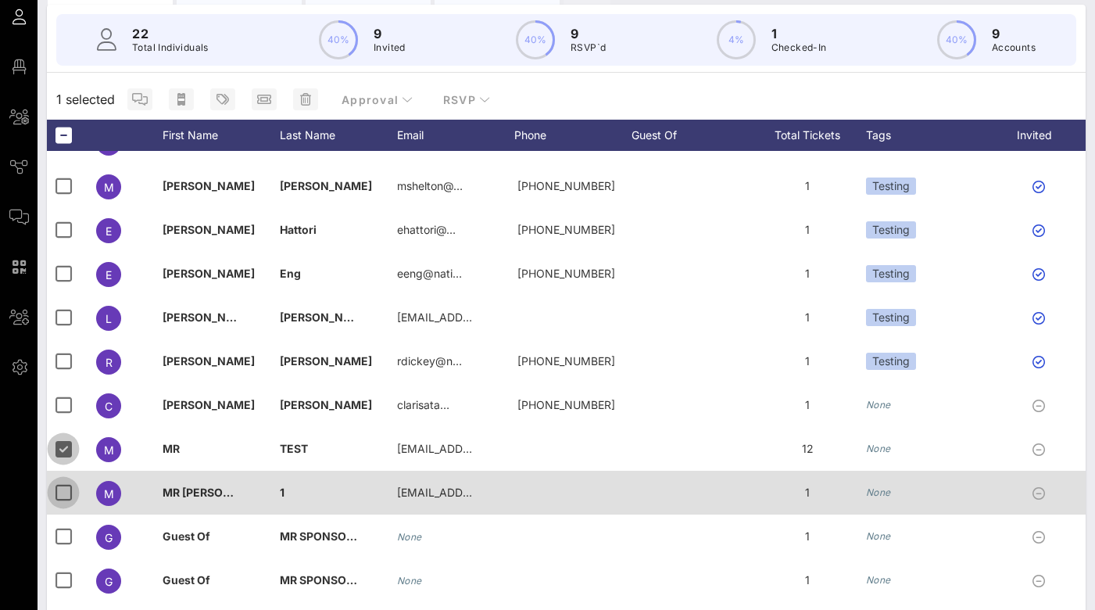
scroll to position [163, 0]
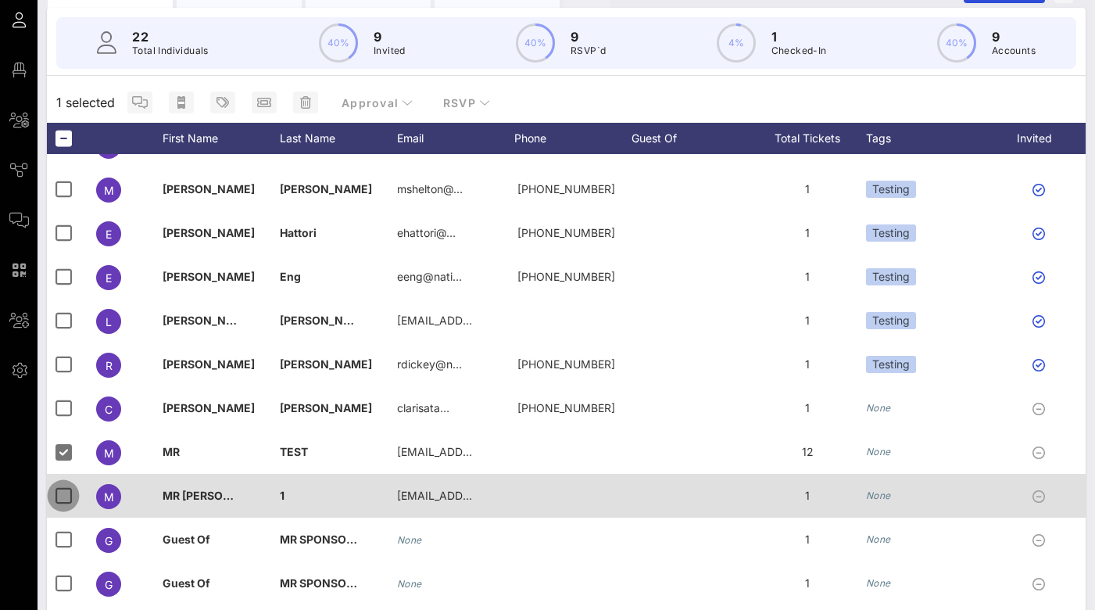
click at [60, 482] on div at bounding box center [63, 495] width 27 height 27
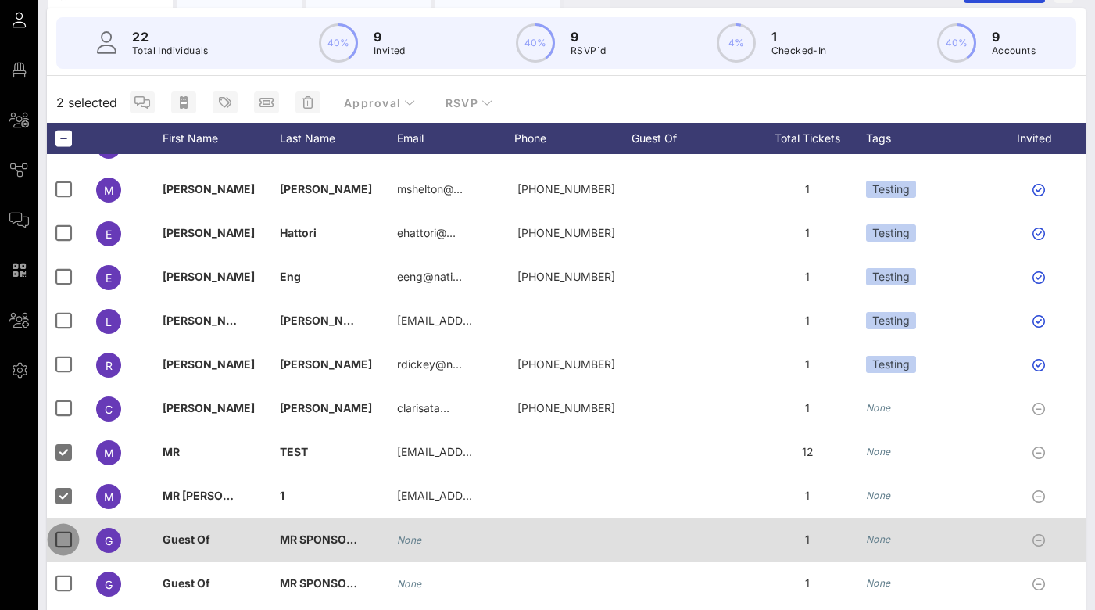
click at [64, 526] on div at bounding box center [63, 539] width 27 height 27
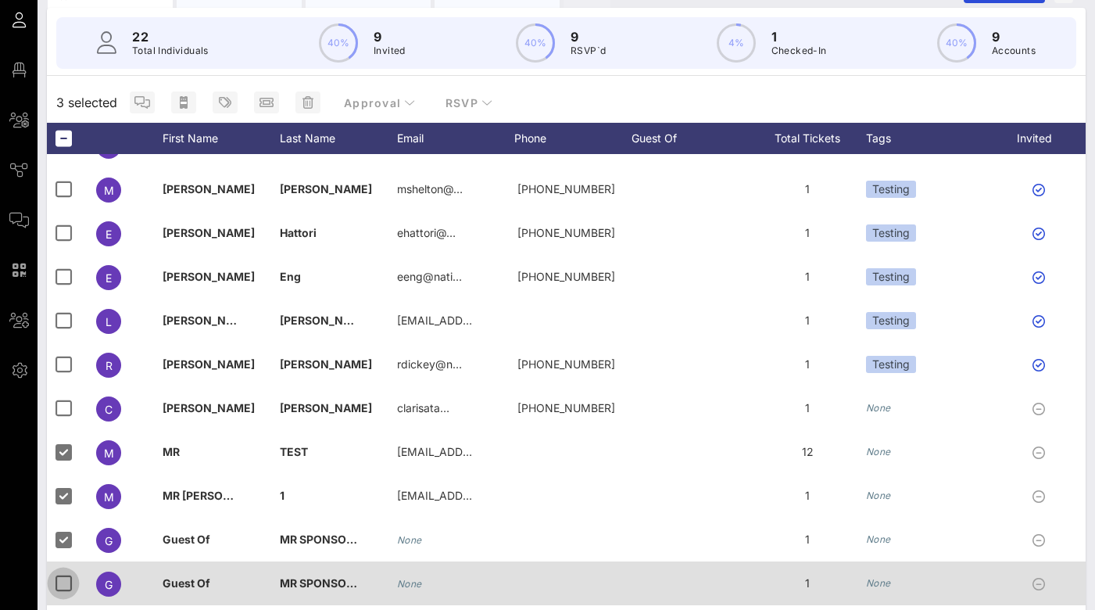
click at [62, 570] on div at bounding box center [63, 583] width 27 height 27
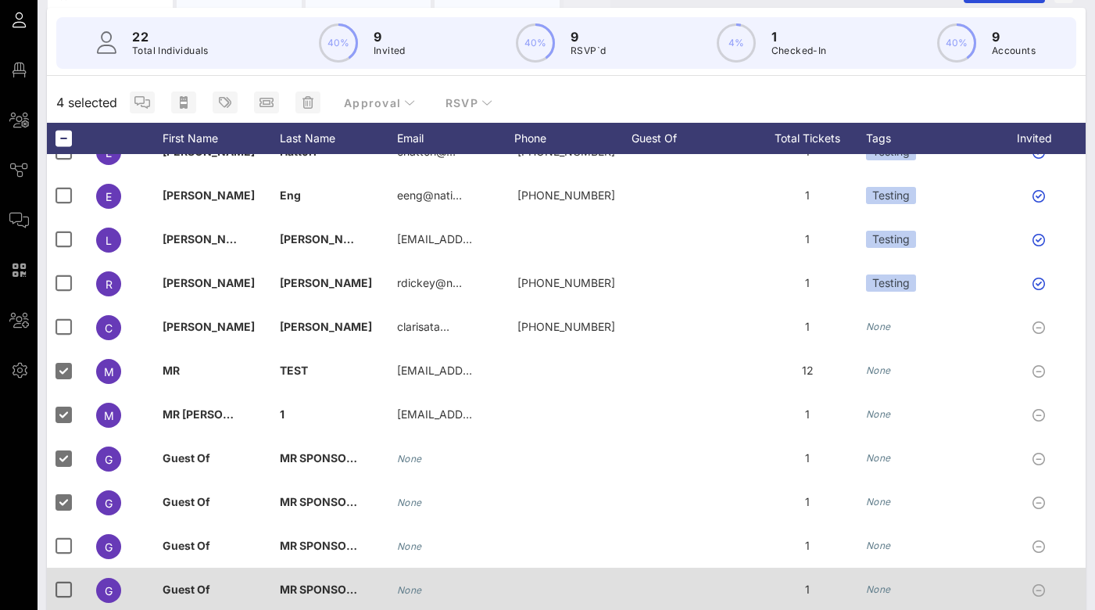
scroll to position [327, 0]
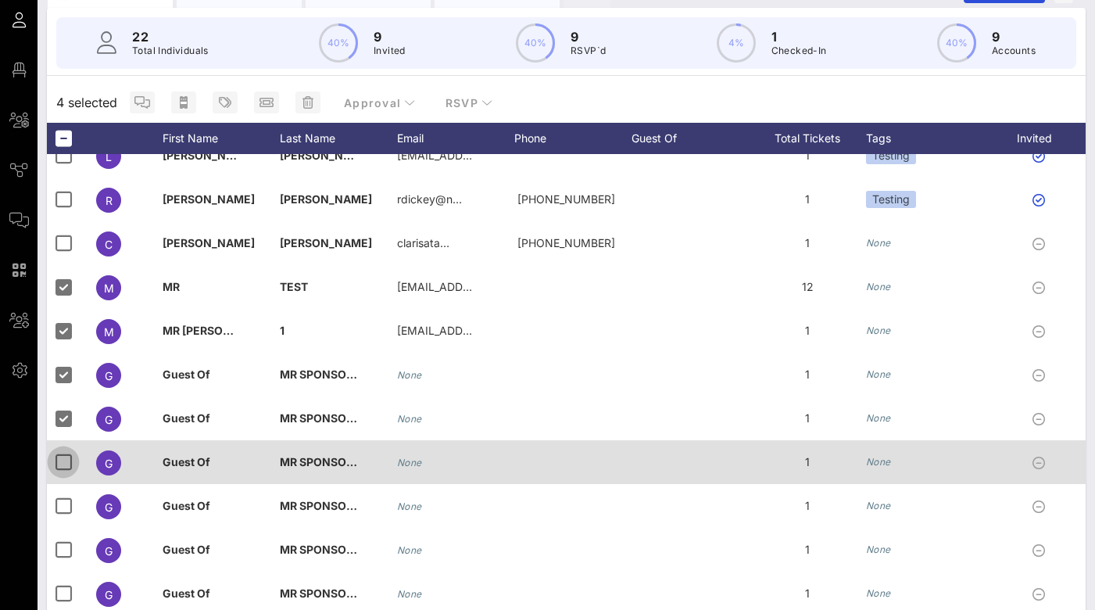
click at [63, 449] on div at bounding box center [63, 462] width 27 height 27
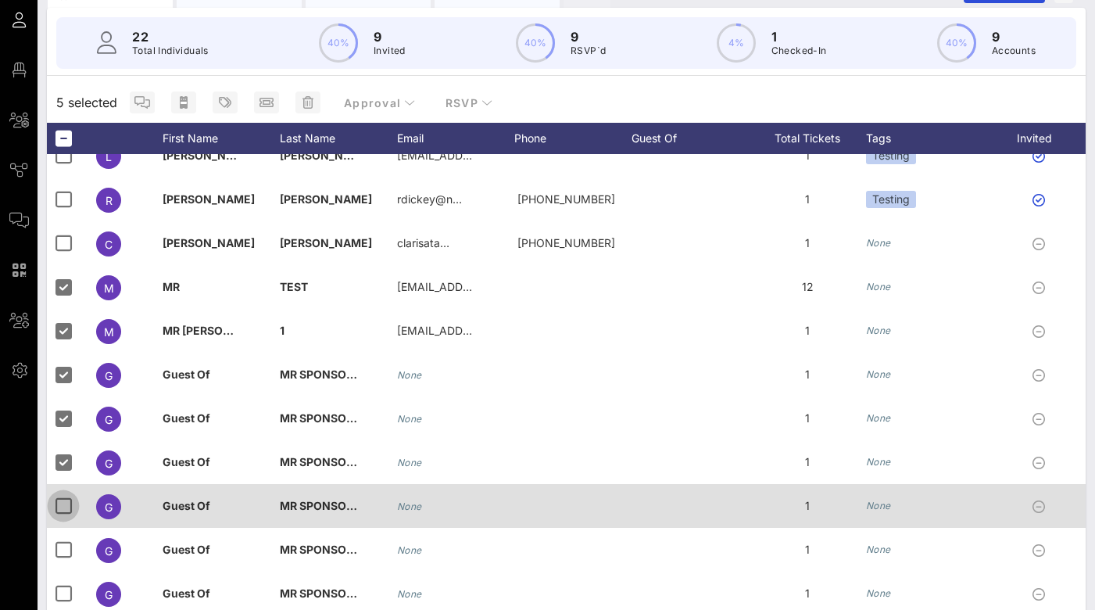
click at [67, 493] on div at bounding box center [63, 506] width 27 height 27
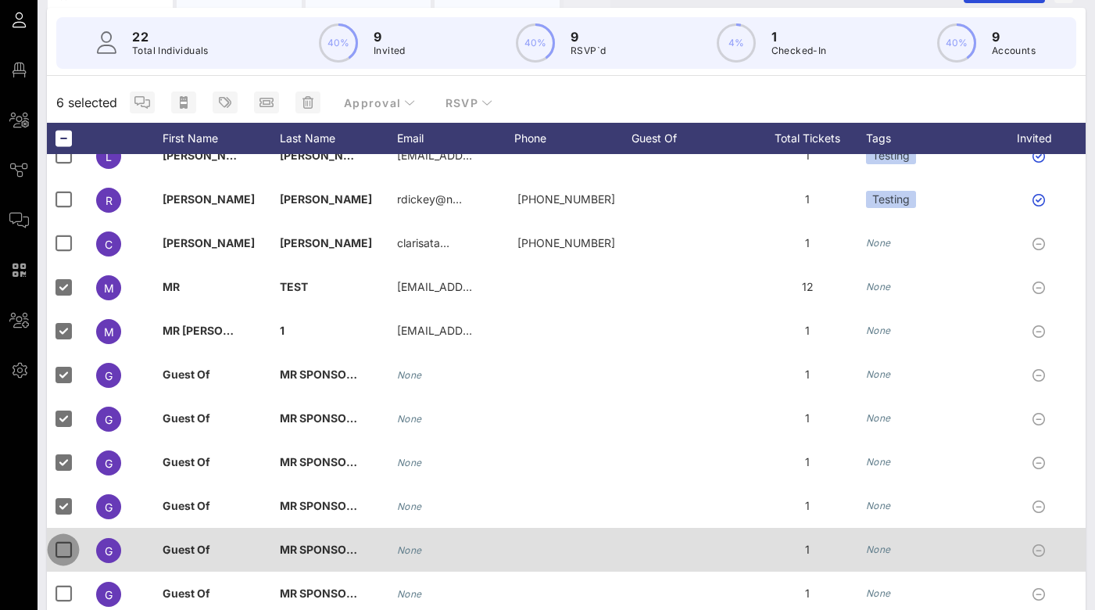
click at [63, 536] on div at bounding box center [63, 549] width 27 height 27
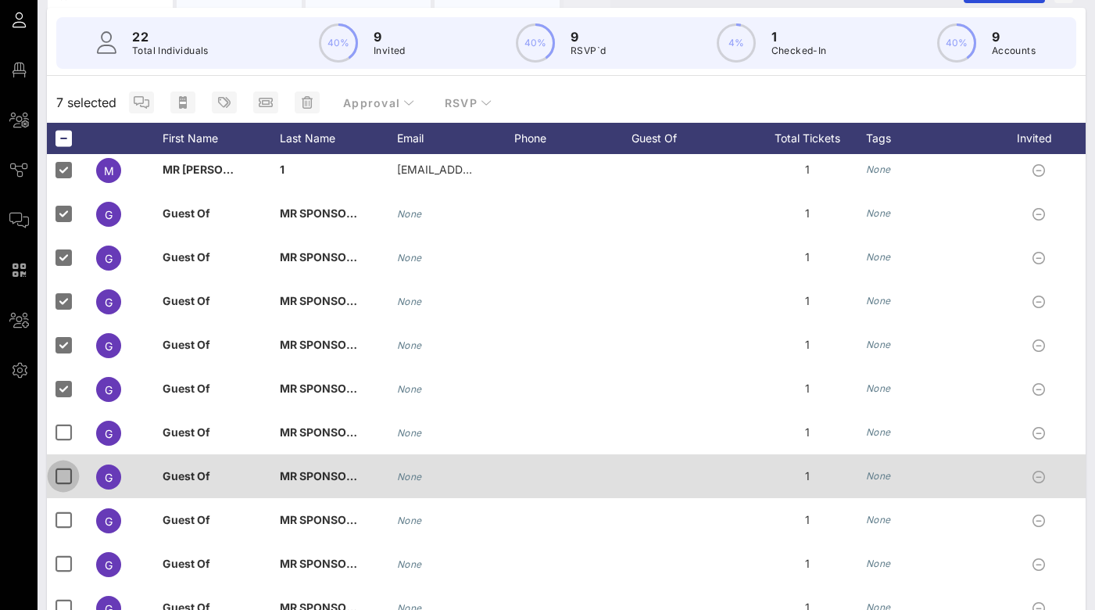
scroll to position [506, 0]
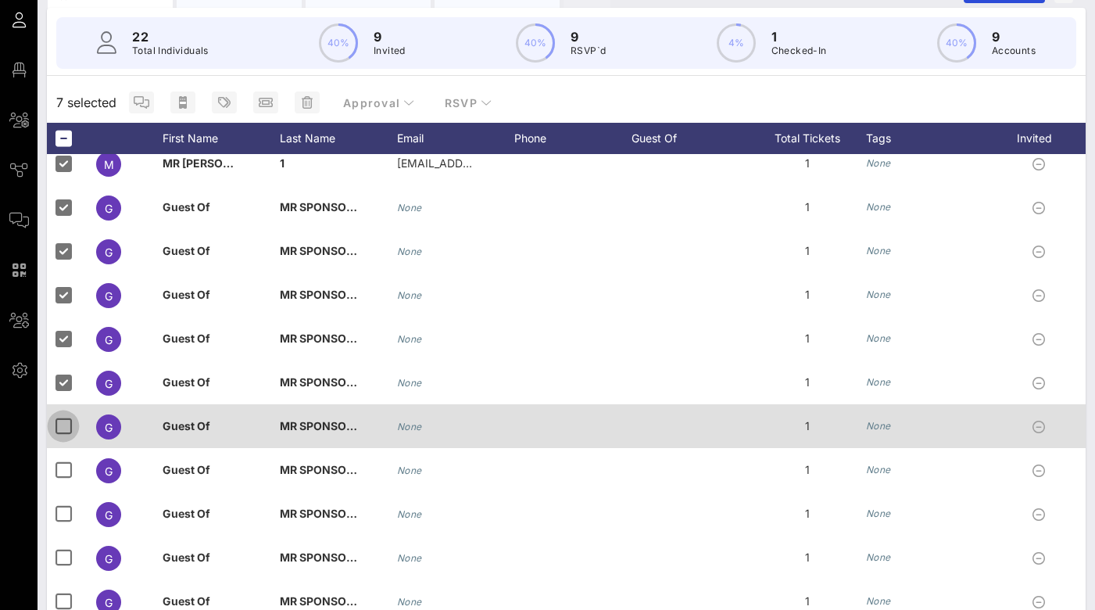
click at [62, 413] on div at bounding box center [63, 426] width 27 height 27
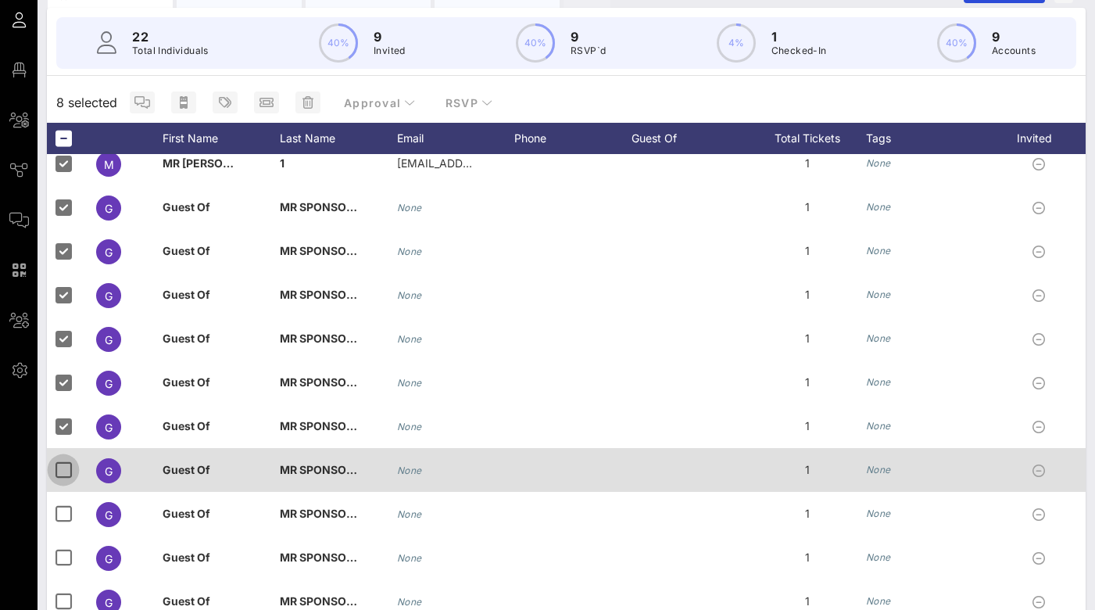
click at [70, 457] on div at bounding box center [63, 470] width 27 height 27
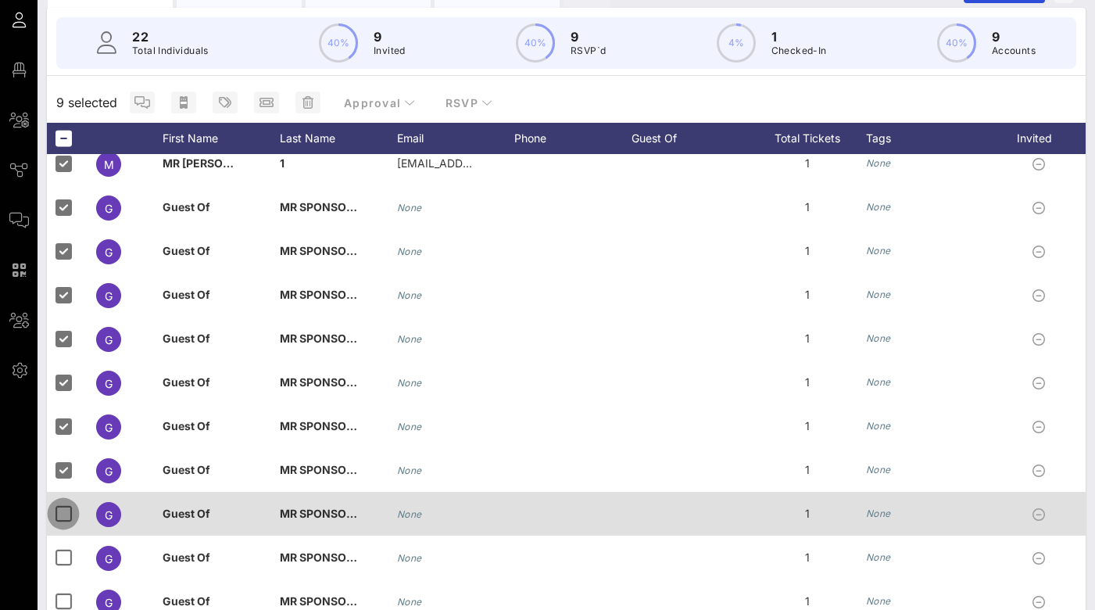
click at [68, 500] on div at bounding box center [63, 513] width 27 height 27
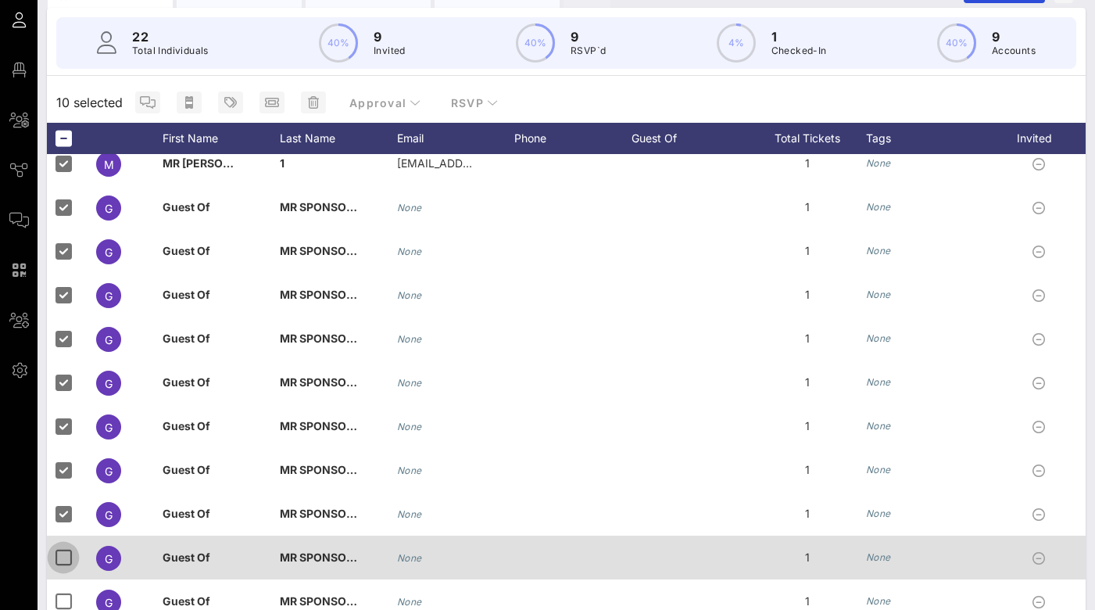
click at [64, 544] on div at bounding box center [63, 557] width 27 height 27
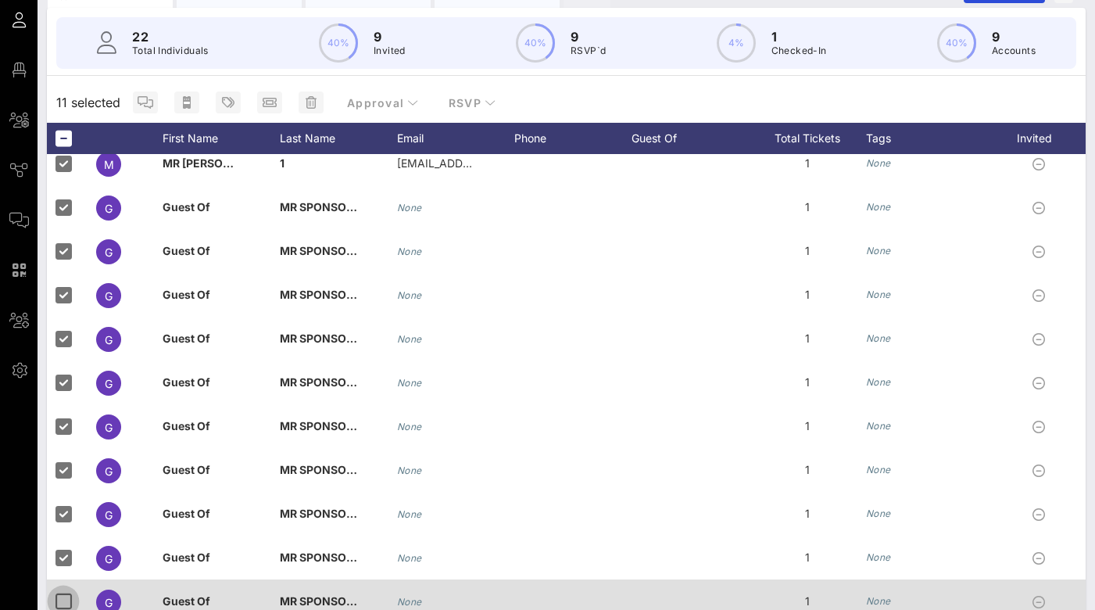
click at [62, 588] on div at bounding box center [63, 601] width 27 height 27
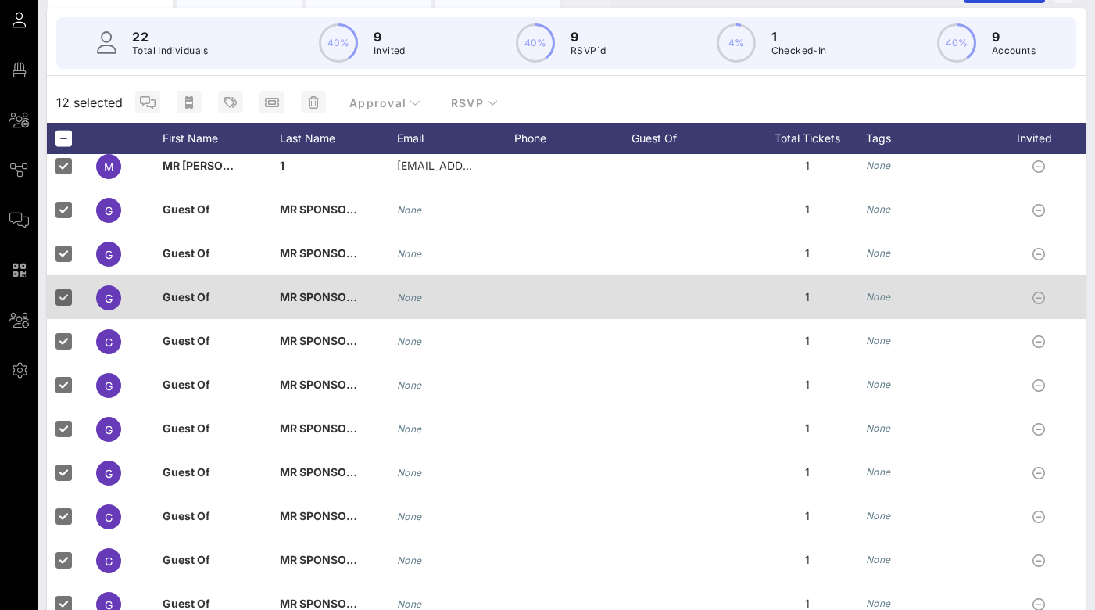
scroll to position [310, 0]
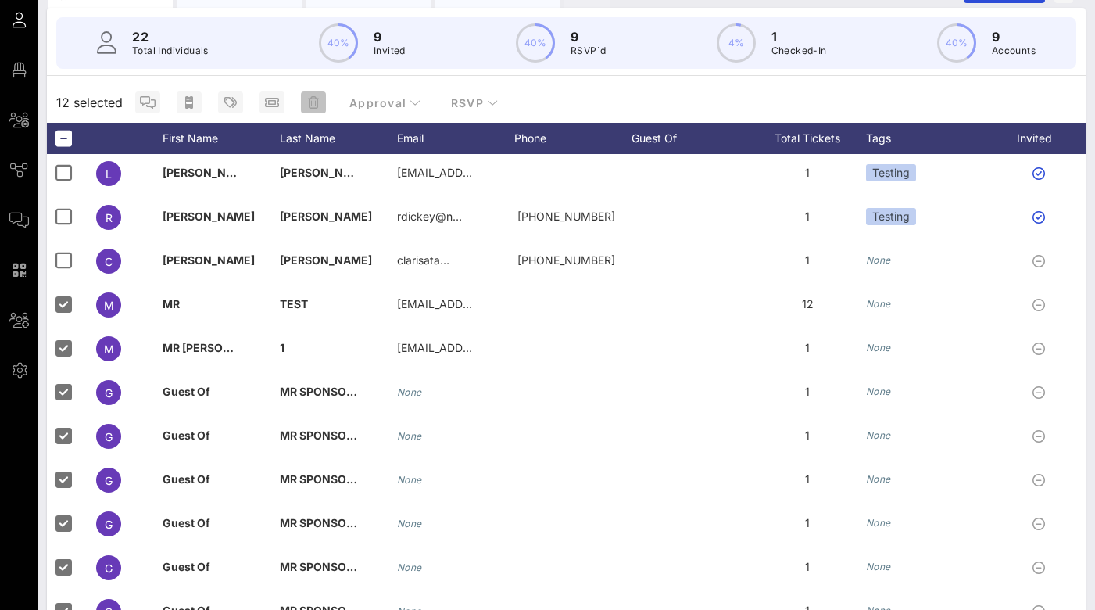
click at [310, 96] on icon "button" at bounding box center [313, 102] width 11 height 13
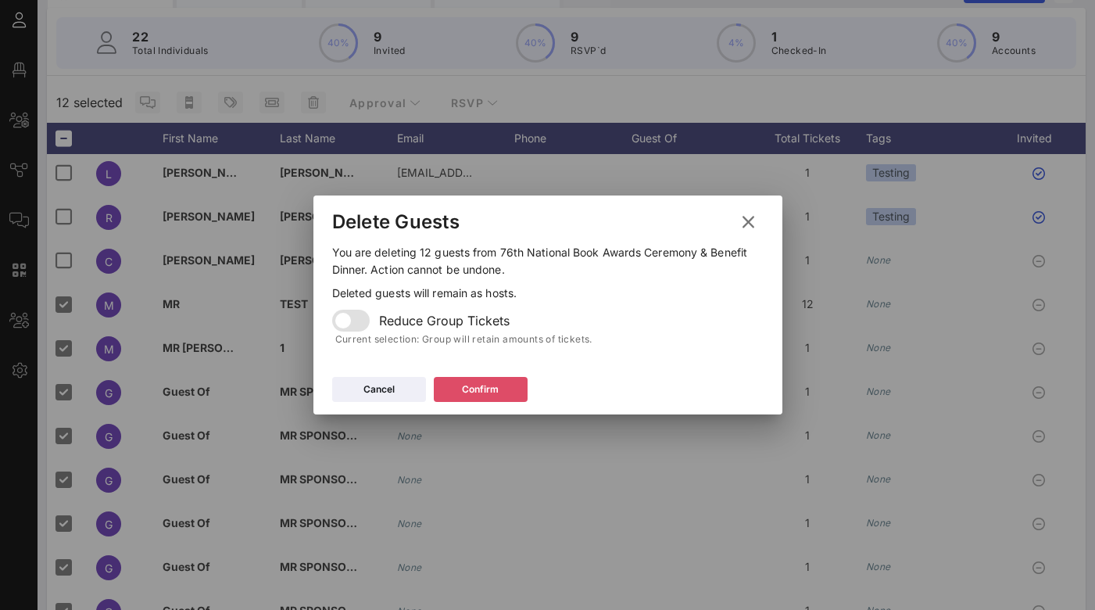
click at [496, 392] on div "Confirm" at bounding box center [480, 390] width 37 height 16
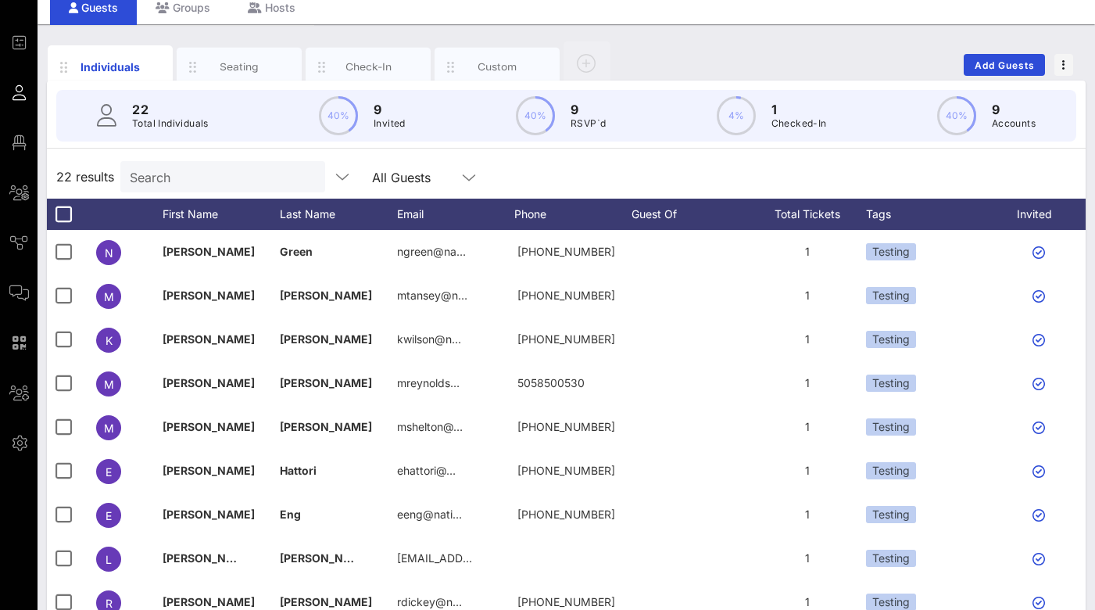
scroll to position [0, 0]
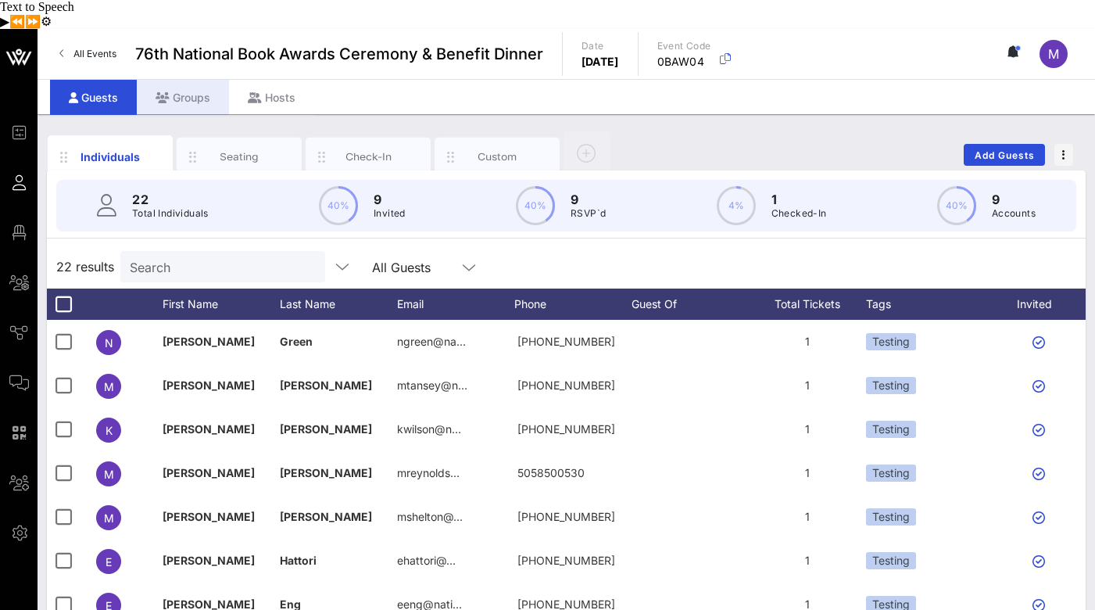
click at [168, 80] on div "Groups" at bounding box center [183, 97] width 92 height 35
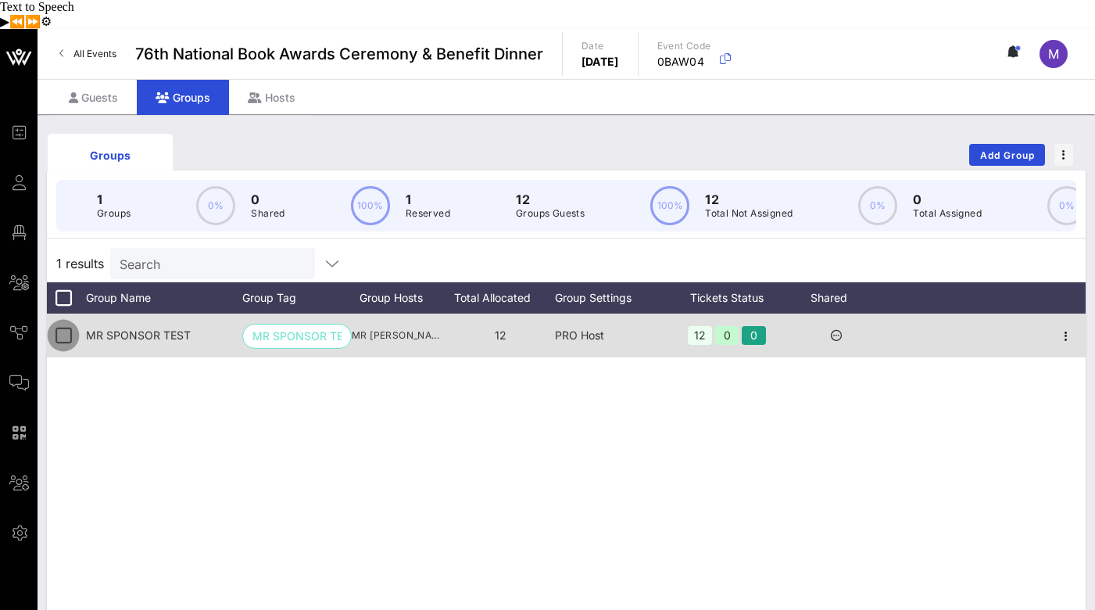
click at [65, 322] on div at bounding box center [63, 335] width 27 height 27
click at [1071, 327] on icon "button" at bounding box center [1066, 336] width 19 height 19
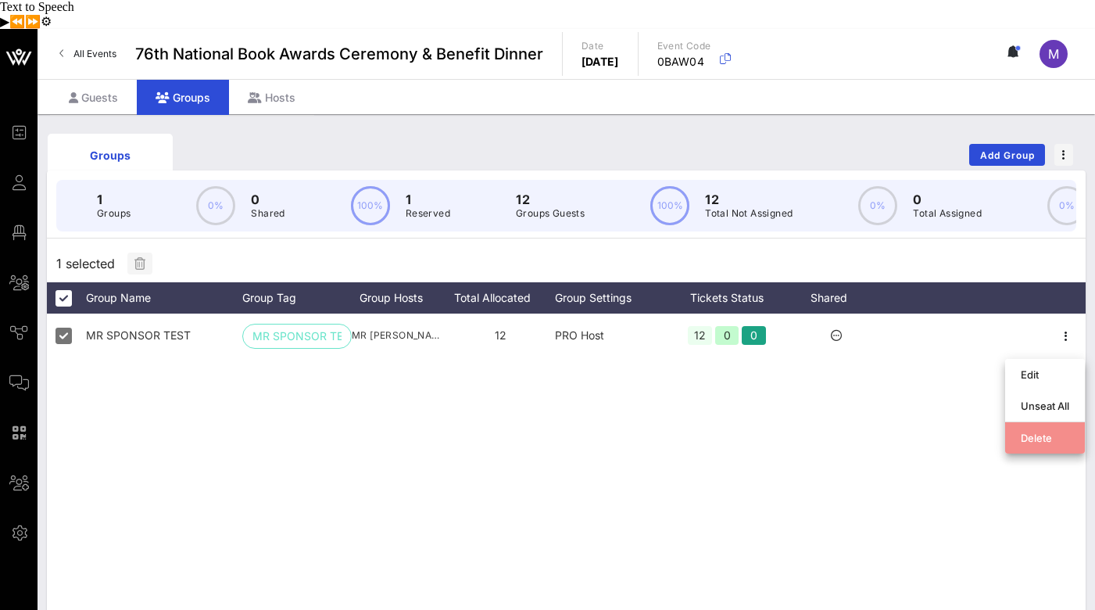
click at [1053, 432] on div "Delete" at bounding box center [1045, 438] width 48 height 13
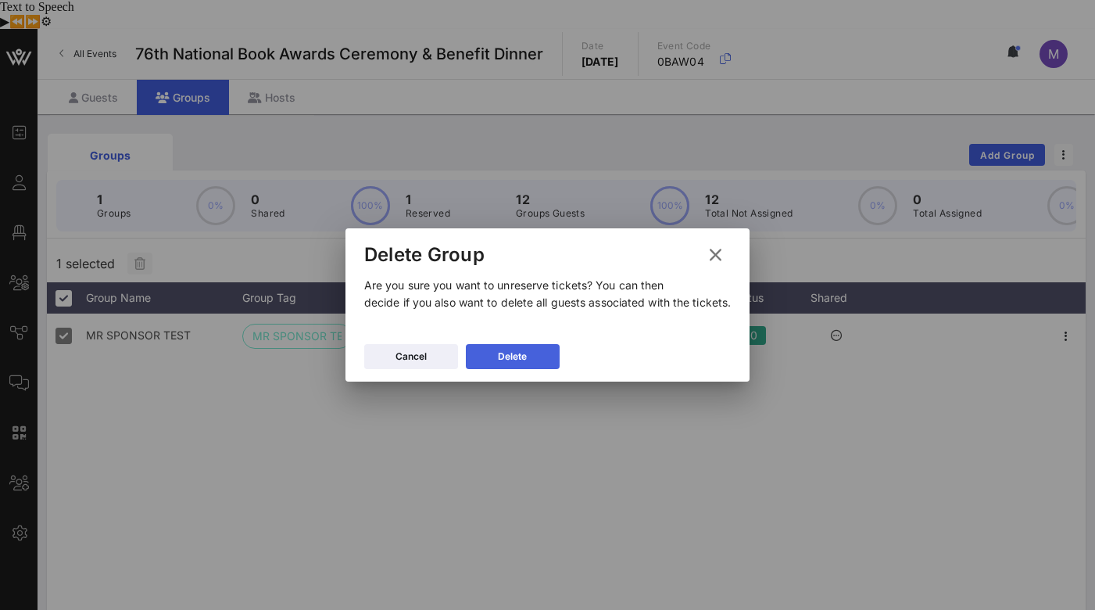
click at [529, 358] on button "Delete" at bounding box center [513, 356] width 94 height 25
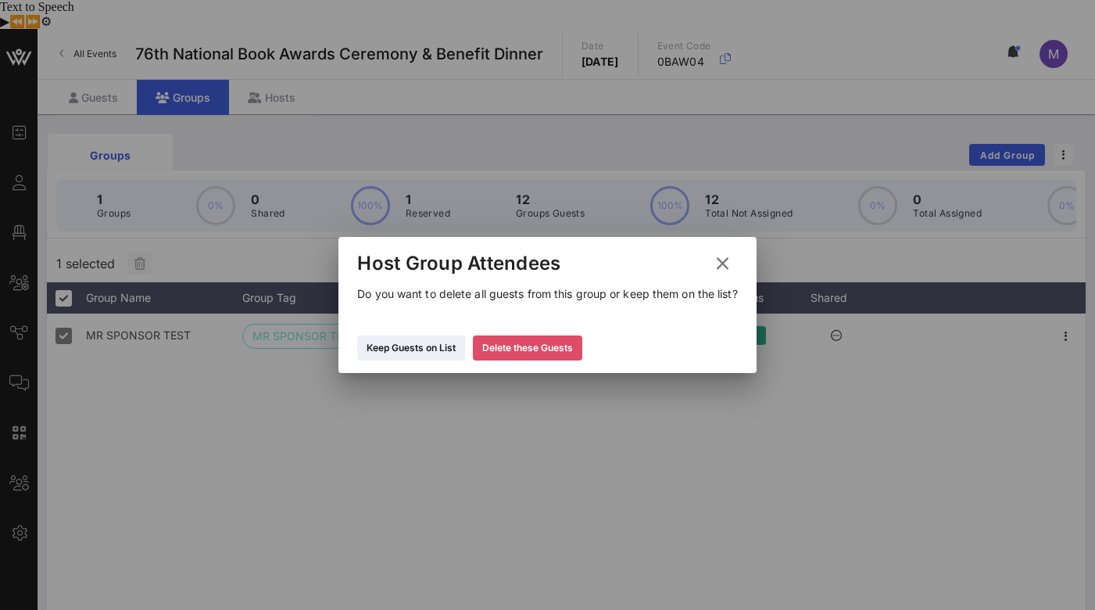
click at [530, 349] on icon at bounding box center [527, 348] width 13 height 14
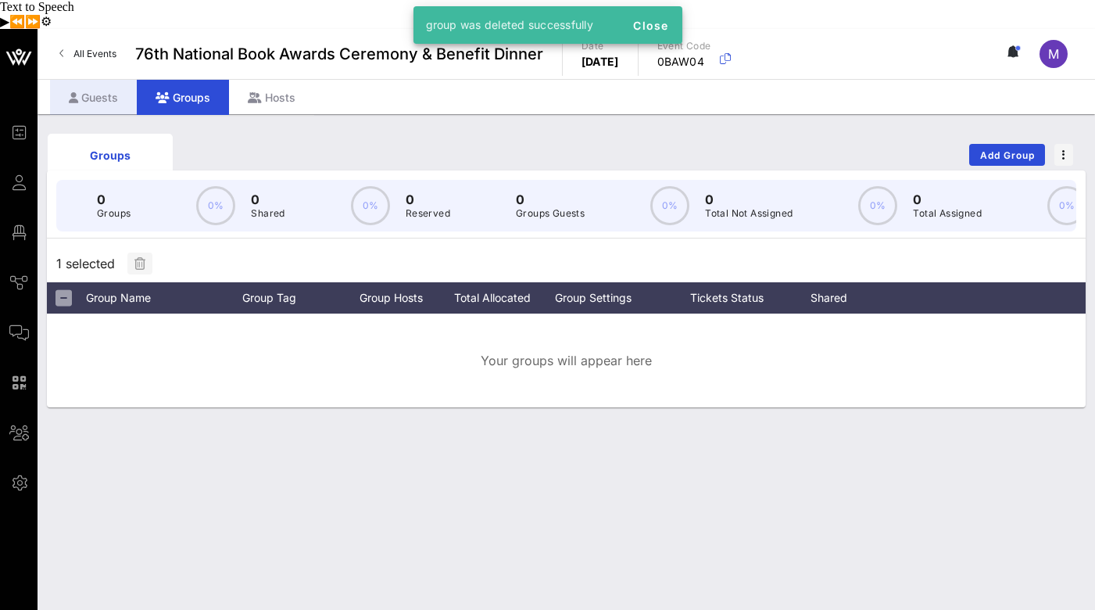
click at [82, 80] on div "Guests" at bounding box center [93, 97] width 87 height 35
